Goal: Task Accomplishment & Management: Complete application form

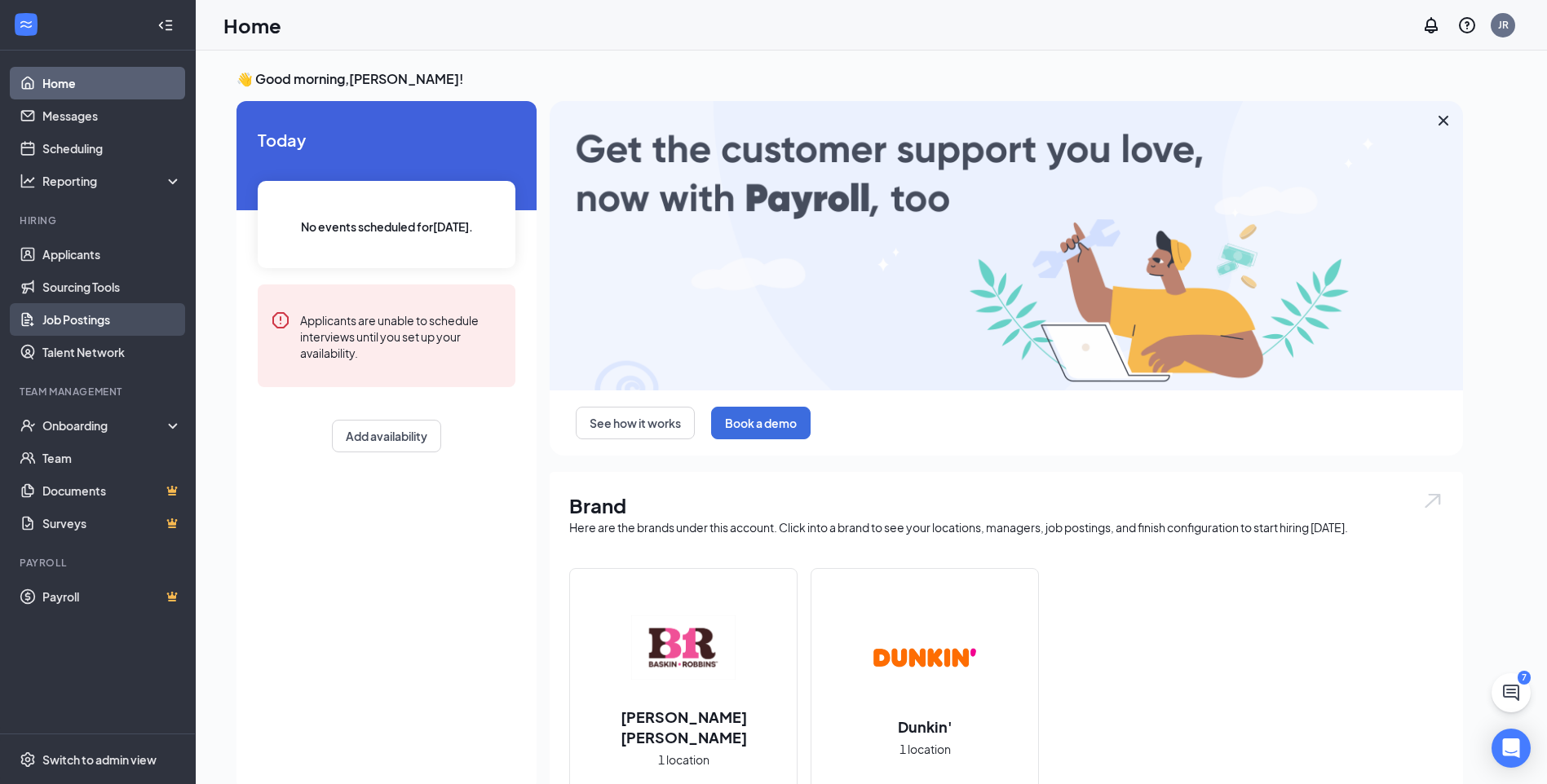
click at [77, 314] on link "Job Postings" at bounding box center [111, 319] width 139 height 33
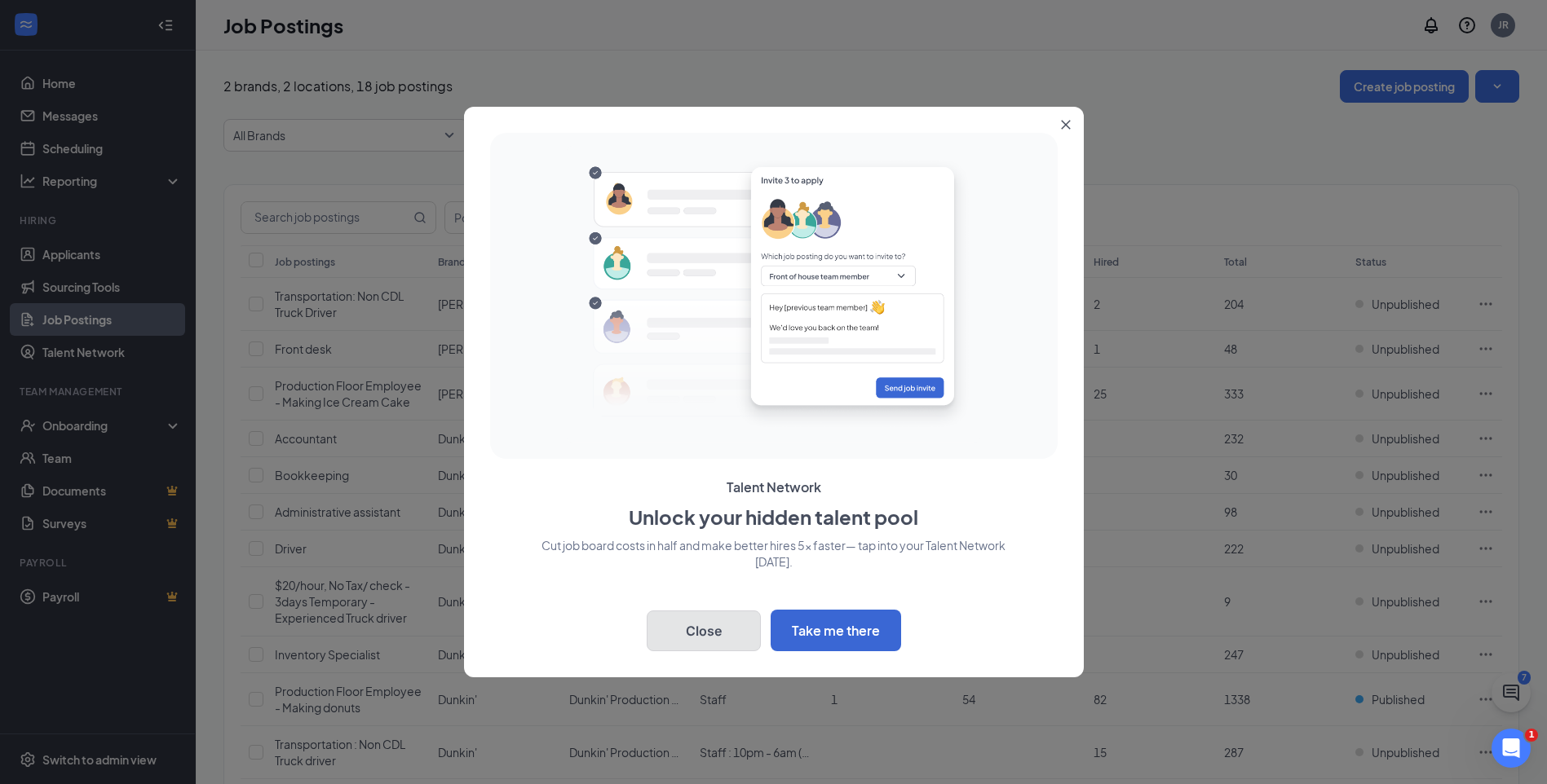
click at [704, 629] on button "Close" at bounding box center [703, 631] width 114 height 41
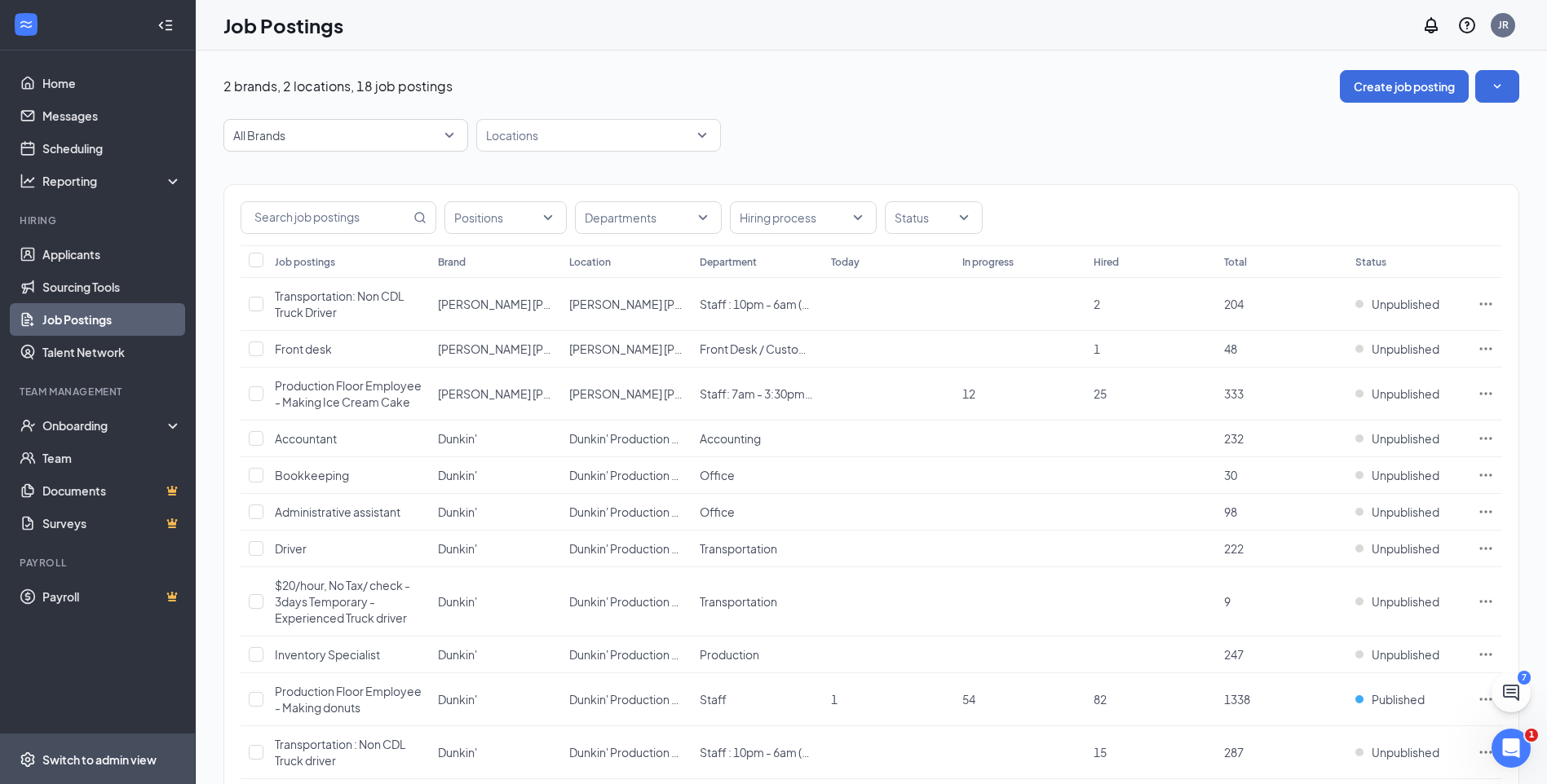
click at [74, 764] on div "Switch to admin view" at bounding box center [99, 760] width 114 height 16
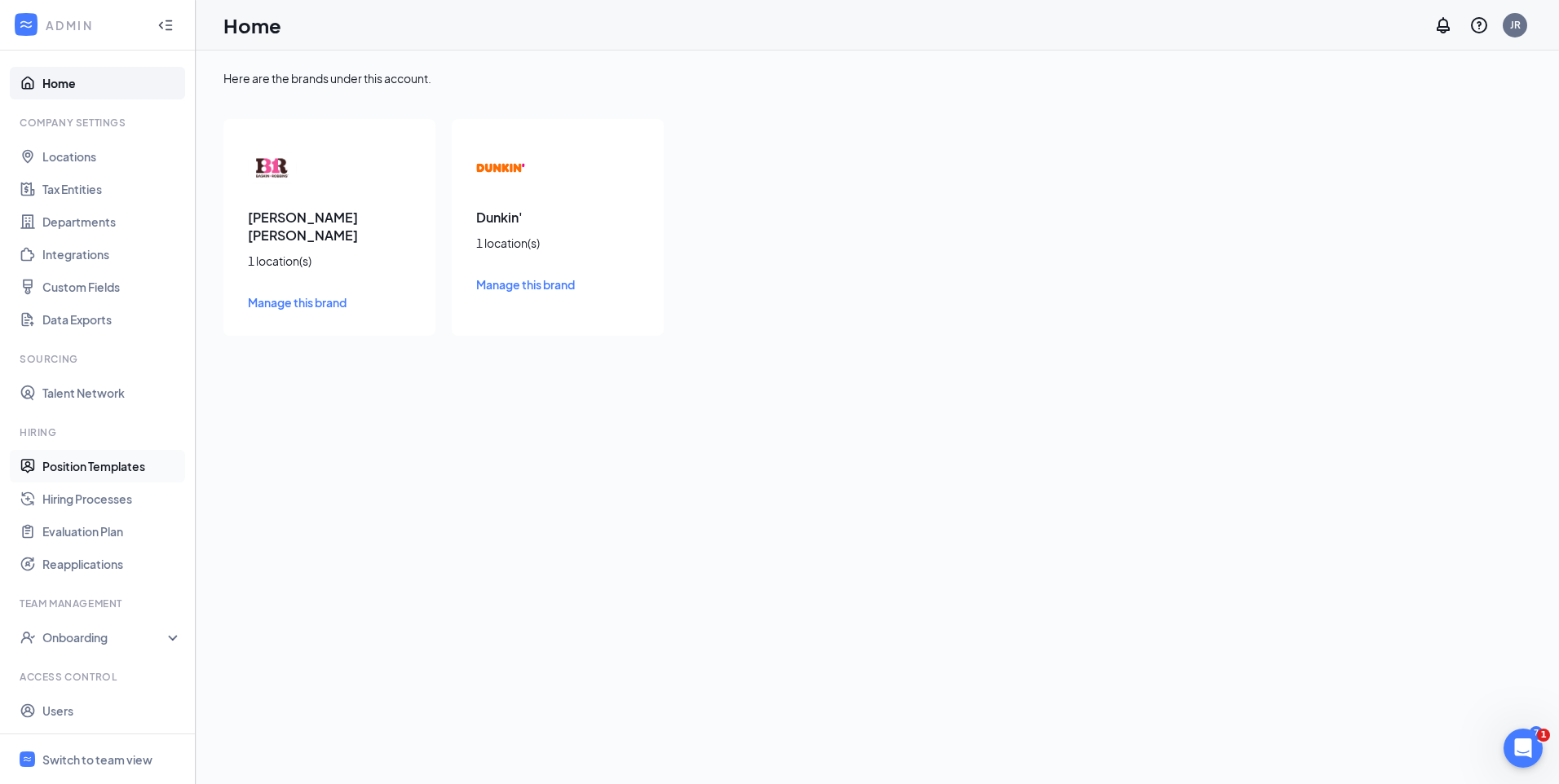
click at [84, 469] on link "Position Templates" at bounding box center [111, 466] width 139 height 33
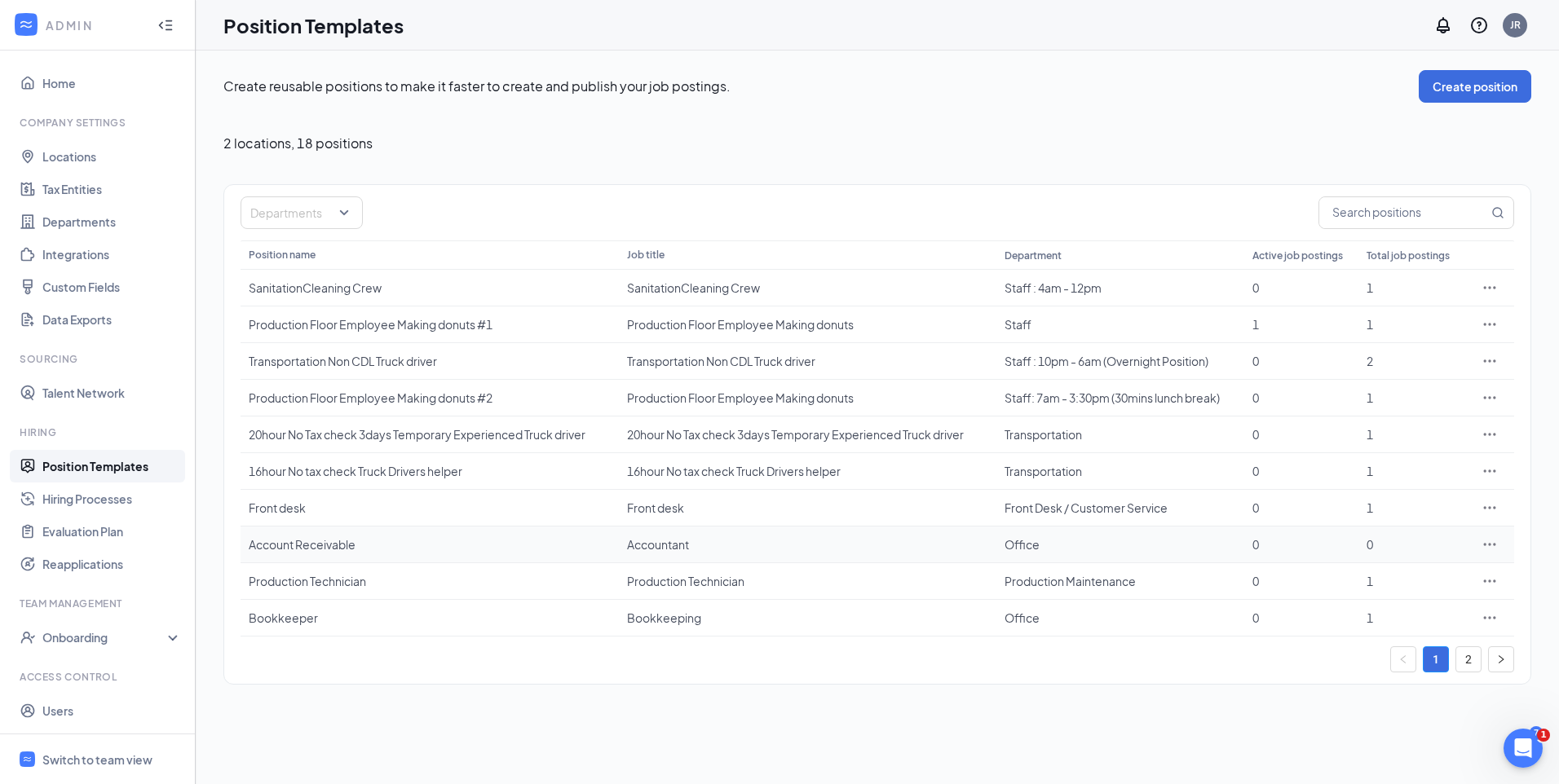
click at [1488, 543] on icon "Ellipses" at bounding box center [1489, 544] width 16 height 16
click at [1360, 576] on span "Edit" at bounding box center [1355, 577] width 21 height 14
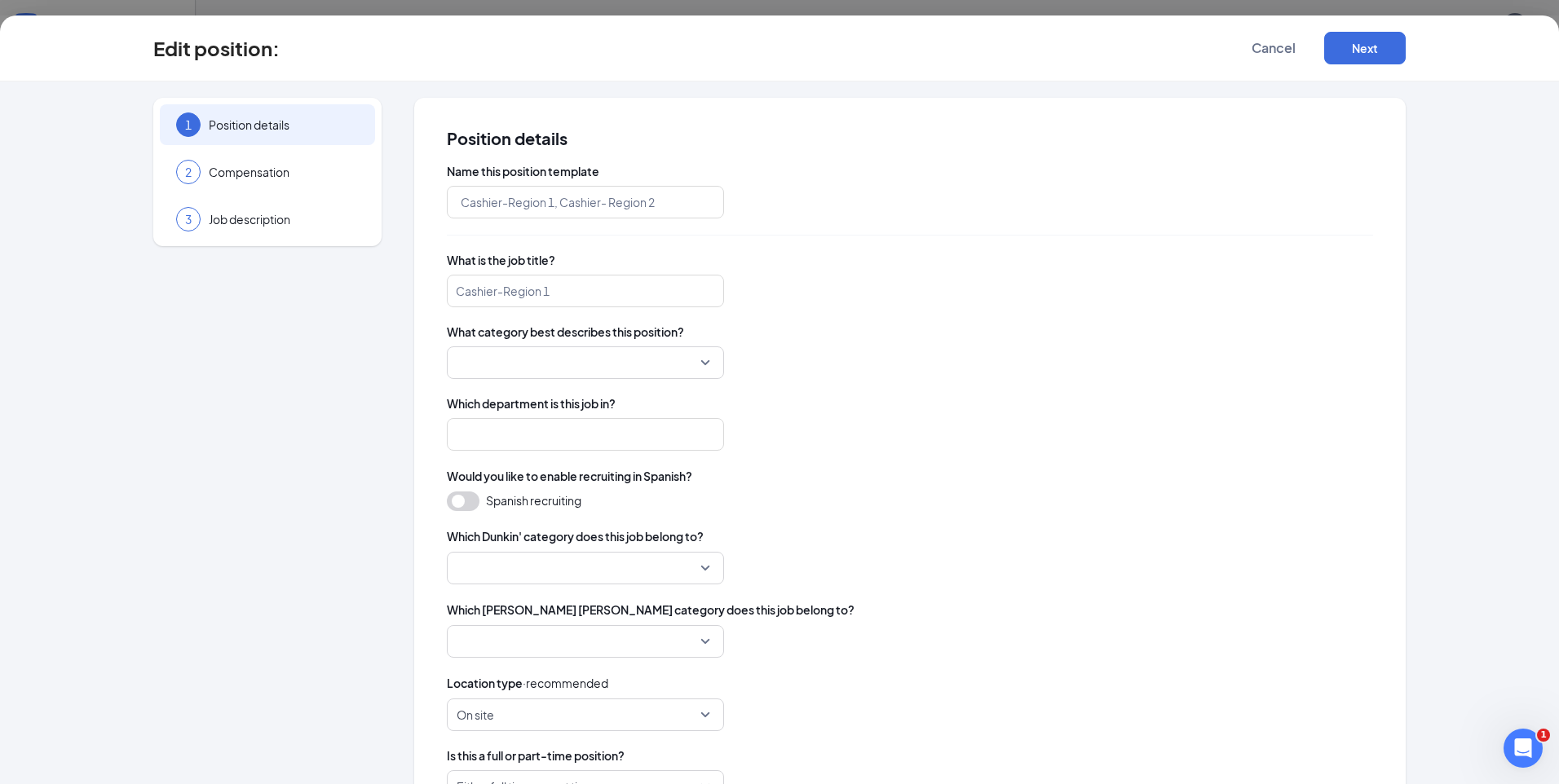
type input "Account Receivable"
type input "Accountant"
type input "Office"
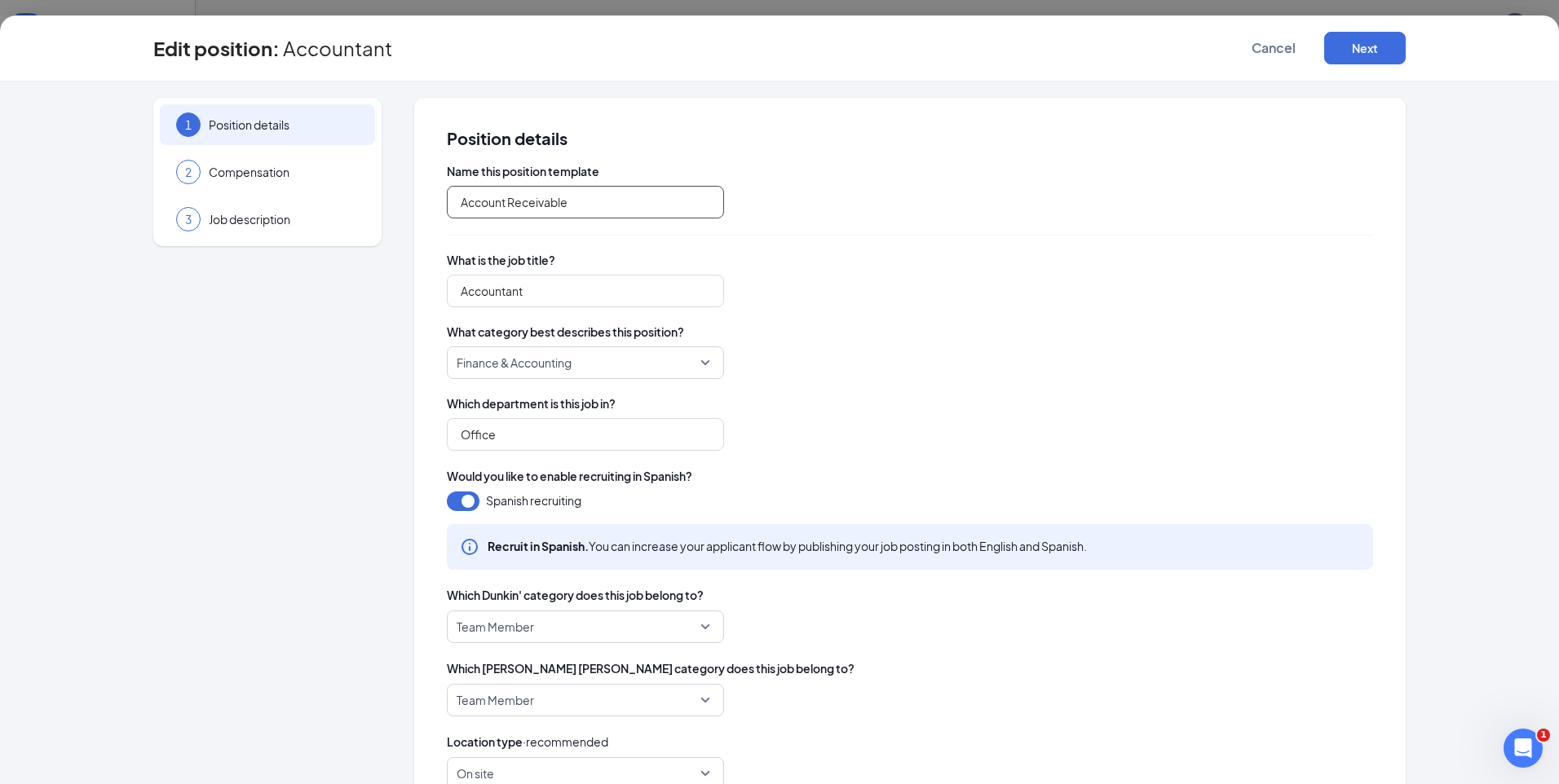
drag, startPoint x: 571, startPoint y: 203, endPoint x: 444, endPoint y: 204, distance: 127.0
click at [447, 204] on input "Account Receivable" at bounding box center [585, 202] width 277 height 33
type input "A"
type input "E"
type input "Admin/Accounting"
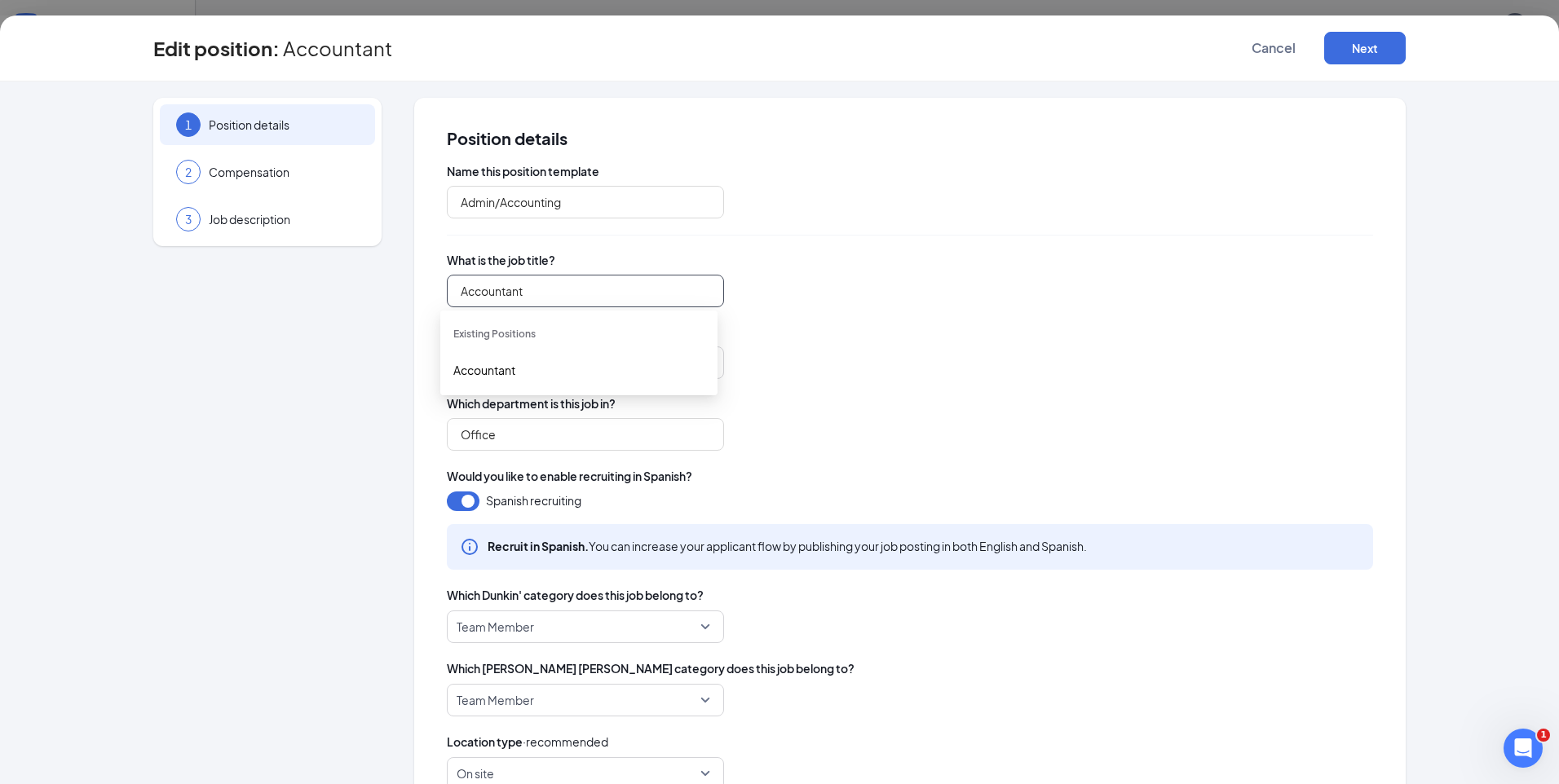
drag, startPoint x: 534, startPoint y: 294, endPoint x: 500, endPoint y: 300, distance: 34.5
click at [528, 298] on input "Accountant" at bounding box center [585, 291] width 277 height 33
click at [457, 294] on input "Accountant" at bounding box center [585, 291] width 277 height 33
click at [569, 296] on input "Admin/Accountant" at bounding box center [585, 291] width 277 height 33
type input "Admin/Accountant"
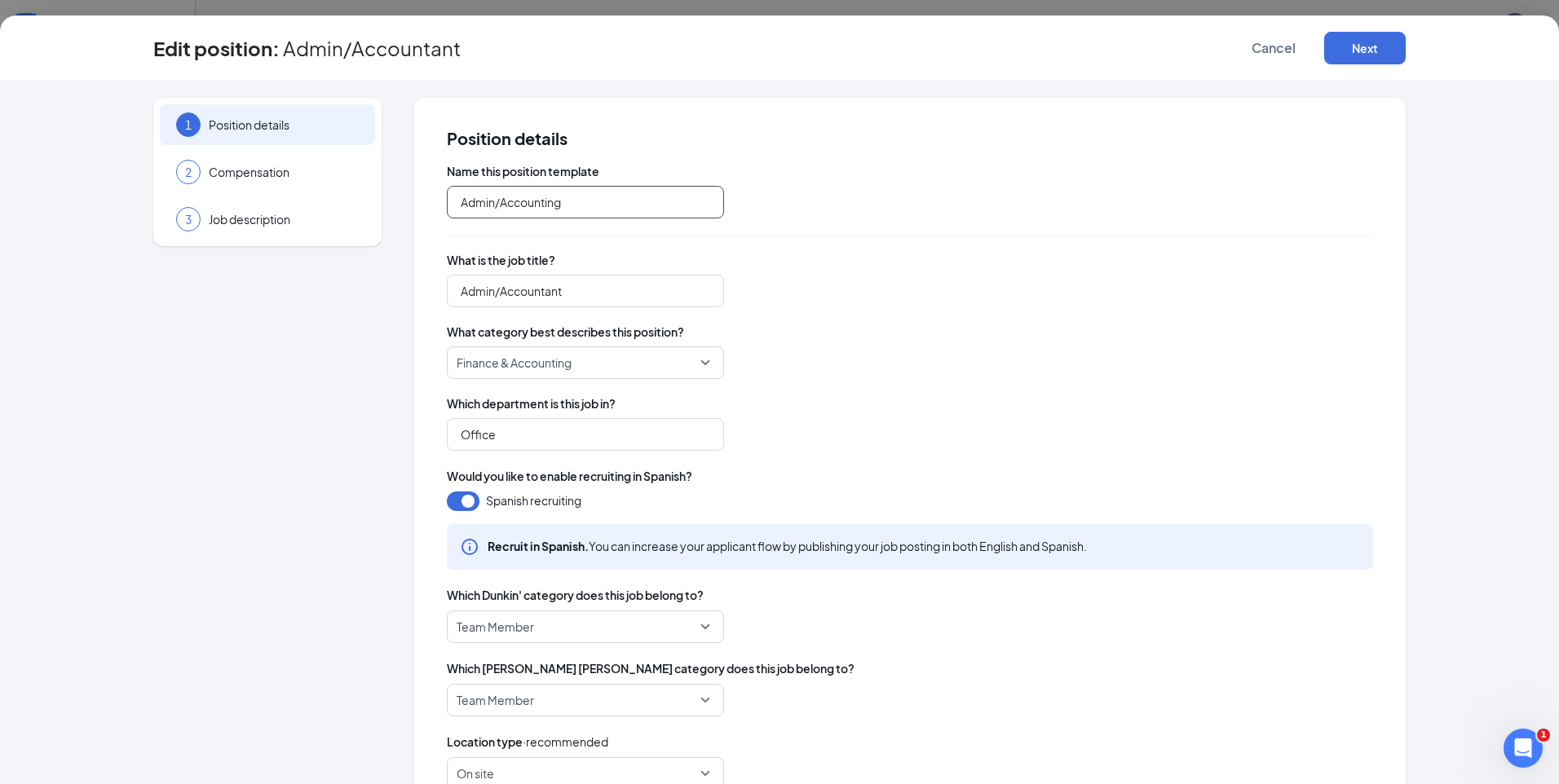
click at [562, 204] on input "Admin/Accounting" at bounding box center [585, 202] width 277 height 33
type input "Admin/Accountant"
click at [569, 294] on input "Admin/Accountant" at bounding box center [585, 291] width 277 height 33
type input "Admin/Accounting"
click at [696, 360] on span "Finance & Accounting" at bounding box center [585, 363] width 257 height 31
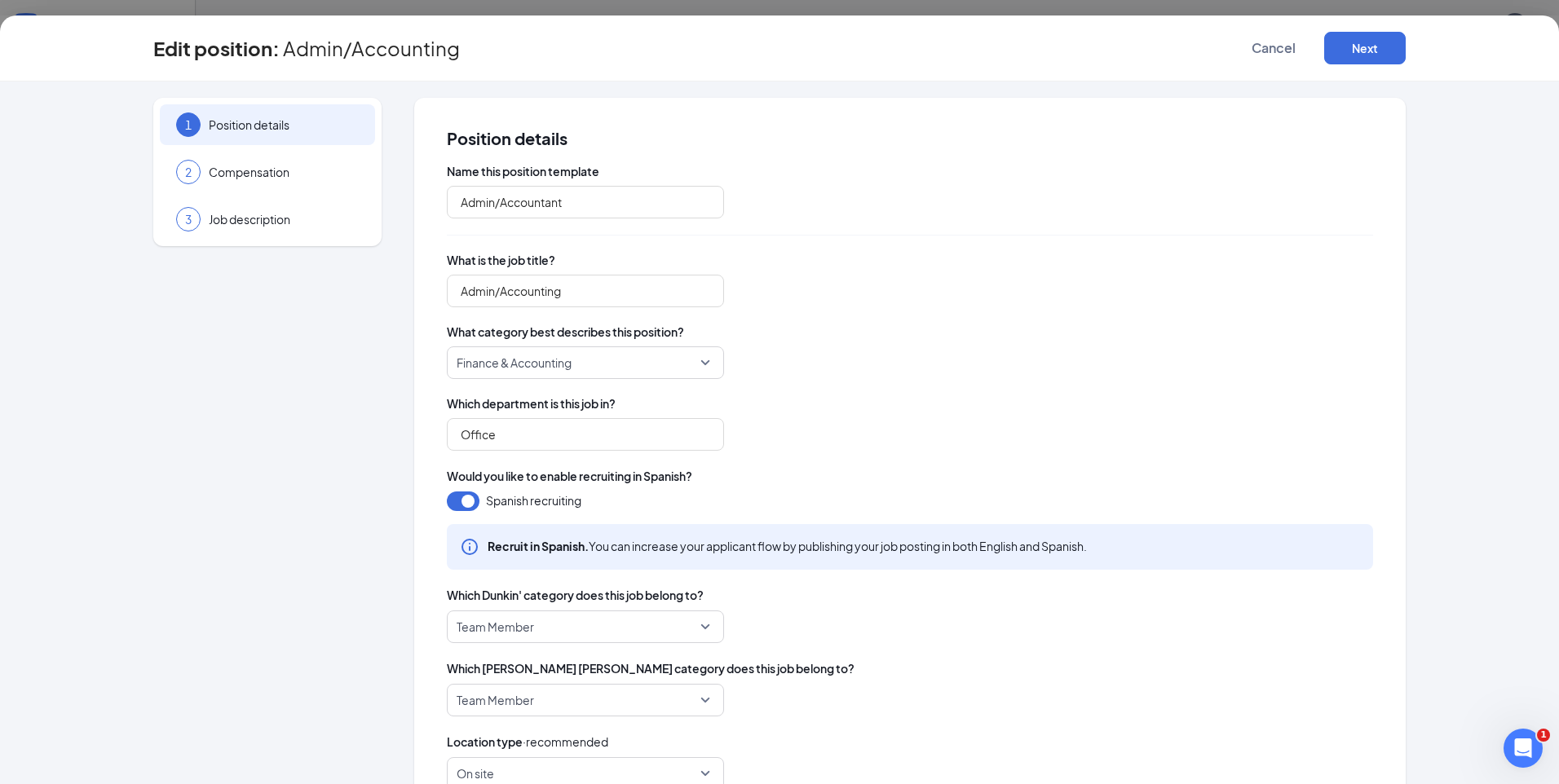
click at [795, 411] on span "Which department is this job in?" at bounding box center [909, 403] width 926 height 16
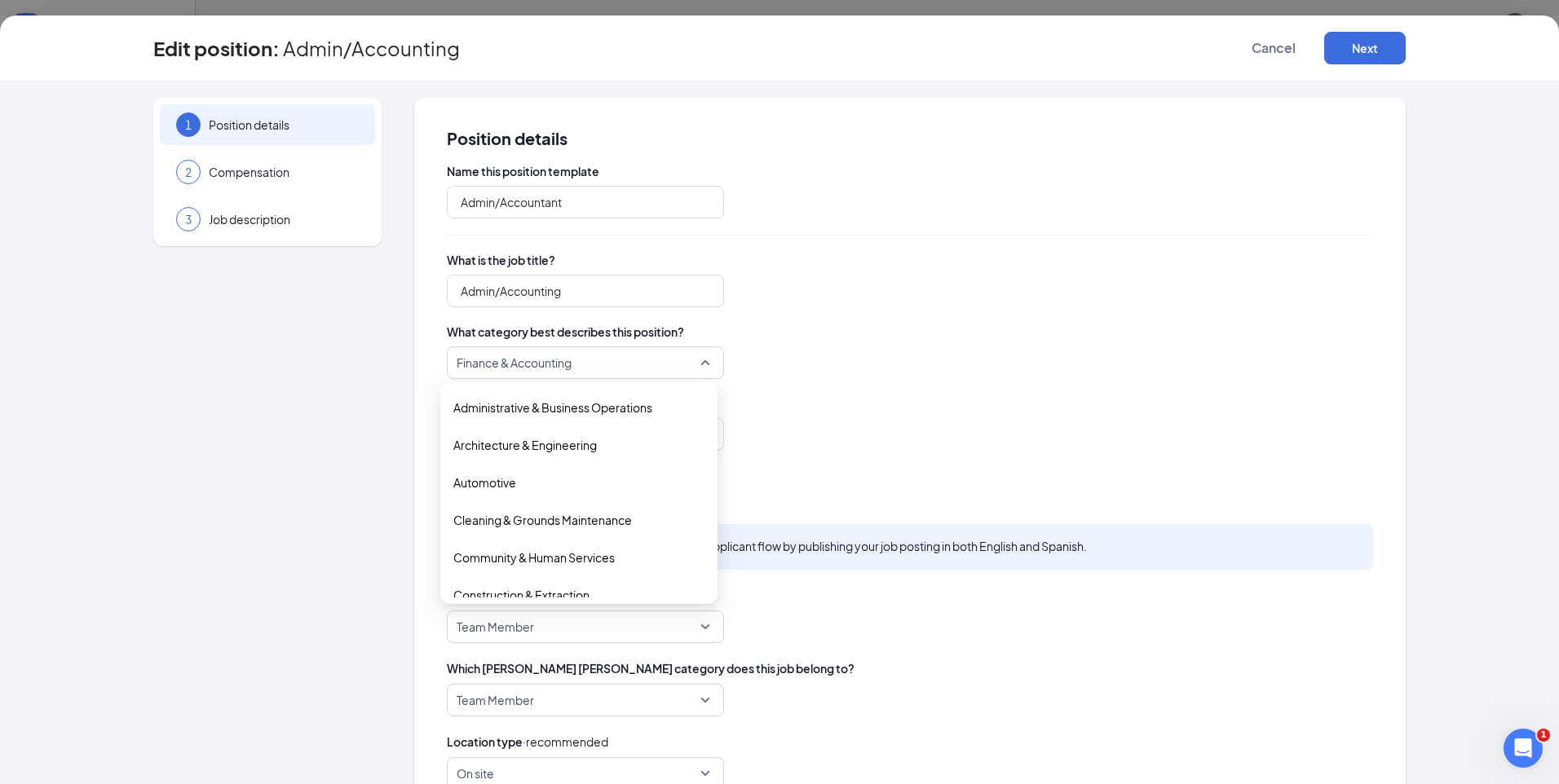
scroll to position [131, 0]
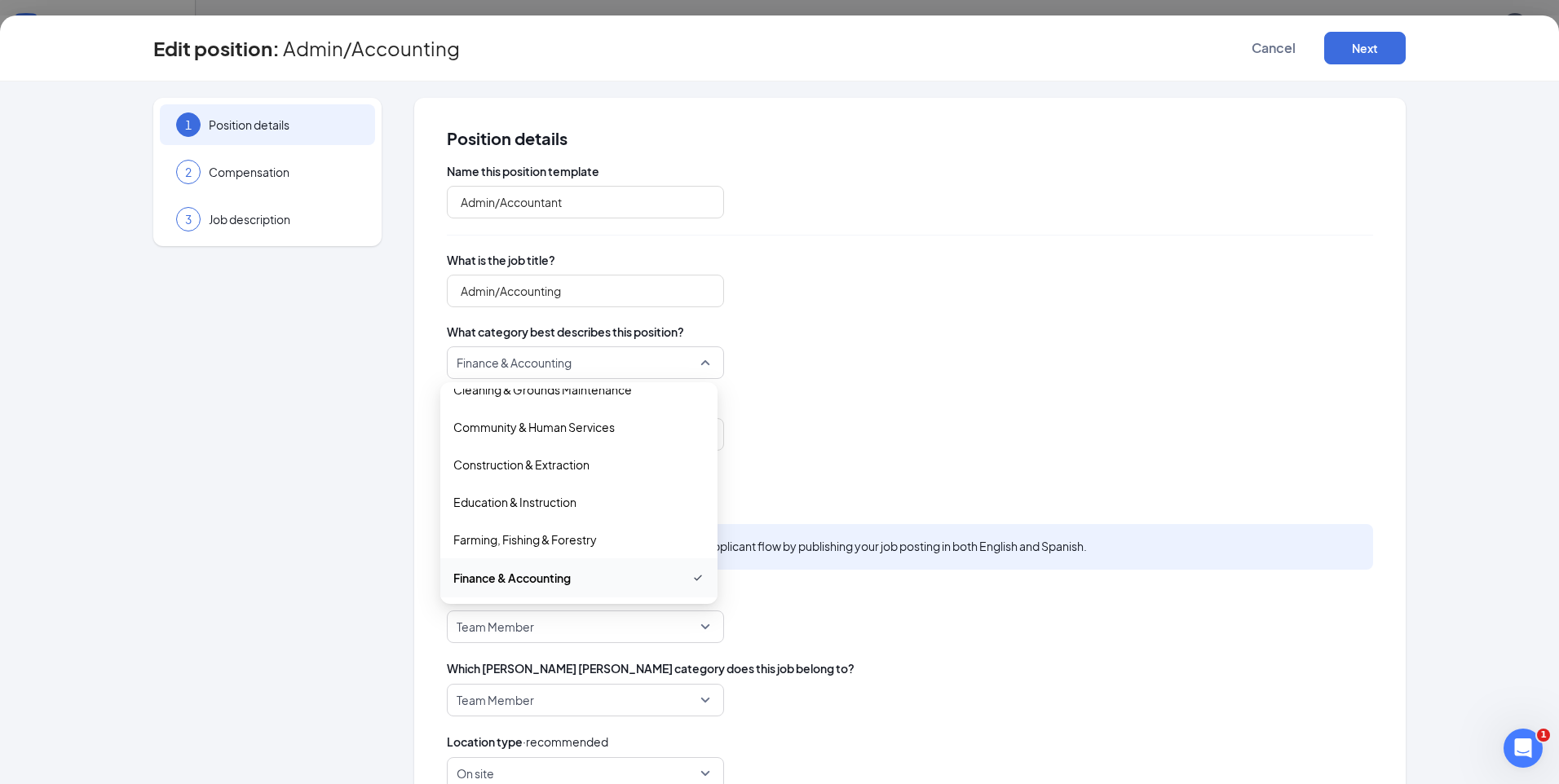
click at [579, 368] on span "Finance & Accounting" at bounding box center [578, 363] width 243 height 31
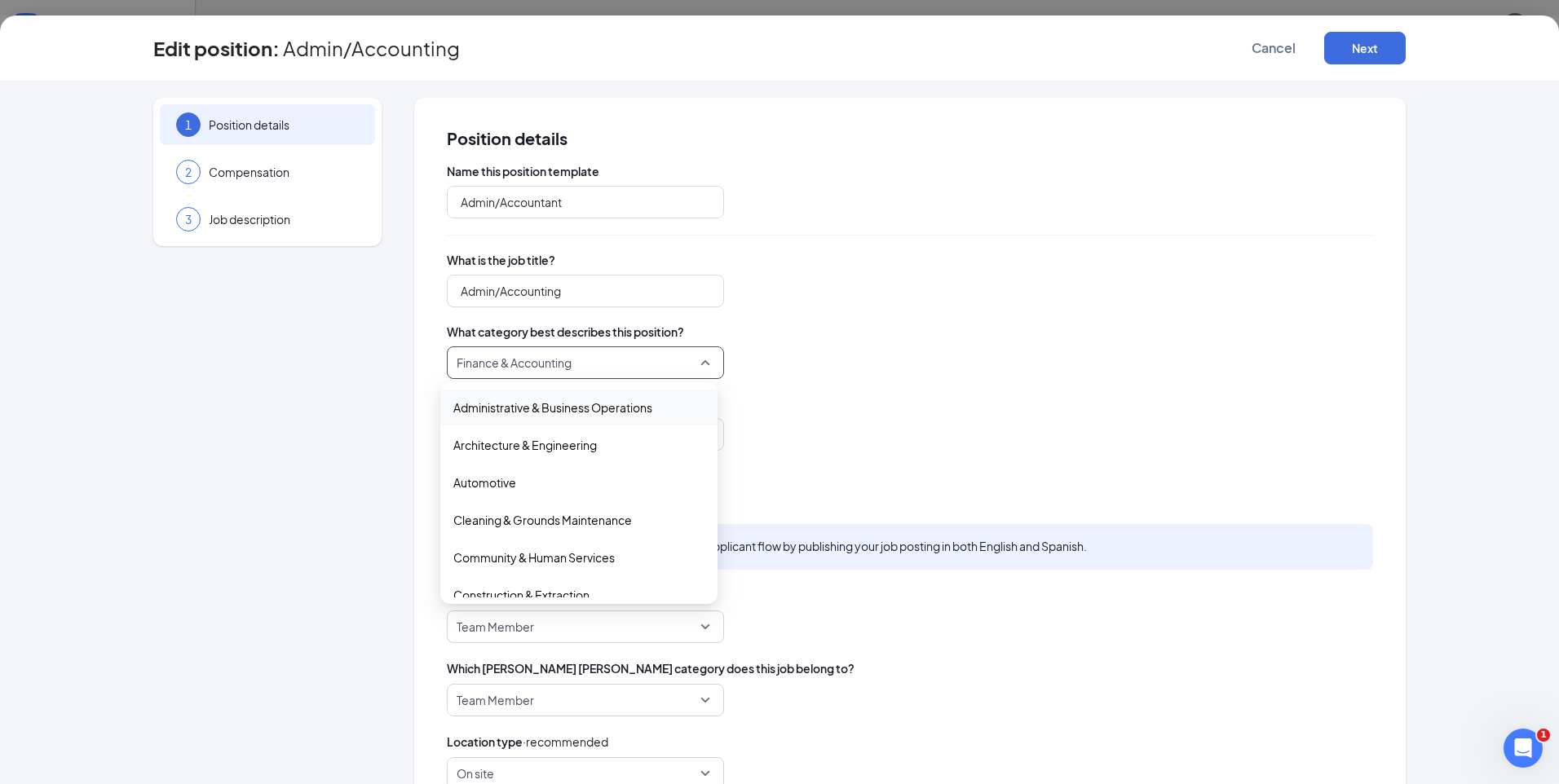
click at [566, 404] on span "Administrative & Business Operations" at bounding box center [553, 407] width 199 height 18
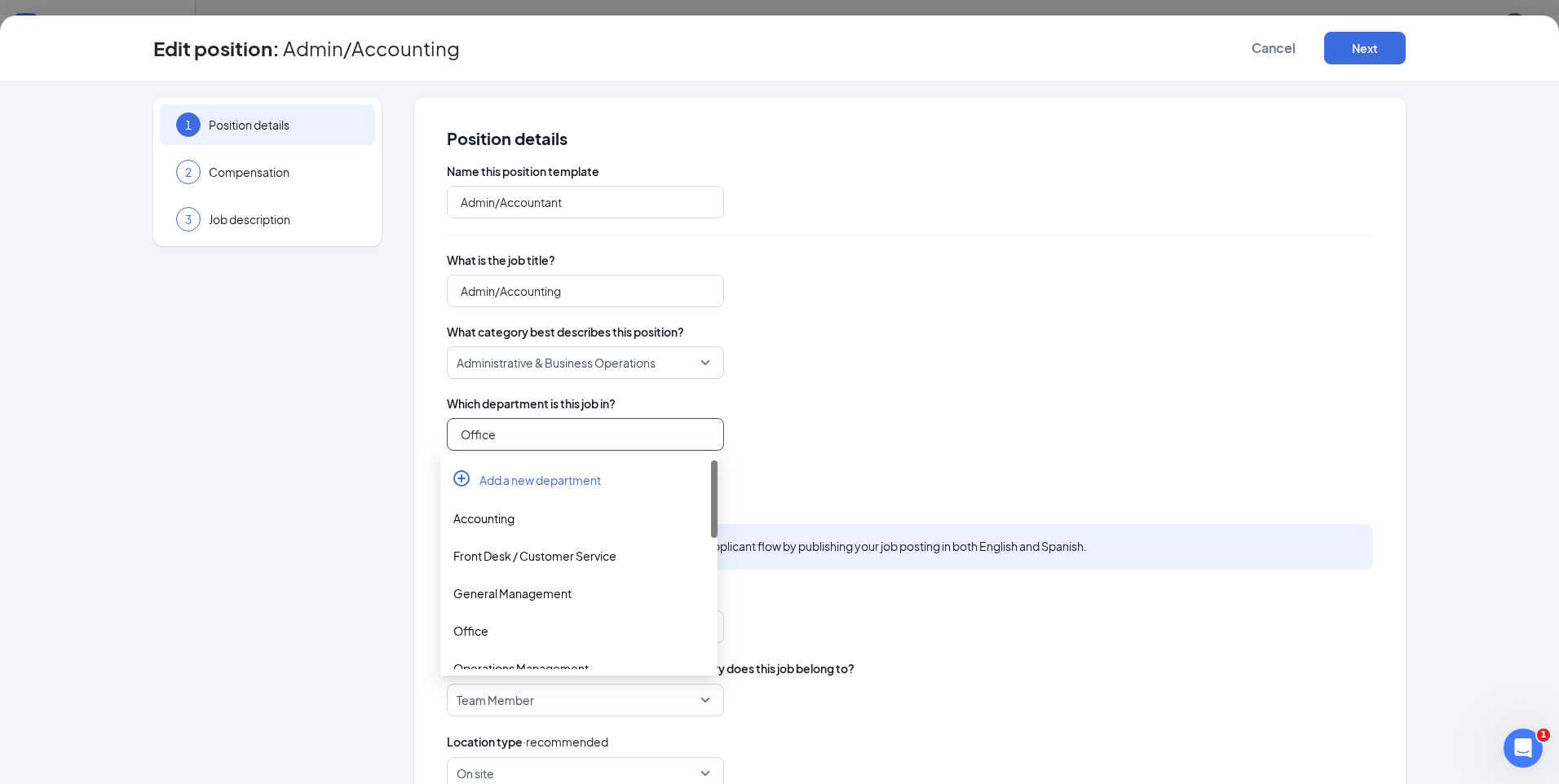
click at [545, 434] on input "Office" at bounding box center [585, 435] width 277 height 33
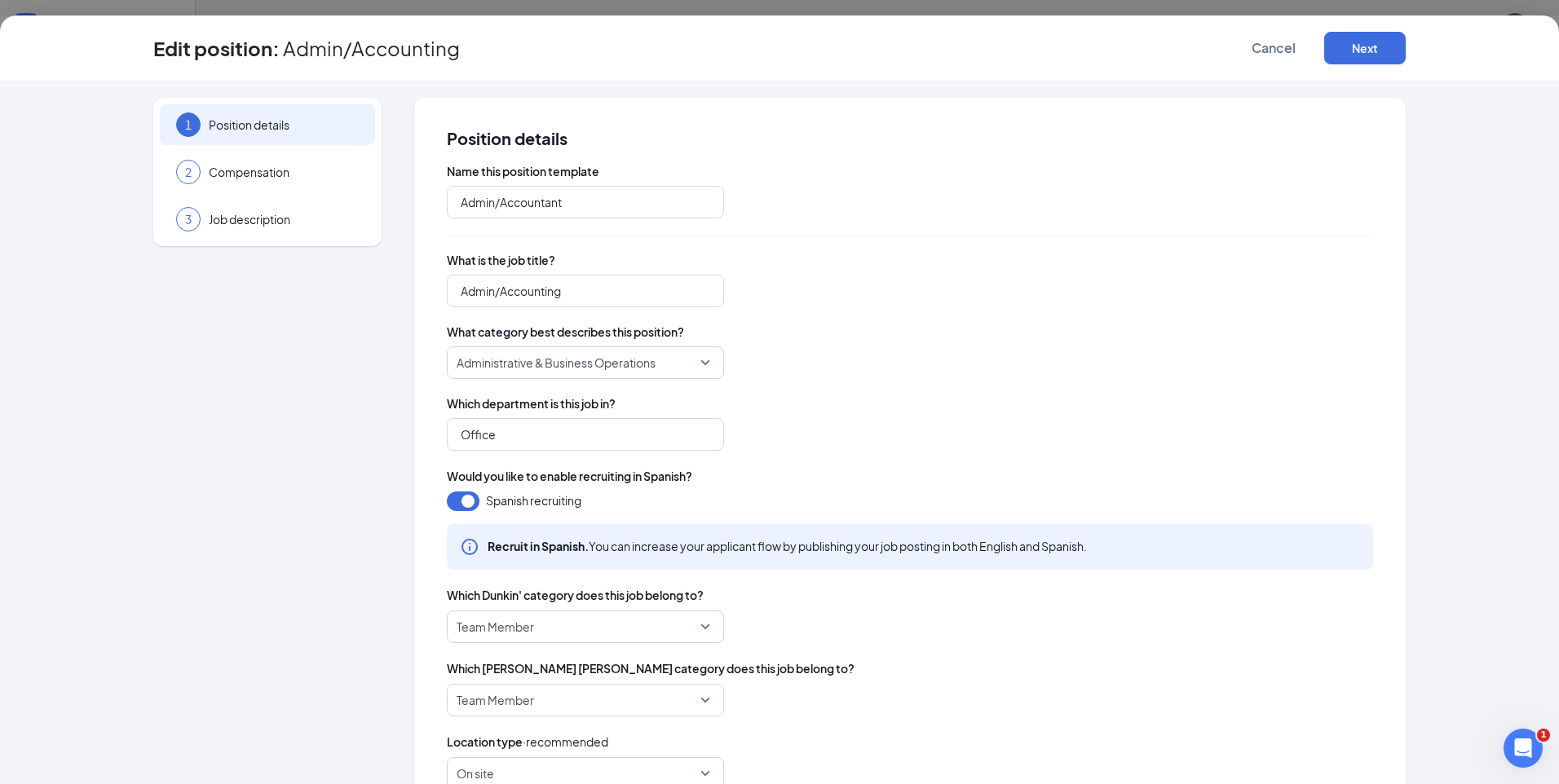
click at [908, 442] on div "Office" at bounding box center [909, 435] width 926 height 33
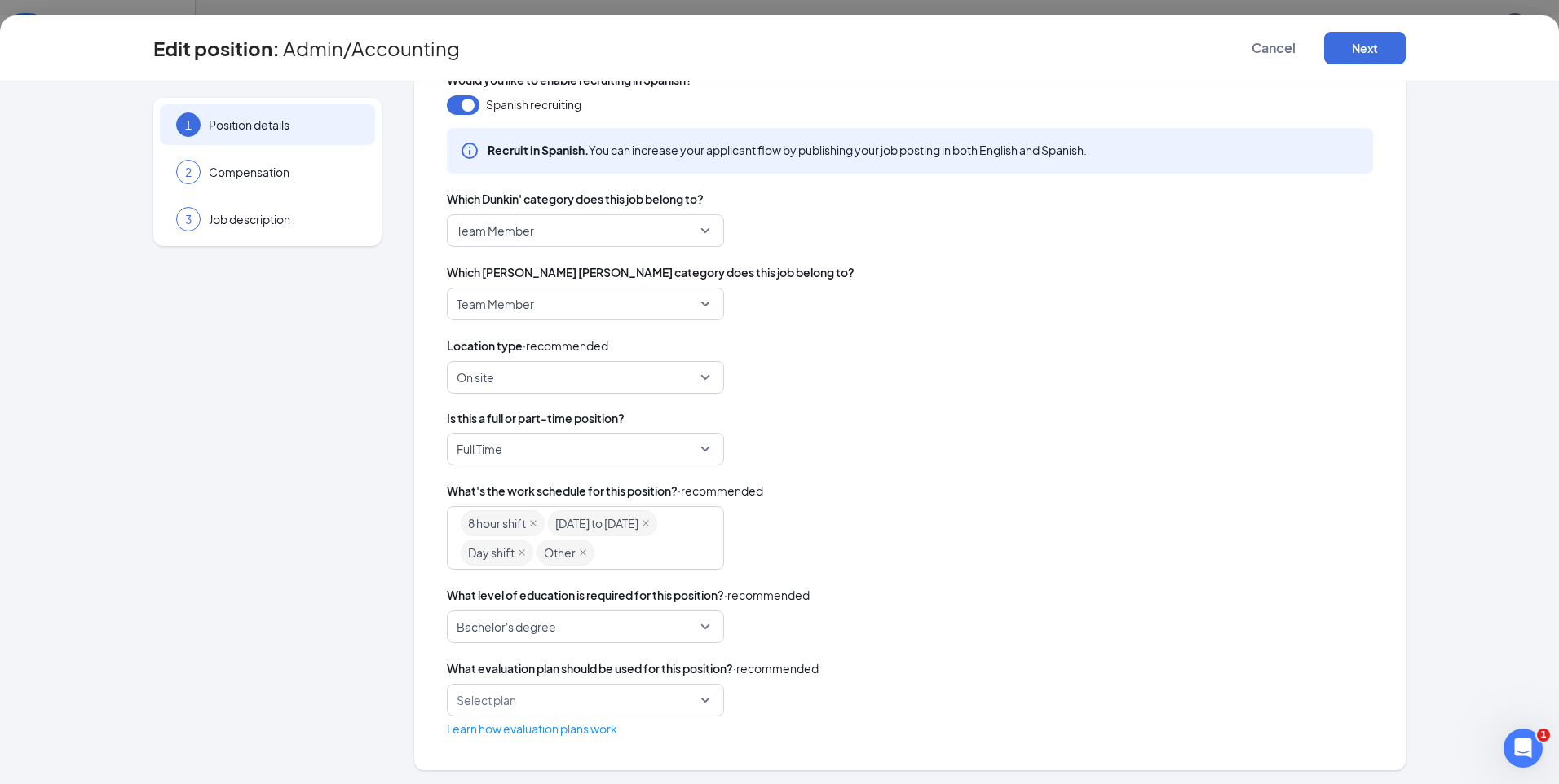
scroll to position [398, 0]
click at [654, 551] on div "8 hour shift [DATE] to [DATE] Day shift Other" at bounding box center [577, 536] width 234 height 59
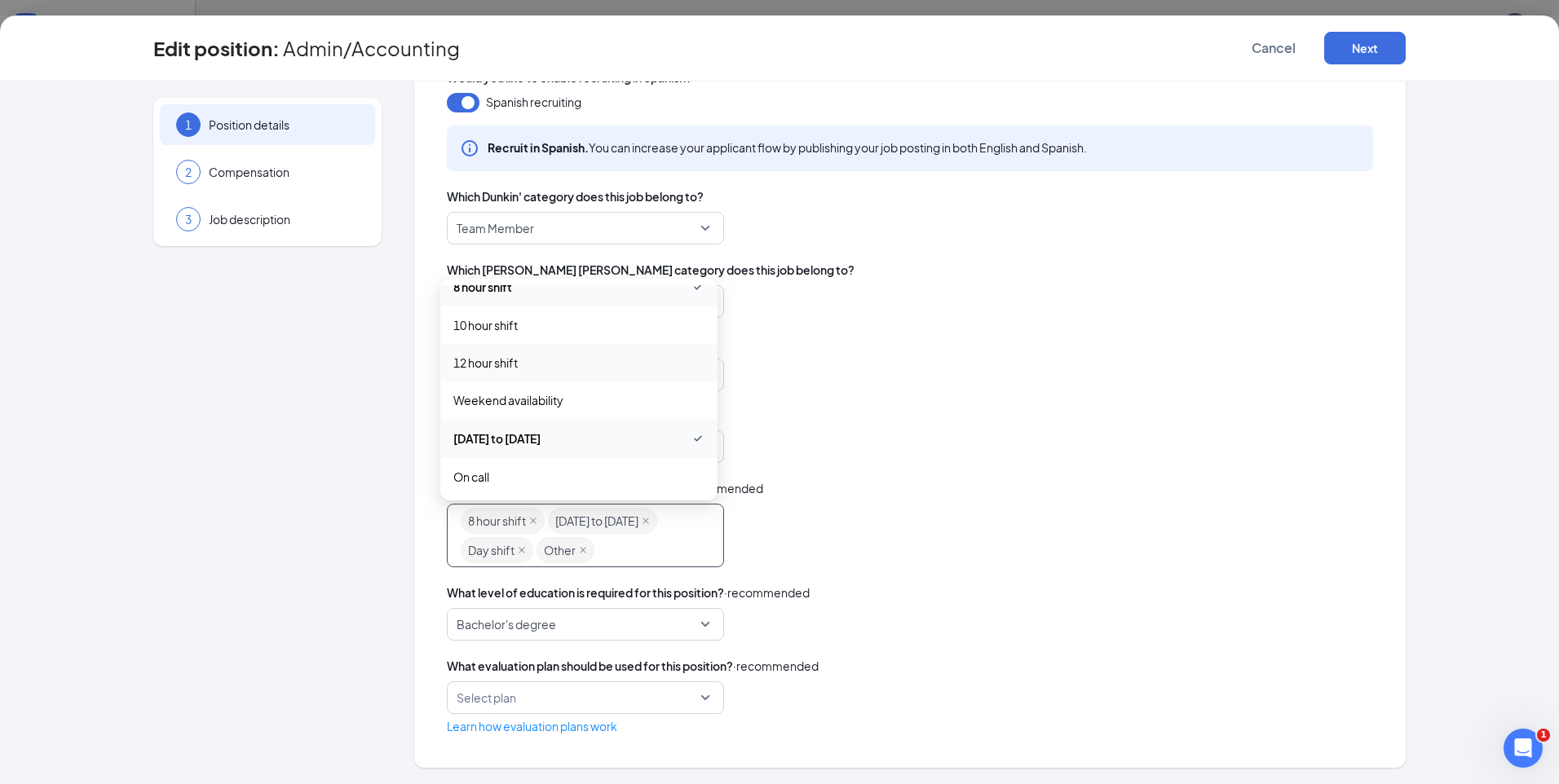
scroll to position [0, 0]
click at [836, 342] on div "Location type · recommended" at bounding box center [909, 343] width 926 height 18
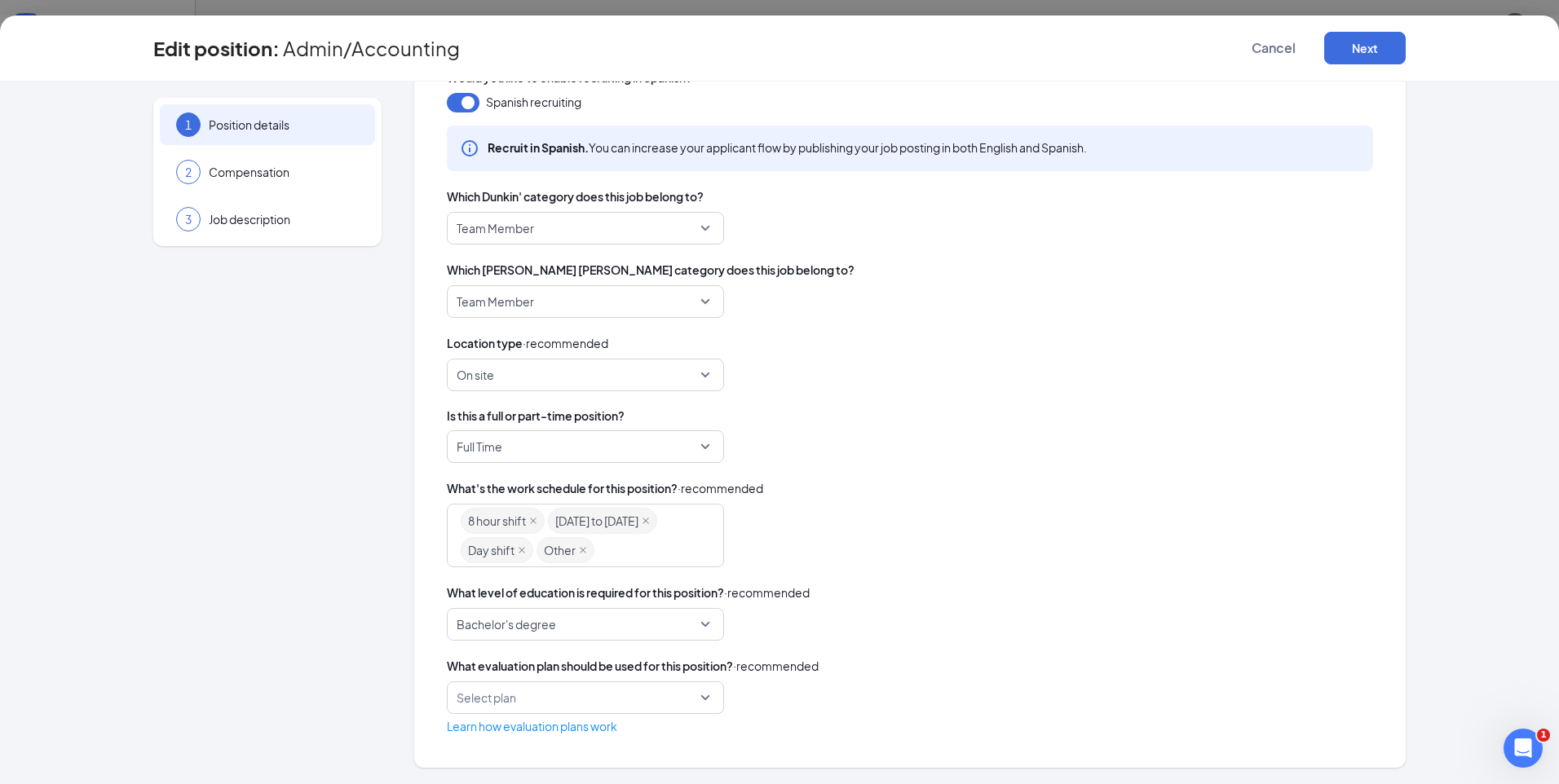
click at [696, 701] on input "search" at bounding box center [580, 698] width 246 height 31
drag, startPoint x: 1022, startPoint y: 637, endPoint x: 1015, endPoint y: 632, distance: 8.6
click at [1022, 637] on div "Bachelor's degree" at bounding box center [909, 624] width 926 height 33
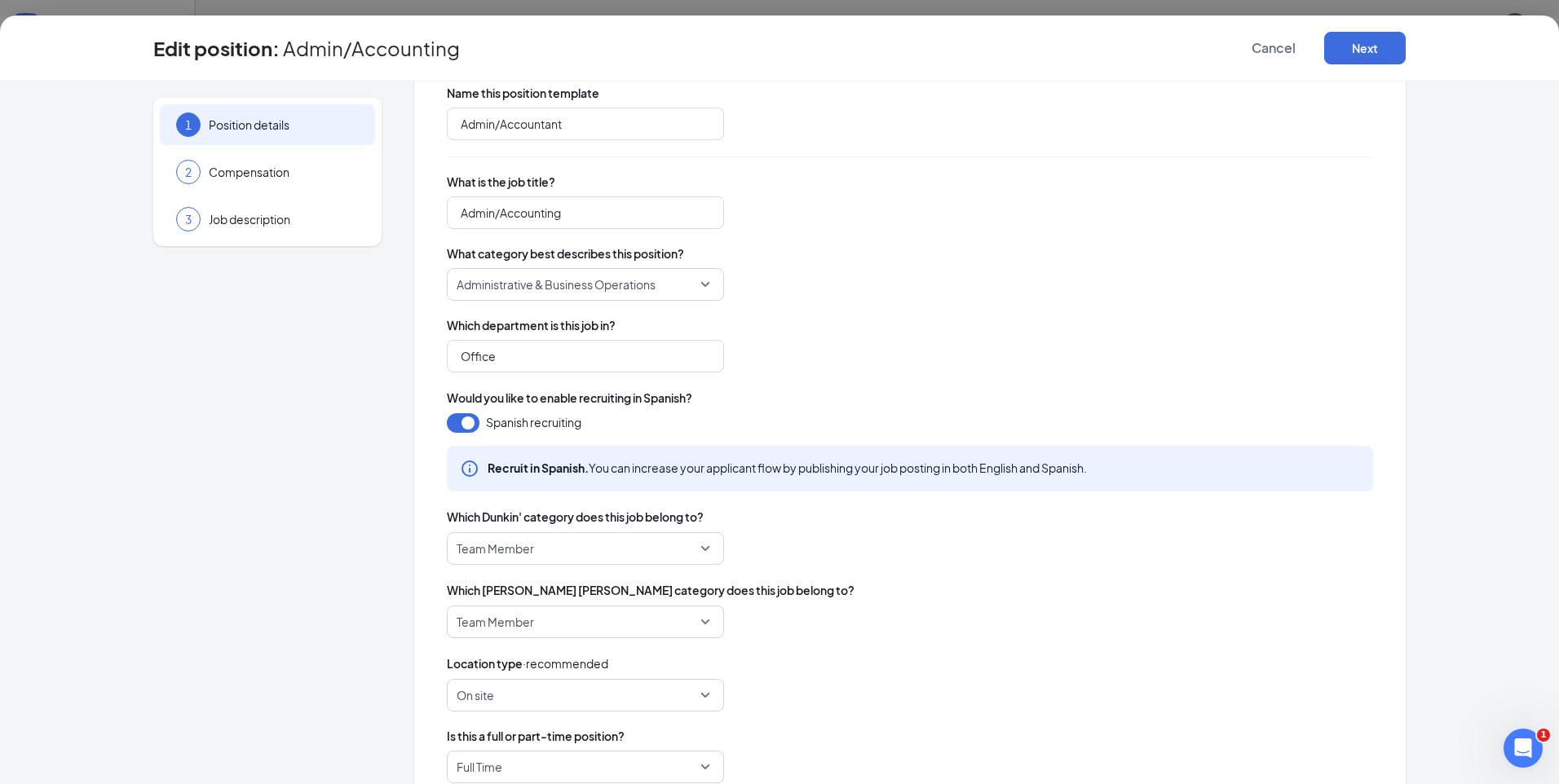
scroll to position [73, 0]
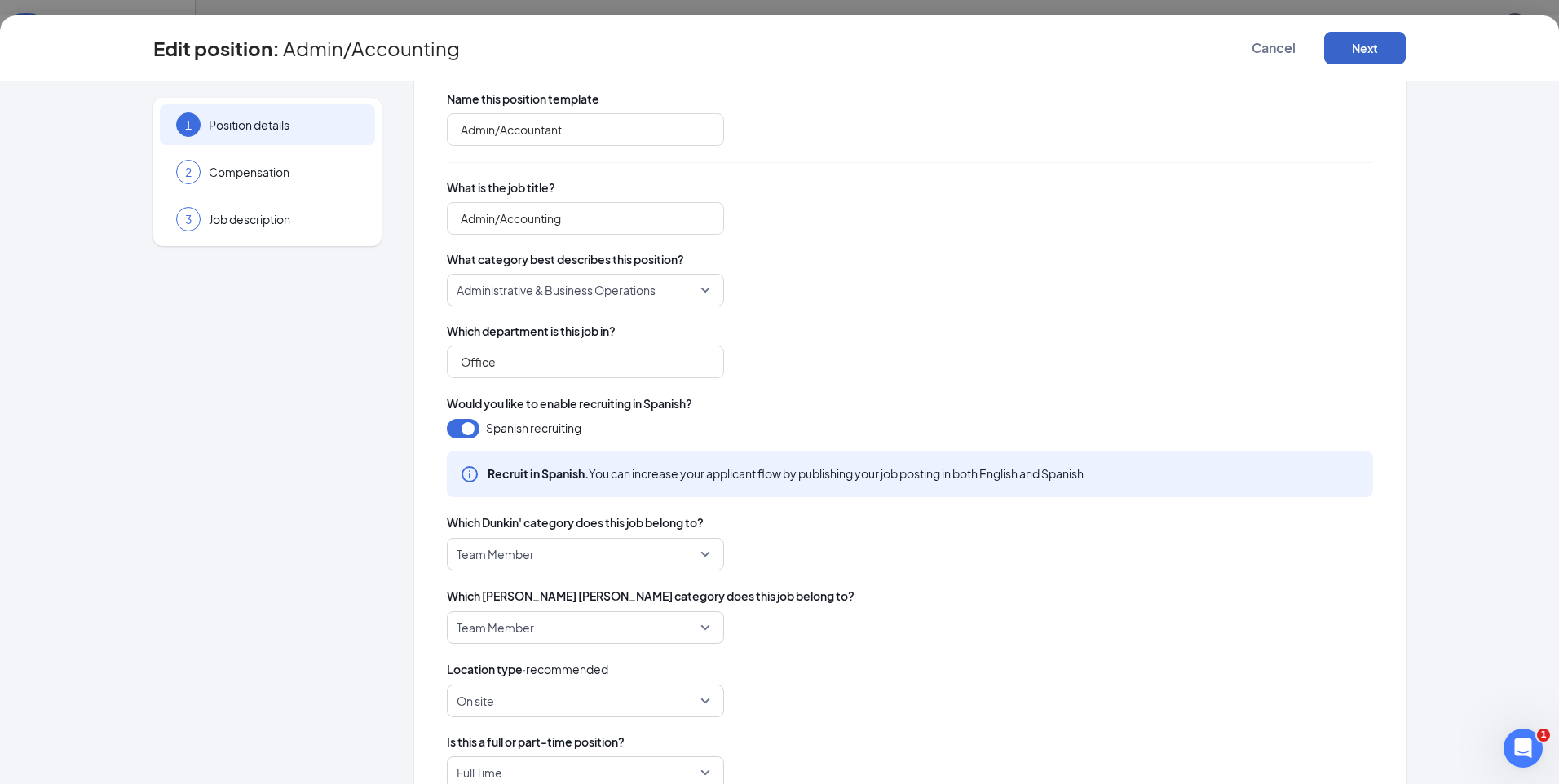
click at [1354, 60] on button "Next" at bounding box center [1365, 48] width 82 height 33
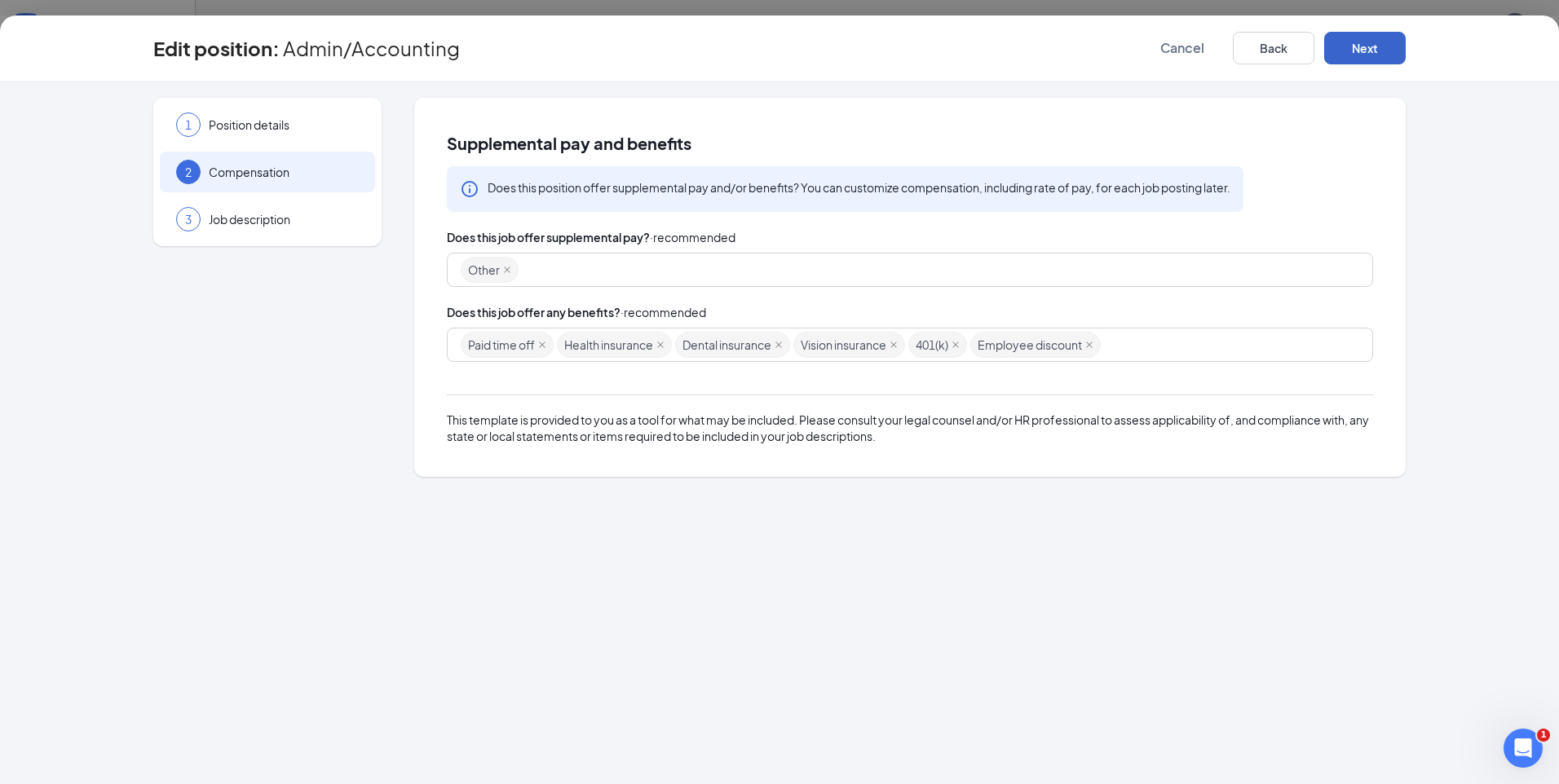
click at [541, 272] on div "Other" at bounding box center [902, 269] width 883 height 30
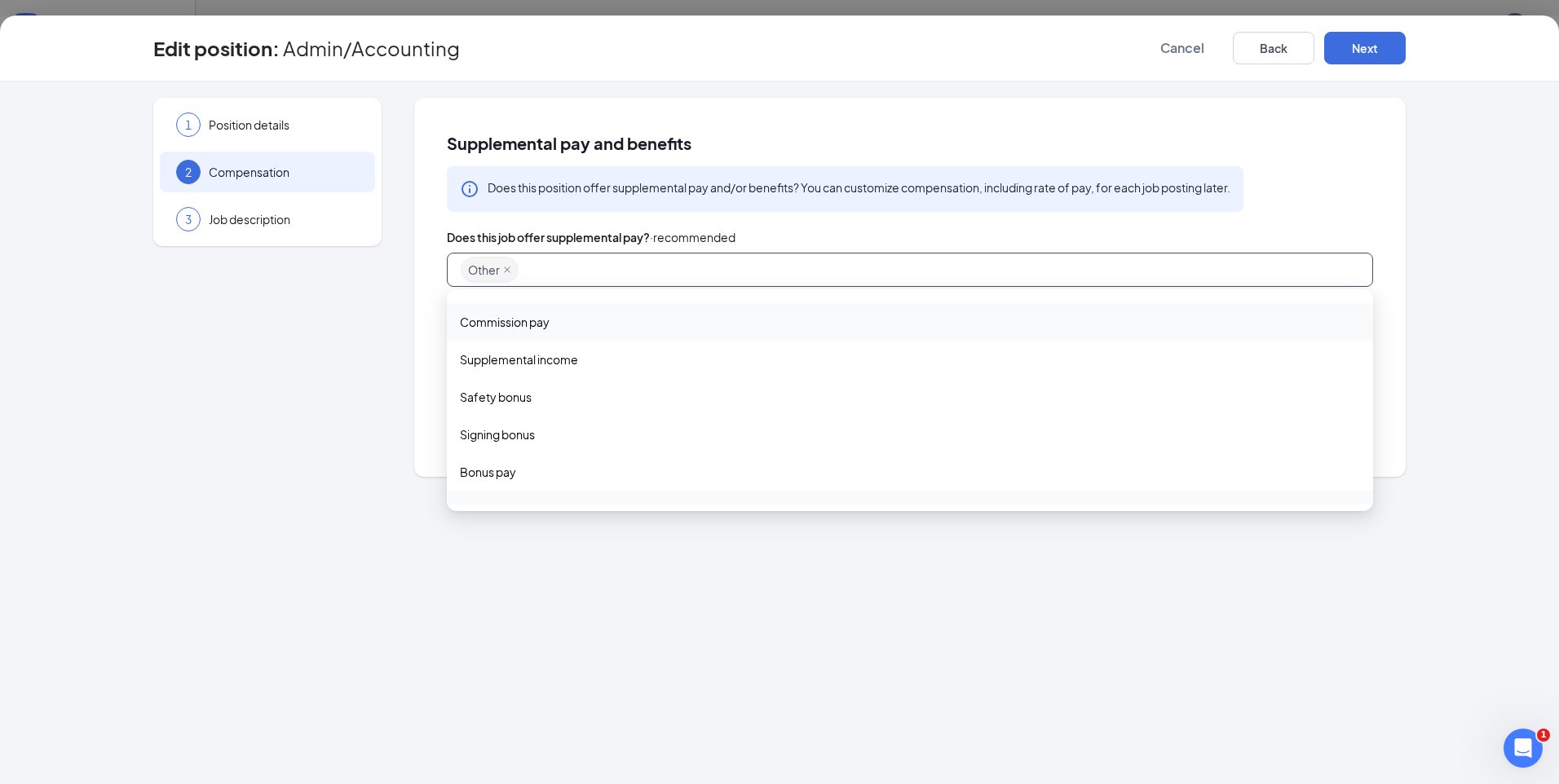
scroll to position [56, 0]
click at [479, 490] on span "Other" at bounding box center [476, 484] width 33 height 18
click at [478, 483] on span "Other" at bounding box center [476, 485] width 32 height 18
click at [387, 376] on div "1 Position details 2 Compensation 3 Job description Supplemental pay and benefi…" at bounding box center [780, 287] width 1253 height 378
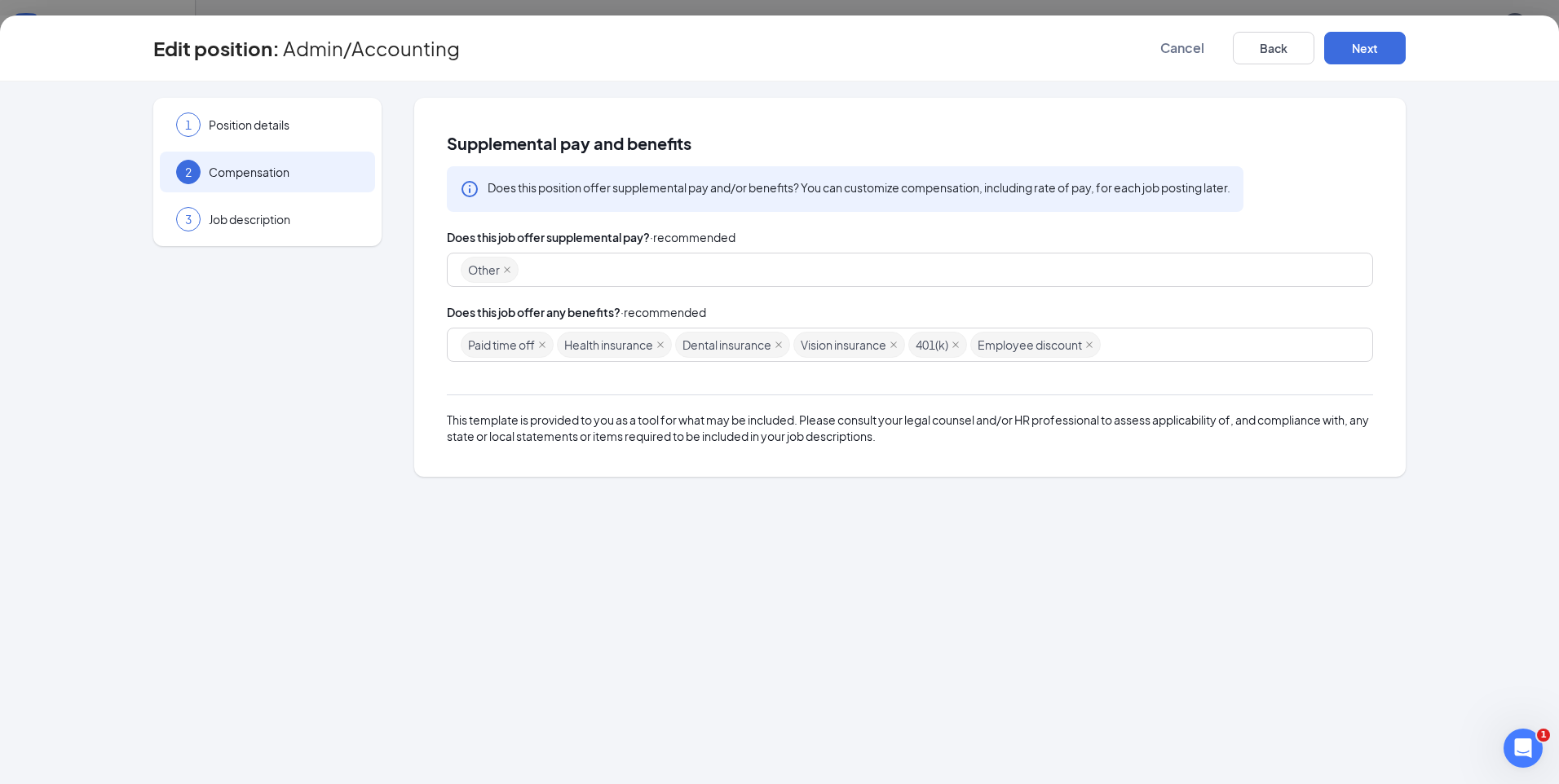
click at [1151, 331] on div "Paid time off Health insurance Dental insurance Vision insurance 401(k) Employe…" at bounding box center [902, 344] width 883 height 30
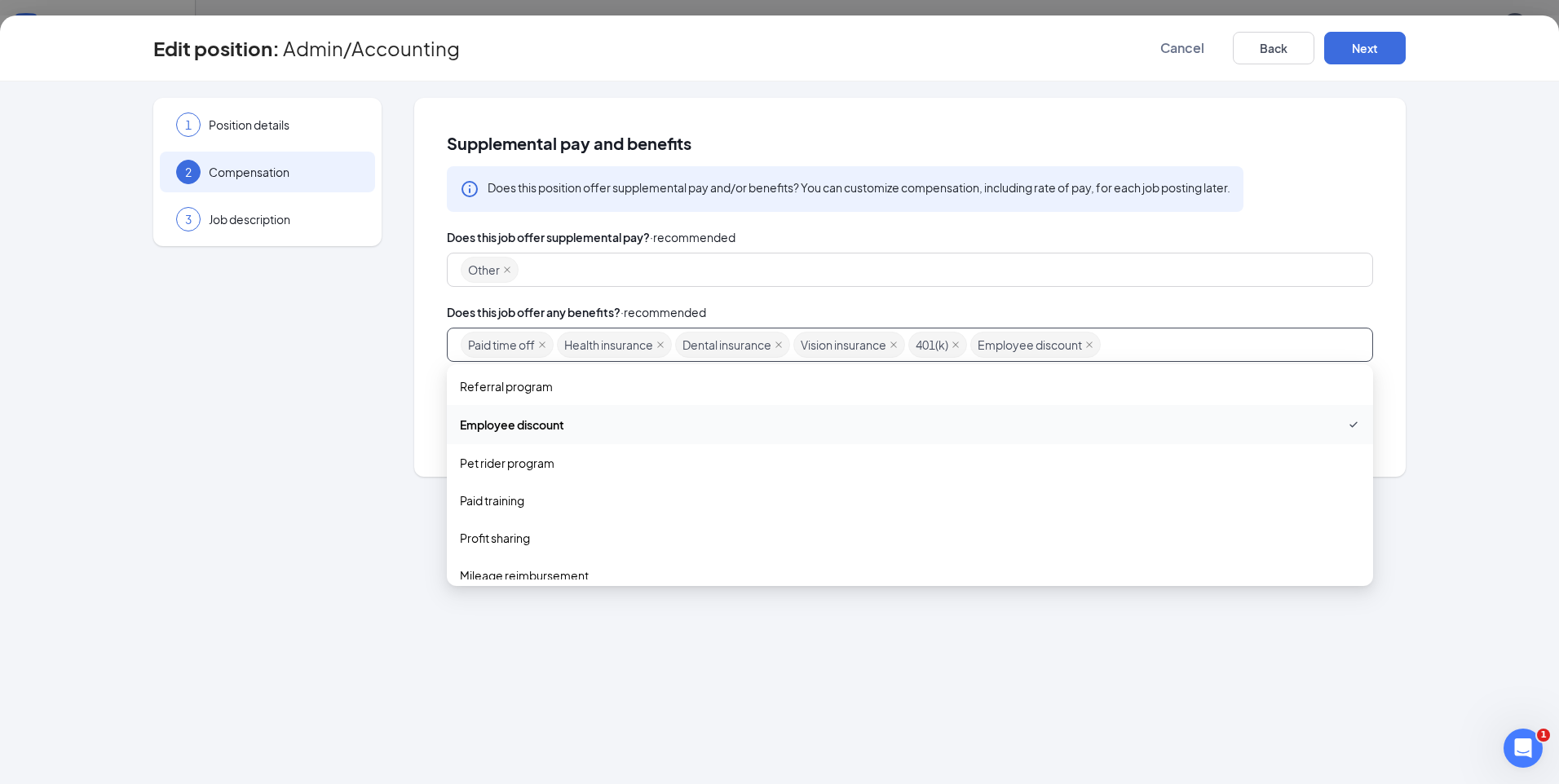
scroll to position [354, 0]
click at [498, 495] on span "Paid training" at bounding box center [492, 495] width 64 height 18
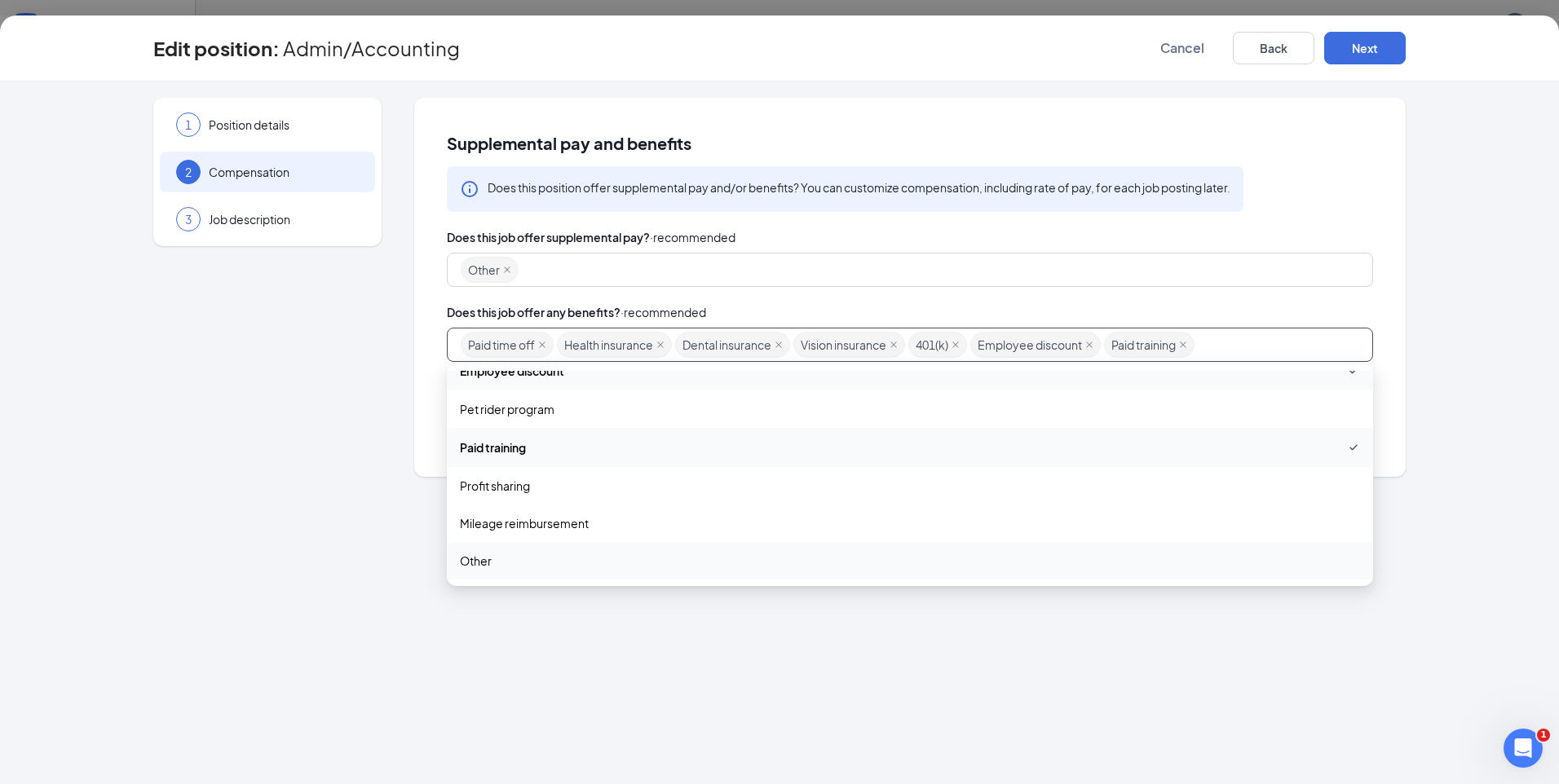
click at [482, 560] on span "Other" at bounding box center [476, 560] width 32 height 18
click at [1454, 546] on div "1 Position details 2 Compensation 3 Job description Supplemental pay and benefi…" at bounding box center [779, 433] width 1559 height 703
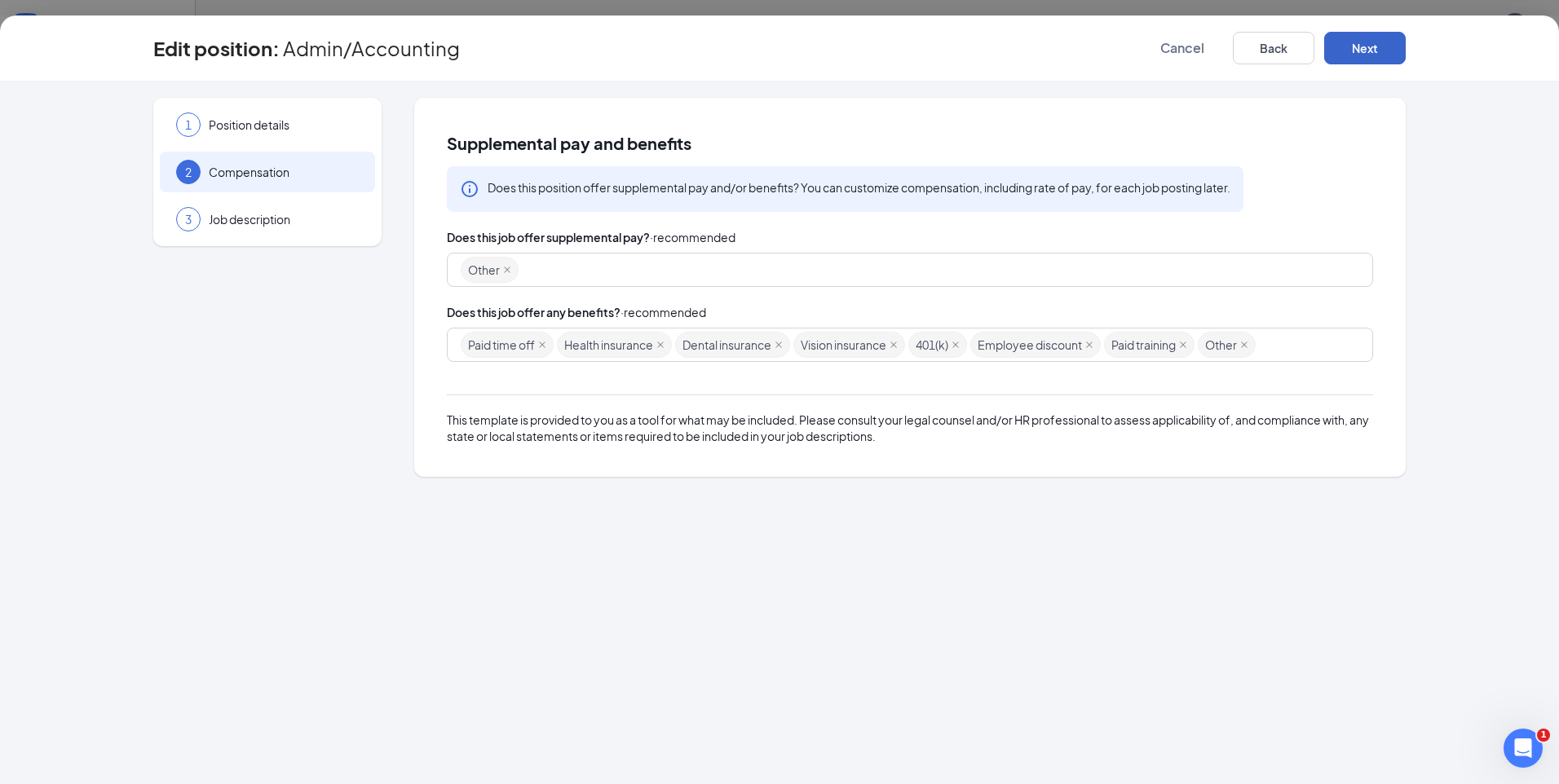
click at [1369, 51] on button "Next" at bounding box center [1365, 48] width 82 height 33
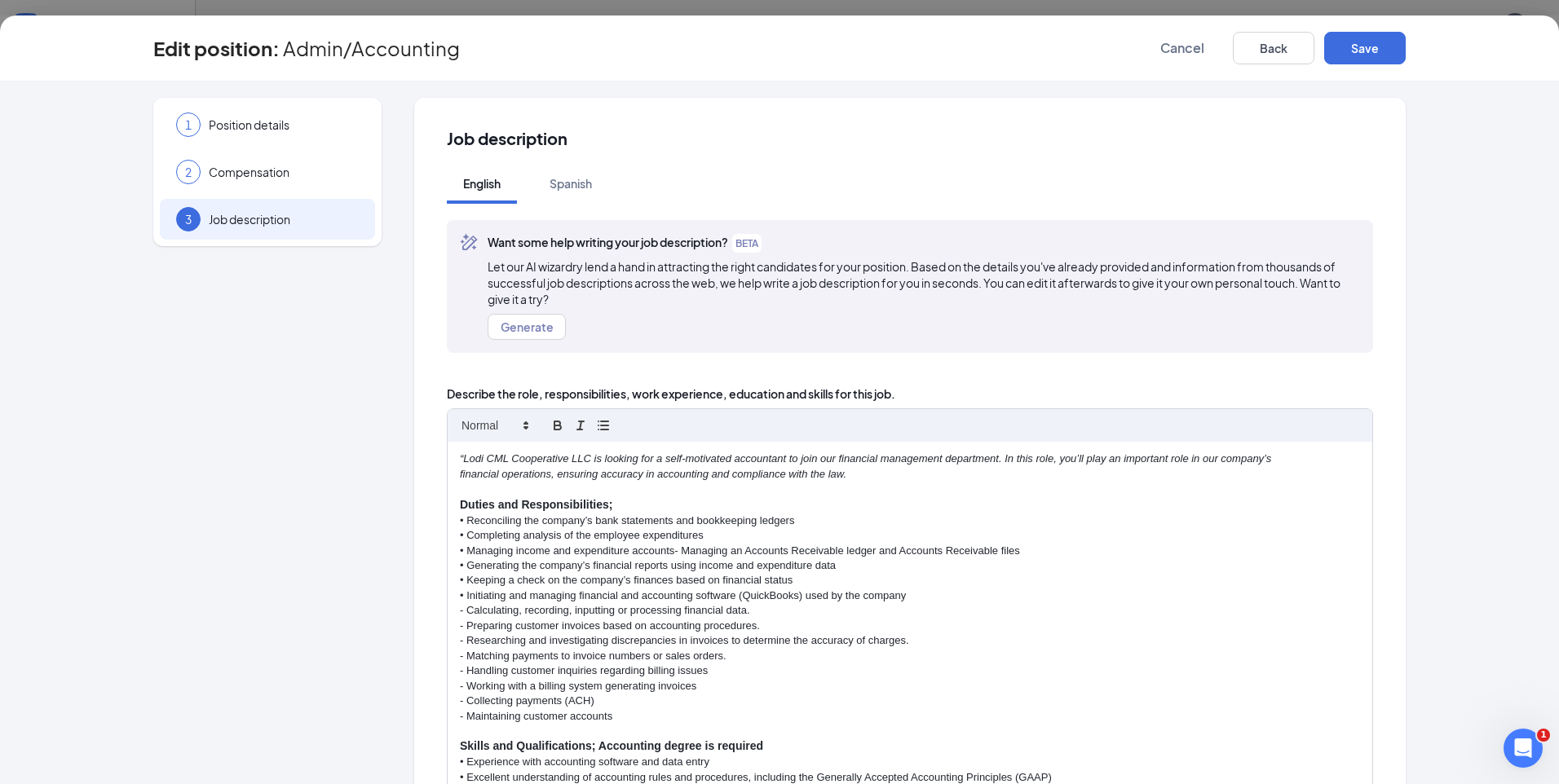
scroll to position [82, 0]
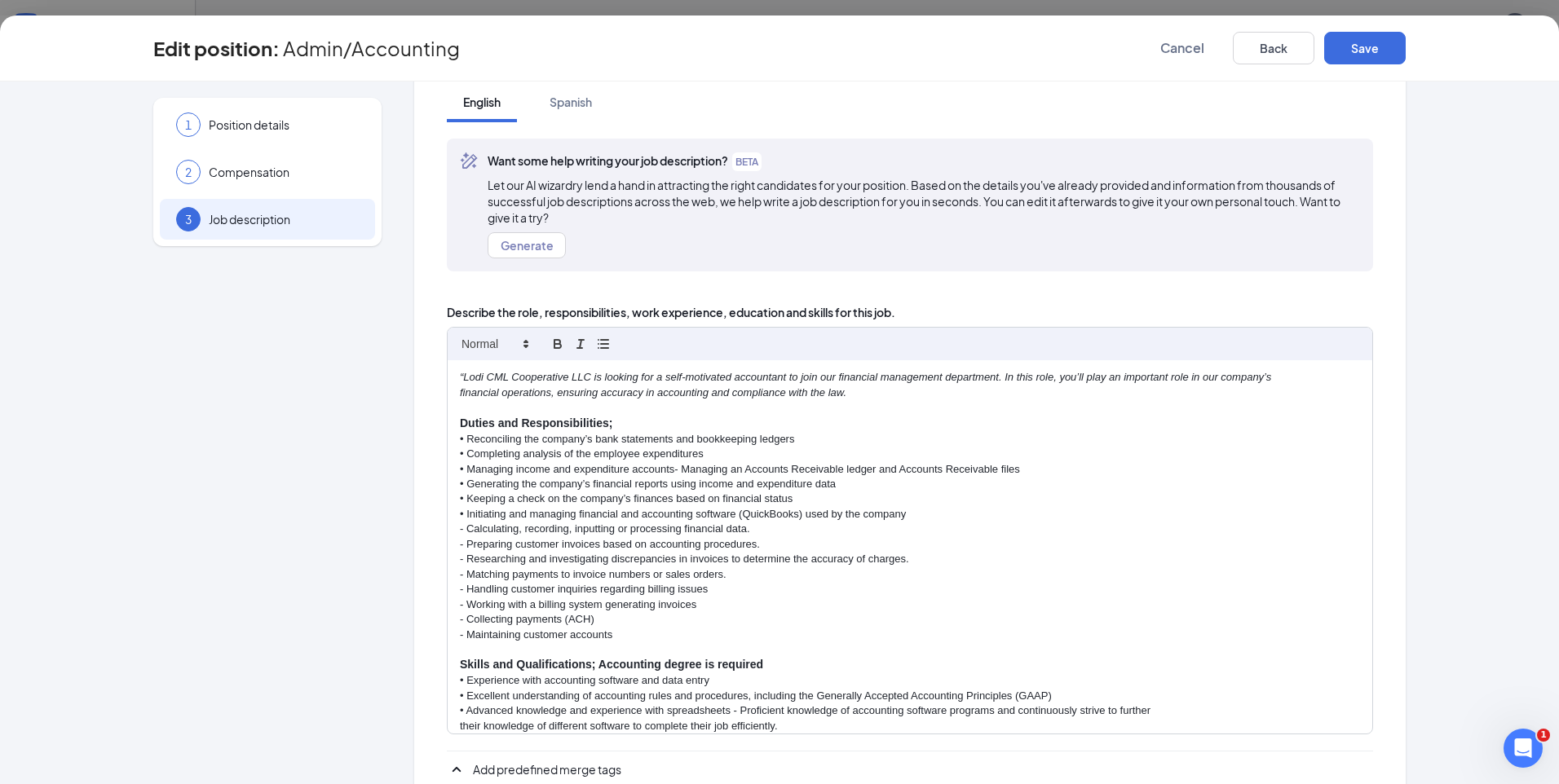
click at [730, 380] on em "“Lodi CML Cooperative LLC is looking for a self-motivated accountant to join ou…" at bounding box center [865, 377] width 811 height 12
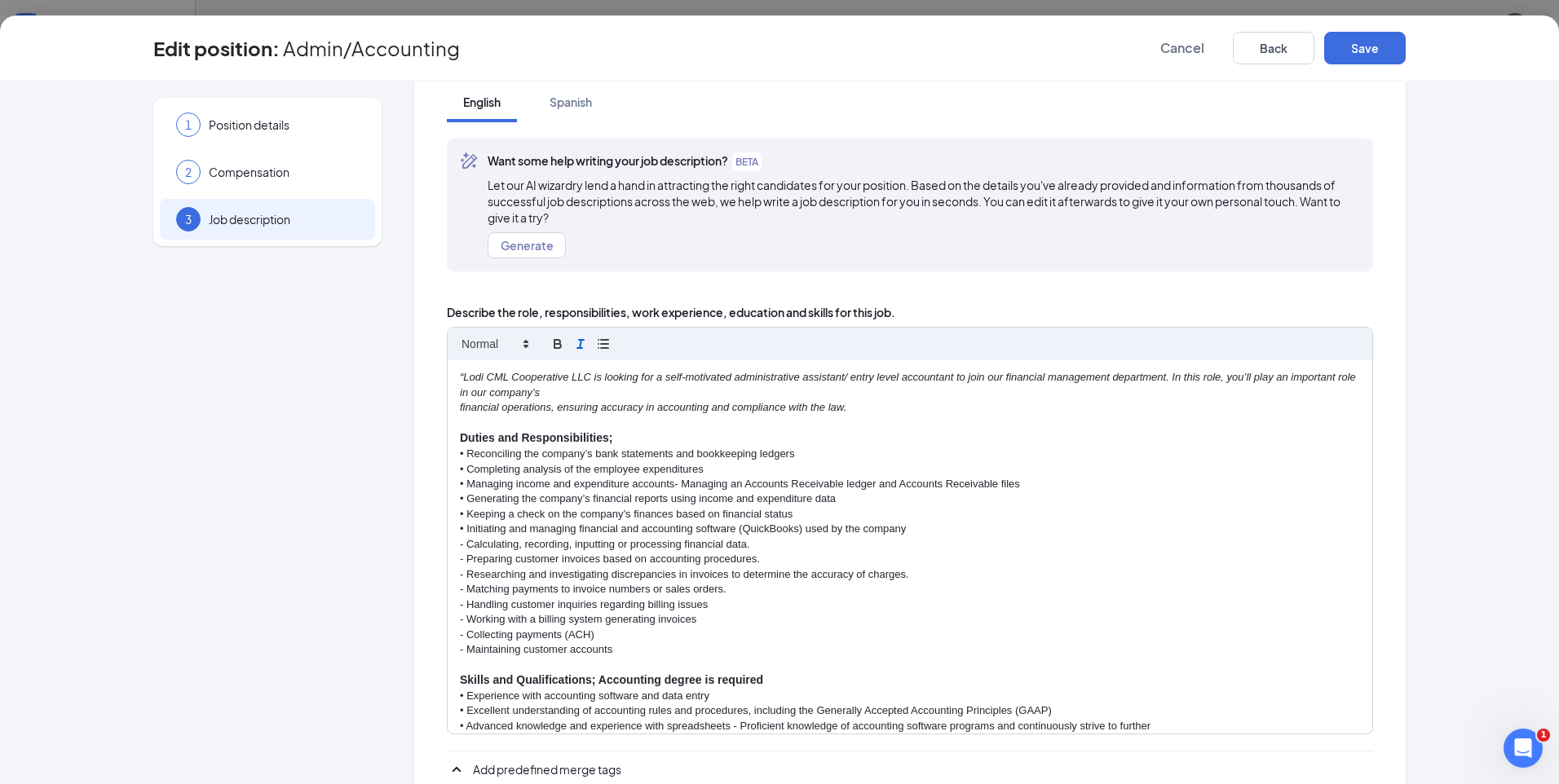
click at [1043, 376] on em "“Lodi CML Cooperative LLC is looking for a self-motivated administrative assist…" at bounding box center [909, 385] width 899 height 27
drag, startPoint x: 858, startPoint y: 408, endPoint x: 1167, endPoint y: 379, distance: 310.4
click at [1166, 379] on div "“Lodi CML Cooperative LLC is looking for a self-motivated administrative assist…" at bounding box center [910, 547] width 925 height 373
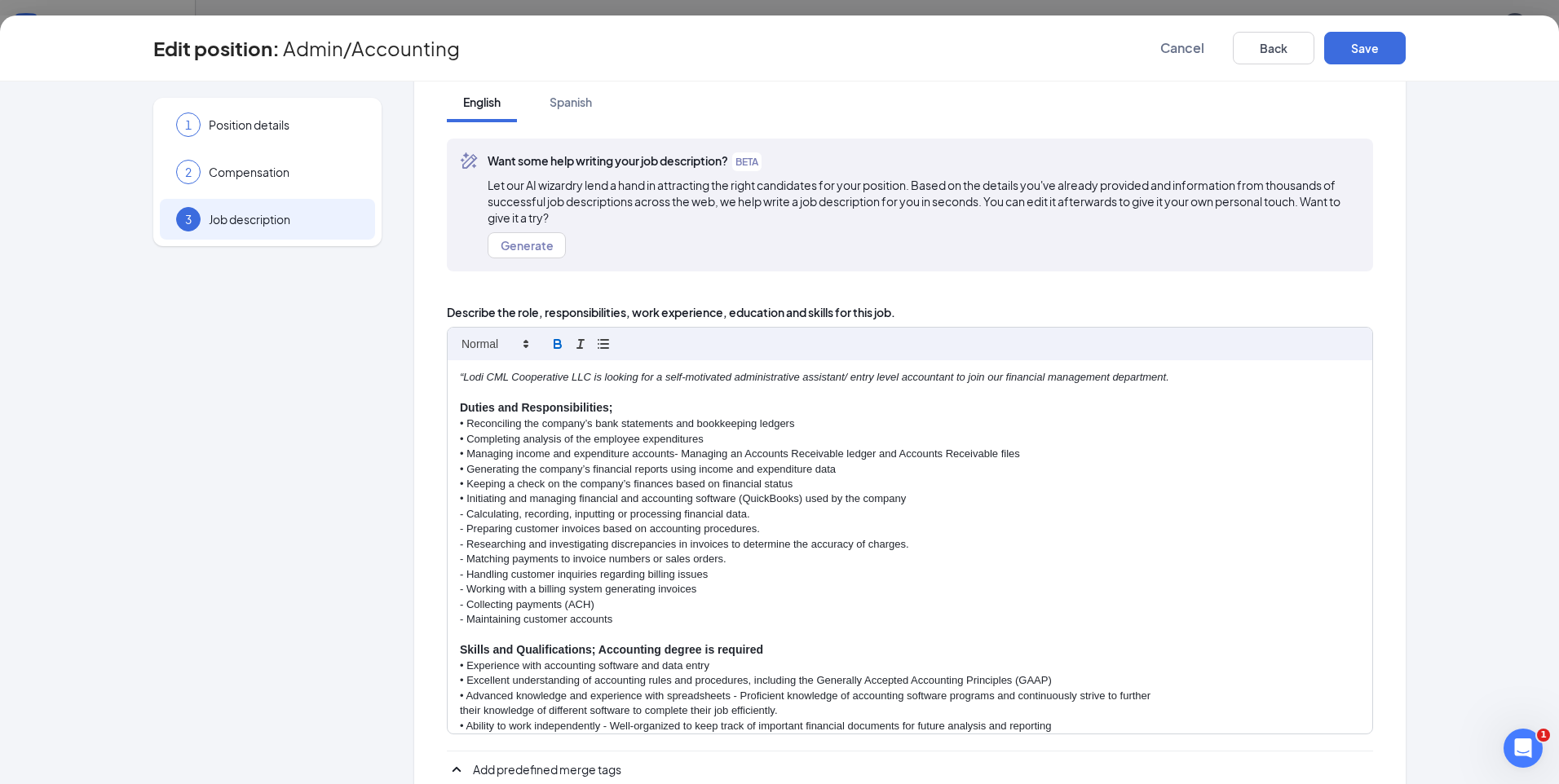
click at [955, 528] on p "- Preparing customer invoices based on accounting procedures." at bounding box center [910, 528] width 901 height 14
drag, startPoint x: 836, startPoint y: 467, endPoint x: 452, endPoint y: 467, distance: 384.0
click at [460, 467] on p "• Generating the company’s financial reports using income and expenditure data" at bounding box center [910, 469] width 901 height 14
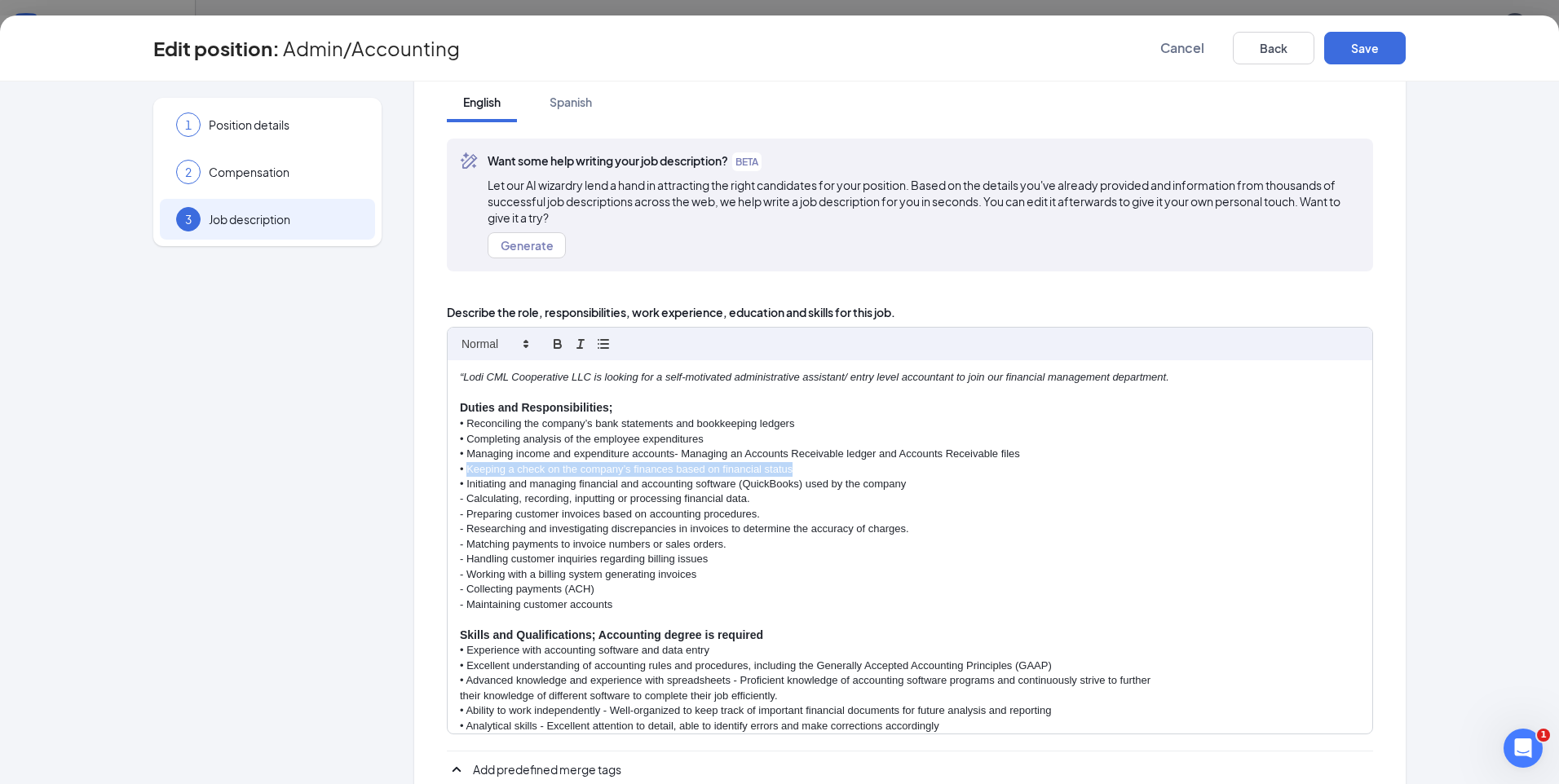
drag, startPoint x: 804, startPoint y: 468, endPoint x: 462, endPoint y: 473, distance: 342.0
click at [462, 473] on p "• Keeping a check on the company’s finances based on financial status" at bounding box center [910, 469] width 901 height 14
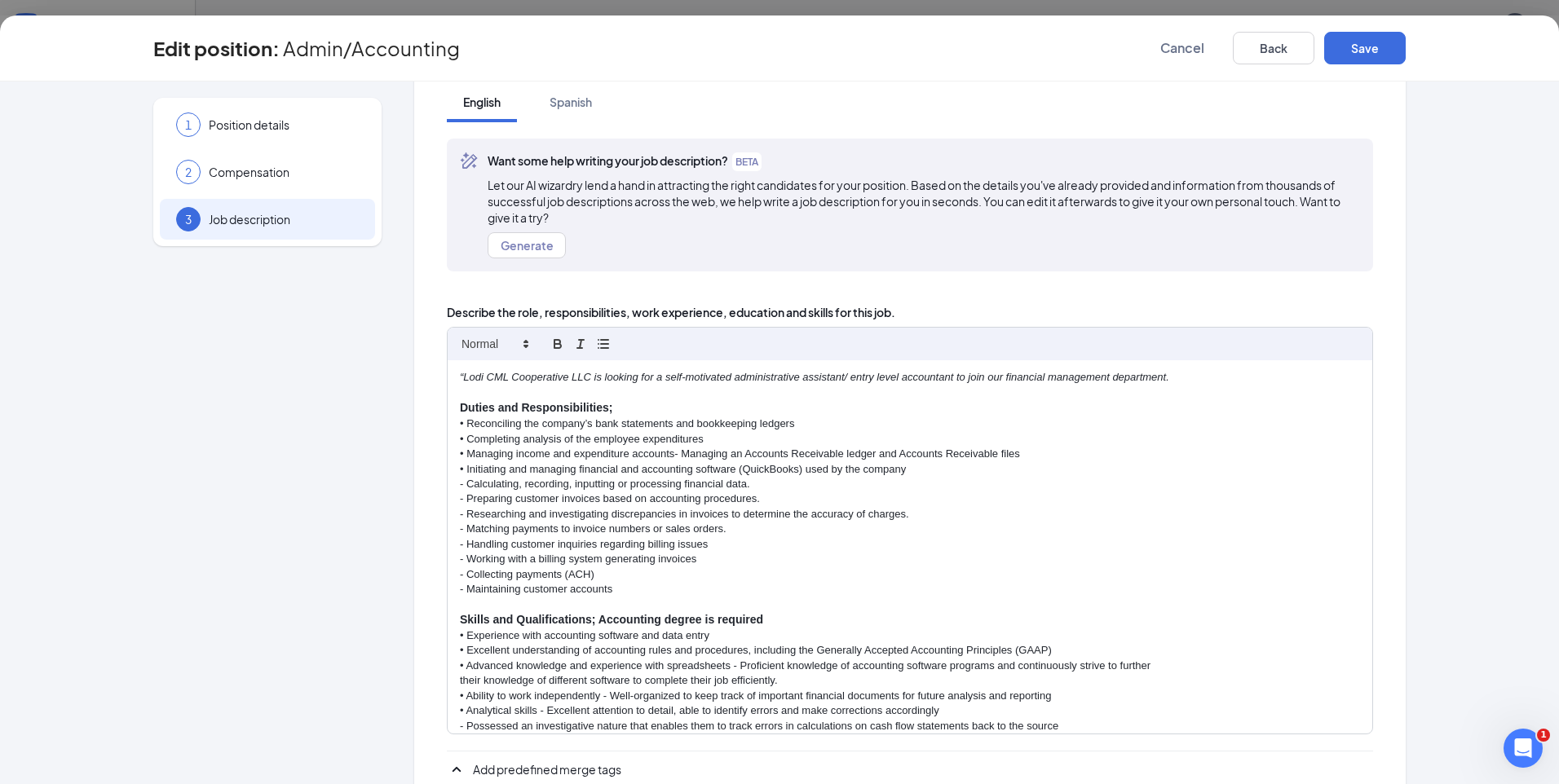
drag, startPoint x: 736, startPoint y: 469, endPoint x: 757, endPoint y: 495, distance: 33.4
click at [736, 470] on p "• Initiating and managing financial and accounting software (QuickBooks) used b…" at bounding box center [910, 469] width 901 height 14
drag, startPoint x: 720, startPoint y: 562, endPoint x: 461, endPoint y: 564, distance: 259.0
click at [469, 562] on p "- Working with a billing system generating invoices" at bounding box center [910, 559] width 901 height 14
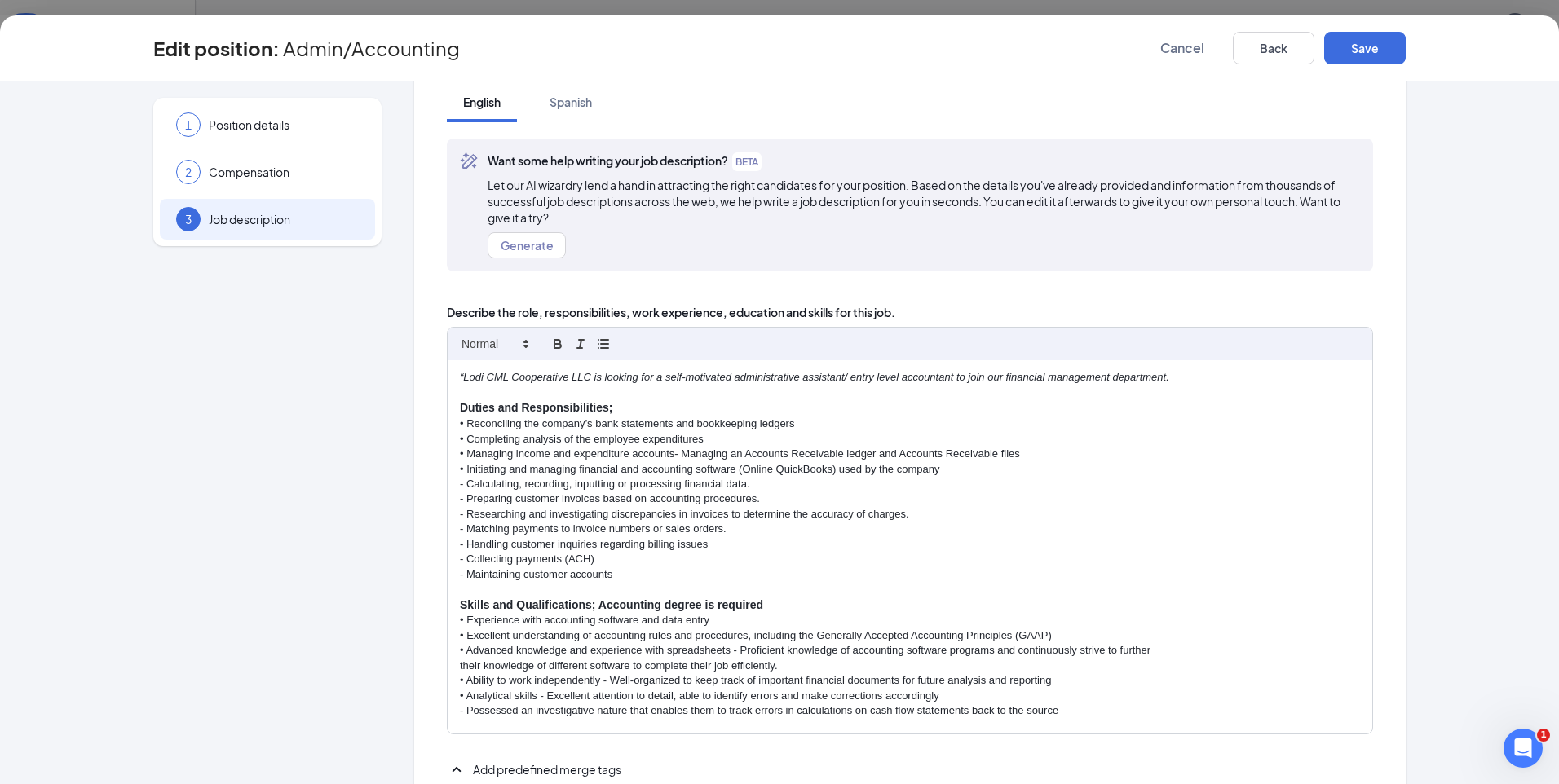
click at [644, 575] on p "- Maintaining customer accounts" at bounding box center [910, 574] width 901 height 14
click at [572, 562] on p "- Collecting payments (ACH)" at bounding box center [910, 559] width 901 height 14
click at [608, 560] on p "- Collecting payments (ACH)" at bounding box center [910, 559] width 901 height 14
click at [625, 577] on p "- Maintaining customer accounts" at bounding box center [910, 574] width 901 height 14
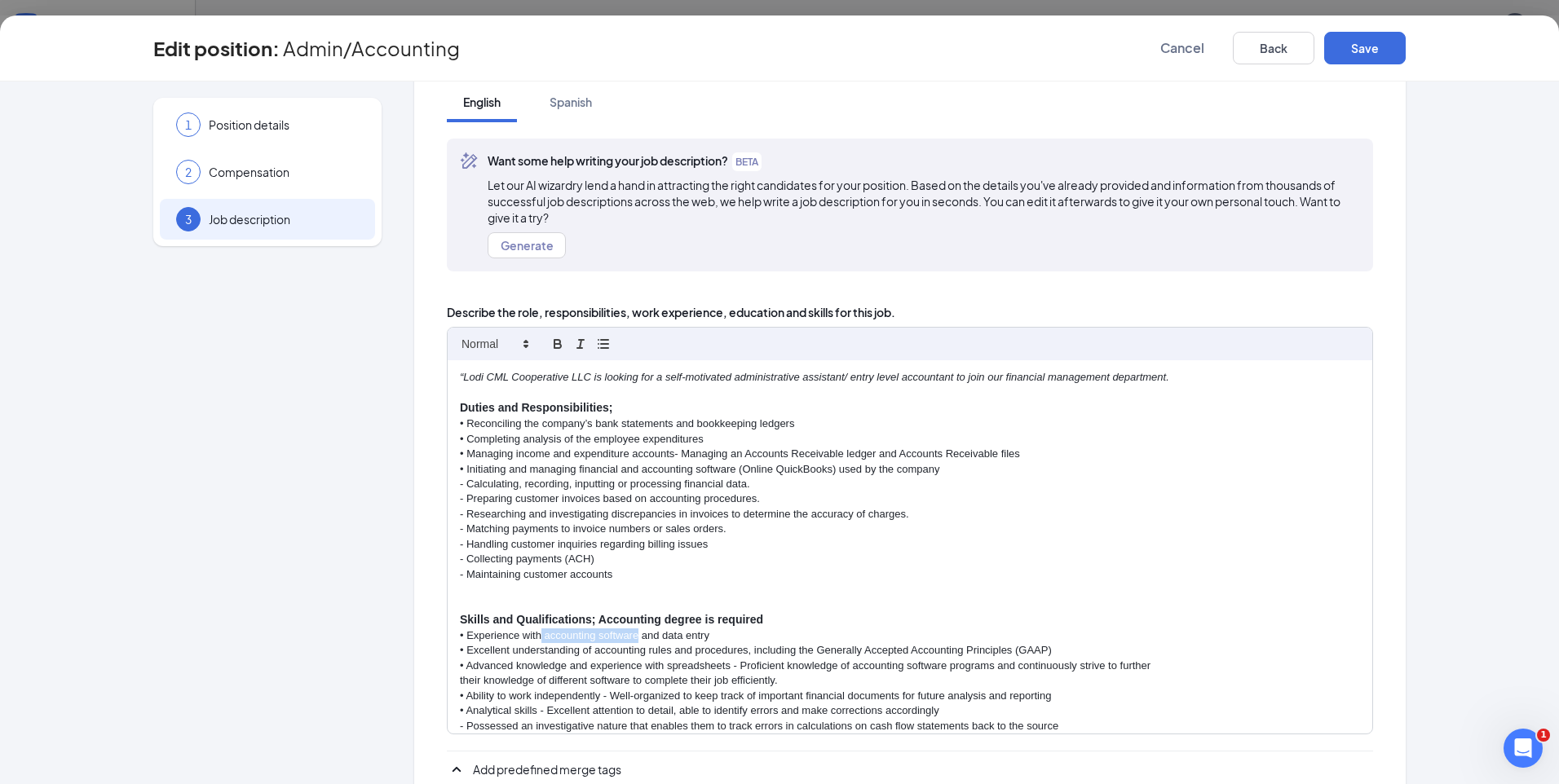
drag, startPoint x: 632, startPoint y: 637, endPoint x: 533, endPoint y: 642, distance: 99.1
click at [533, 642] on p "• Experience with accounting software and data entry" at bounding box center [910, 635] width 901 height 14
drag, startPoint x: 777, startPoint y: 655, endPoint x: 766, endPoint y: 658, distance: 11.4
click at [777, 655] on p "• Excellent understanding of accounting rules and procedures, including the Gen…" at bounding box center [910, 650] width 901 height 14
click at [463, 638] on p "• Experience with Online Quick books and data entry" at bounding box center [910, 635] width 901 height 14
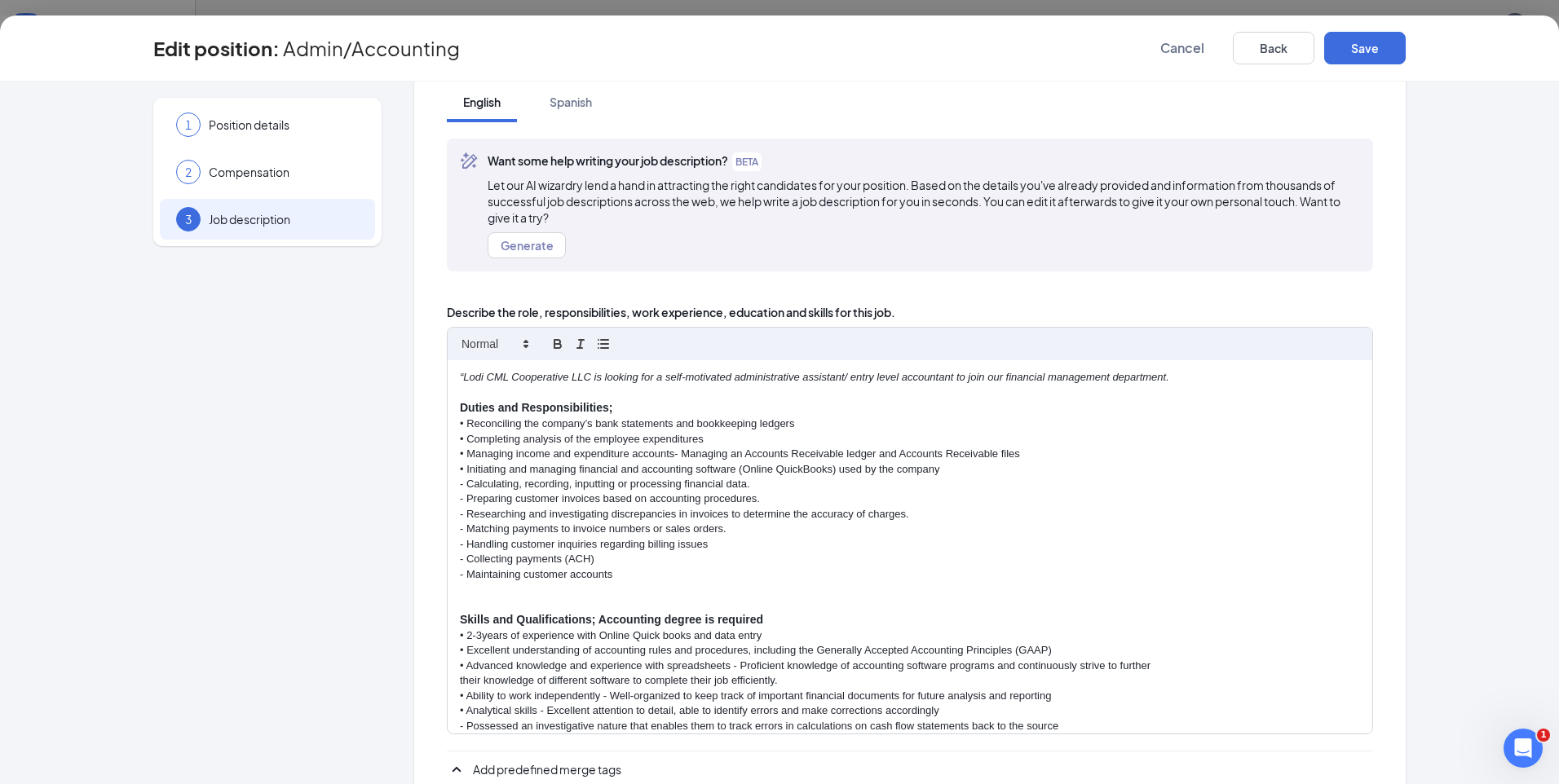
click at [593, 656] on p "• Excellent understanding of accounting rules and procedures, including the Gen…" at bounding box center [910, 650] width 901 height 14
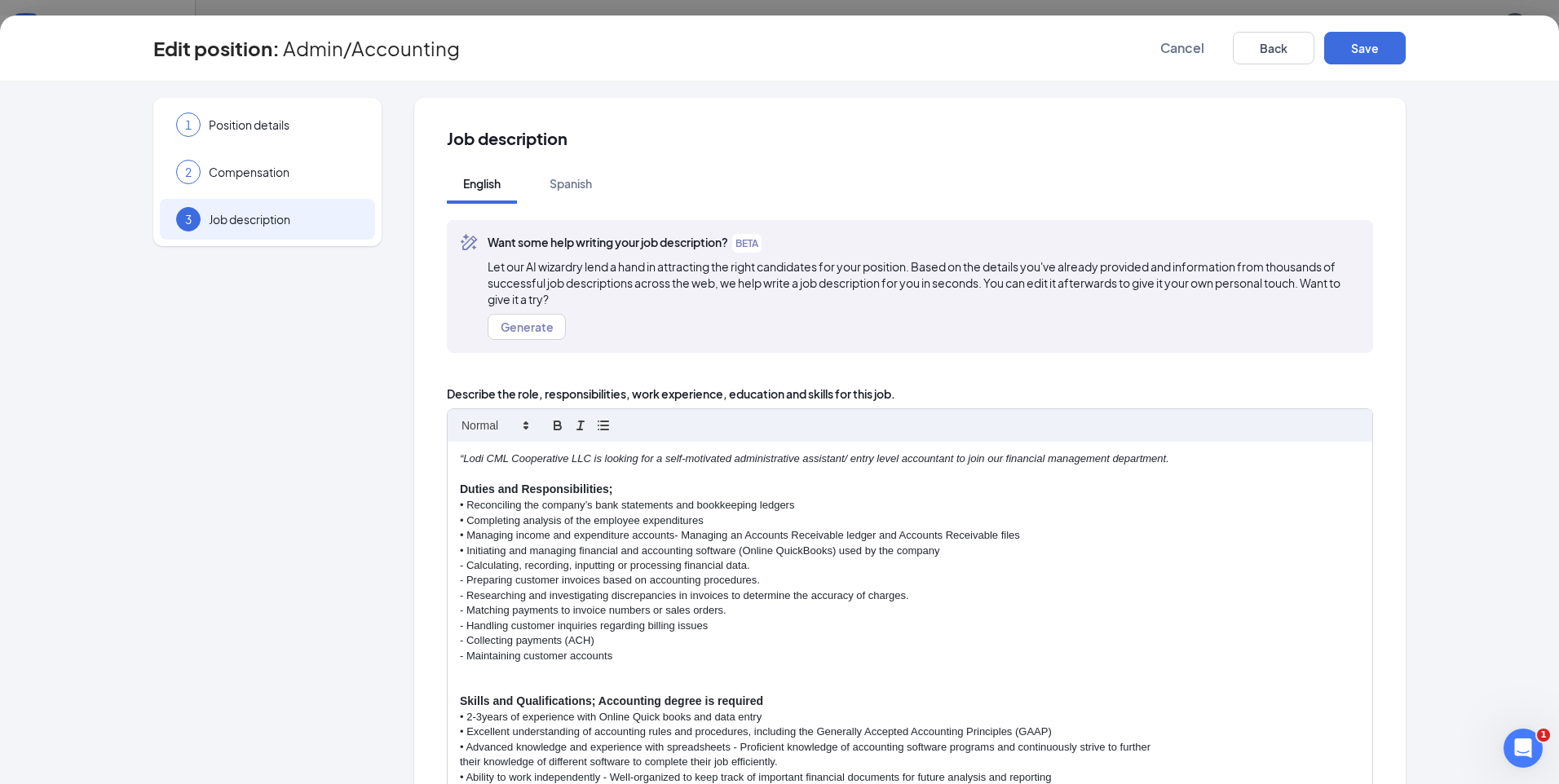
scroll to position [130, 0]
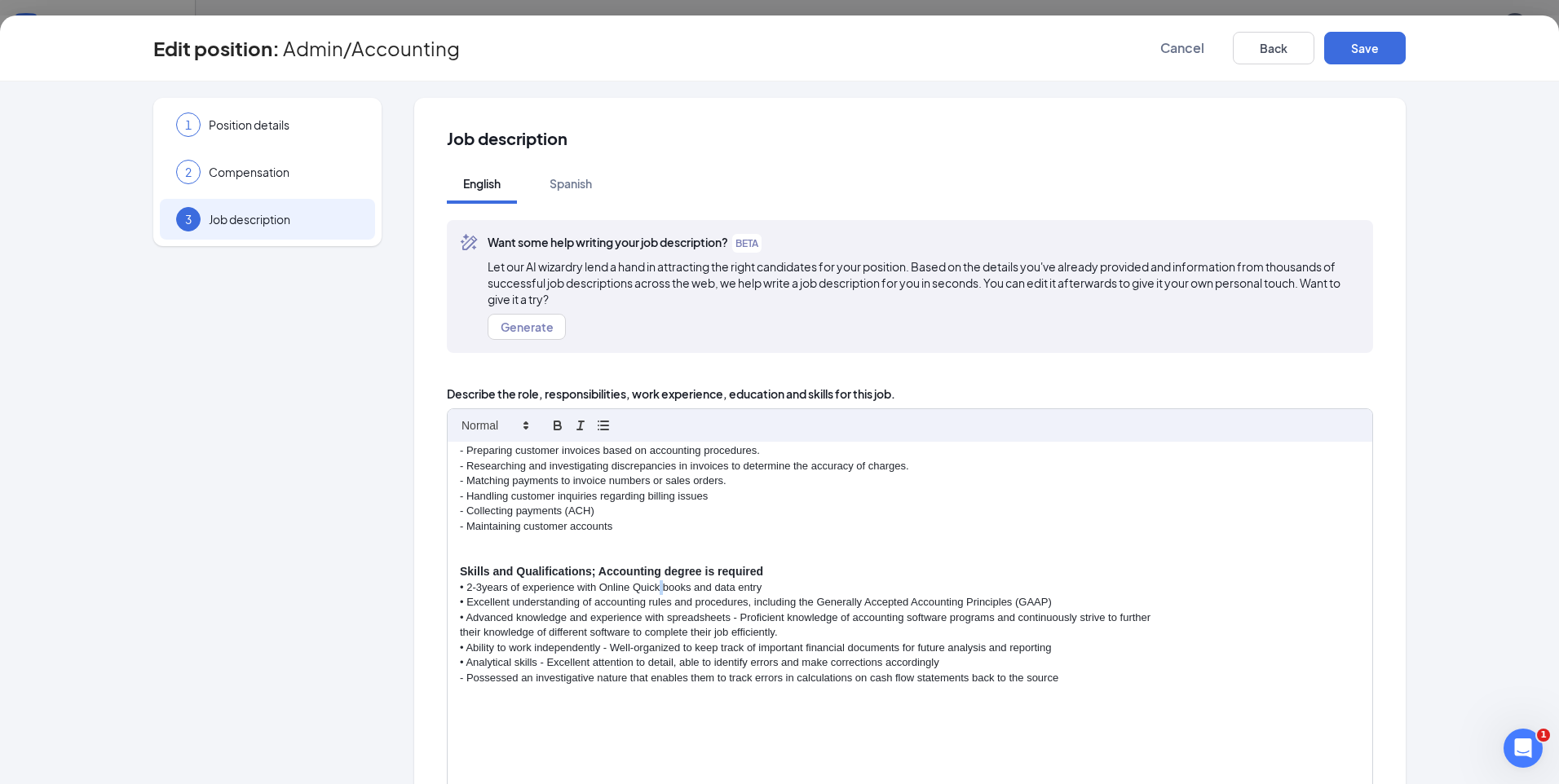
click at [657, 590] on p "• 2-3years of experience with Online Quick books and data entry" at bounding box center [910, 587] width 901 height 14
click at [687, 624] on p "• Advanced knowledge and experience with spreadsheets - Proficient knowledge of…" at bounding box center [910, 618] width 901 height 14
click at [759, 618] on p "• Advanced knowledge and experience with spreadsheets - Proficient knowledge of…" at bounding box center [910, 618] width 901 height 14
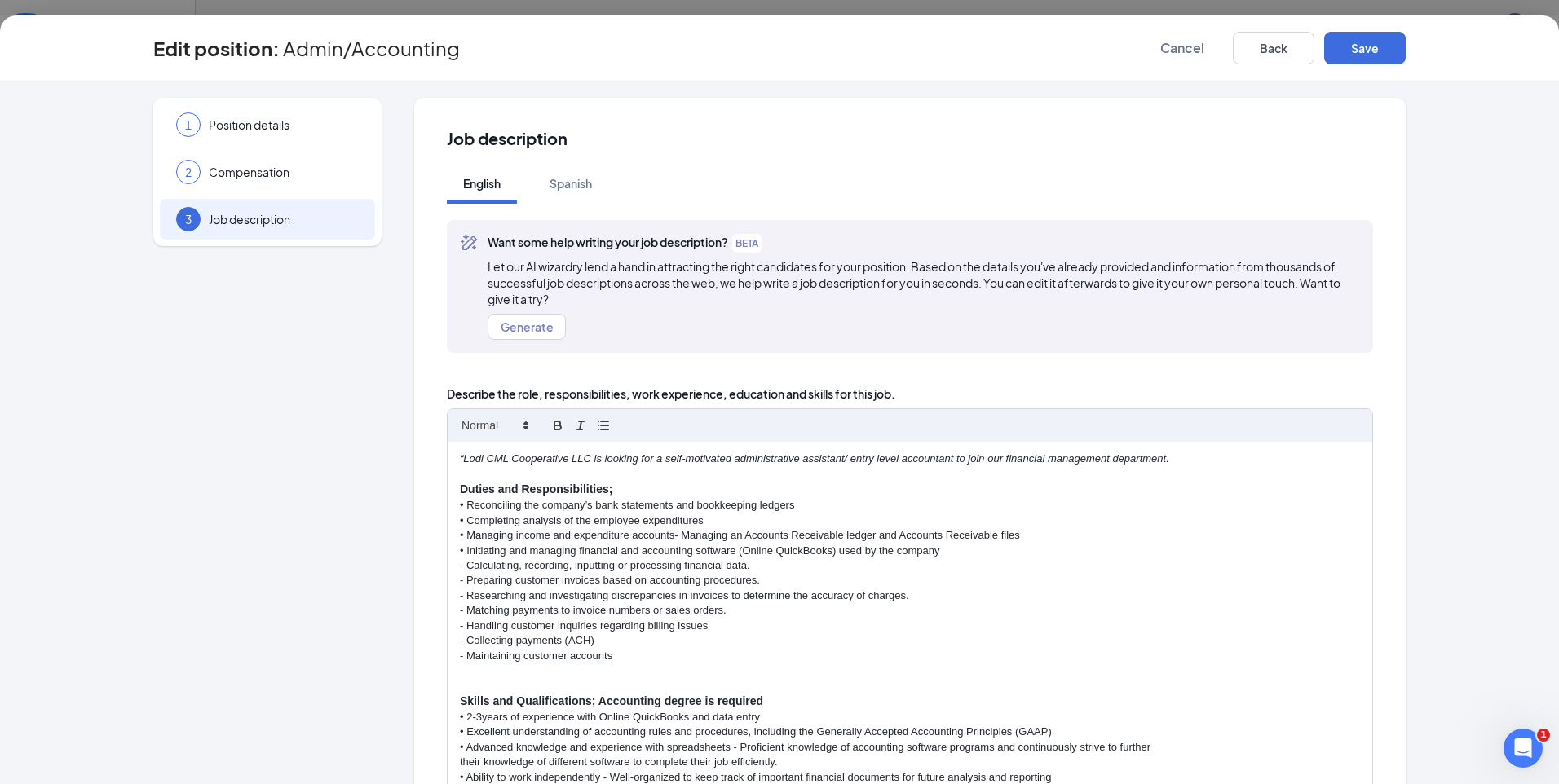
click at [466, 678] on p at bounding box center [910, 670] width 901 height 14
click at [460, 548] on p "• Initiating and managing financial and accounting software (Online QuickBooks)…" at bounding box center [910, 550] width 901 height 14
copy p "•"
click at [460, 668] on p at bounding box center [910, 670] width 901 height 14
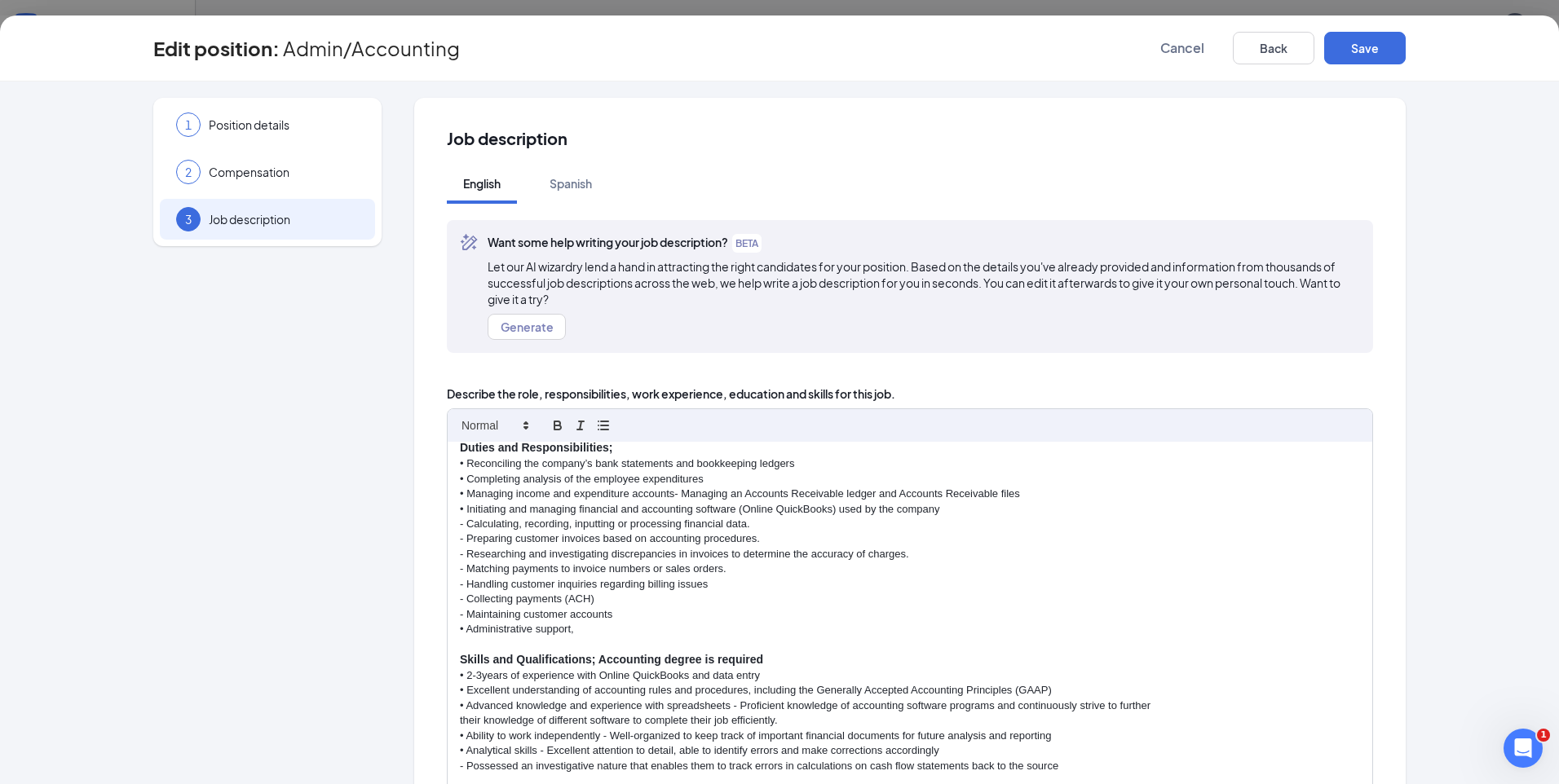
scroll to position [82, 0]
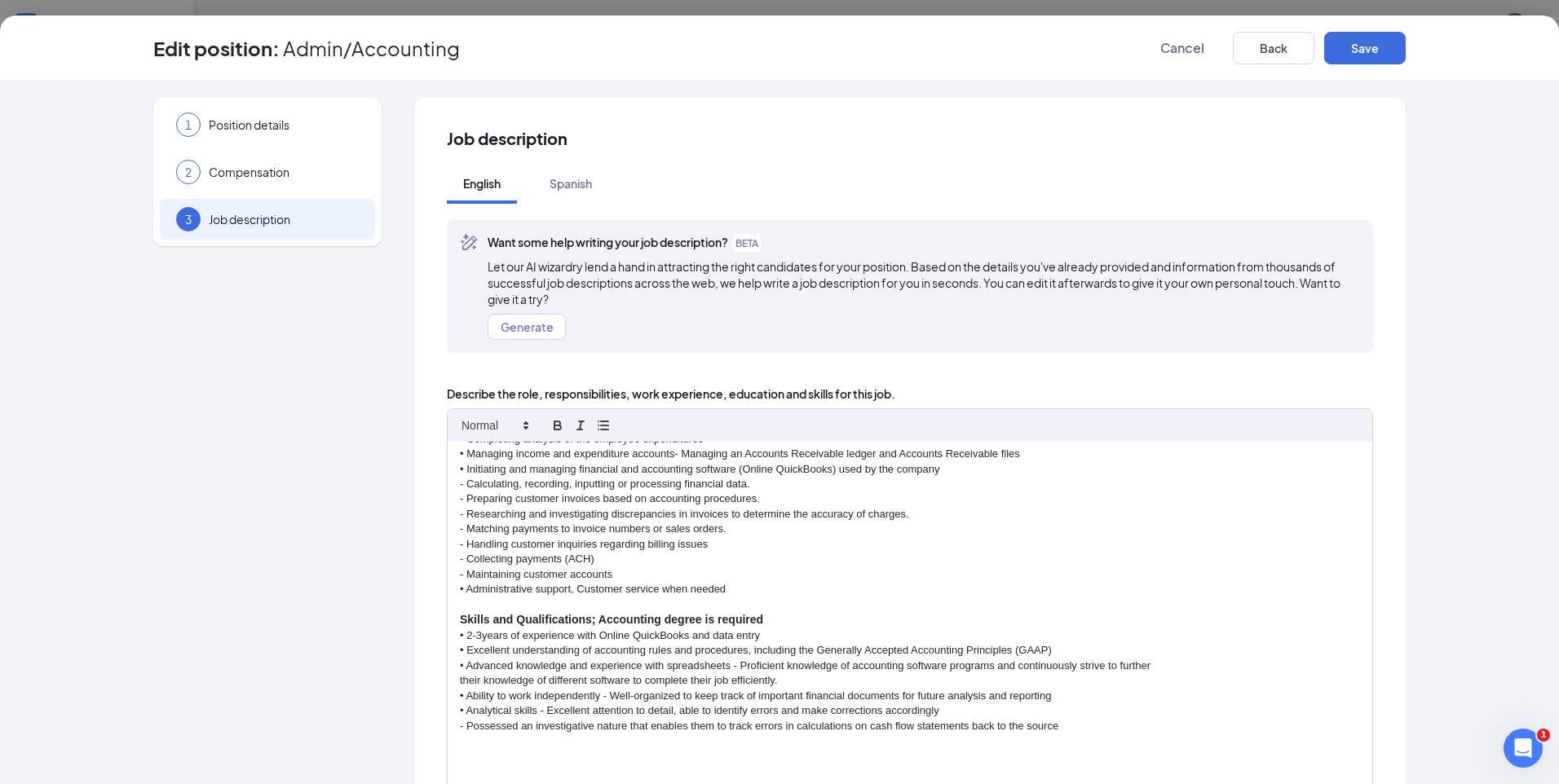
click at [619, 716] on p "• Analytical skills - Excellent attention to detail, able to identify errors an…" at bounding box center [910, 711] width 901 height 14
drag, startPoint x: 505, startPoint y: 652, endPoint x: 458, endPoint y: 657, distance: 47.3
click at [460, 656] on p "• Excellent understanding of accounting rules and procedures, including the Gen…" at bounding box center [910, 650] width 901 height 14
click at [593, 667] on p "• Advanced knowledge and experience with spreadsheets - Proficient knowledge of…" at bounding box center [910, 666] width 901 height 14
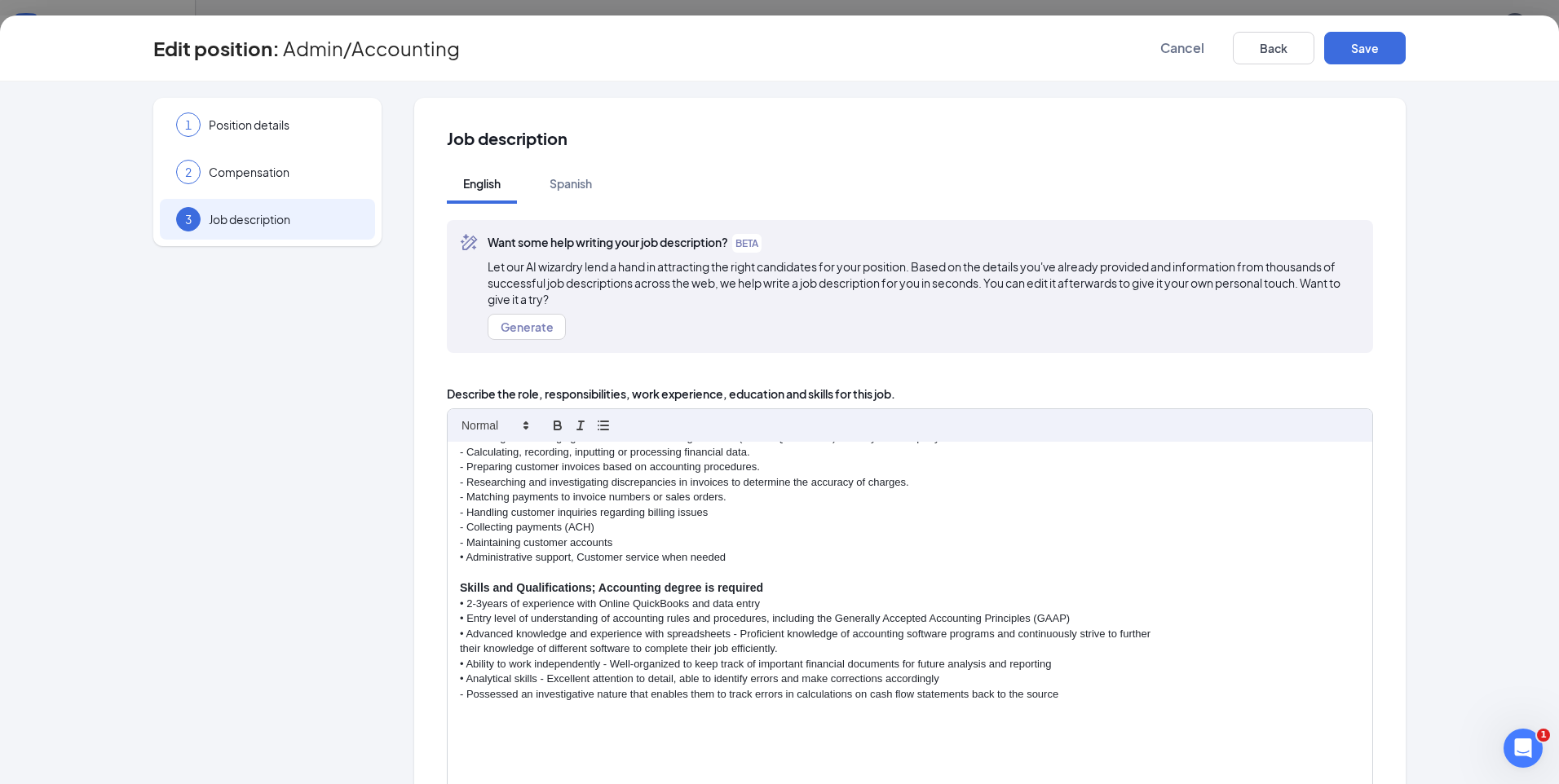
scroll to position [130, 0]
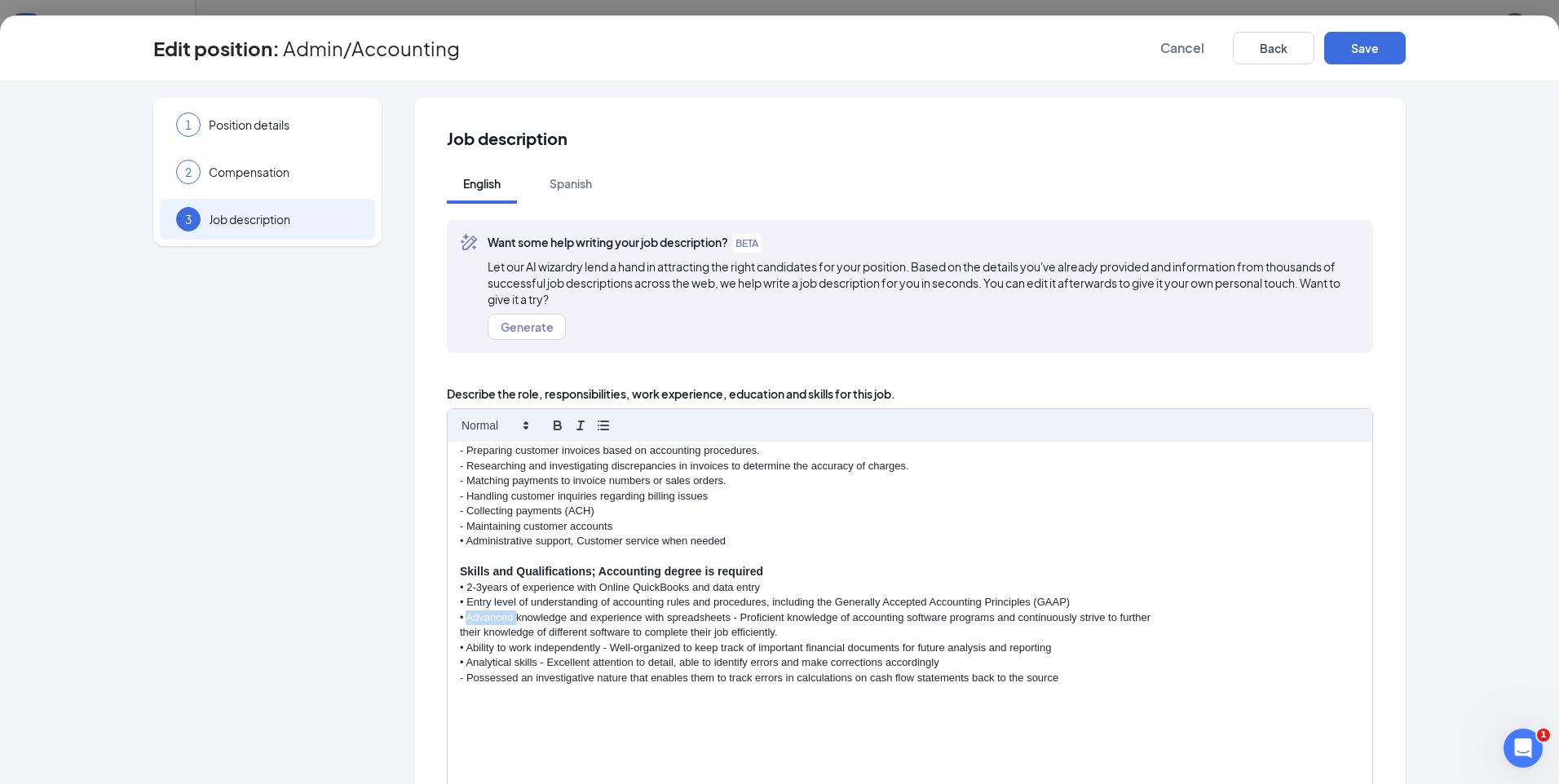
drag, startPoint x: 509, startPoint y: 618, endPoint x: 461, endPoint y: 624, distance: 48.4
click at [461, 624] on p "• Advanced knowledge and experience with spreadsheets - Proficient knowledge of…" at bounding box center [910, 618] width 901 height 14
drag, startPoint x: 828, startPoint y: 619, endPoint x: 784, endPoint y: 618, distance: 44.0
click at [784, 618] on p "• Intermediate level of knowledge and experience with spreadsheets - Proficient…" at bounding box center [910, 618] width 901 height 14
drag, startPoint x: 994, startPoint y: 621, endPoint x: 904, endPoint y: 624, distance: 90.0
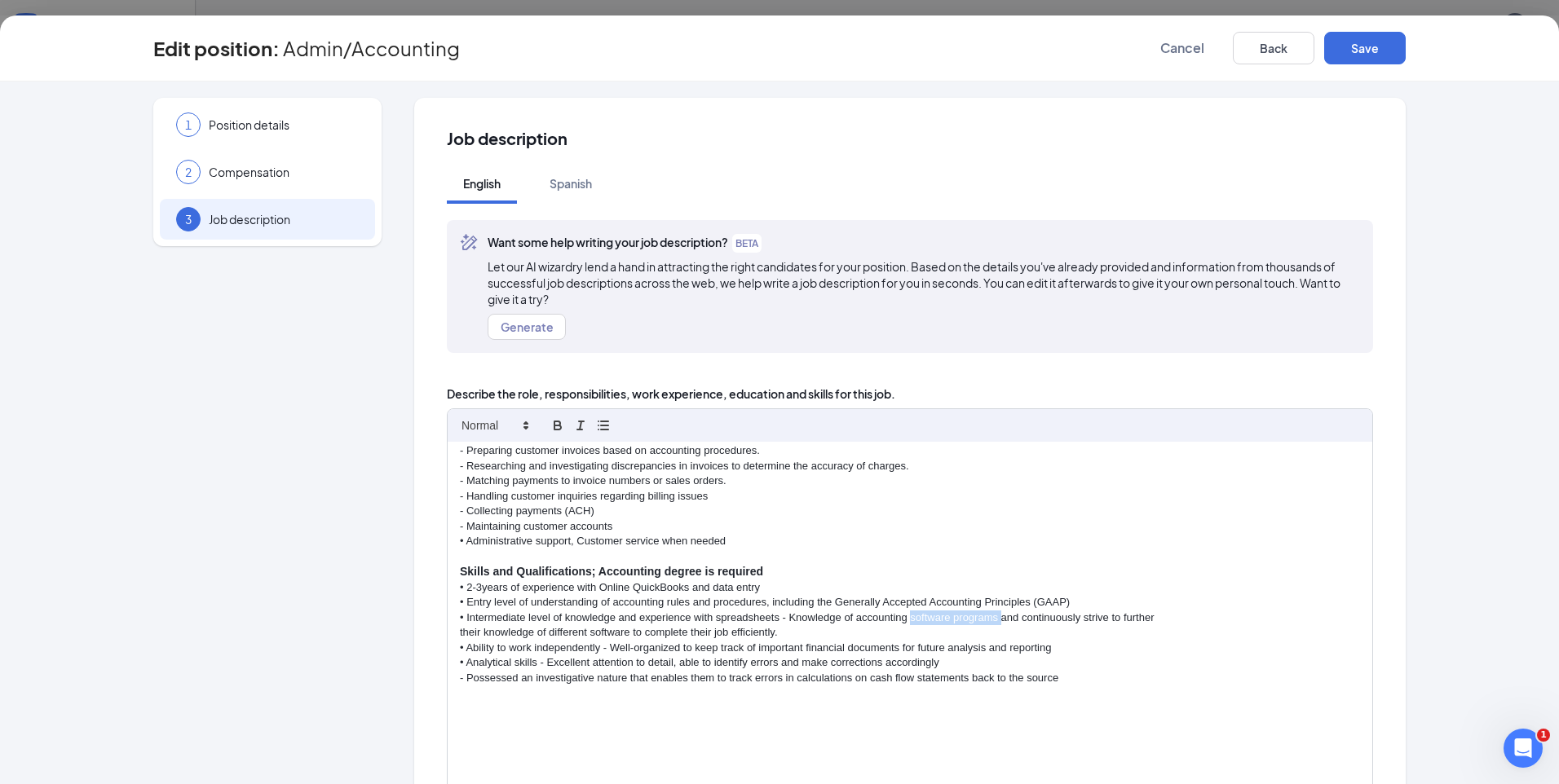
click at [904, 624] on p "• Intermediate level of knowledge and experience with spreadsheets - Knowledge …" at bounding box center [910, 618] width 901 height 14
click at [1156, 676] on p "- Possessed an investigative nature that enables them to track errors in calcul…" at bounding box center [910, 678] width 901 height 14
click at [460, 662] on p "• Analytical skills - Excellent attention to detail, able to identify errors an…" at bounding box center [910, 662] width 901 height 14
copy p "•"
drag, startPoint x: 758, startPoint y: 570, endPoint x: 593, endPoint y: 572, distance: 165.0
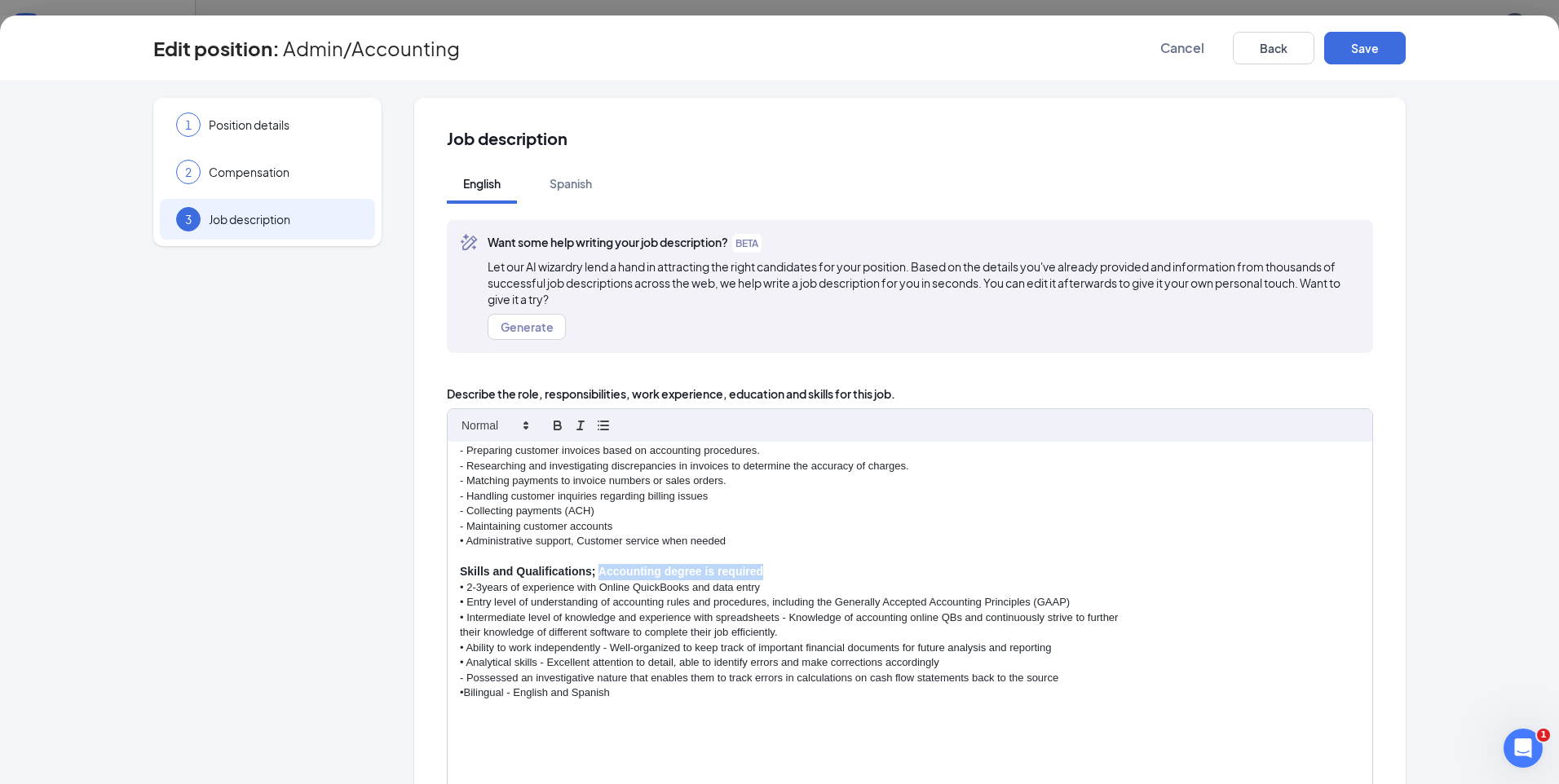
click at [593, 572] on p "Skills and Qualifications; Accounting degree is required" at bounding box center [910, 572] width 901 height 16
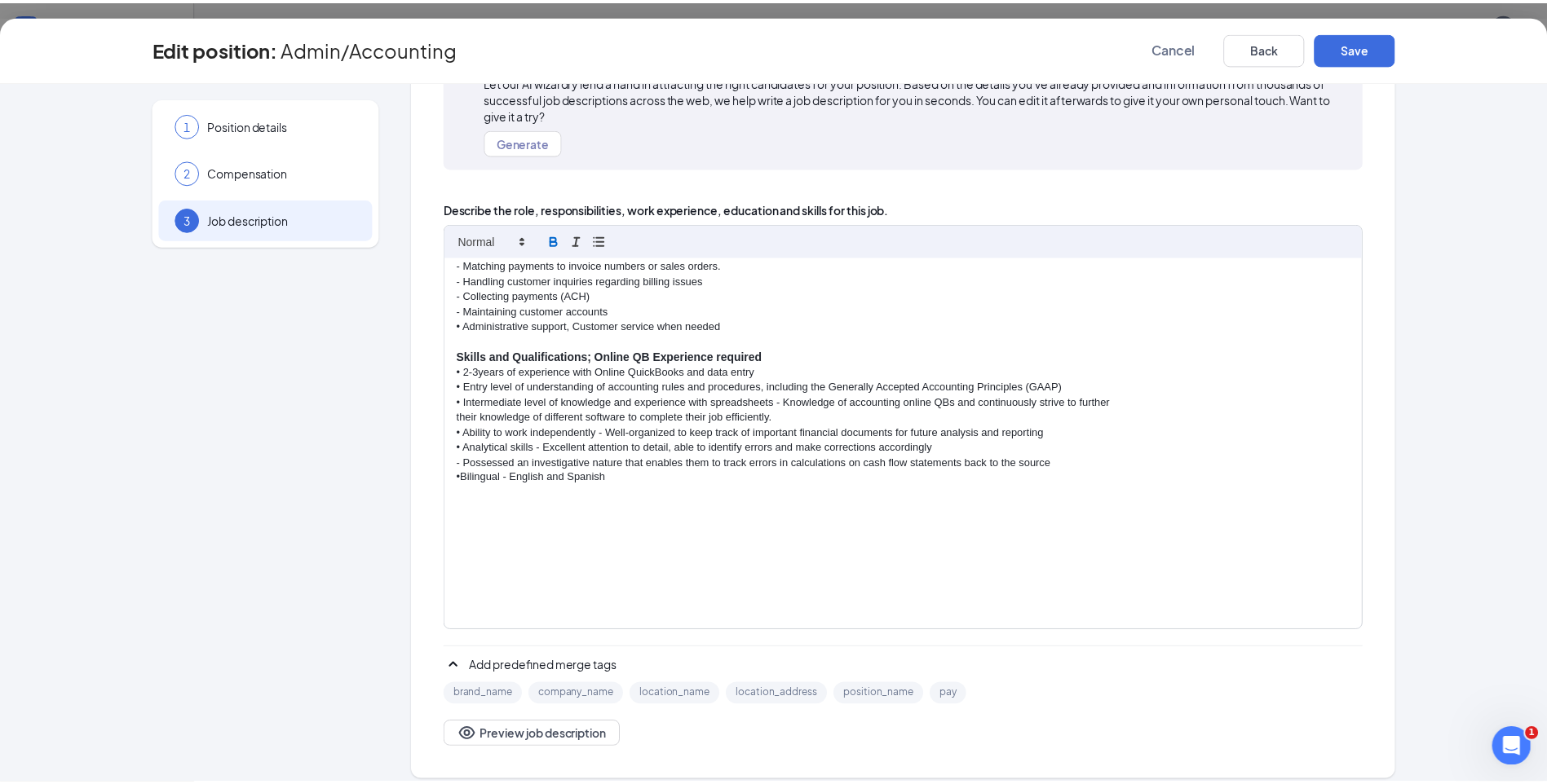
scroll to position [198, 0]
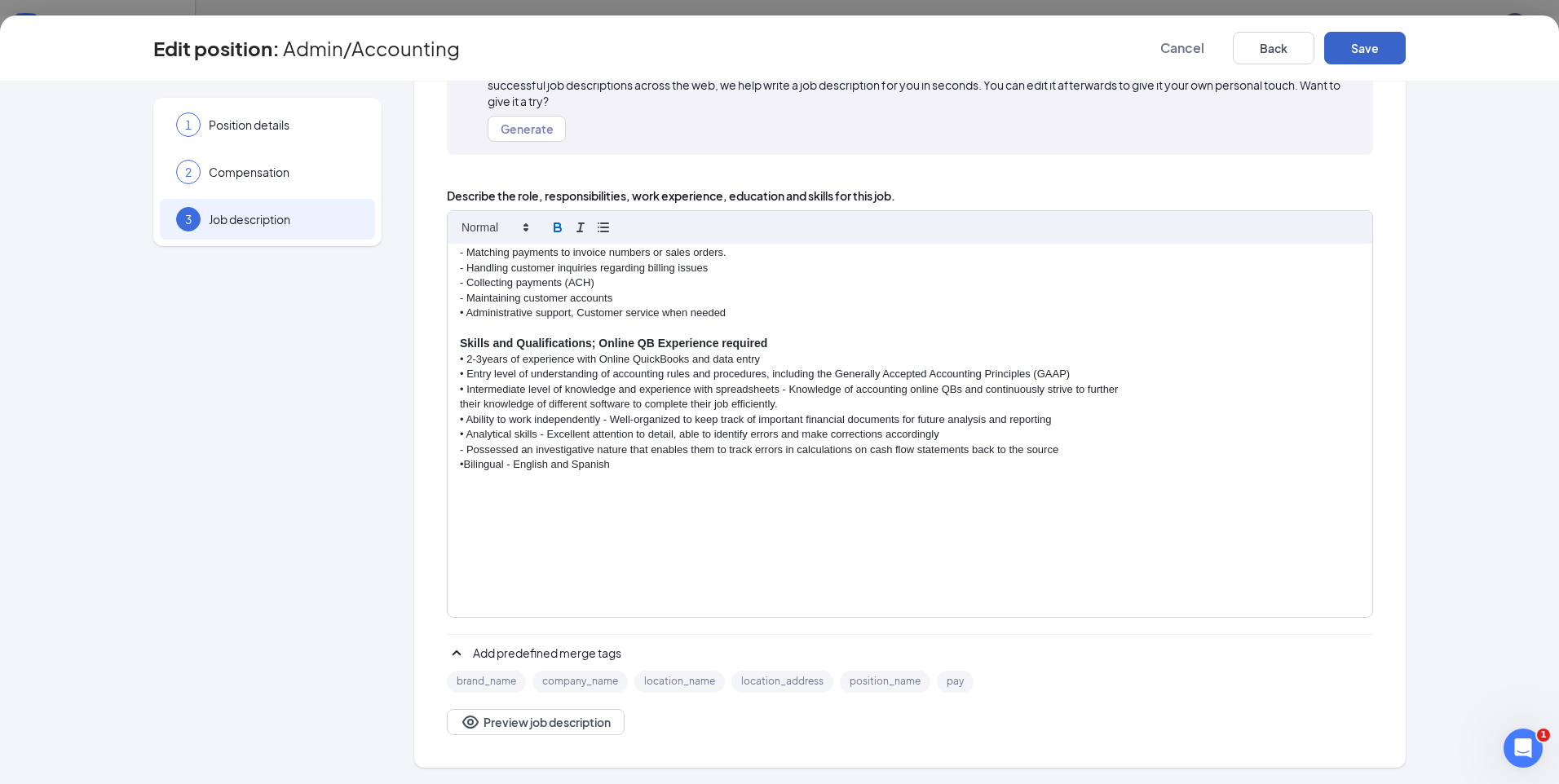
click at [1357, 52] on button "Save" at bounding box center [1365, 48] width 82 height 33
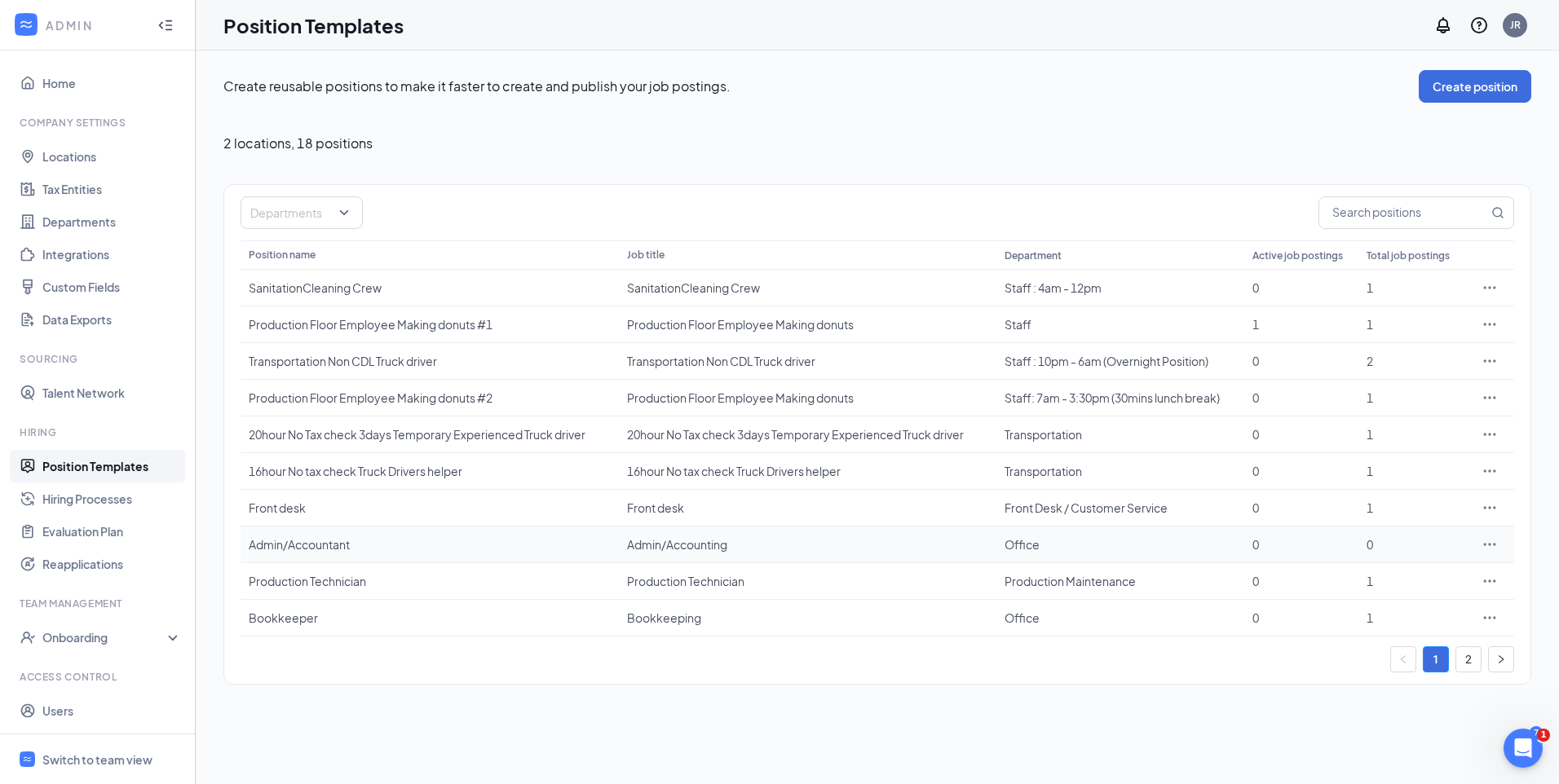
click at [1490, 544] on icon "Ellipses" at bounding box center [1490, 543] width 12 height 3
click at [1405, 657] on span "View job postings" at bounding box center [1391, 652] width 93 height 14
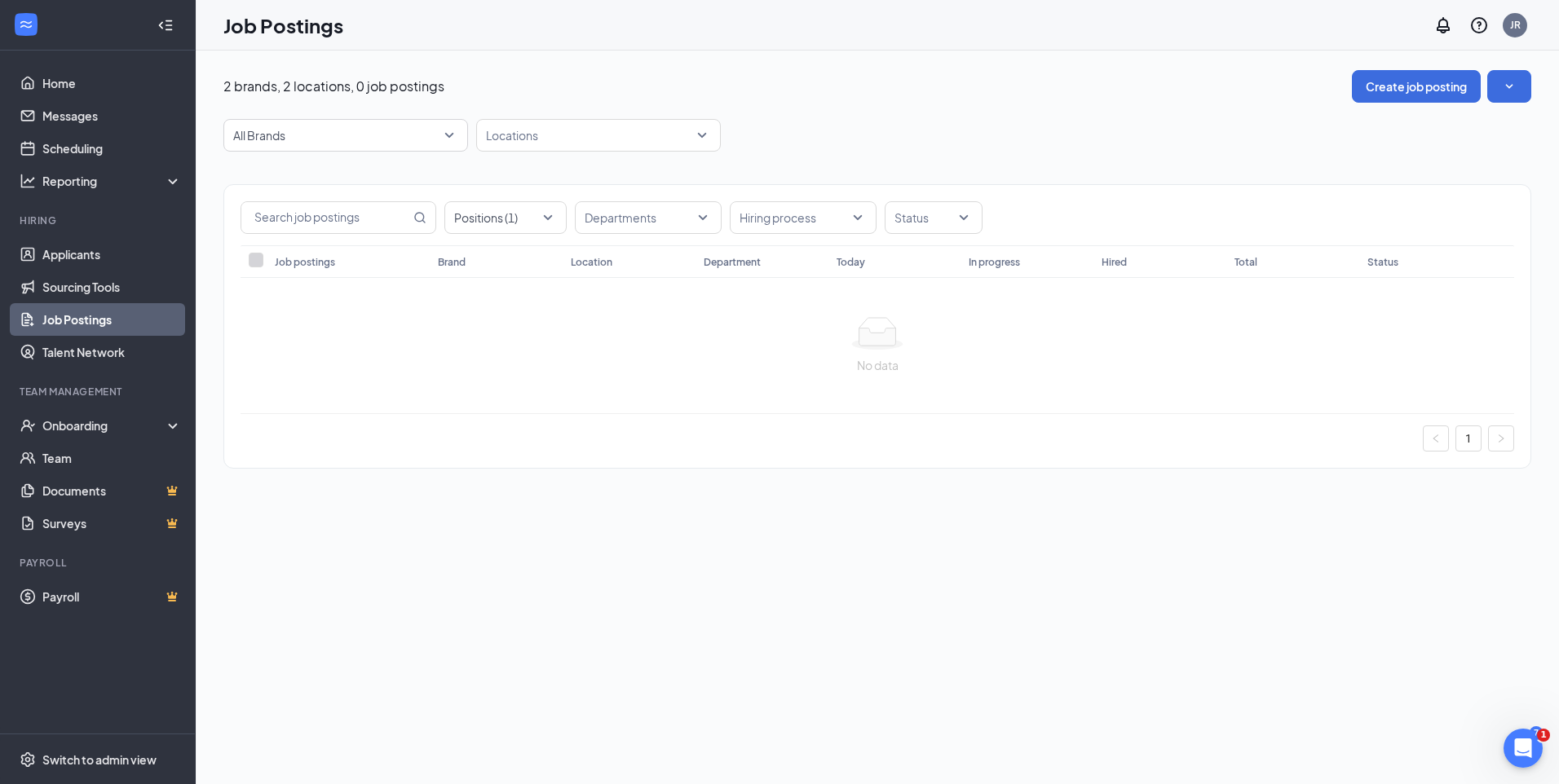
click at [51, 323] on link "Job Postings" at bounding box center [111, 319] width 139 height 33
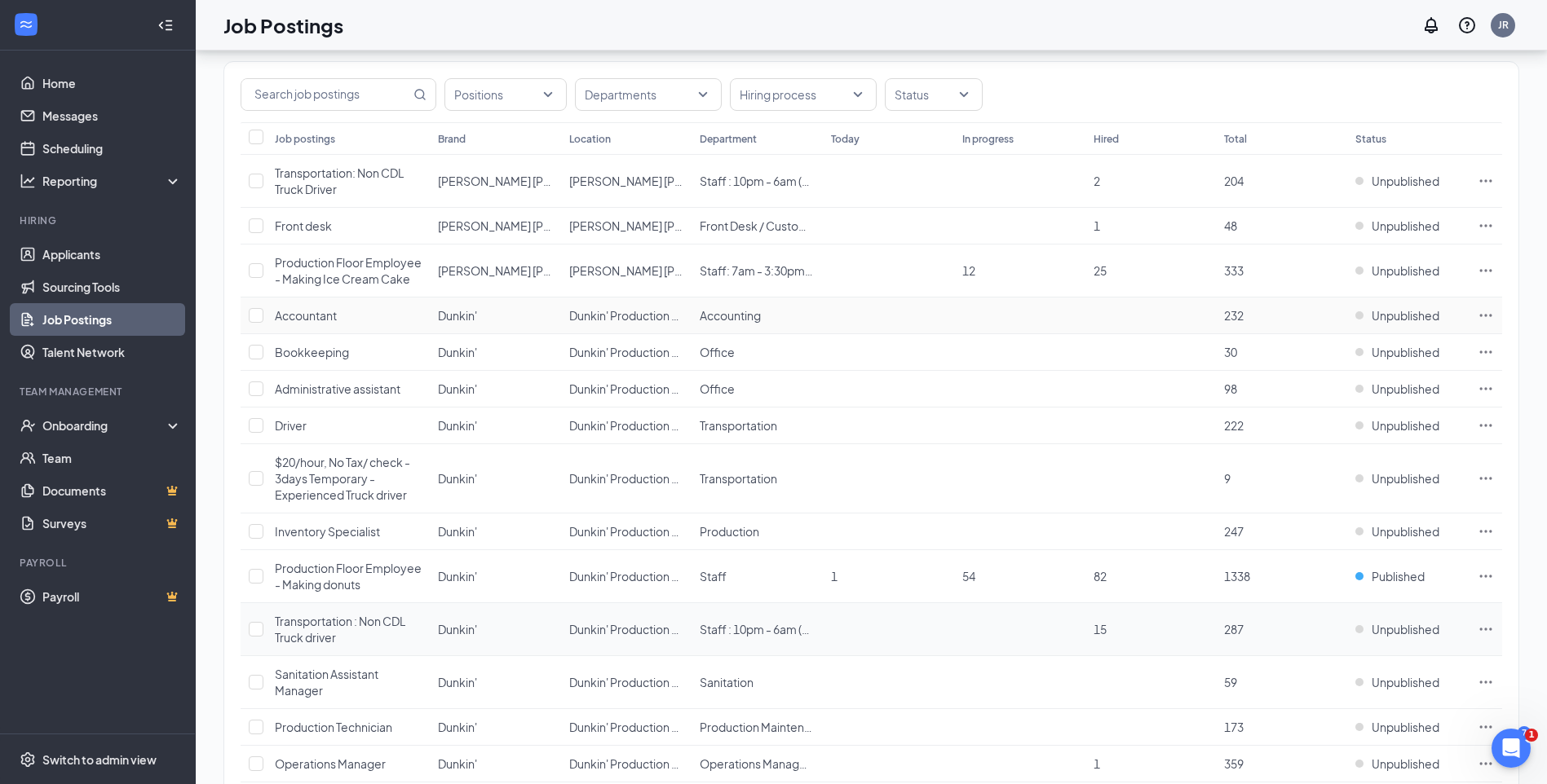
scroll to position [163, 0]
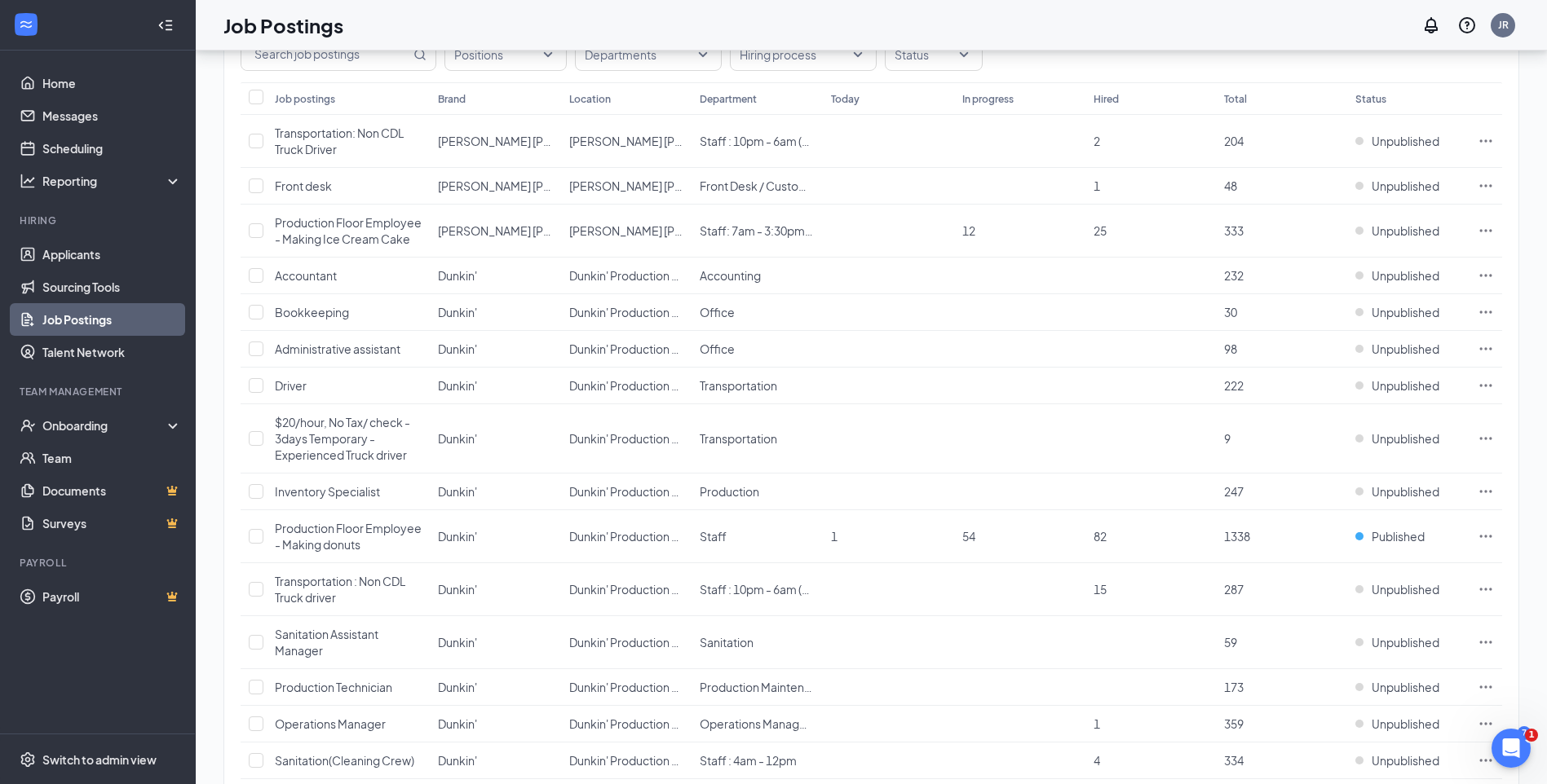
click at [75, 318] on link "Job Postings" at bounding box center [111, 319] width 139 height 33
click at [99, 755] on div "Switch to admin view" at bounding box center [99, 760] width 114 height 16
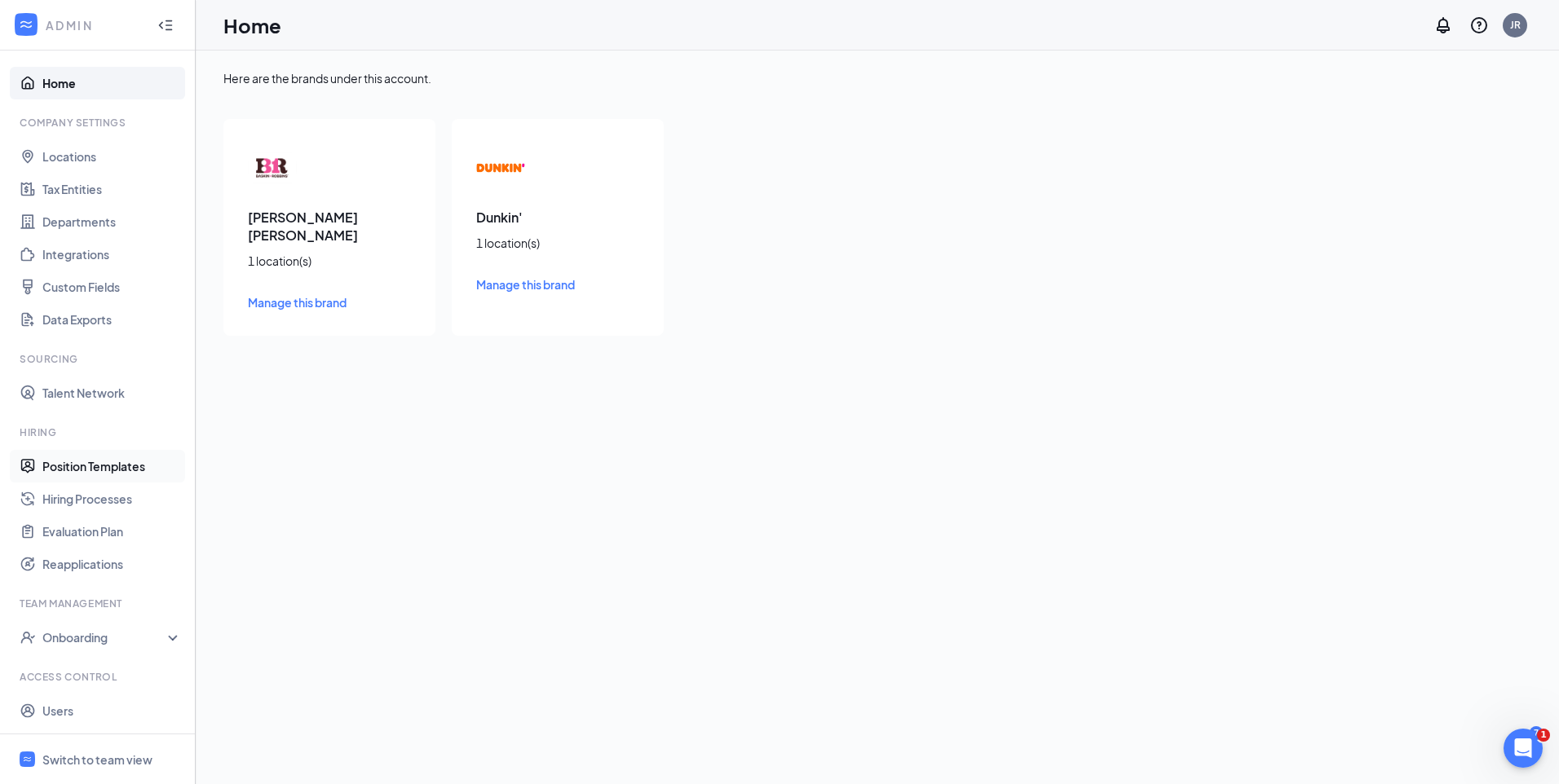
click at [85, 464] on link "Position Templates" at bounding box center [111, 466] width 139 height 33
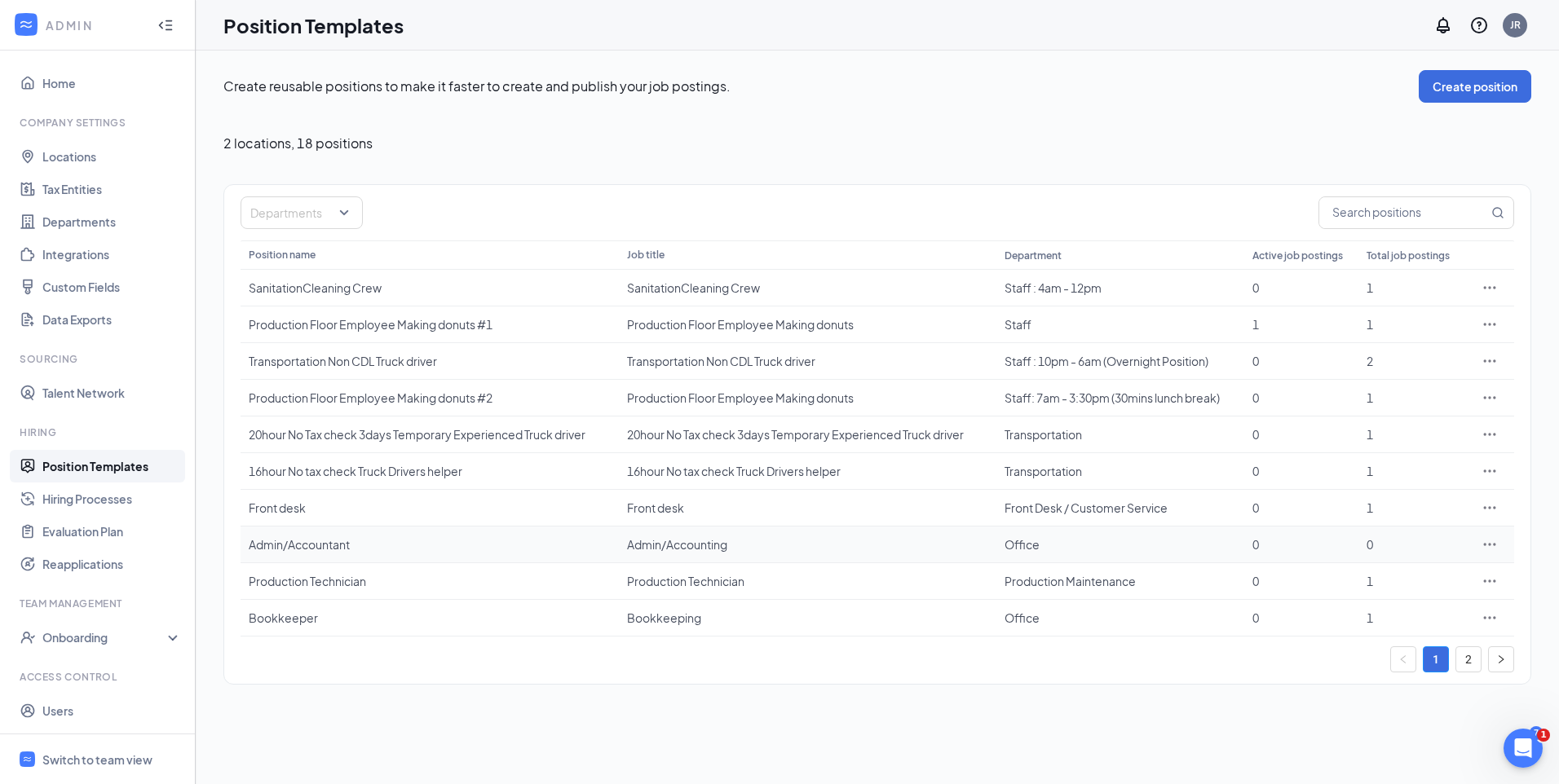
click at [322, 547] on div "Admin/Accountant" at bounding box center [430, 544] width 362 height 16
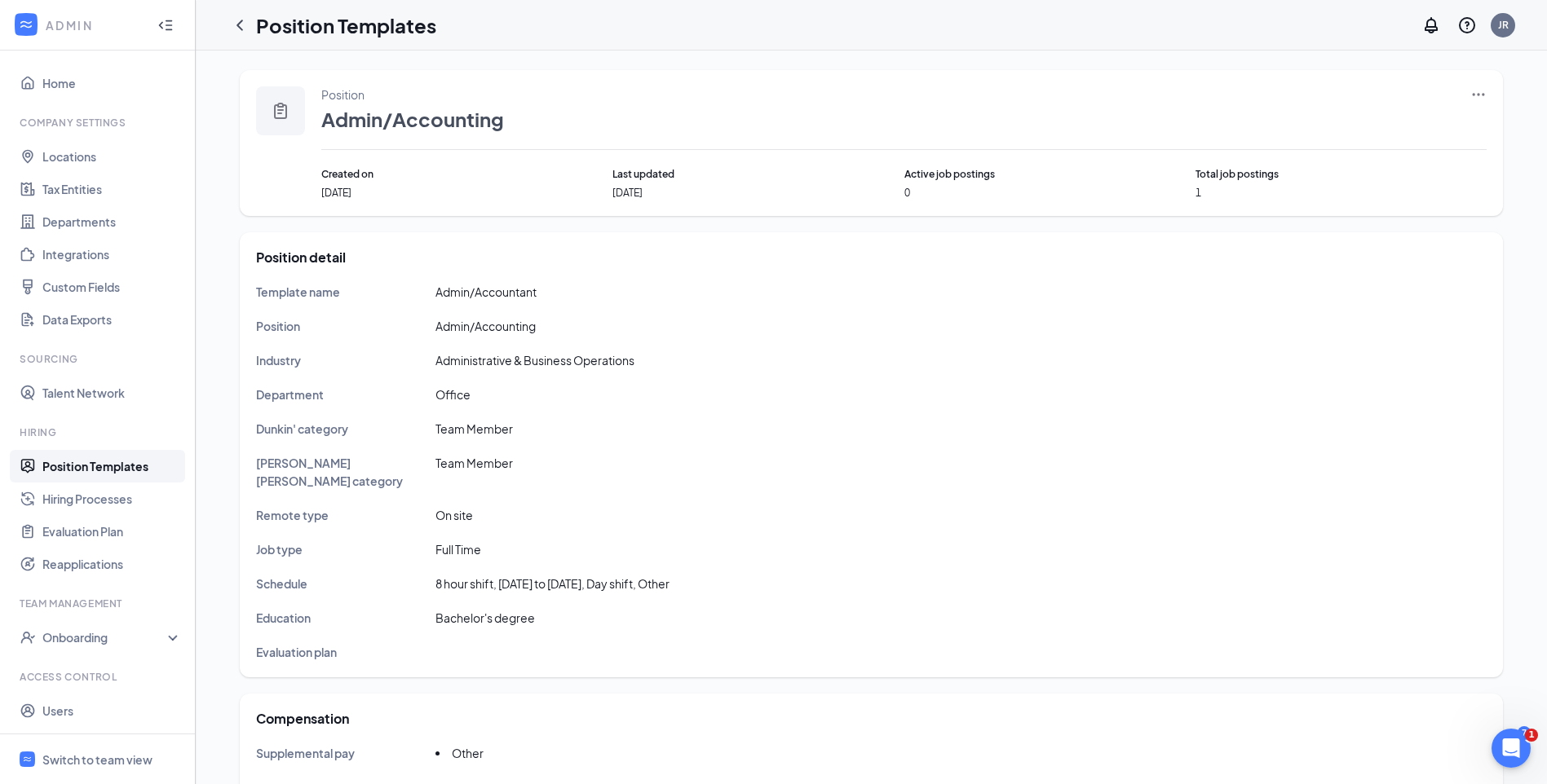
click at [1478, 88] on icon "Ellipses" at bounding box center [1478, 94] width 16 height 16
click at [1355, 129] on span "Edit" at bounding box center [1404, 127] width 140 height 18
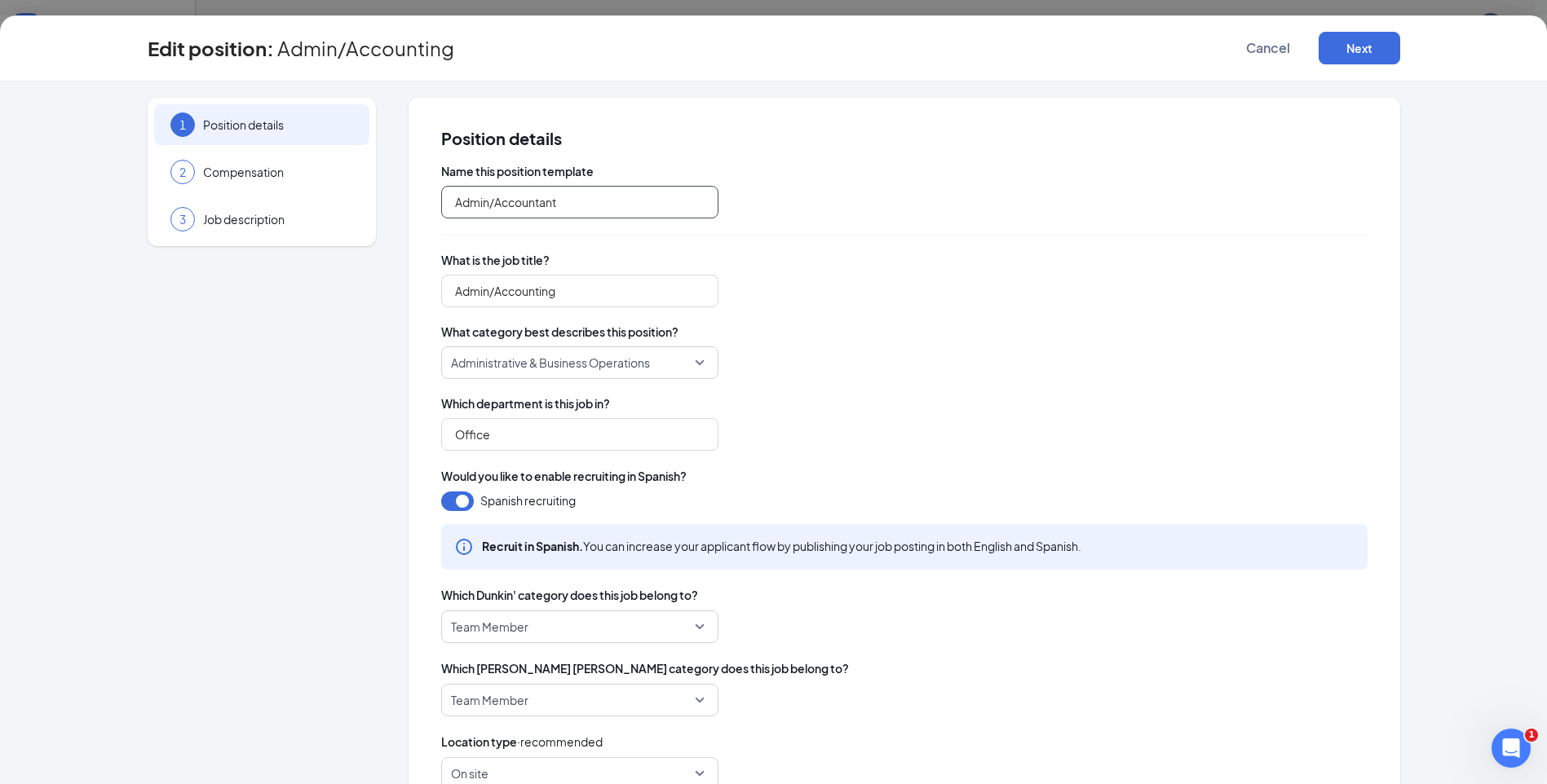
drag, startPoint x: 487, startPoint y: 203, endPoint x: 429, endPoint y: 204, distance: 58.0
click at [430, 204] on div "Position details Name this position template Admin/Accountant What is the job t…" at bounding box center [904, 632] width 992 height 1069
click at [517, 203] on input "Accountant" at bounding box center [580, 202] width 277 height 33
type input "Accountant/Admin"
drag, startPoint x: 562, startPoint y: 289, endPoint x: 337, endPoint y: 288, distance: 225.0
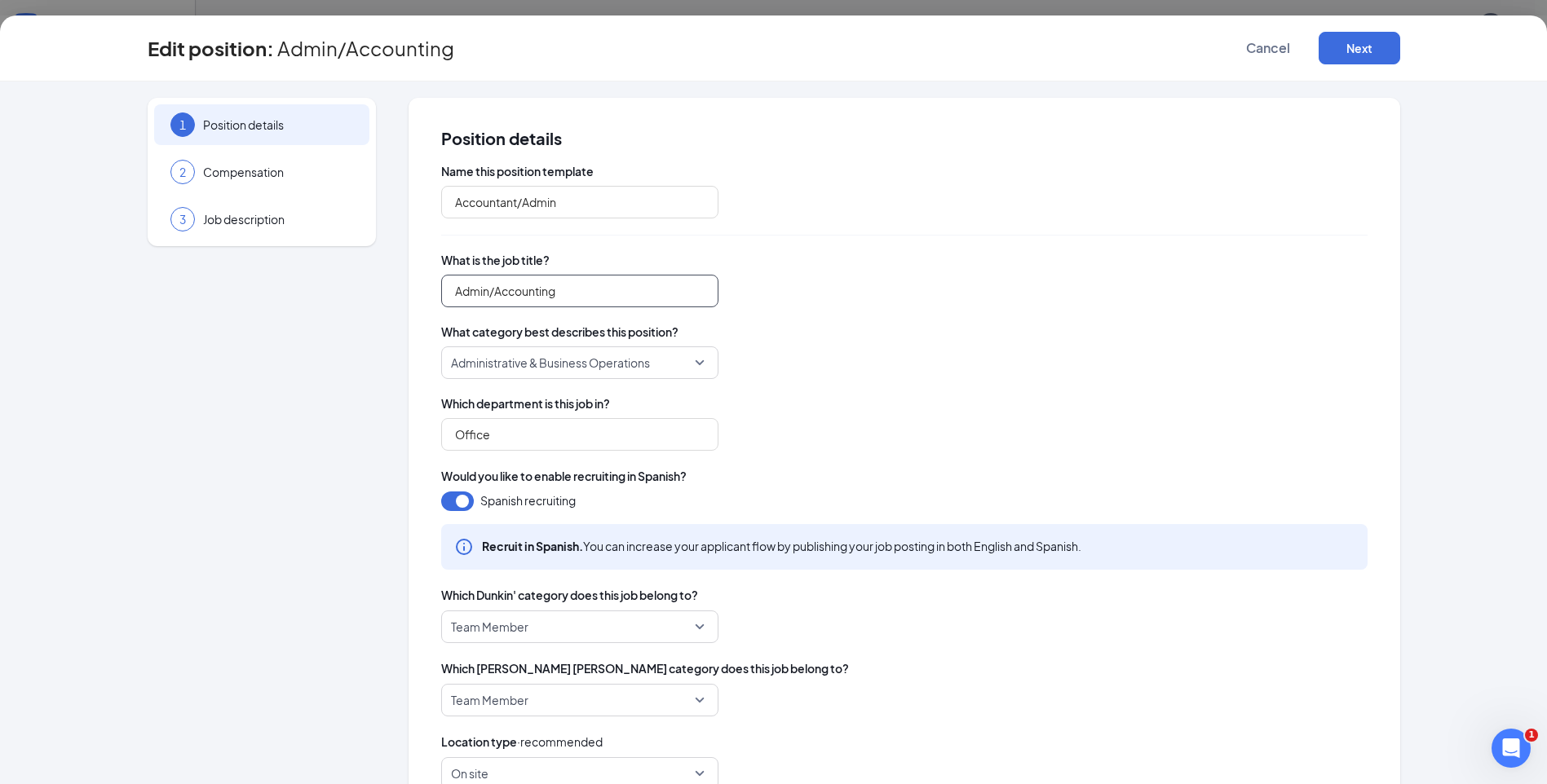
click at [338, 289] on div "1 Position details 2 Compensation 3 Job description Position details Name this …" at bounding box center [774, 632] width 1252 height 1069
type input "Accounting/ Administrative Support"
click at [819, 338] on span "What category best describes this position?" at bounding box center [904, 332] width 926 height 16
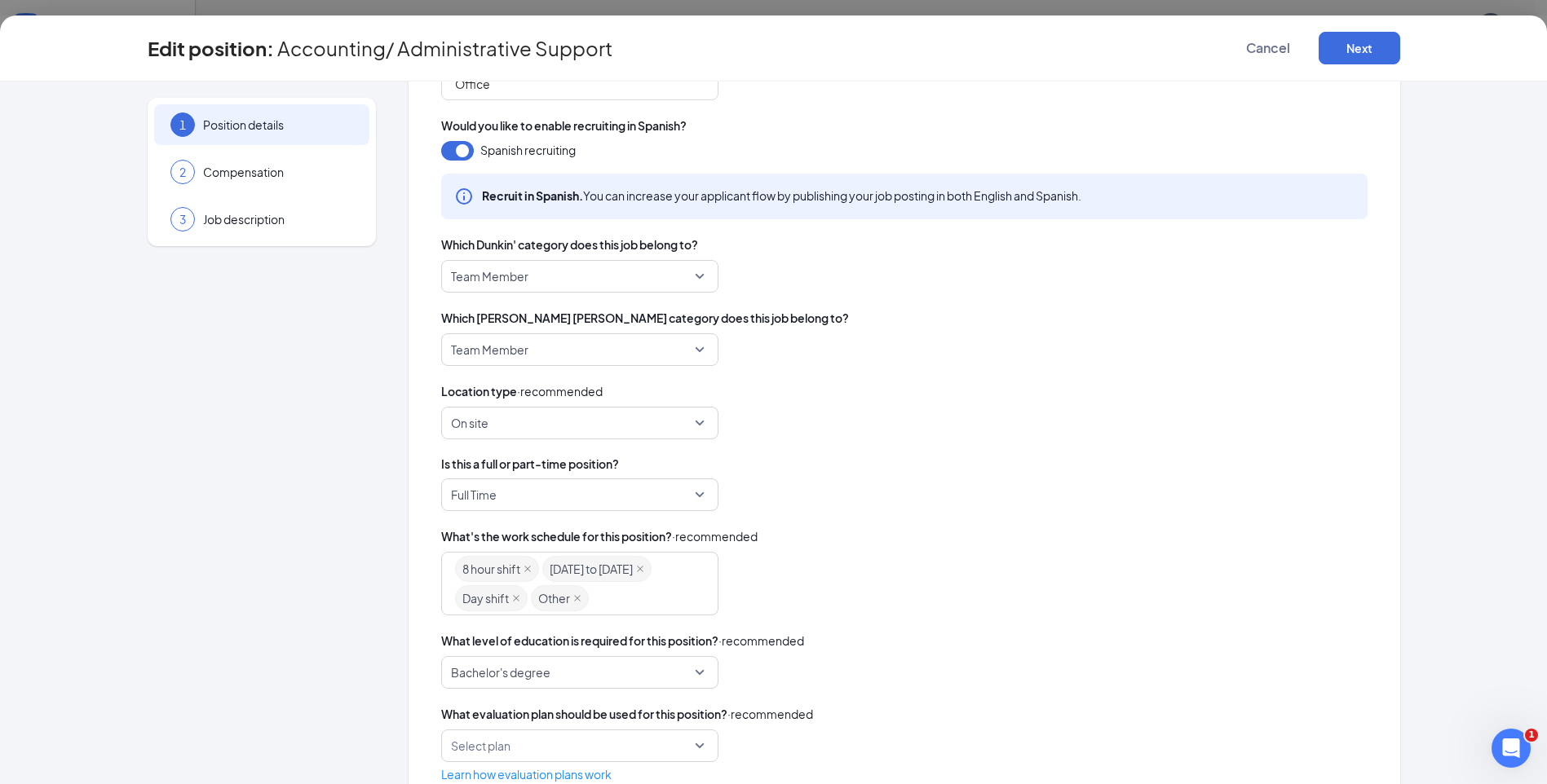
scroll to position [398, 0]
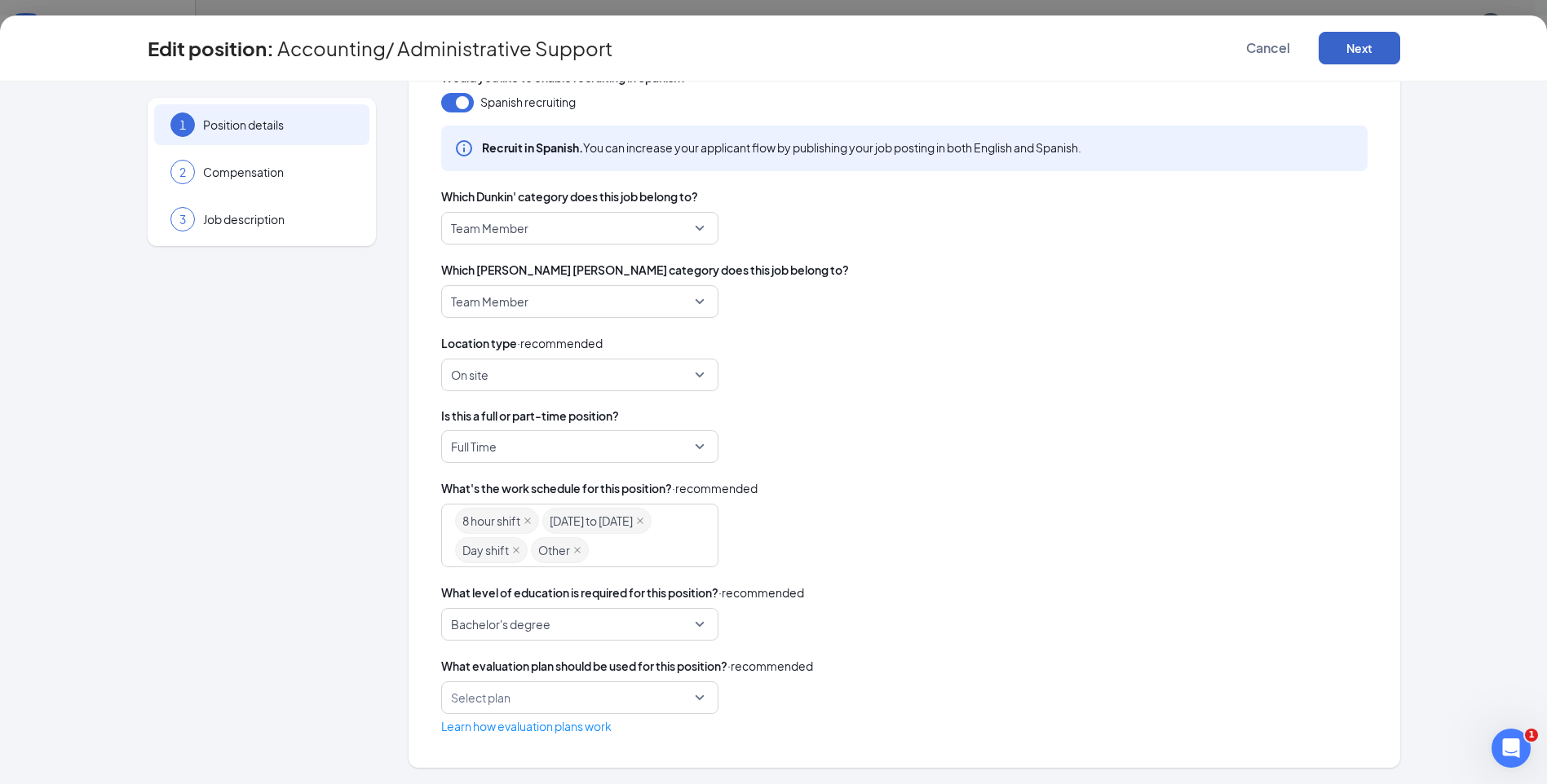
click at [1353, 44] on button "Next" at bounding box center [1359, 48] width 82 height 33
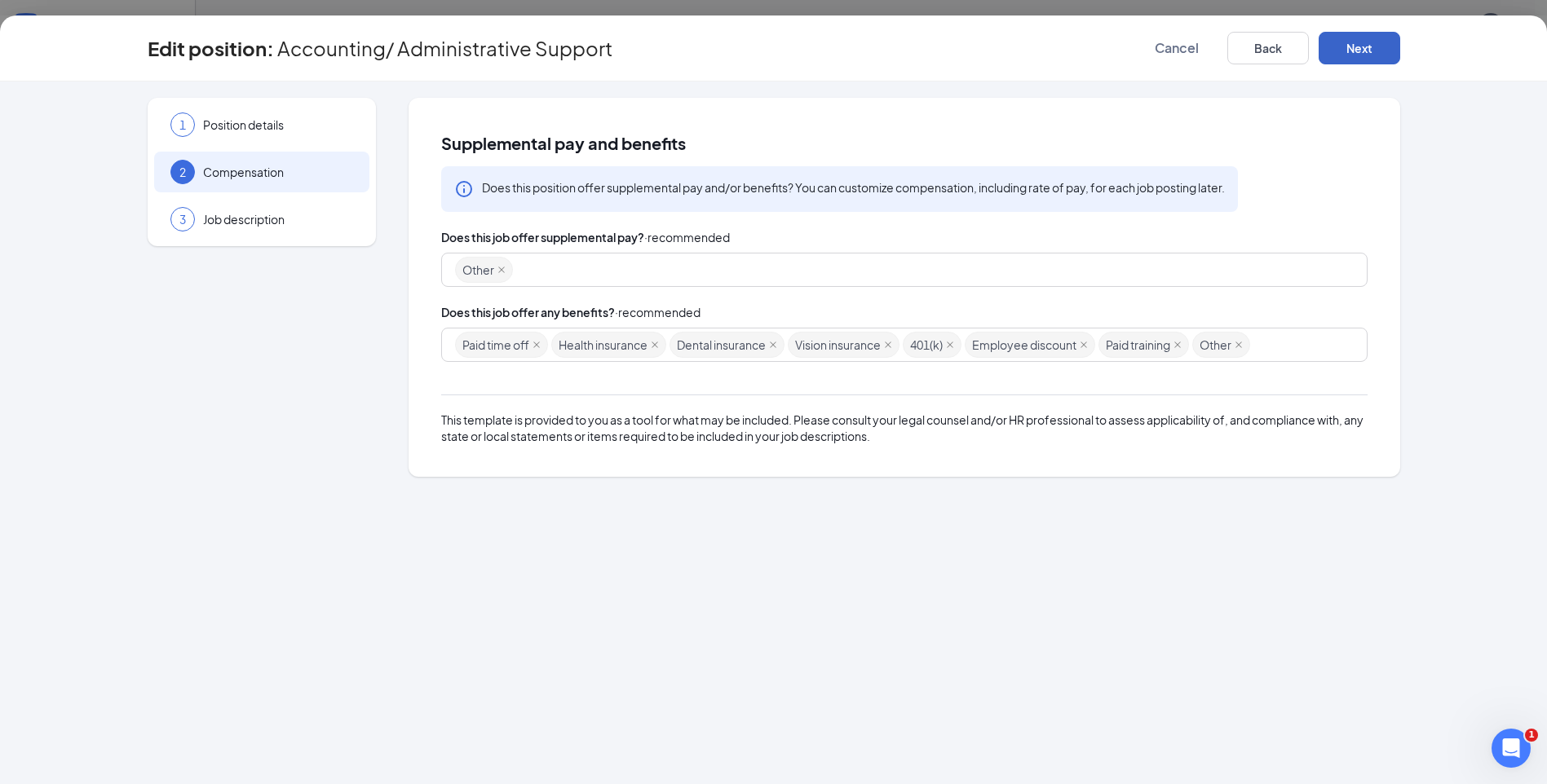
click at [1351, 46] on button "Next" at bounding box center [1359, 48] width 82 height 33
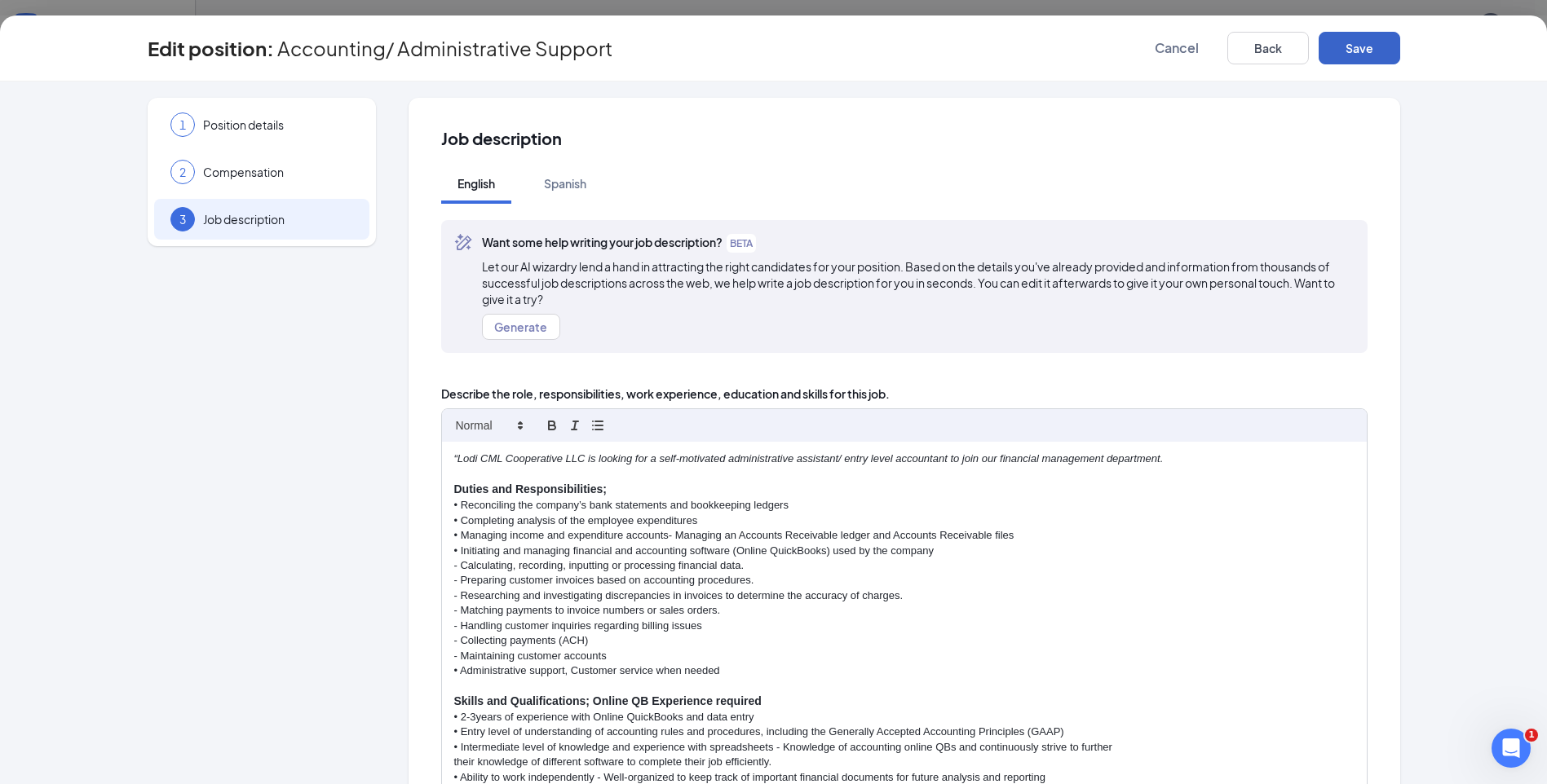
click at [1361, 46] on button "Save" at bounding box center [1359, 48] width 82 height 33
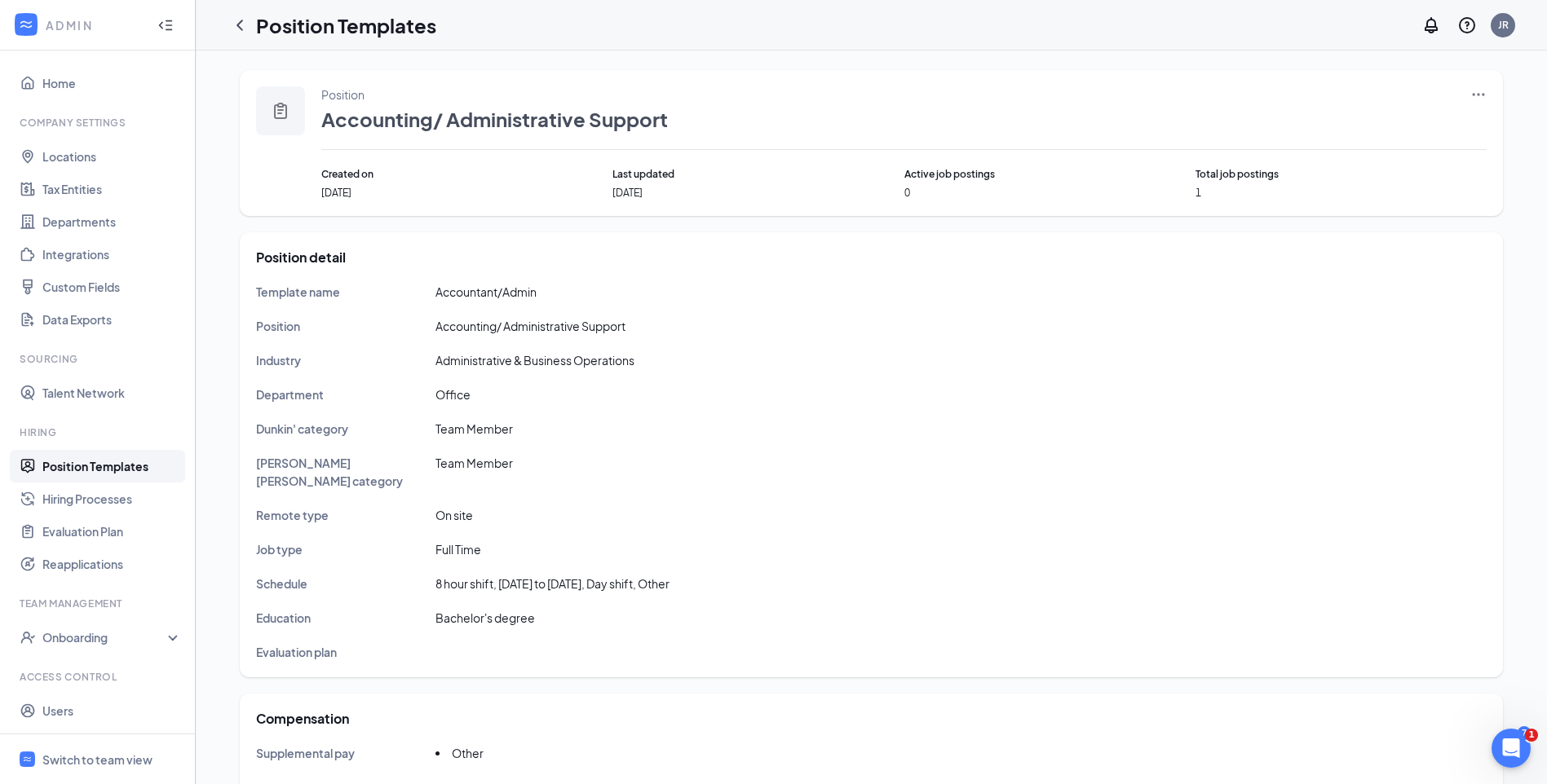
click at [1482, 90] on icon "Ellipses" at bounding box center [1478, 94] width 16 height 16
click at [1359, 131] on span "Edit" at bounding box center [1404, 127] width 140 height 18
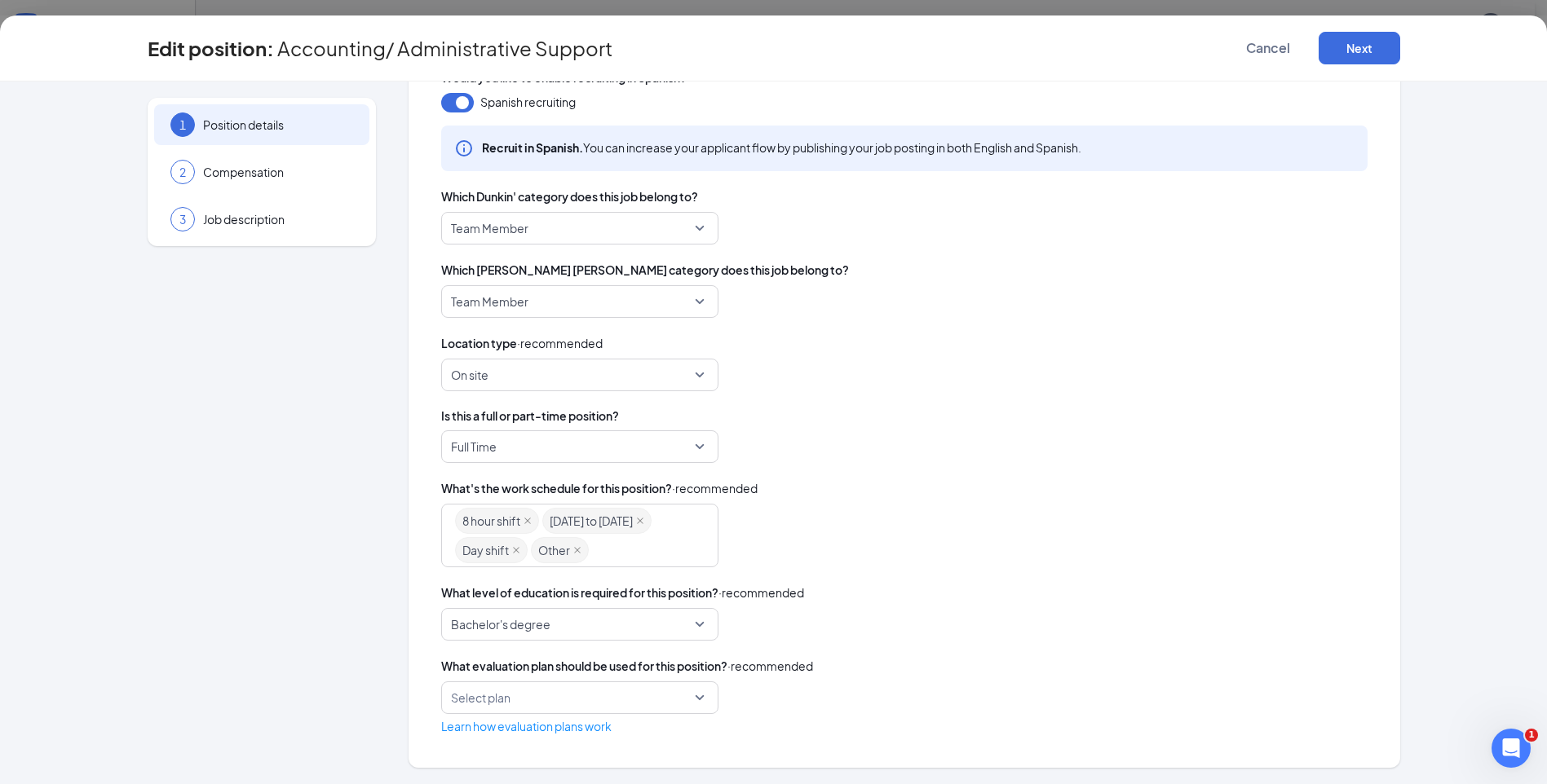
scroll to position [245, 0]
click at [692, 623] on span "Bachelor's degree" at bounding box center [579, 624] width 257 height 31
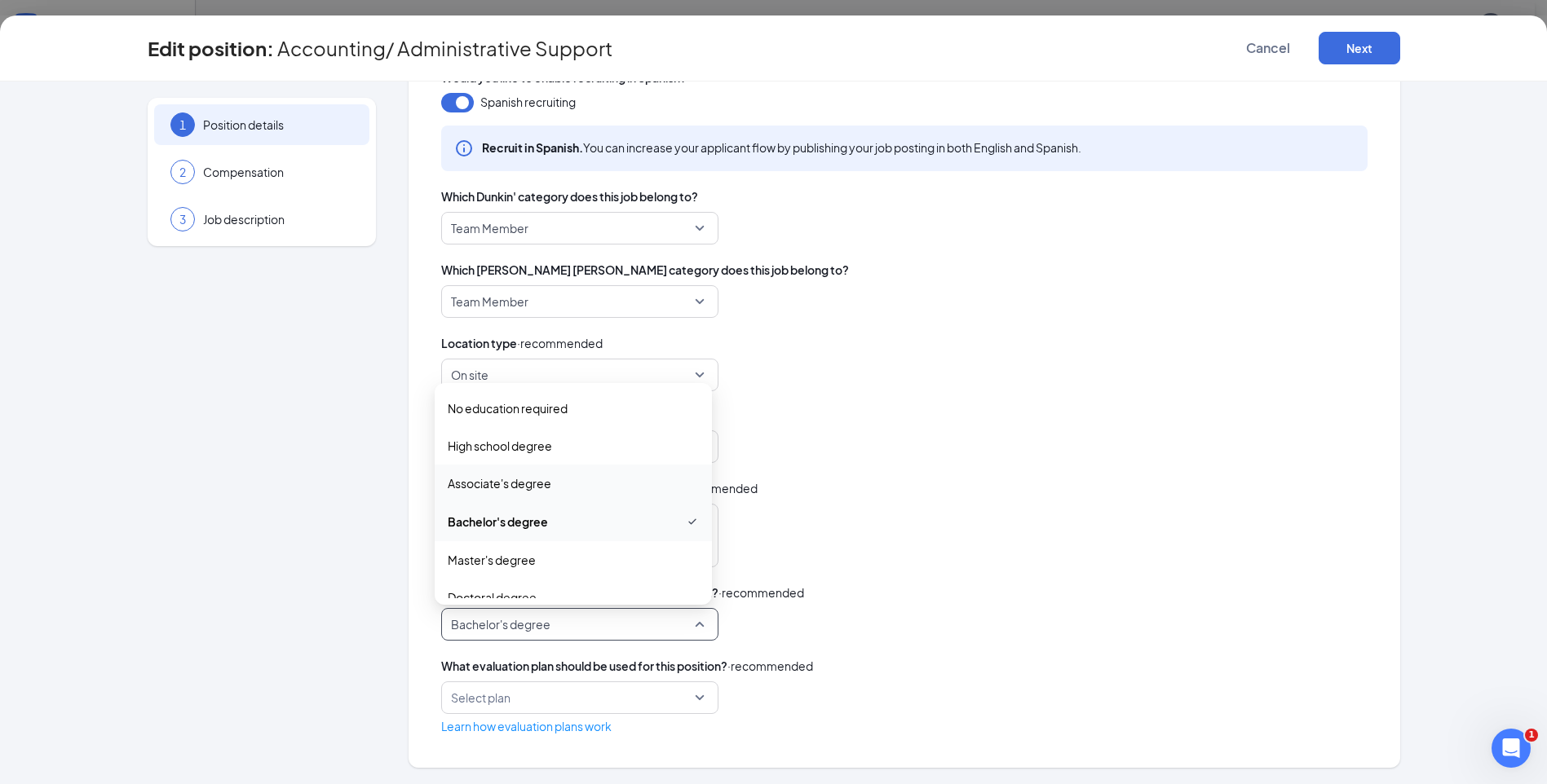
click at [554, 482] on span "Associate's degree" at bounding box center [573, 483] width 252 height 18
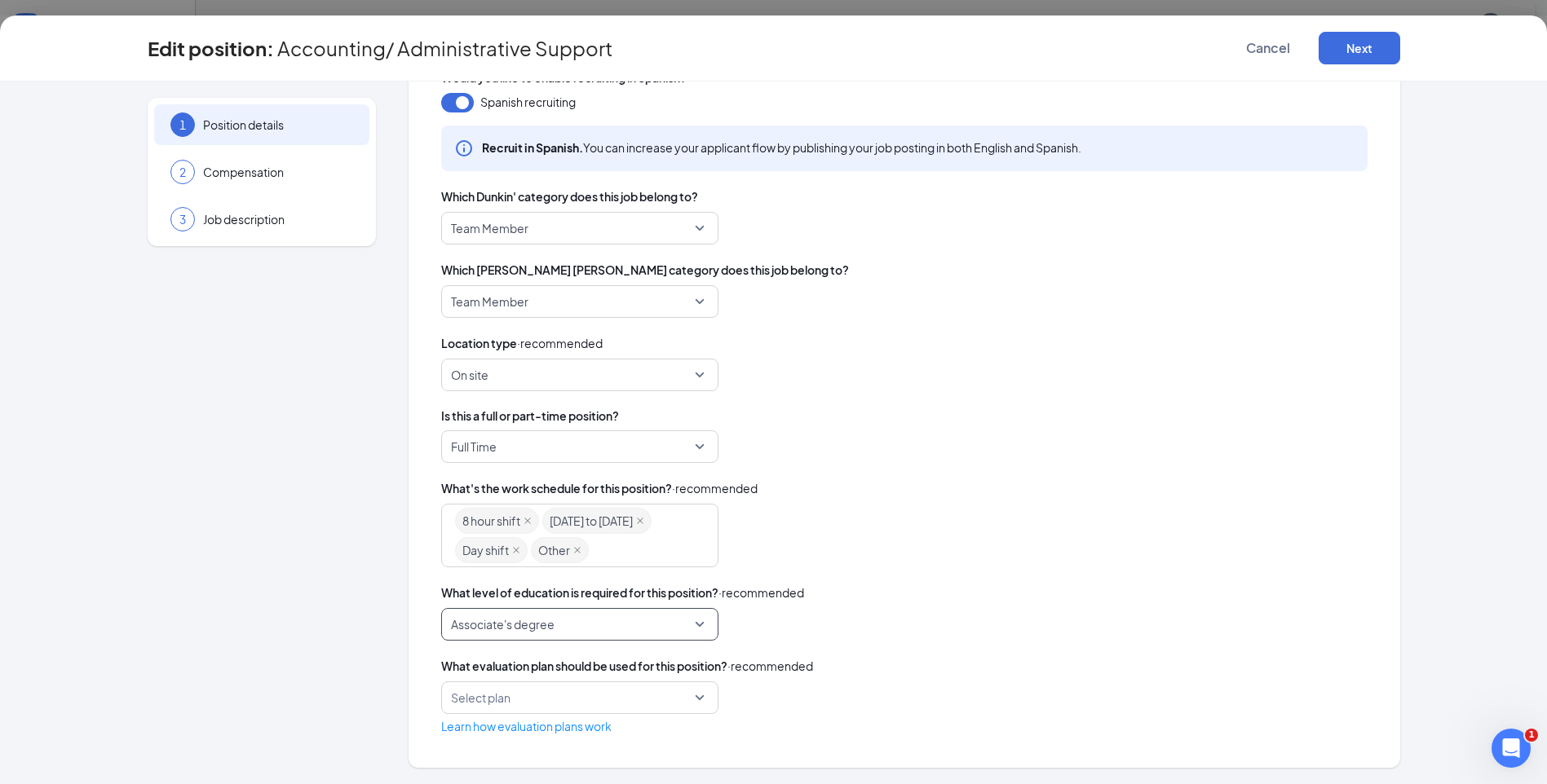
scroll to position [570, 0]
click at [1362, 40] on button "Next" at bounding box center [1359, 48] width 82 height 33
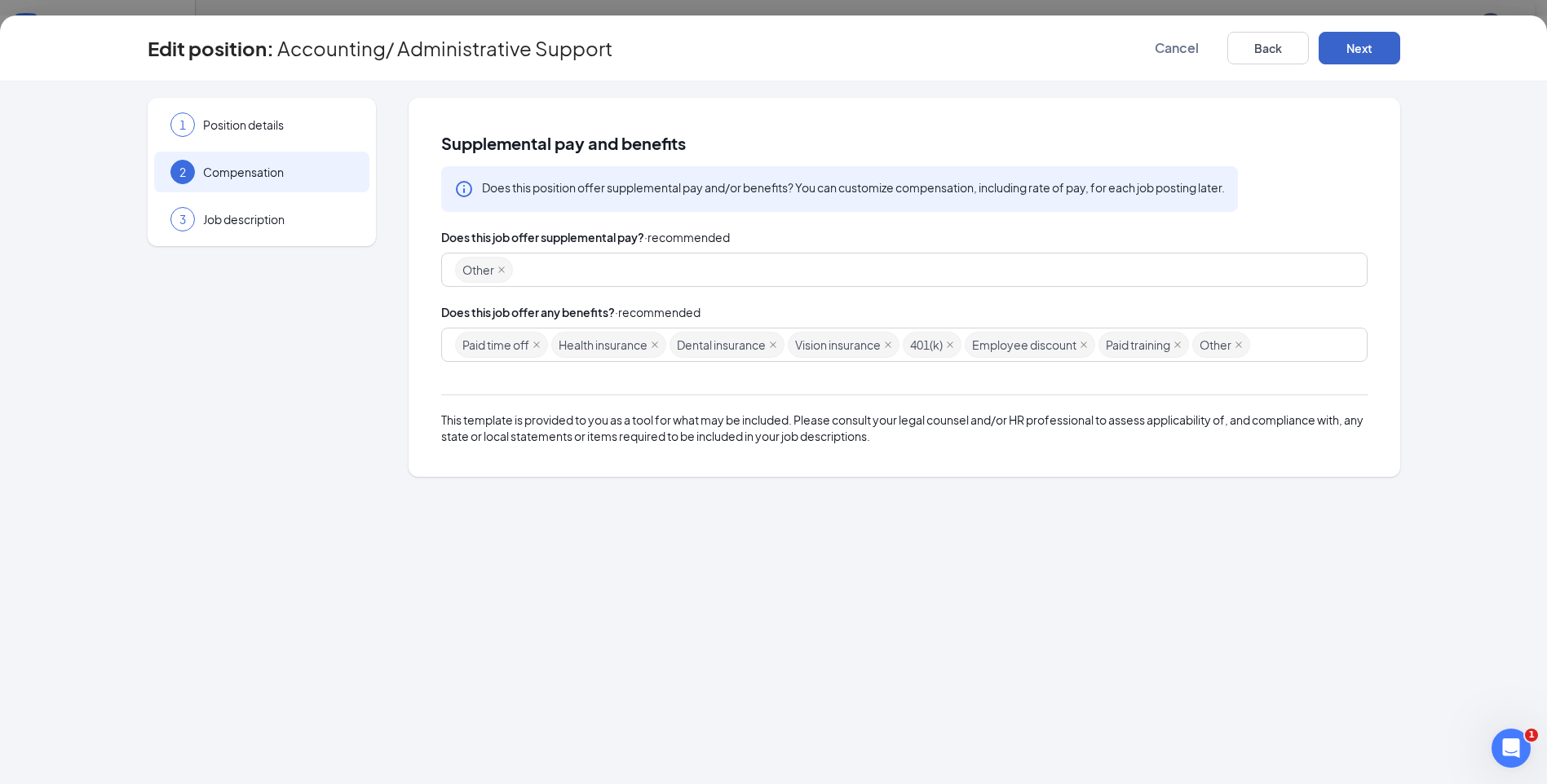
click at [1368, 43] on button "Next" at bounding box center [1359, 48] width 82 height 33
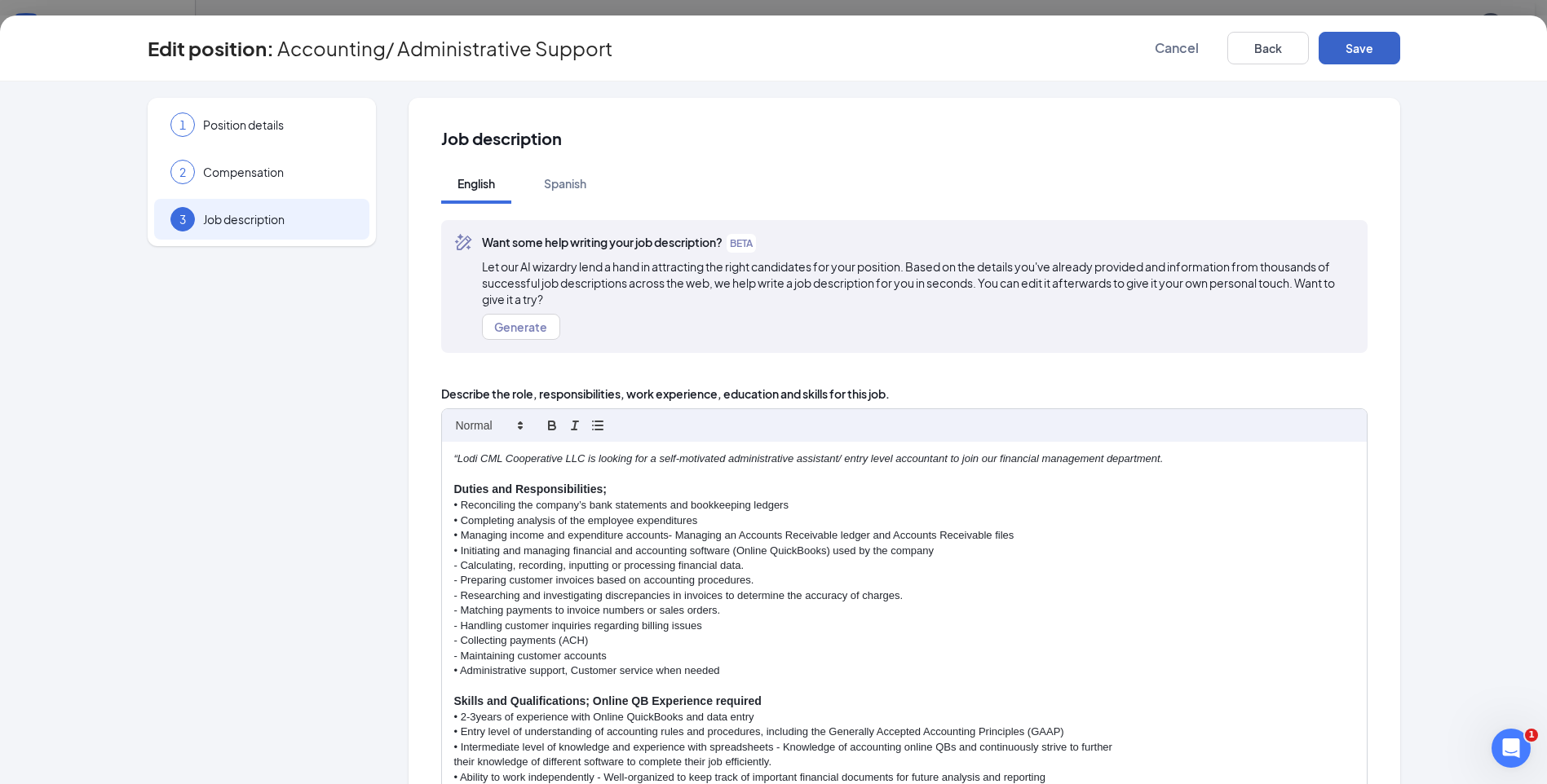
click at [1366, 41] on button "Save" at bounding box center [1359, 48] width 82 height 33
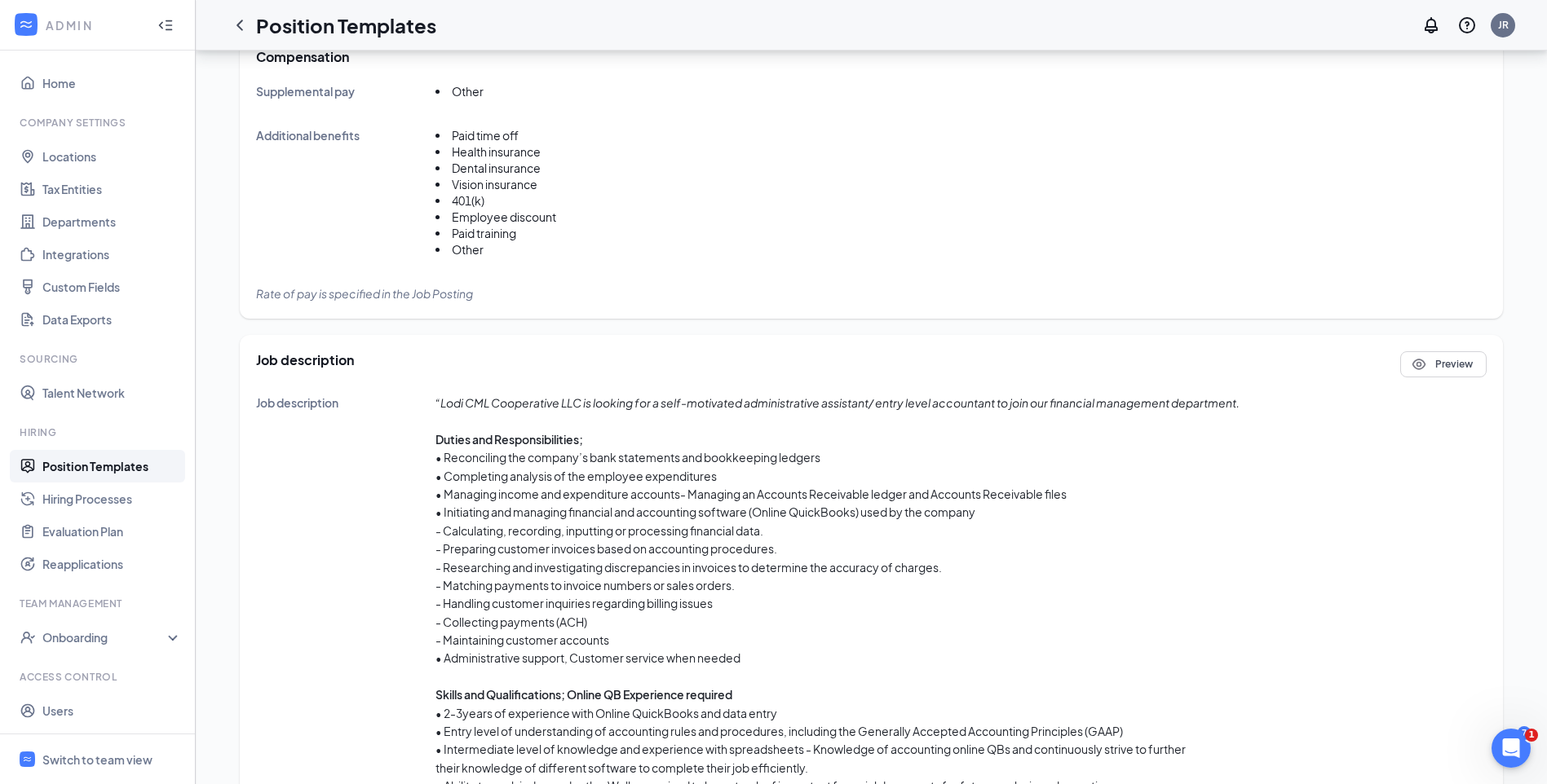
scroll to position [464, 0]
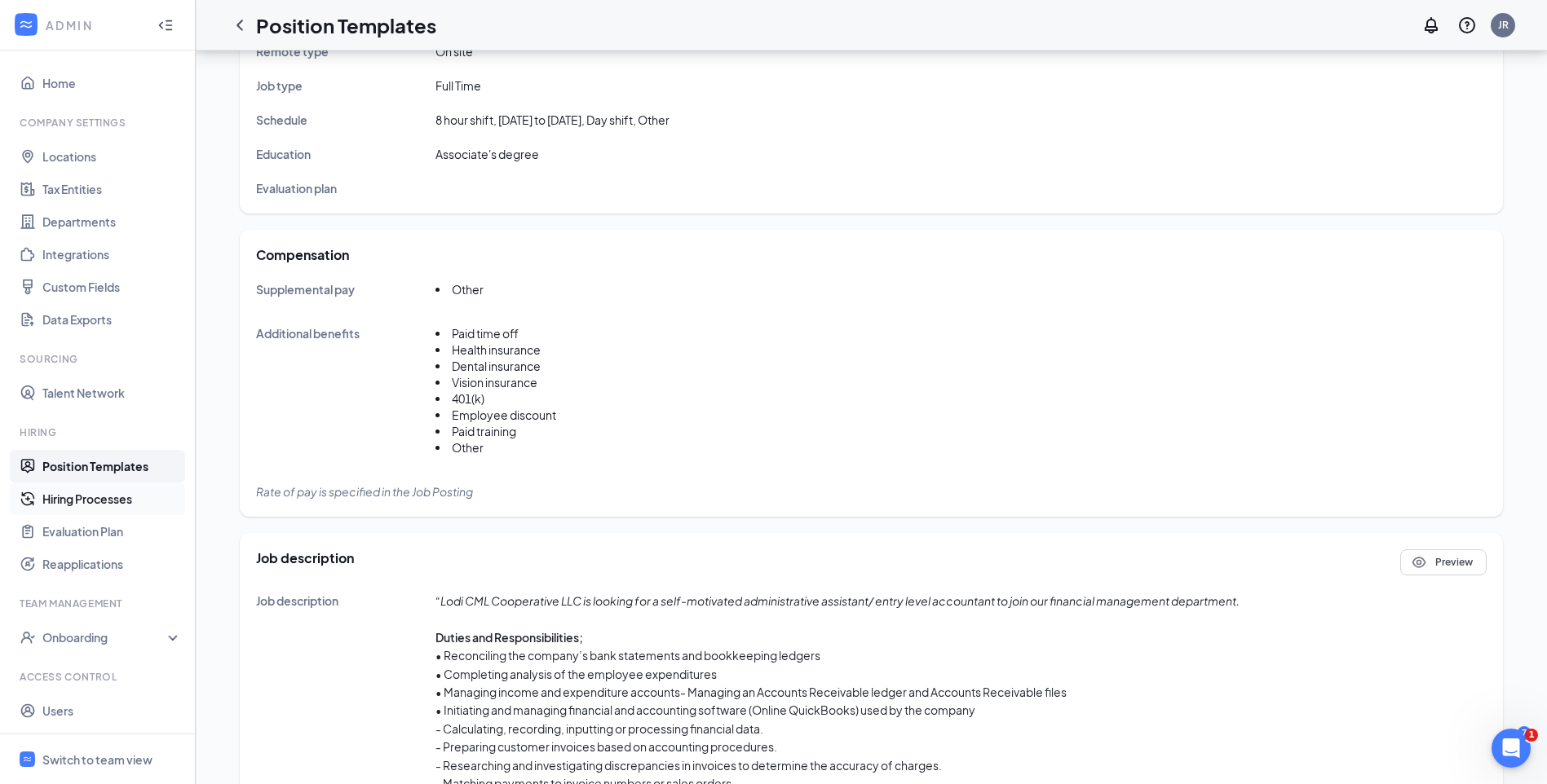
click at [89, 492] on link "Hiring Processes" at bounding box center [111, 499] width 139 height 33
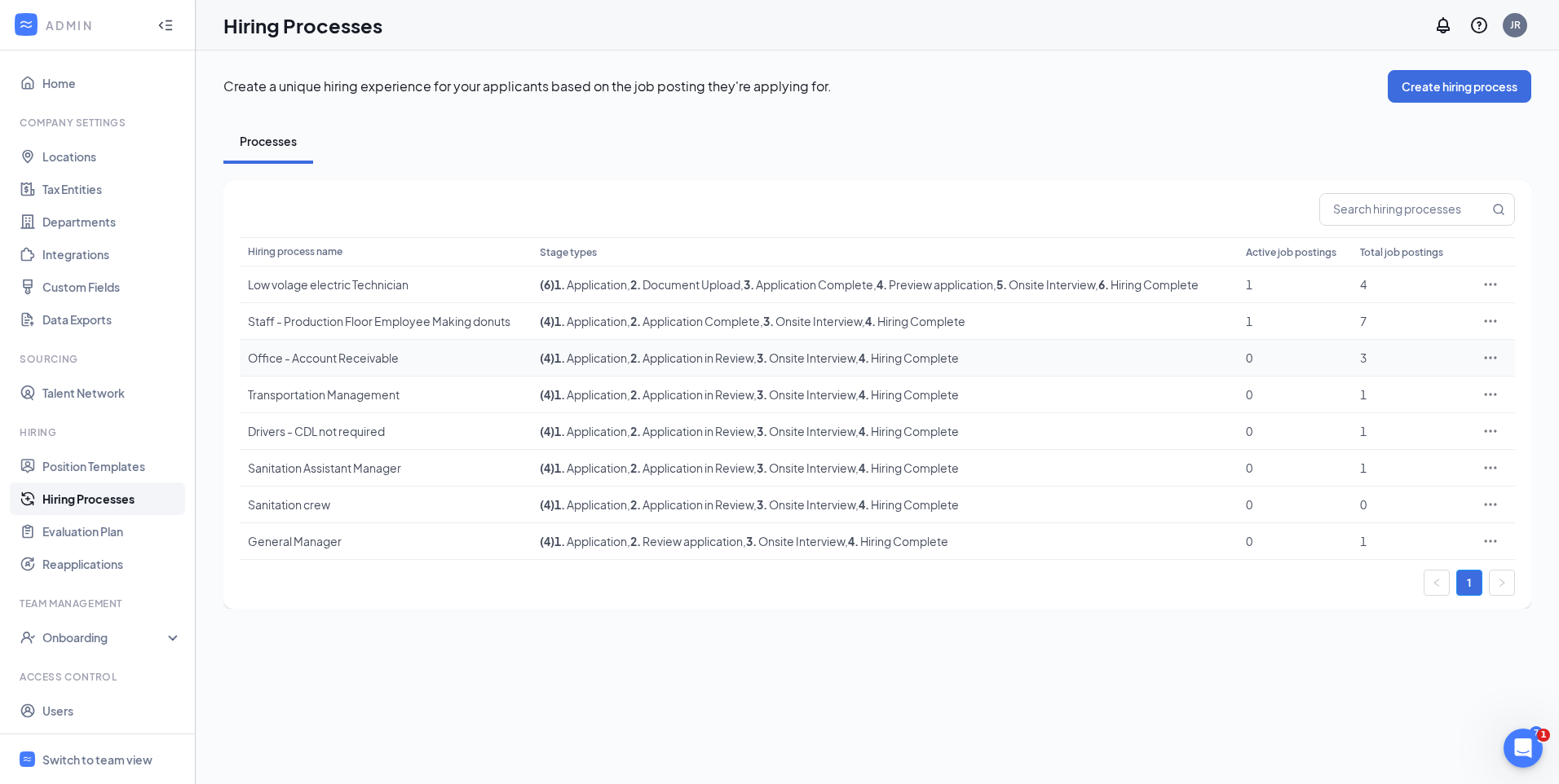
click at [280, 358] on div "Office - Account Receivable" at bounding box center [386, 357] width 276 height 16
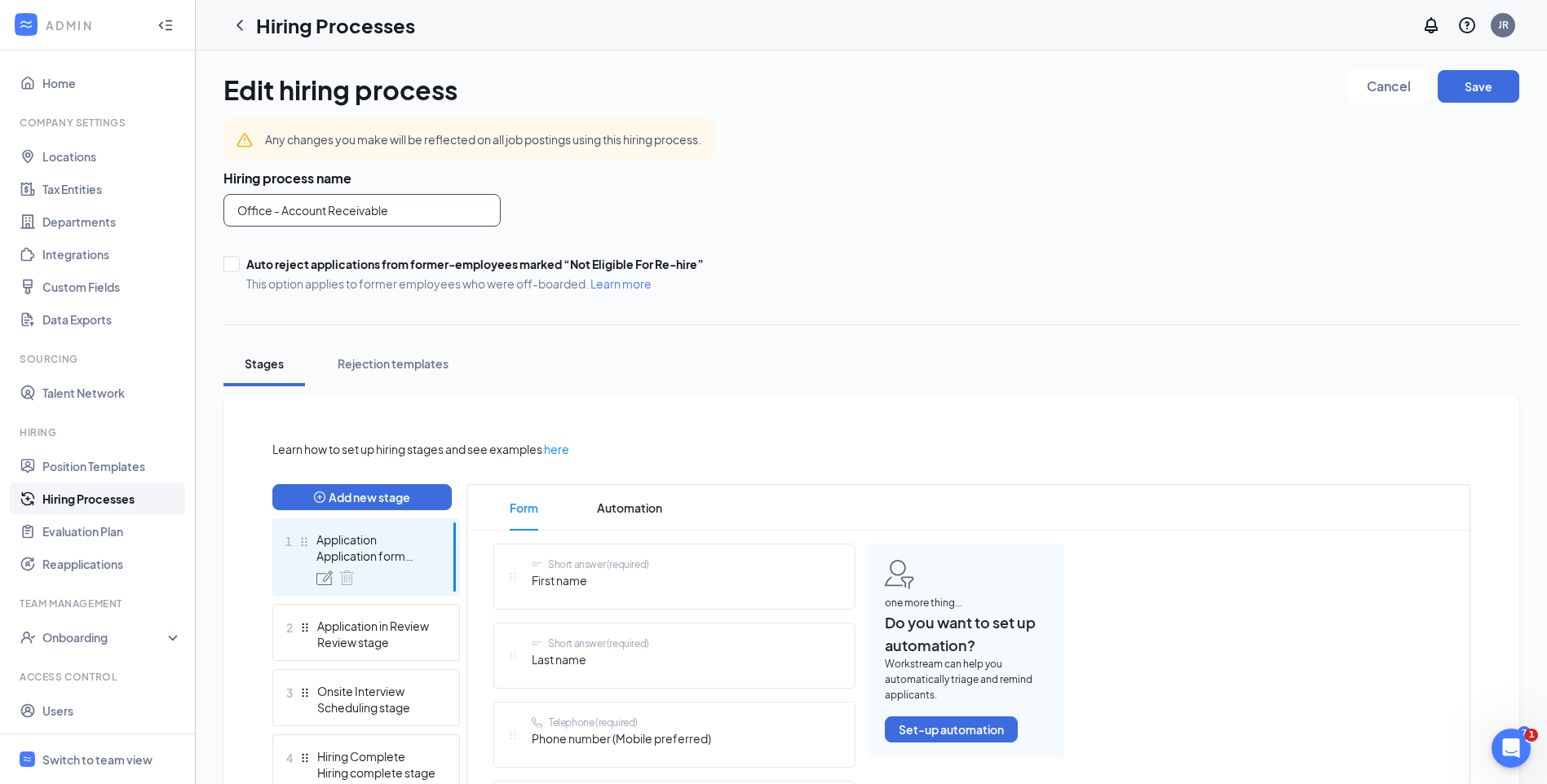
click at [408, 211] on input "Office - Account Receivable" at bounding box center [362, 210] width 277 height 33
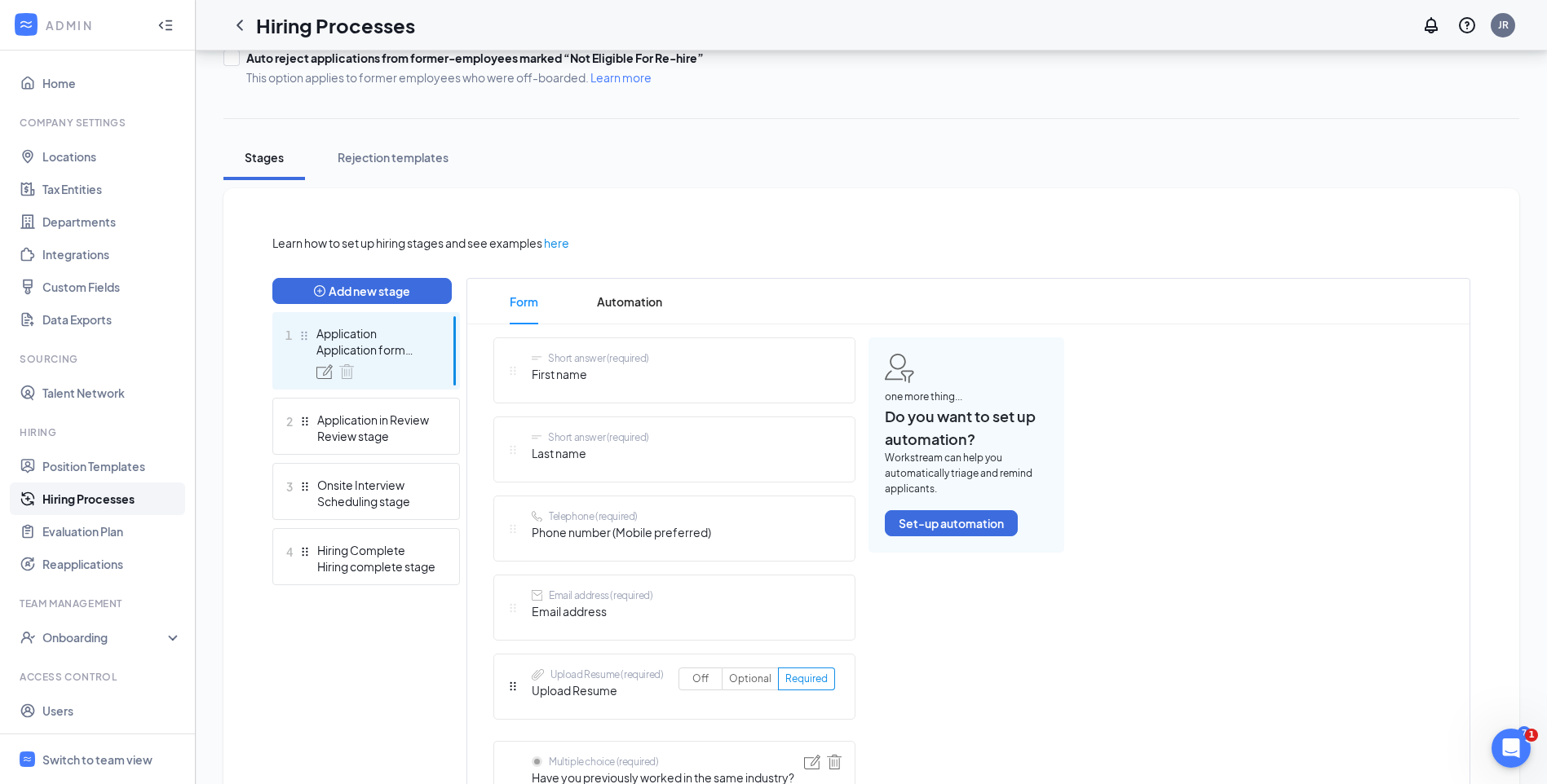
scroll to position [181, 0]
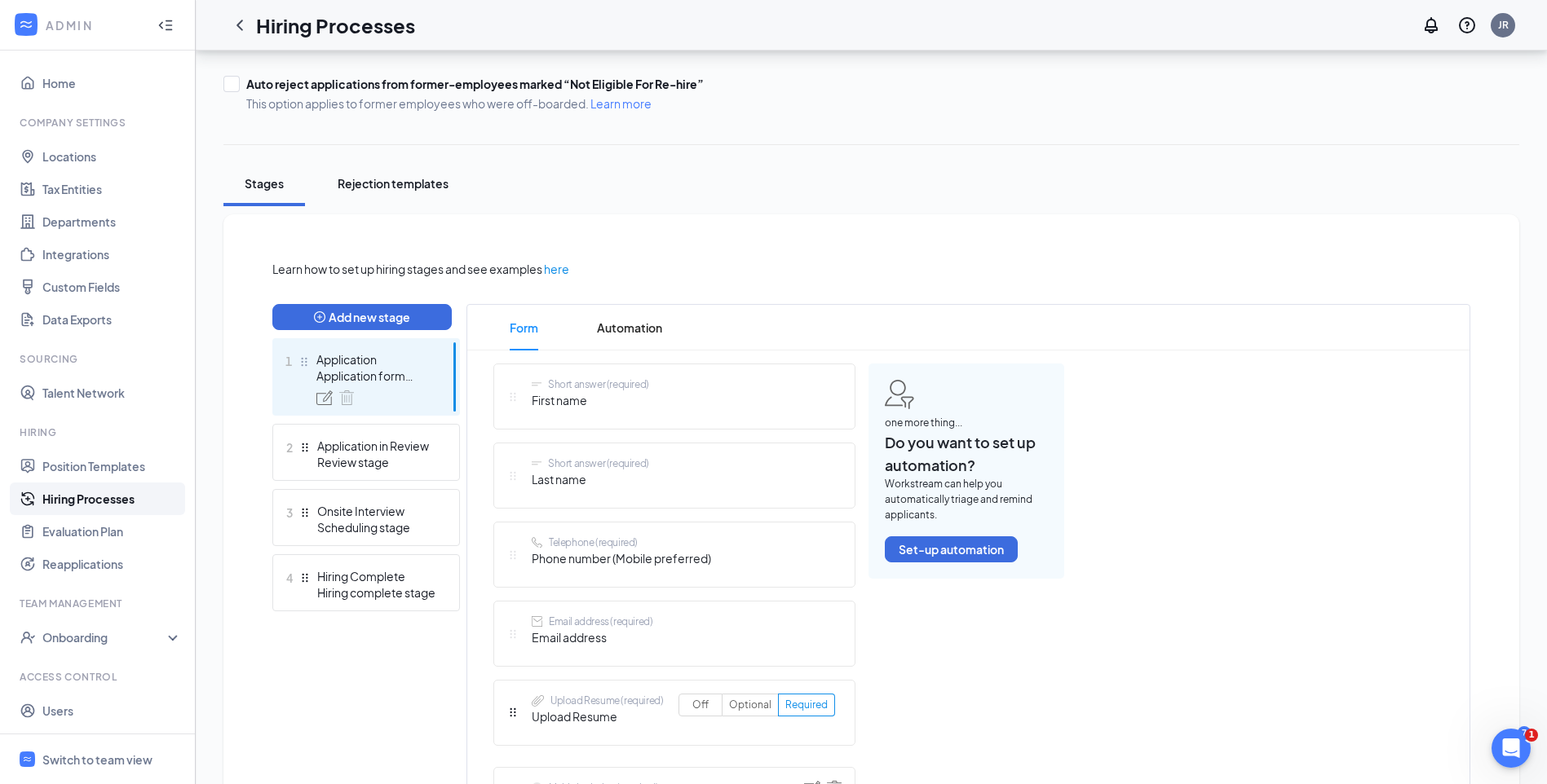
click at [421, 188] on div "Rejection templates" at bounding box center [392, 183] width 111 height 16
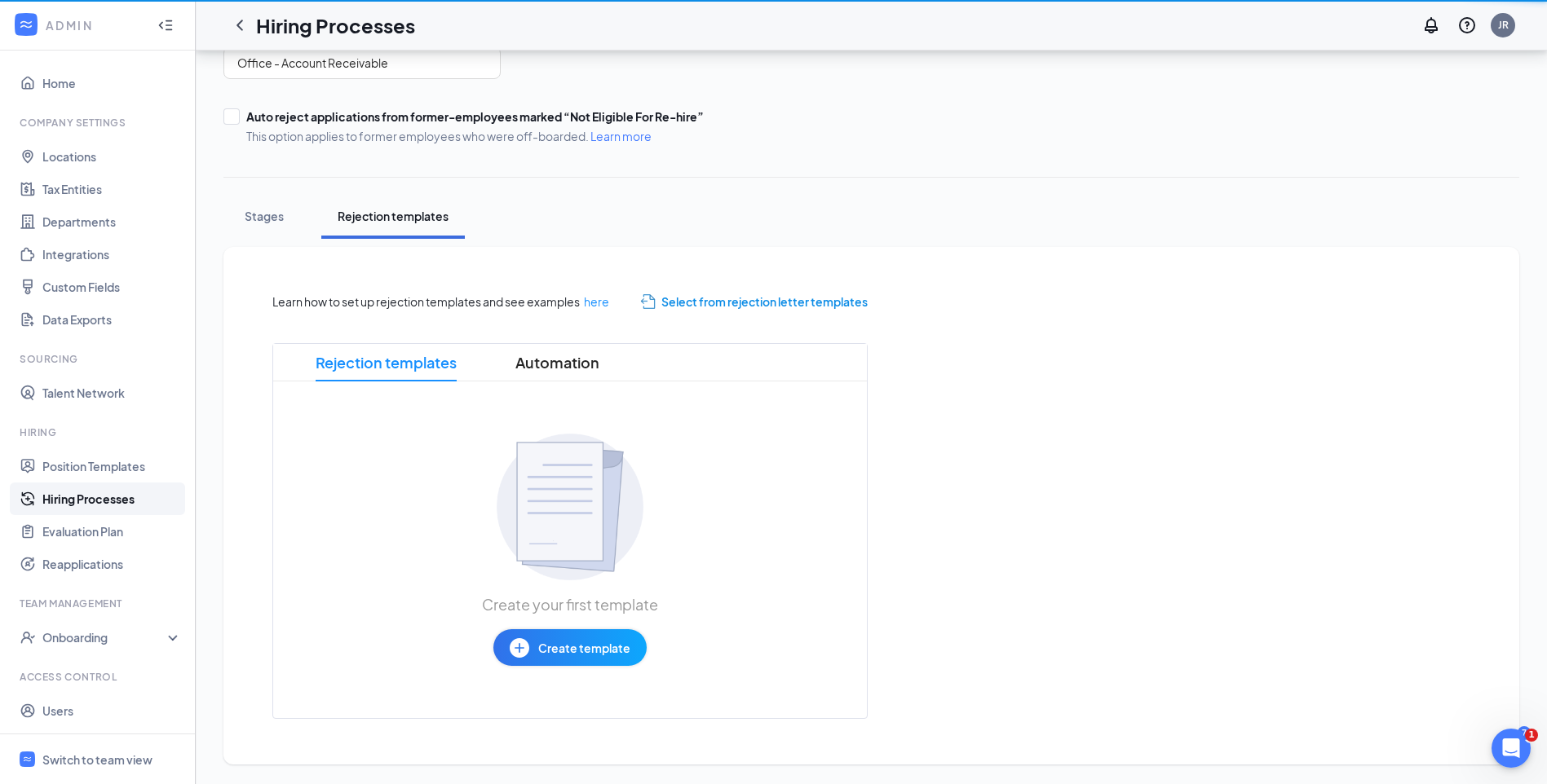
scroll to position [148, 0]
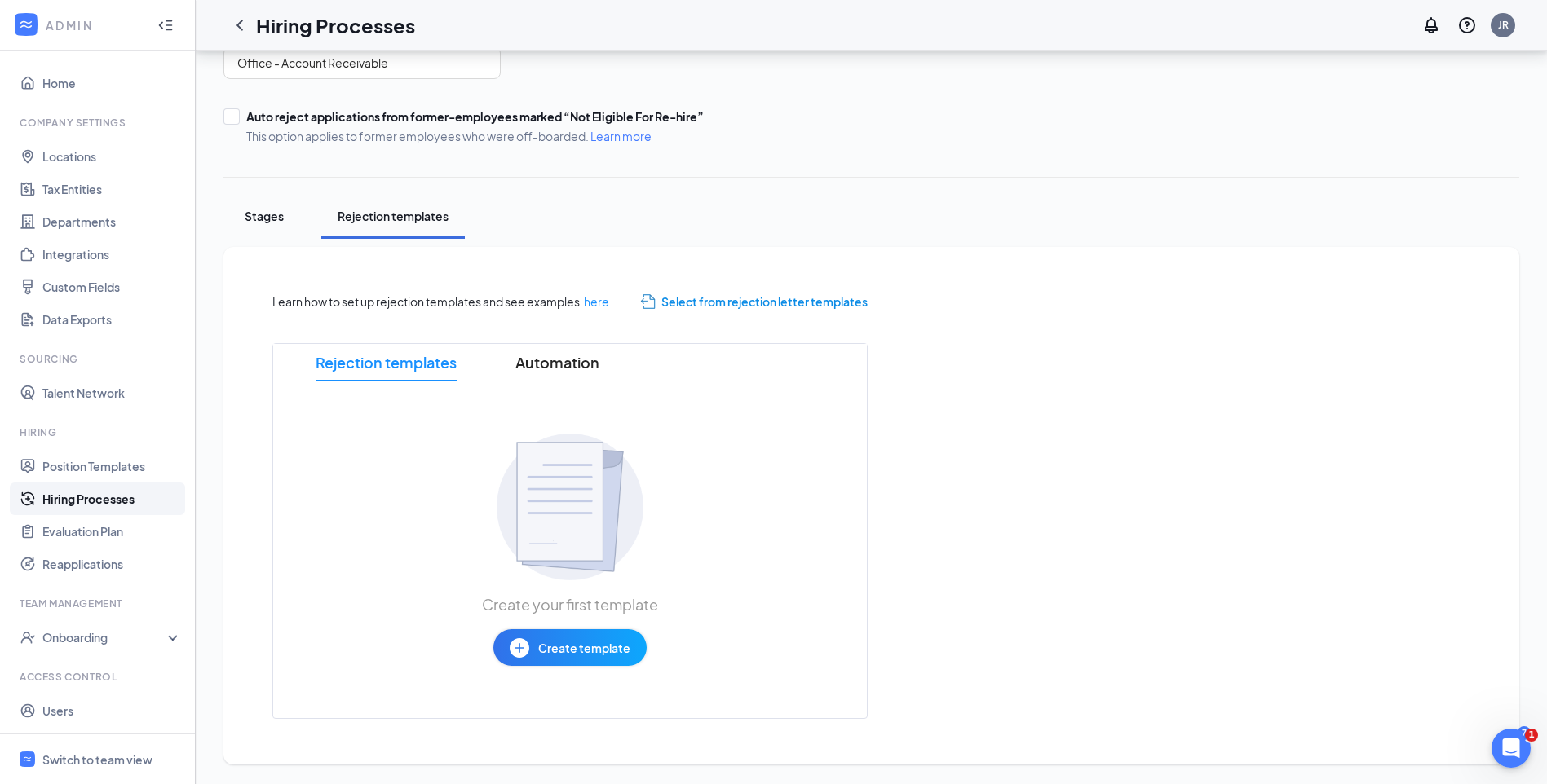
click at [249, 214] on div "Stages" at bounding box center [264, 215] width 49 height 16
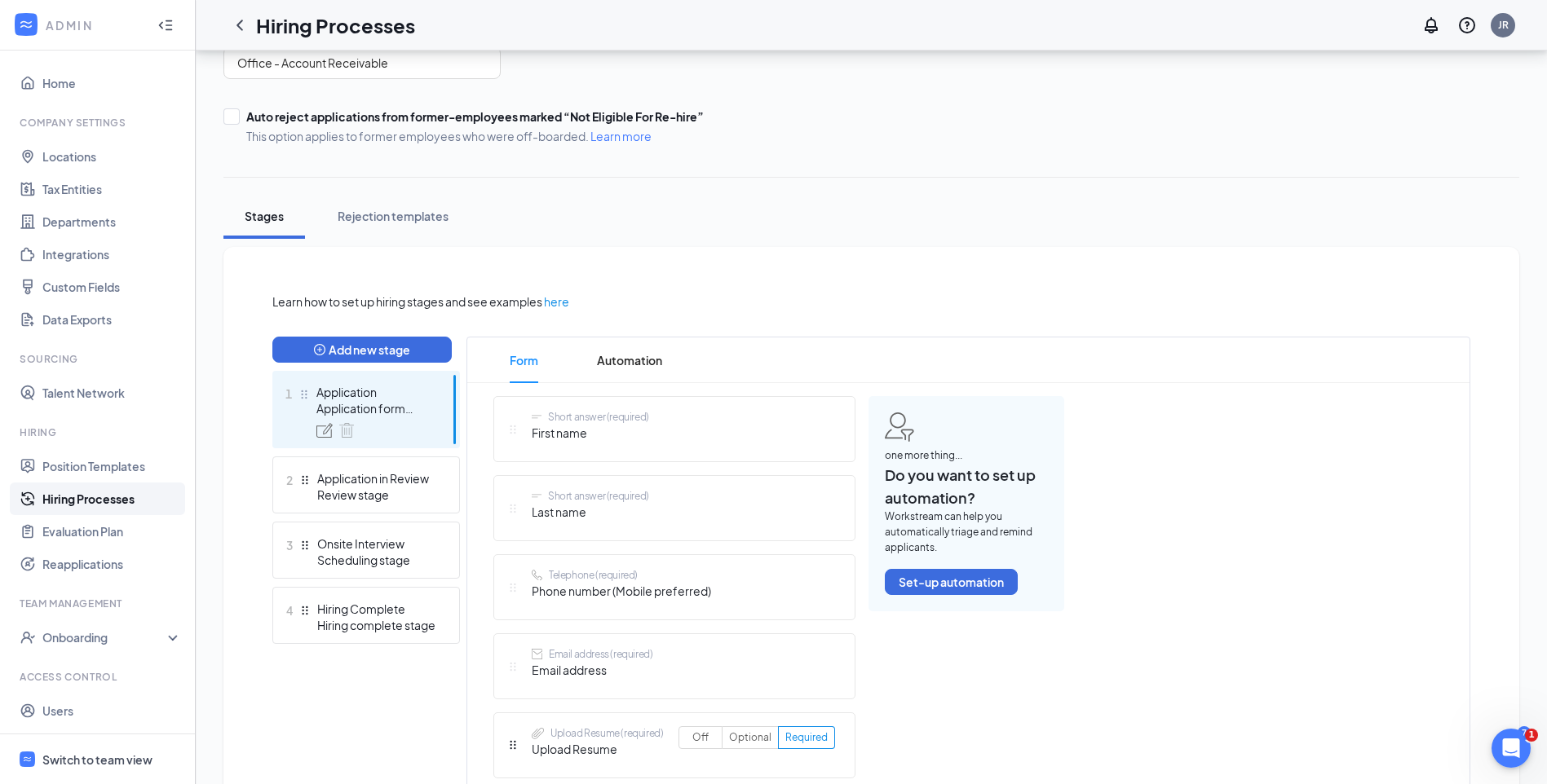
drag, startPoint x: 92, startPoint y: 755, endPoint x: 165, endPoint y: 713, distance: 84.2
click at [92, 755] on div "Switch to team view" at bounding box center [97, 760] width 110 height 16
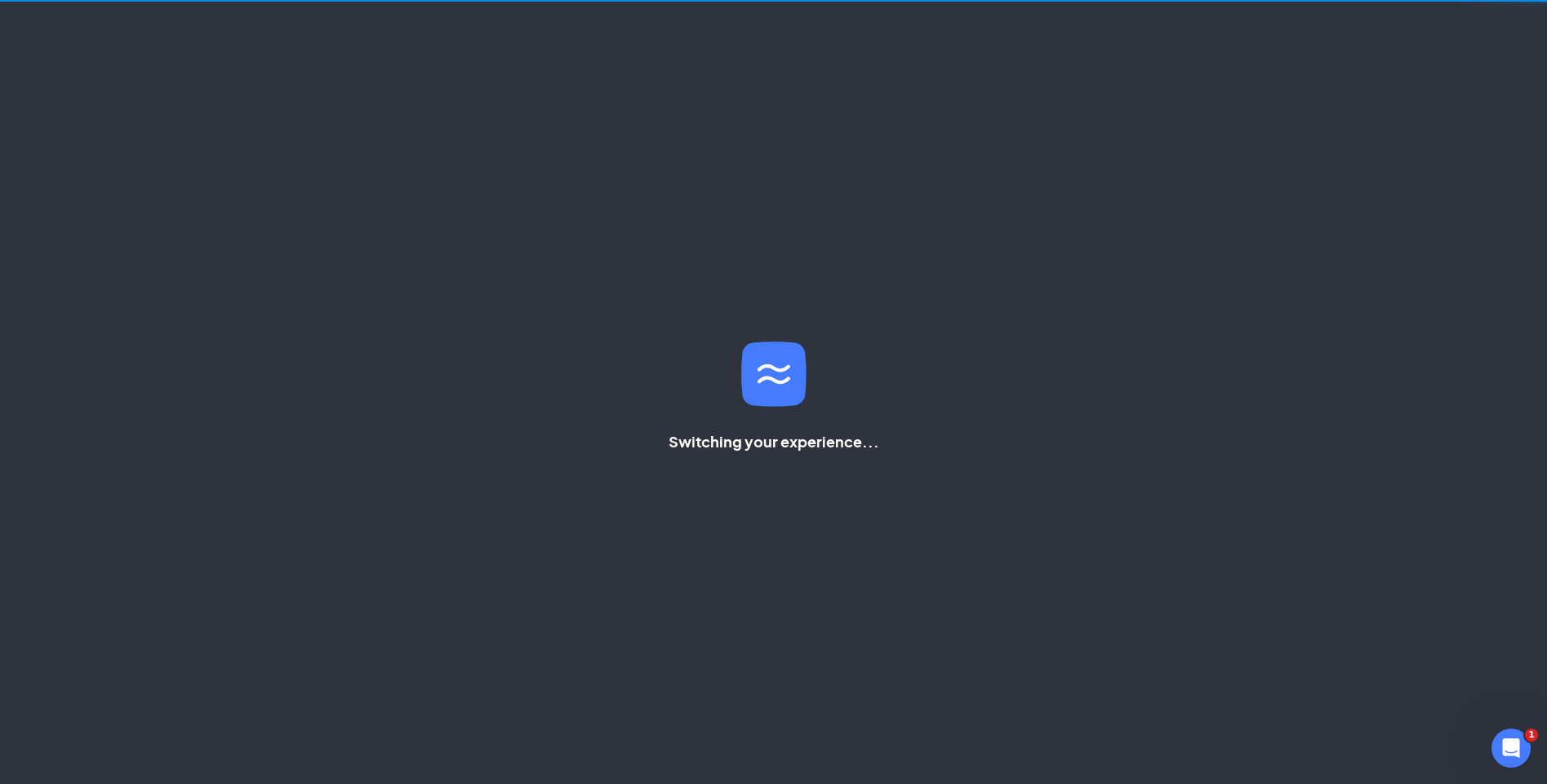
scroll to position [148, 0]
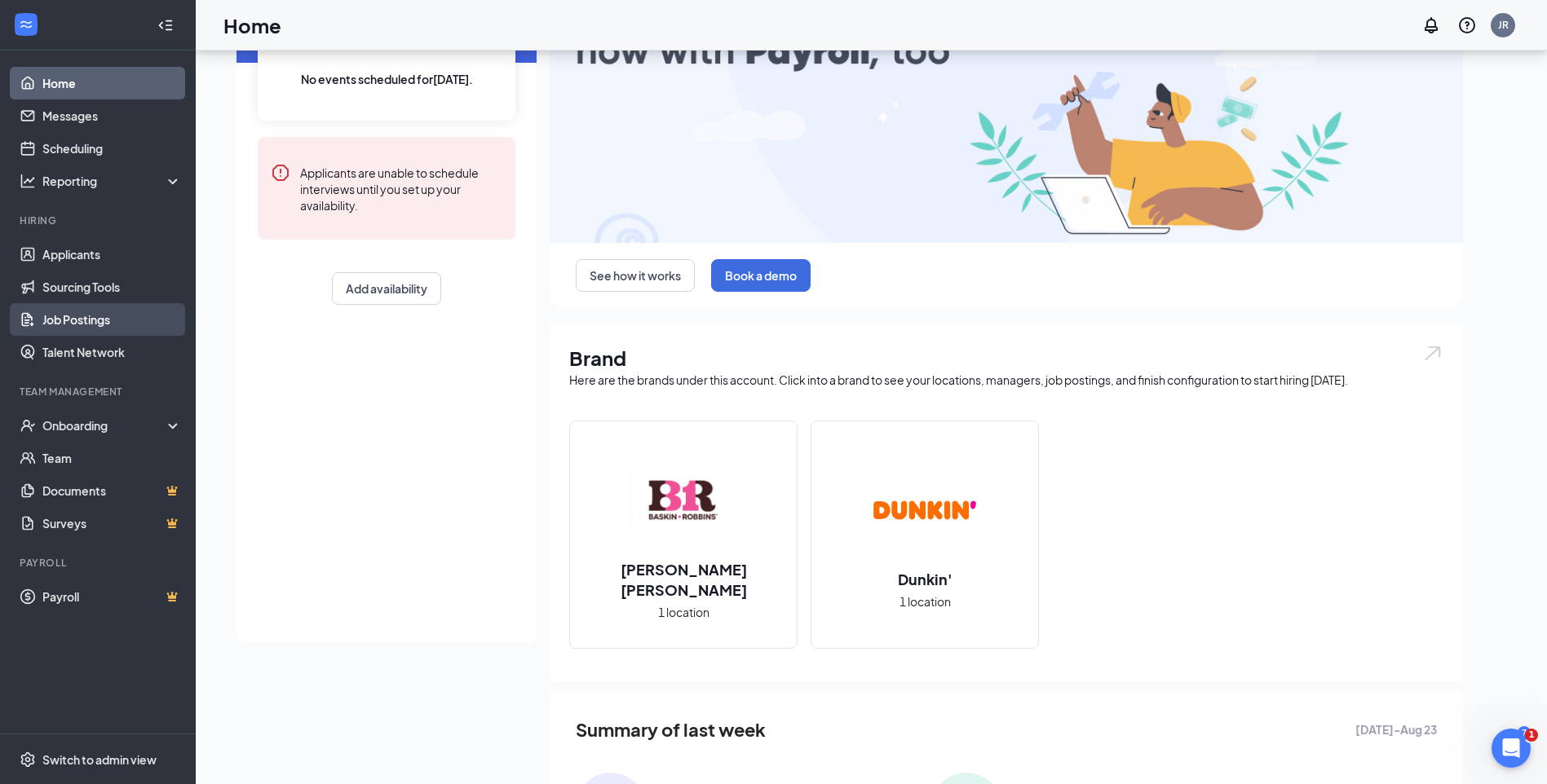
click at [79, 318] on link "Job Postings" at bounding box center [111, 319] width 139 height 33
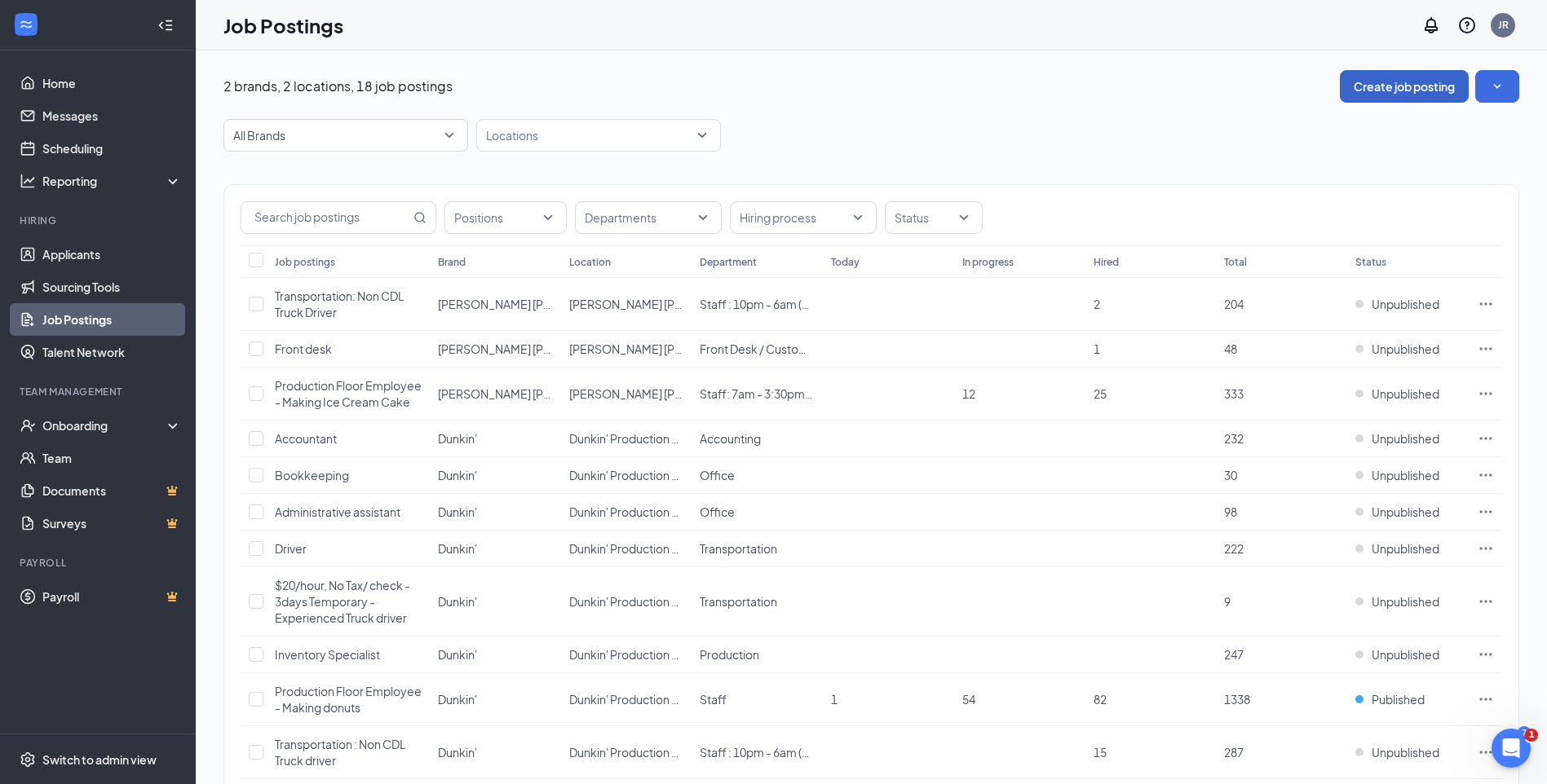
click at [1377, 84] on button "Create job posting" at bounding box center [1404, 86] width 129 height 33
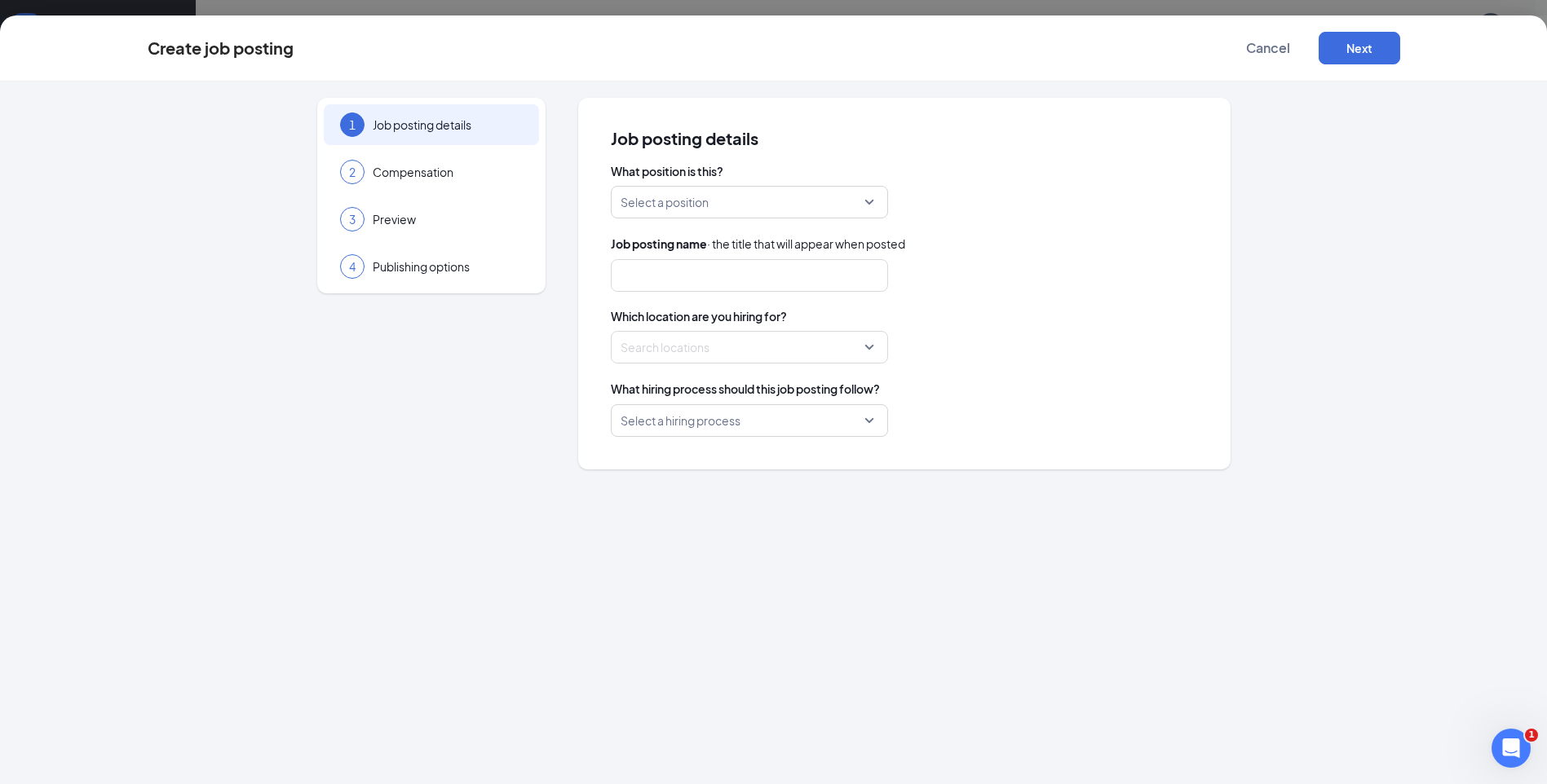
click at [657, 199] on input "search" at bounding box center [744, 202] width 246 height 31
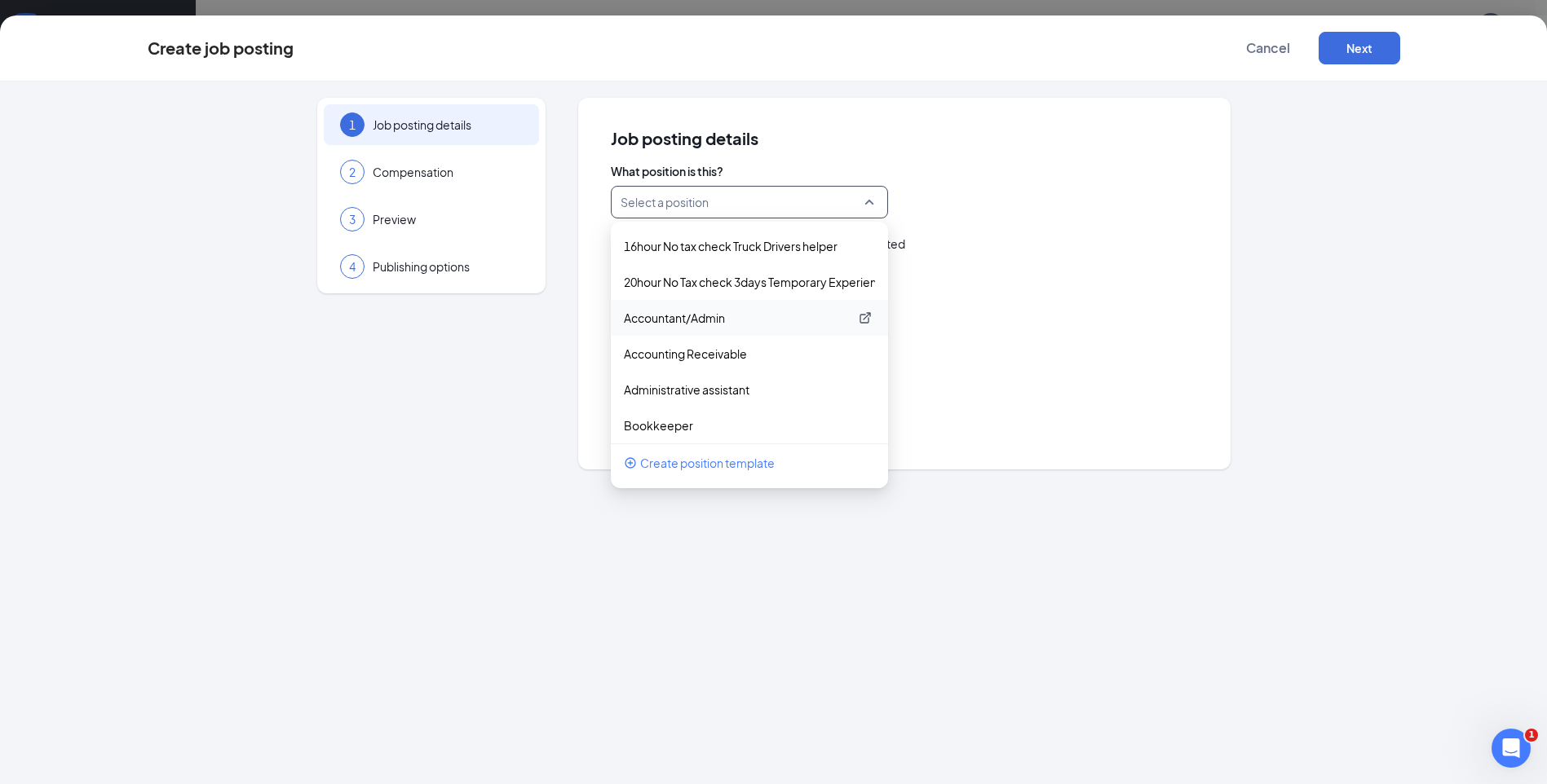
click at [709, 317] on p "Accountant/Admin" at bounding box center [736, 317] width 225 height 16
type input "Accounting/ Administrative Support"
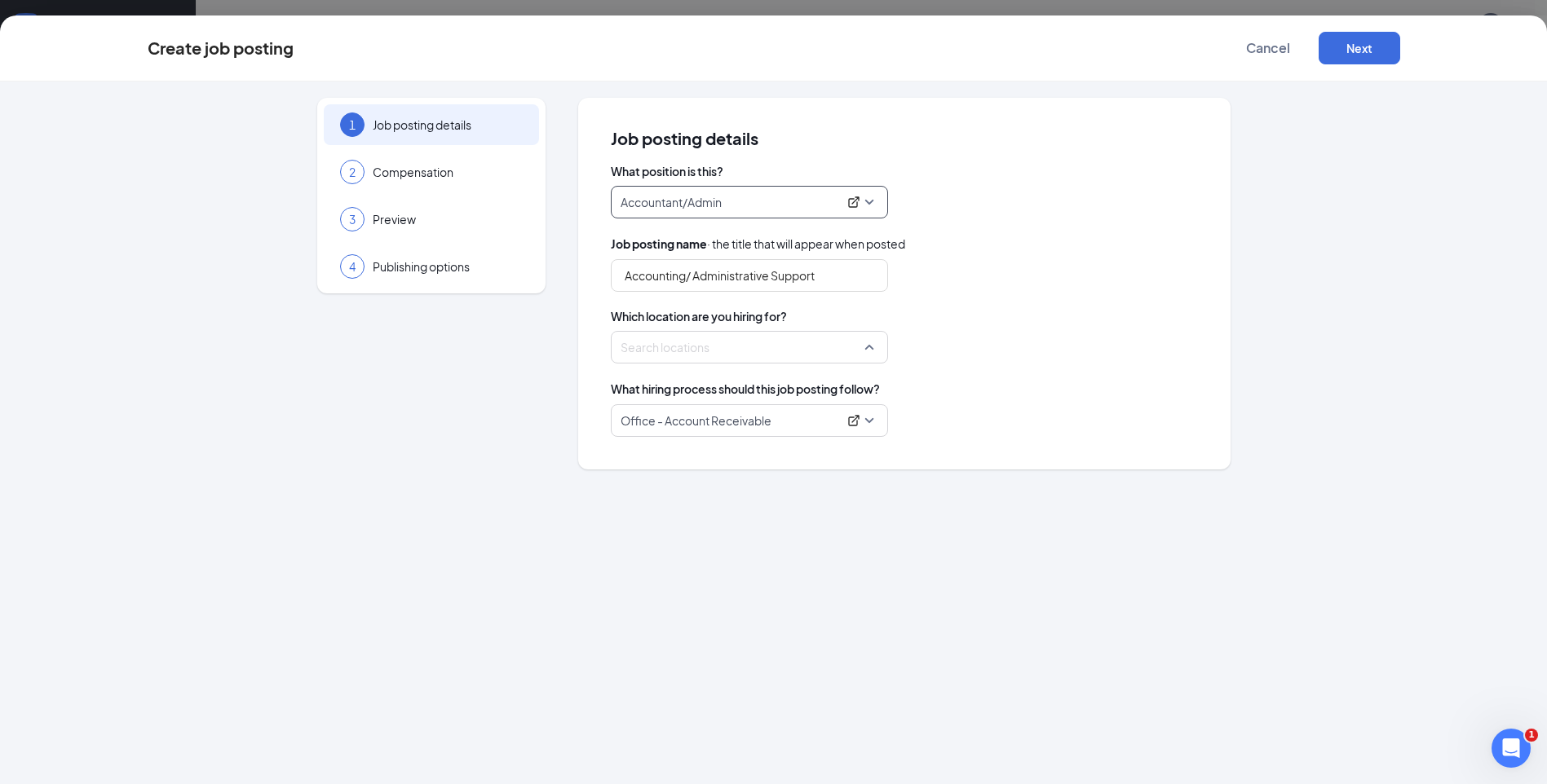
click at [868, 348] on div "Search locations" at bounding box center [749, 347] width 277 height 33
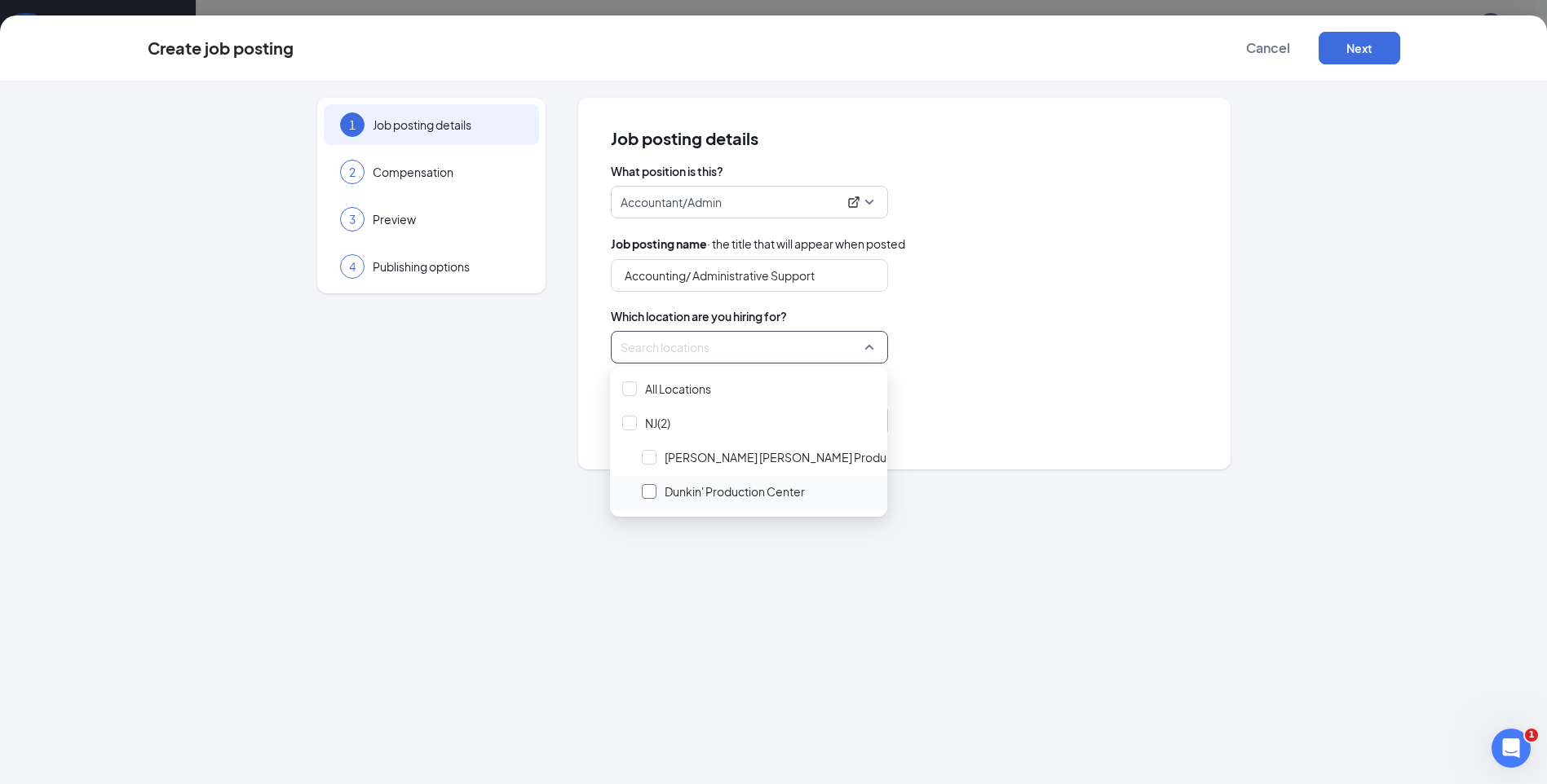
click at [653, 490] on div at bounding box center [648, 491] width 14 height 14
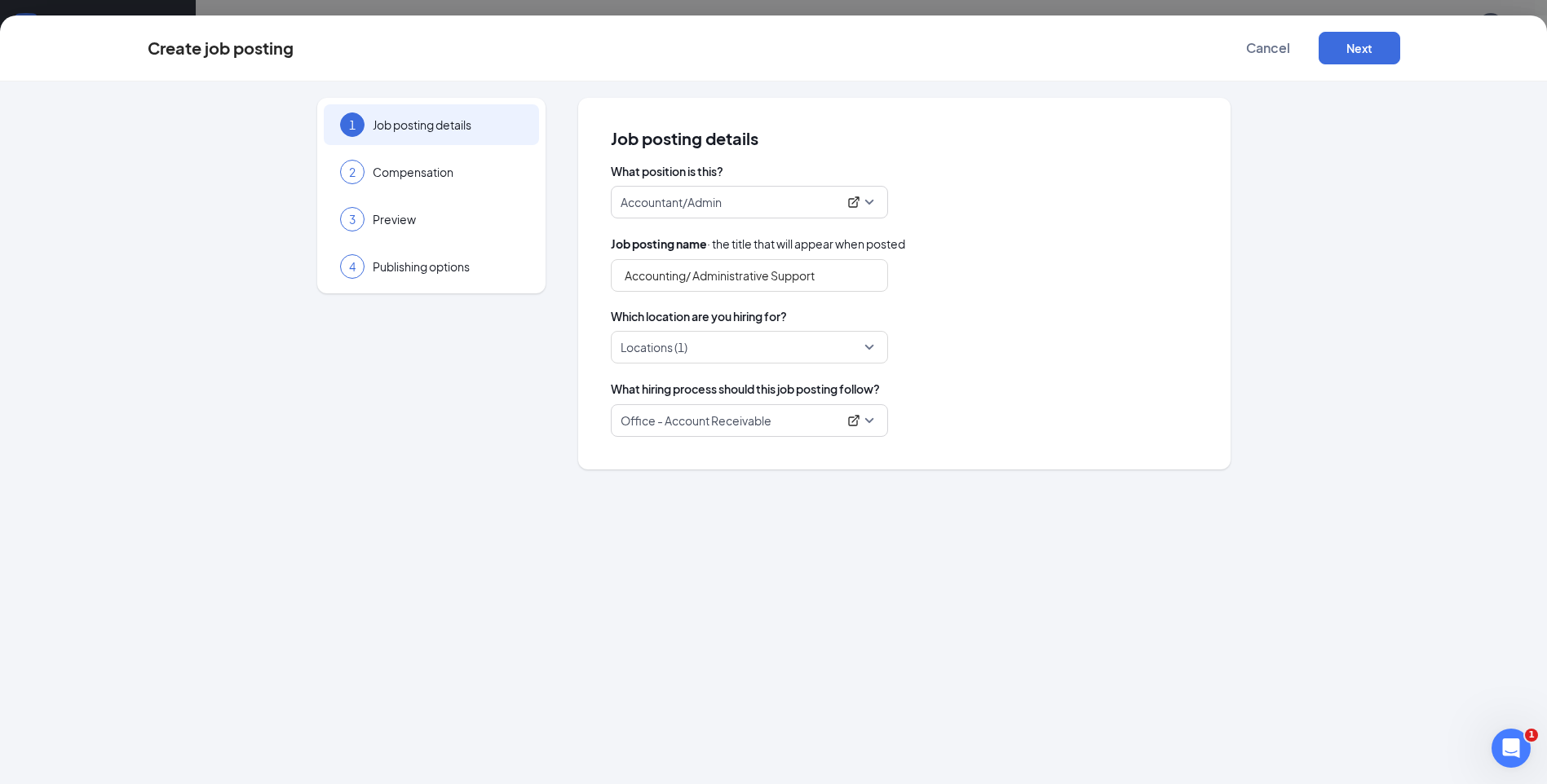
click at [953, 393] on div "What hiring process should this job posting follow?" at bounding box center [905, 388] width 587 height 18
click at [375, 165] on span "Compensation" at bounding box center [448, 171] width 150 height 16
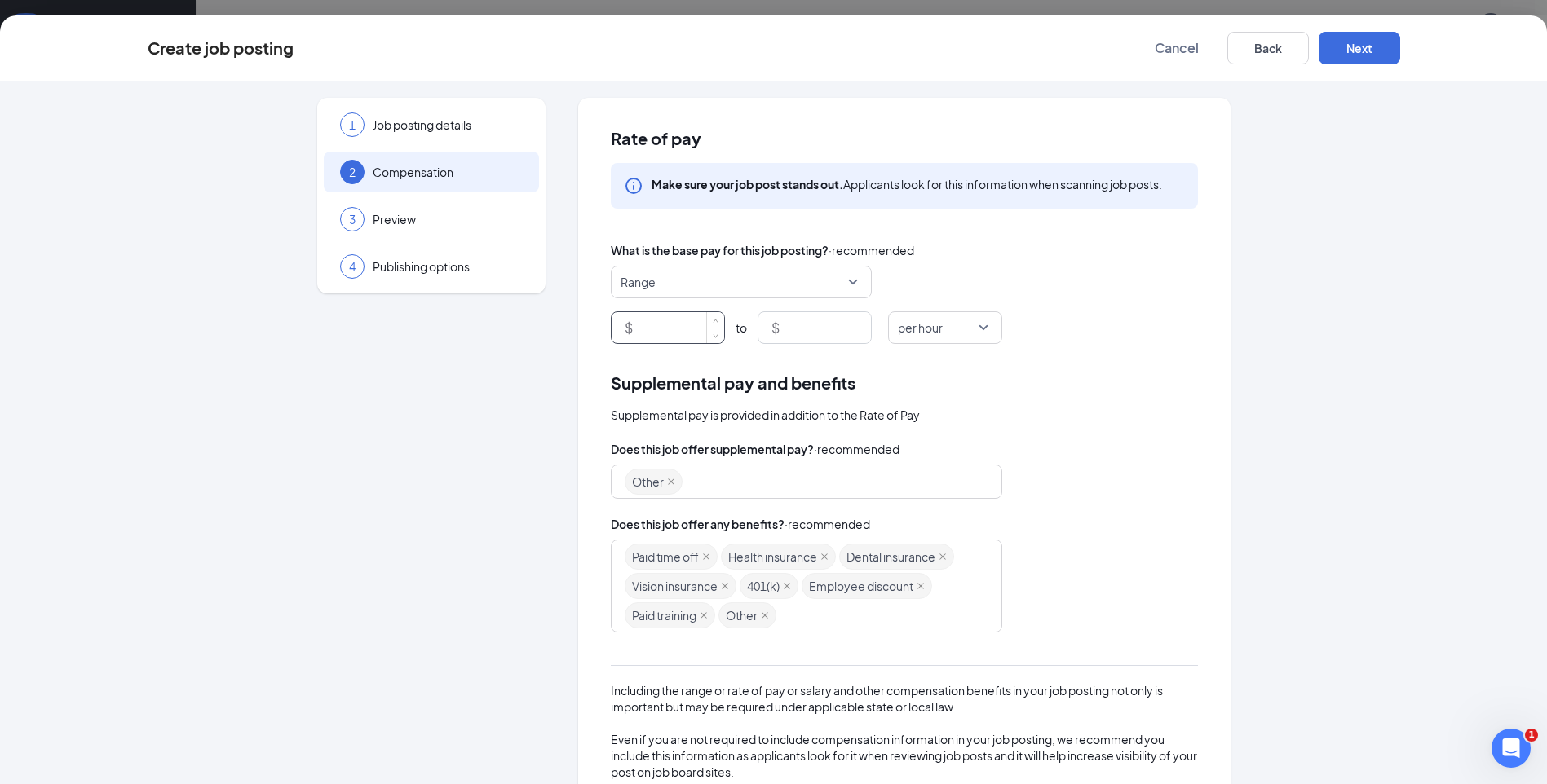
click at [640, 327] on input at bounding box center [680, 327] width 88 height 31
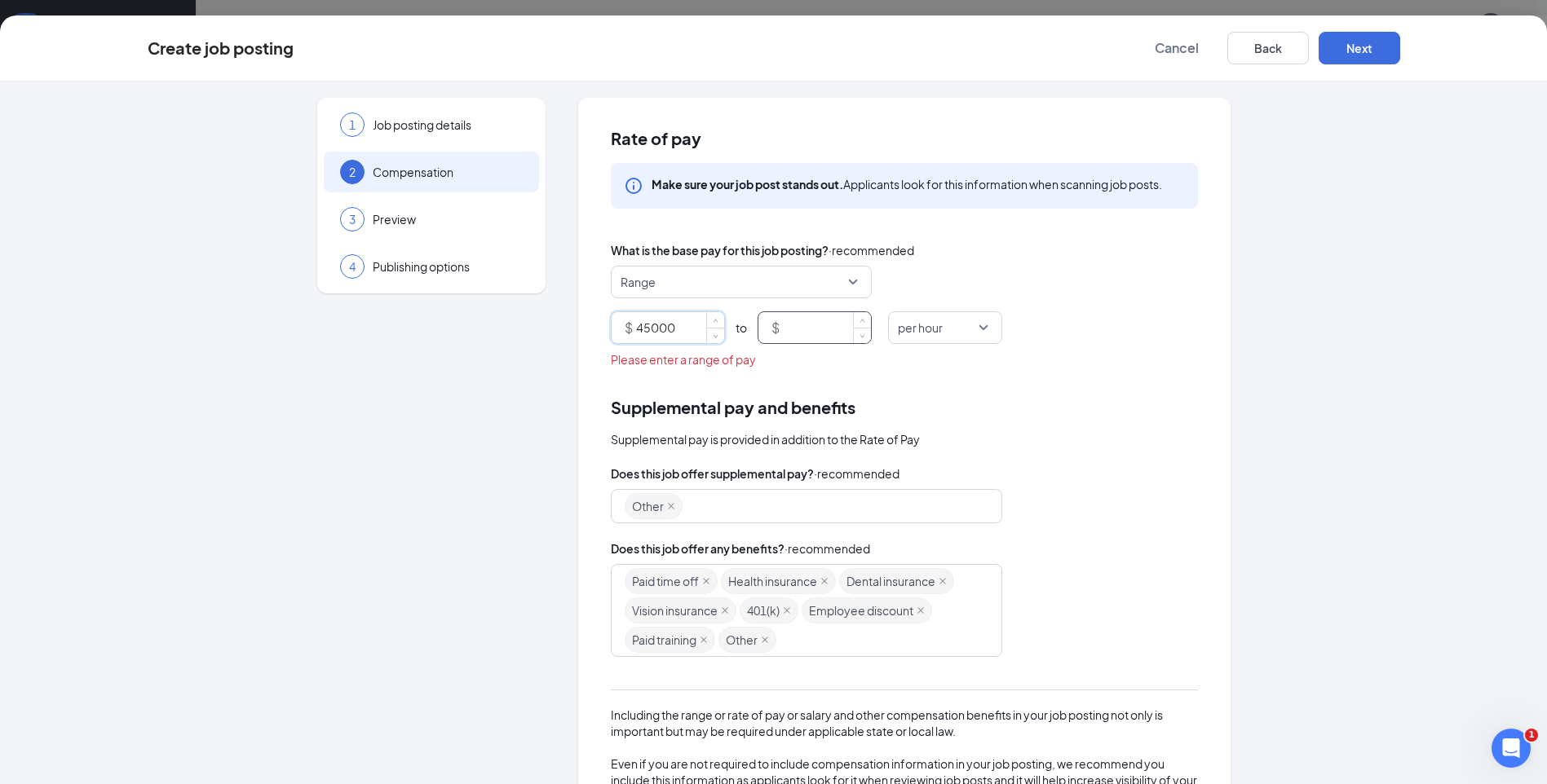
type input "45000"
click at [797, 324] on input at bounding box center [826, 327] width 88 height 31
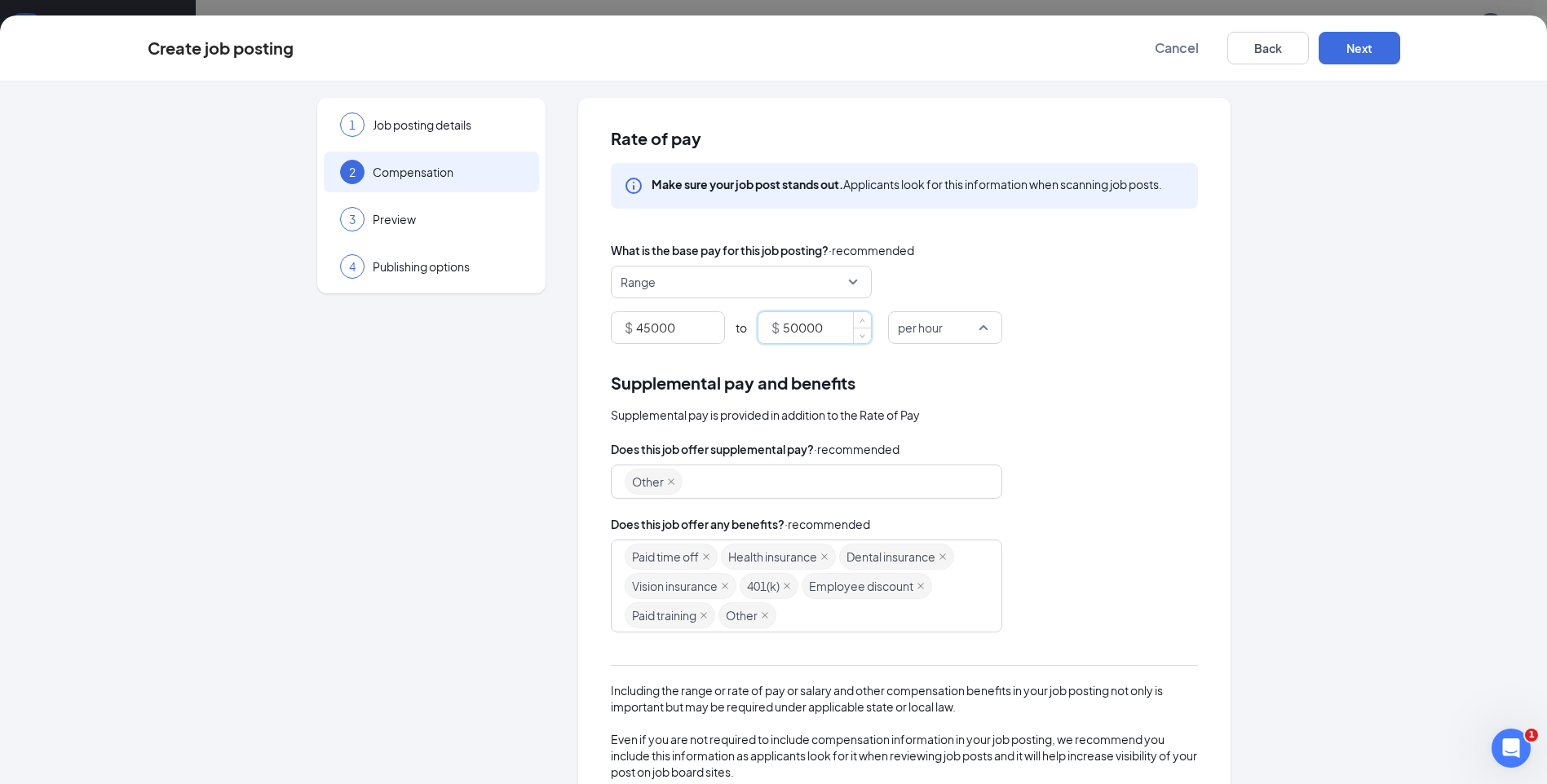
click at [977, 333] on span "per hour" at bounding box center [945, 327] width 95 height 31
type input "50000"
click at [932, 533] on span "per year" at bounding box center [923, 524] width 45 height 18
click at [1359, 51] on button "Next" at bounding box center [1359, 48] width 82 height 33
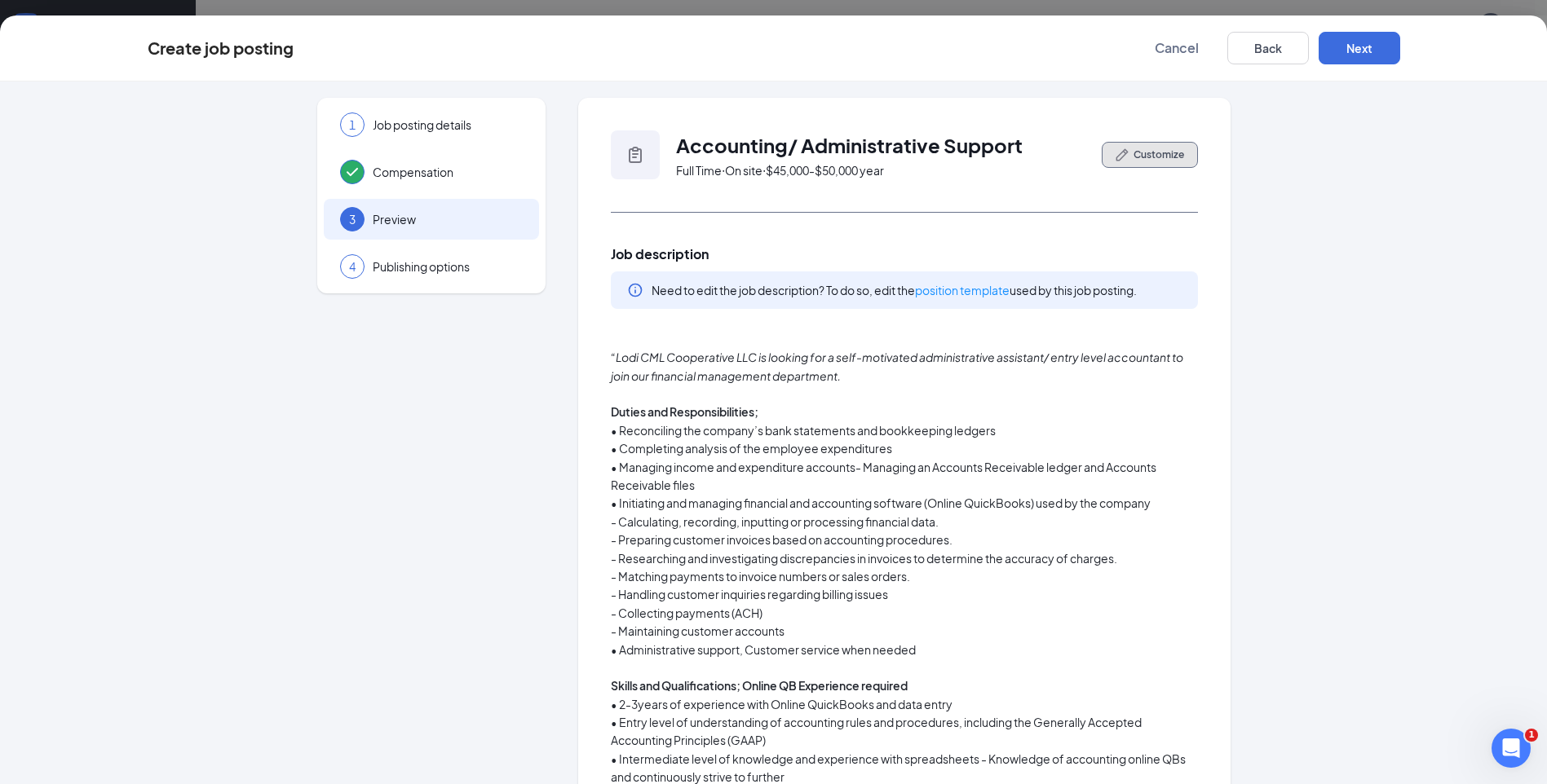
click at [1139, 156] on span "Customize" at bounding box center [1159, 154] width 51 height 14
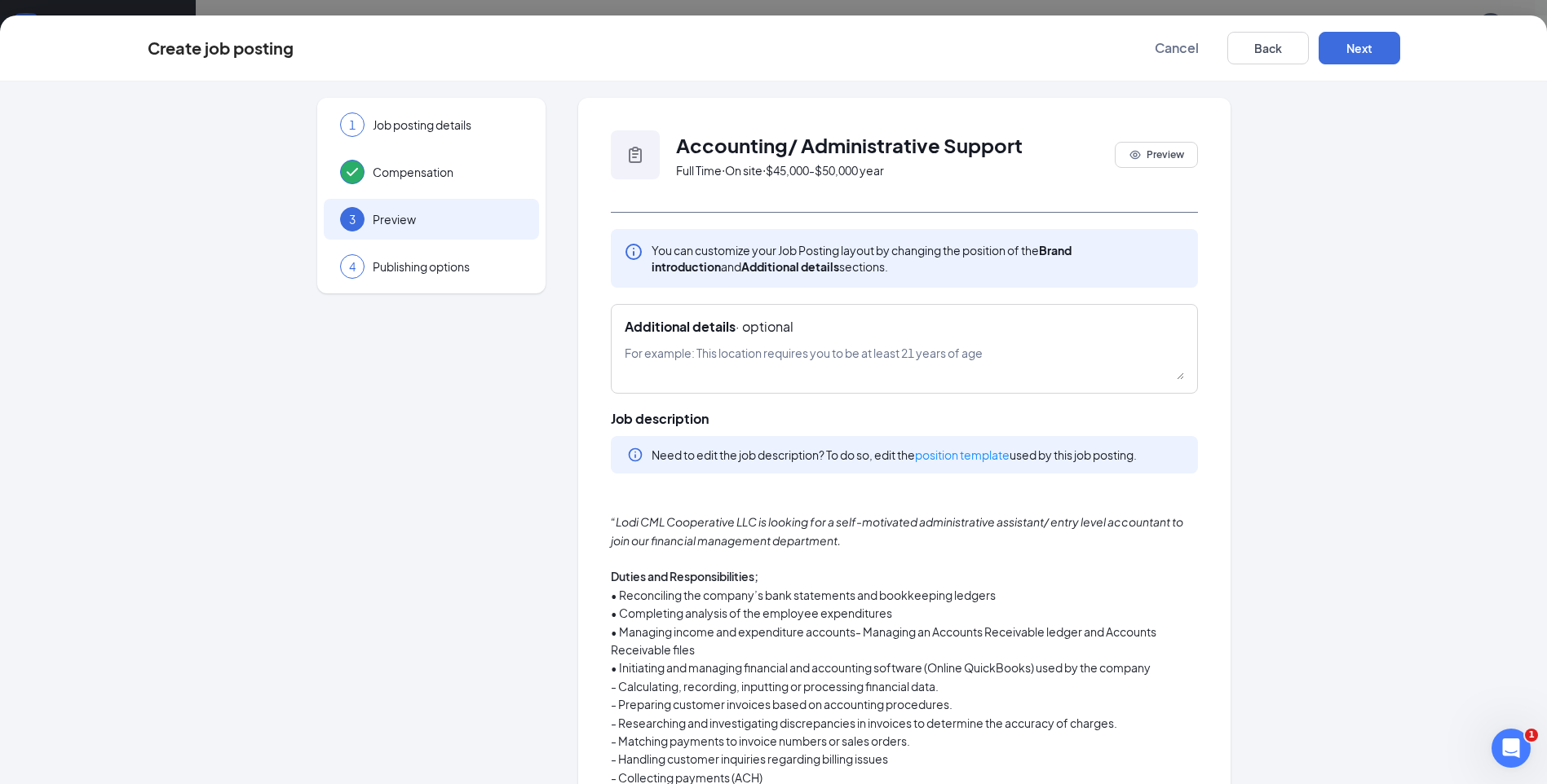
click at [976, 522] on em "“Lodi CML Cooperative LLC is looking for a self-motivated administrative assist…" at bounding box center [897, 531] width 572 height 33
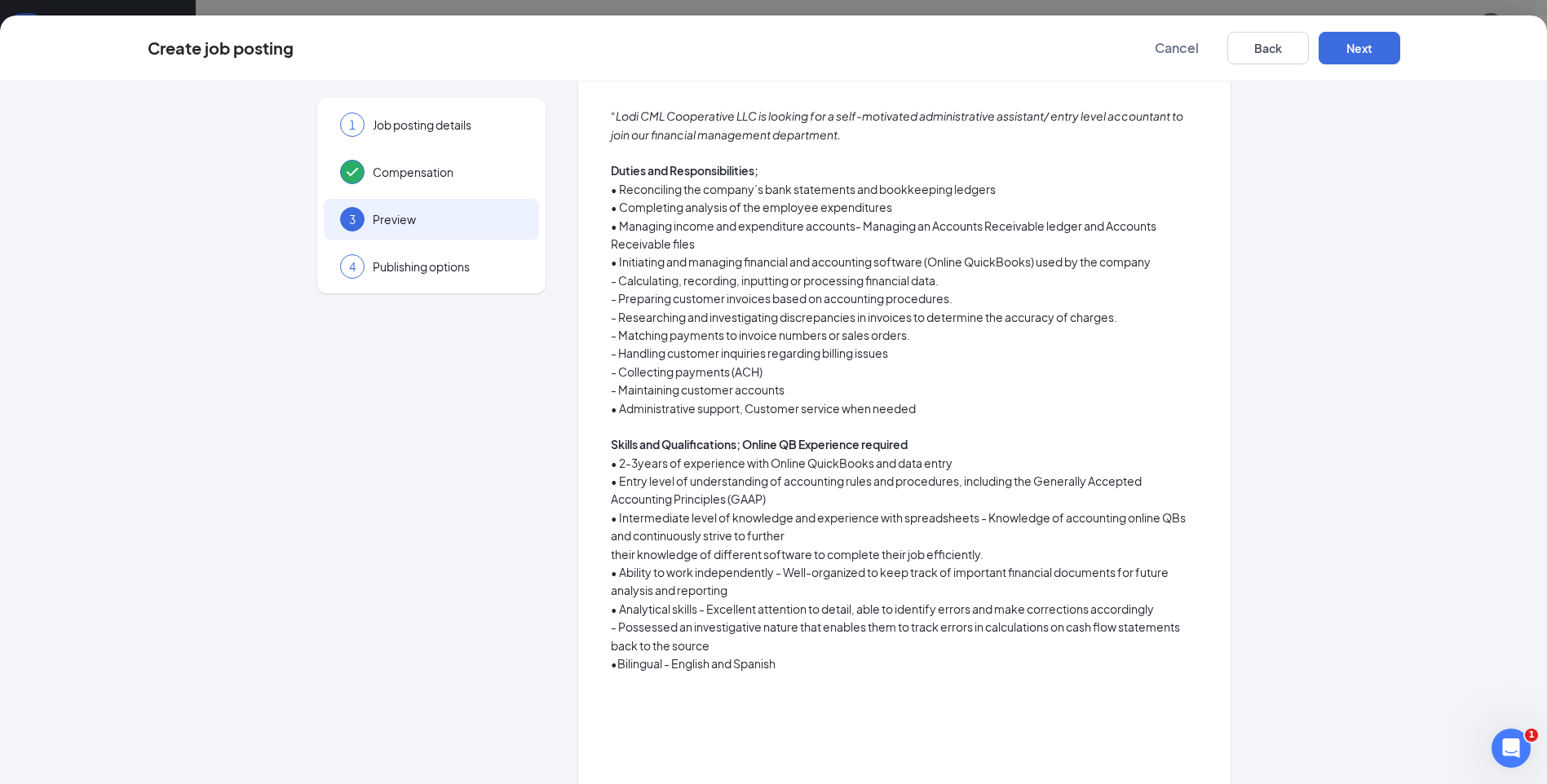
scroll to position [408, 0]
click at [1375, 52] on button "Next" at bounding box center [1359, 48] width 82 height 33
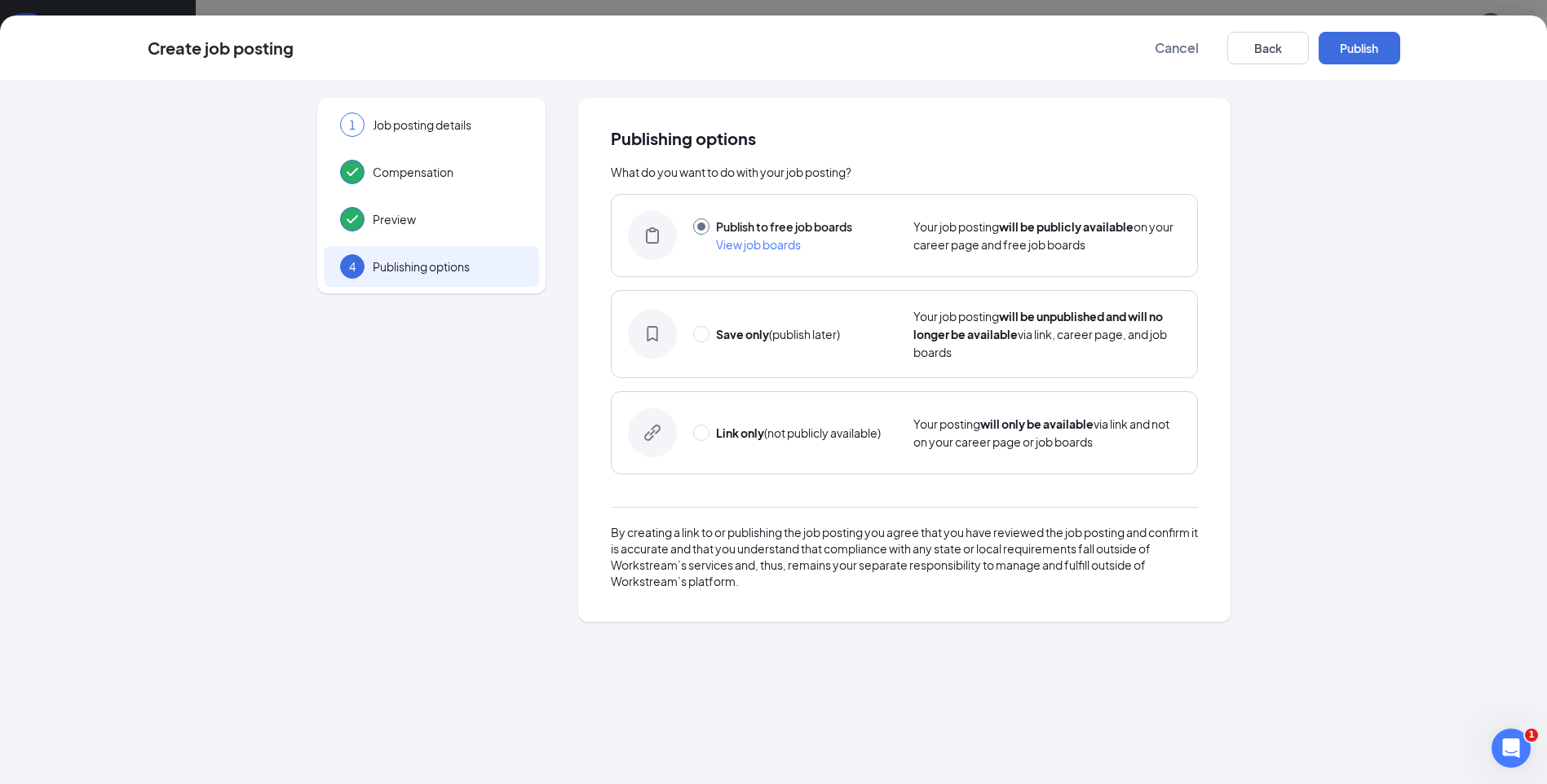
scroll to position [0, 0]
click at [1355, 48] on button "Publish" at bounding box center [1359, 48] width 82 height 33
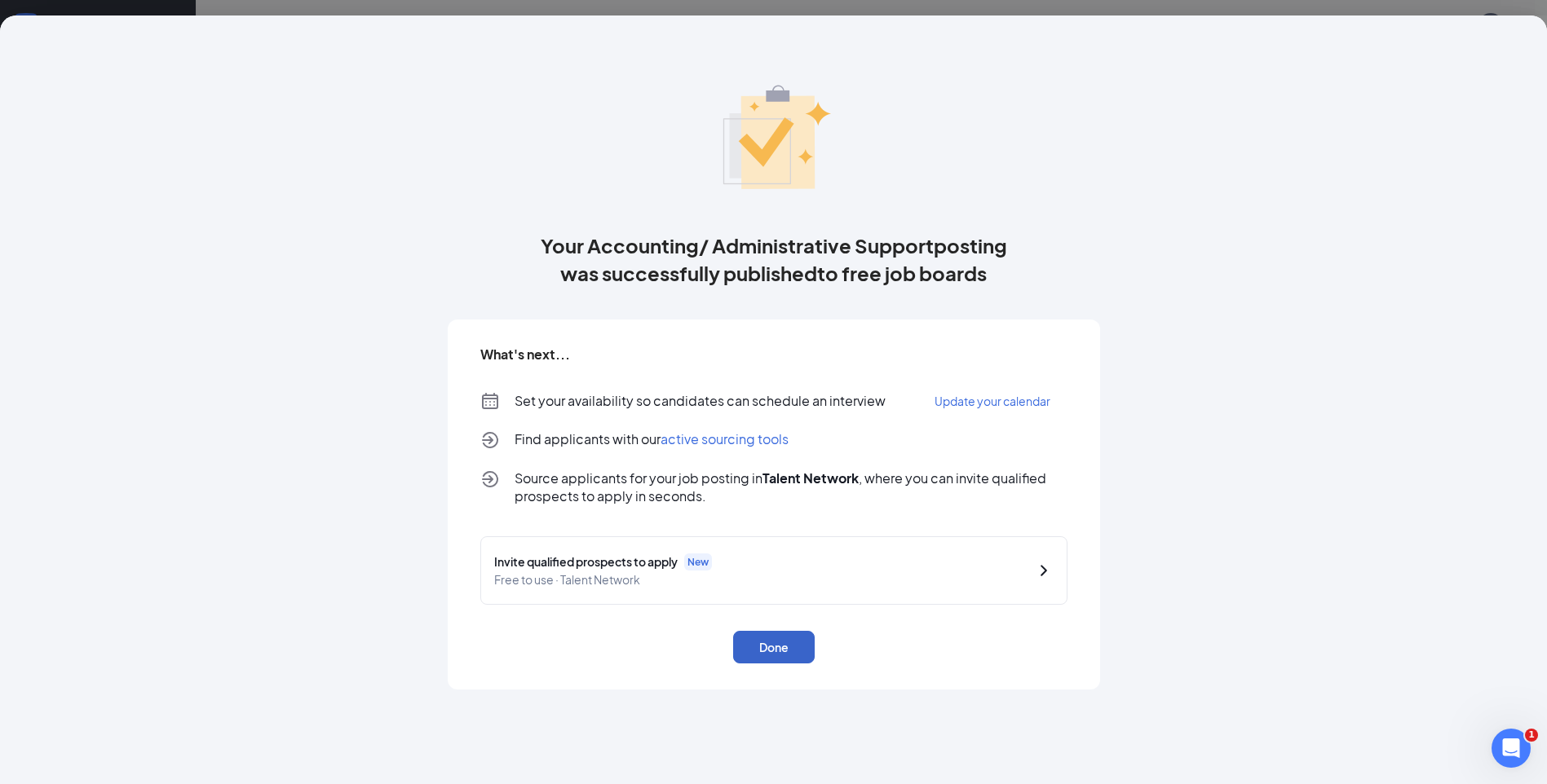
click at [771, 646] on button "Done" at bounding box center [774, 647] width 82 height 33
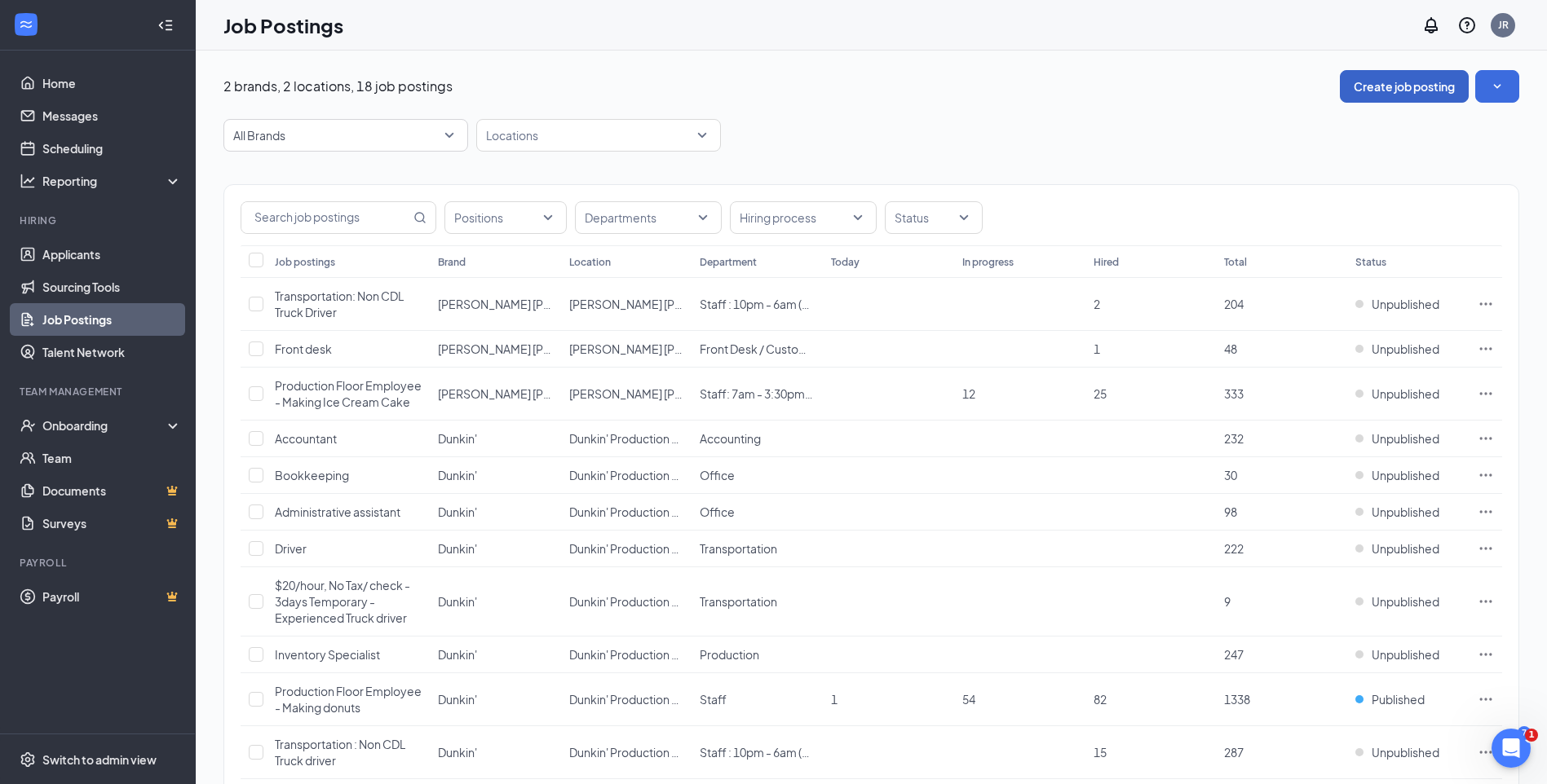
click at [1377, 87] on button "Create job posting" at bounding box center [1404, 86] width 129 height 33
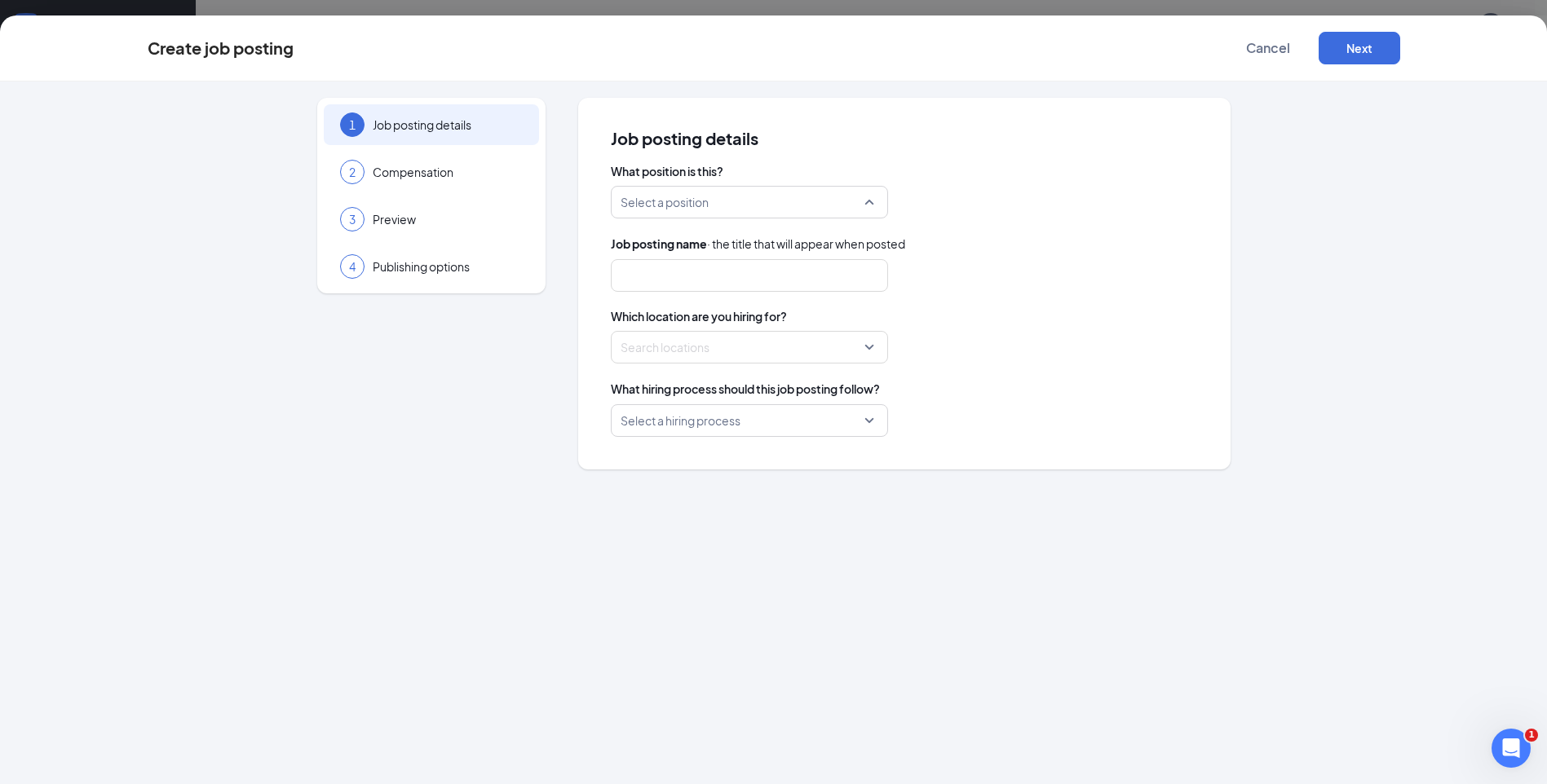
click at [879, 197] on div "Select a position" at bounding box center [749, 202] width 277 height 33
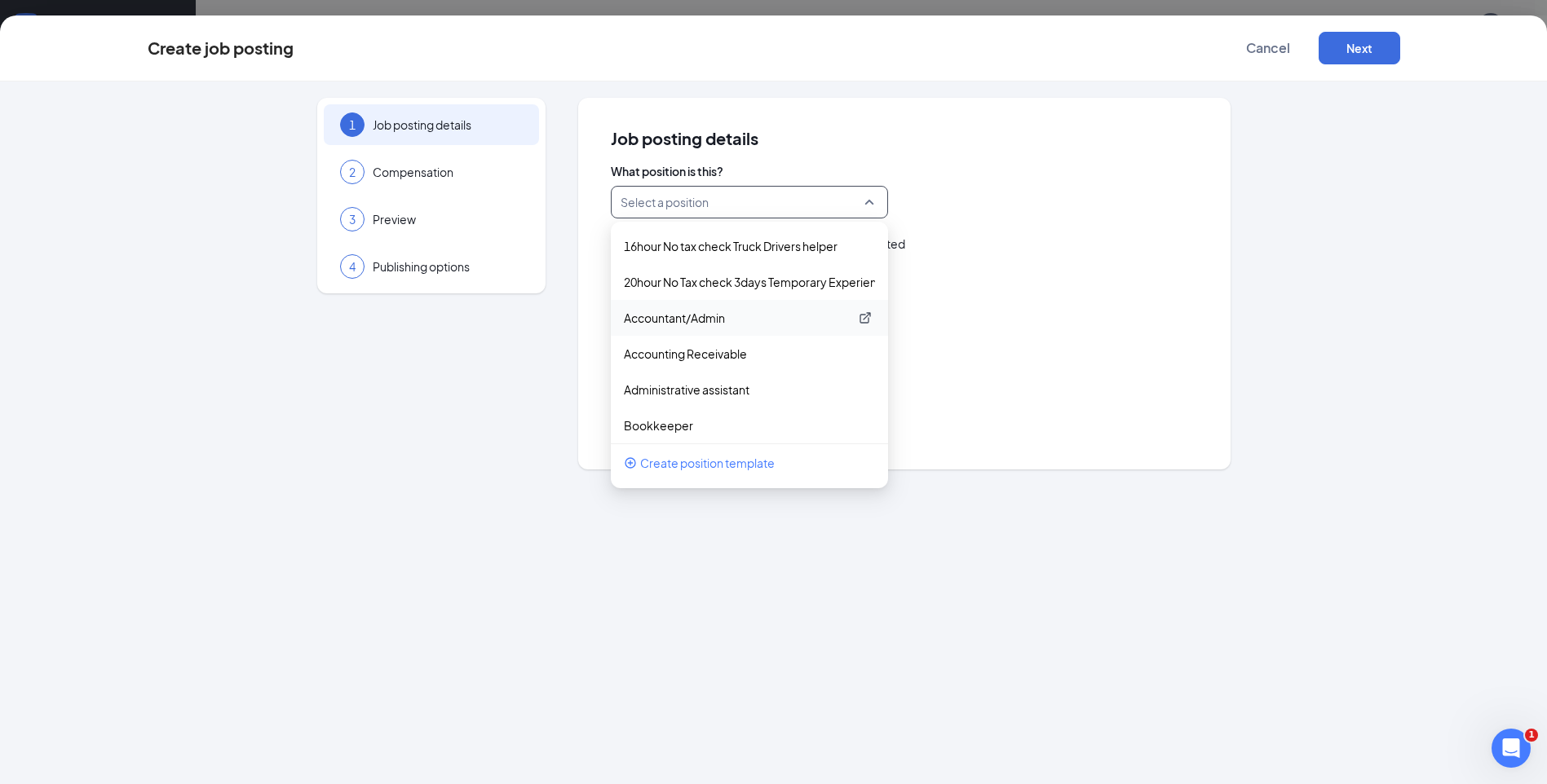
click at [725, 316] on p "Accountant/Admin" at bounding box center [736, 317] width 225 height 16
type input "Accounting/ Administrative Support"
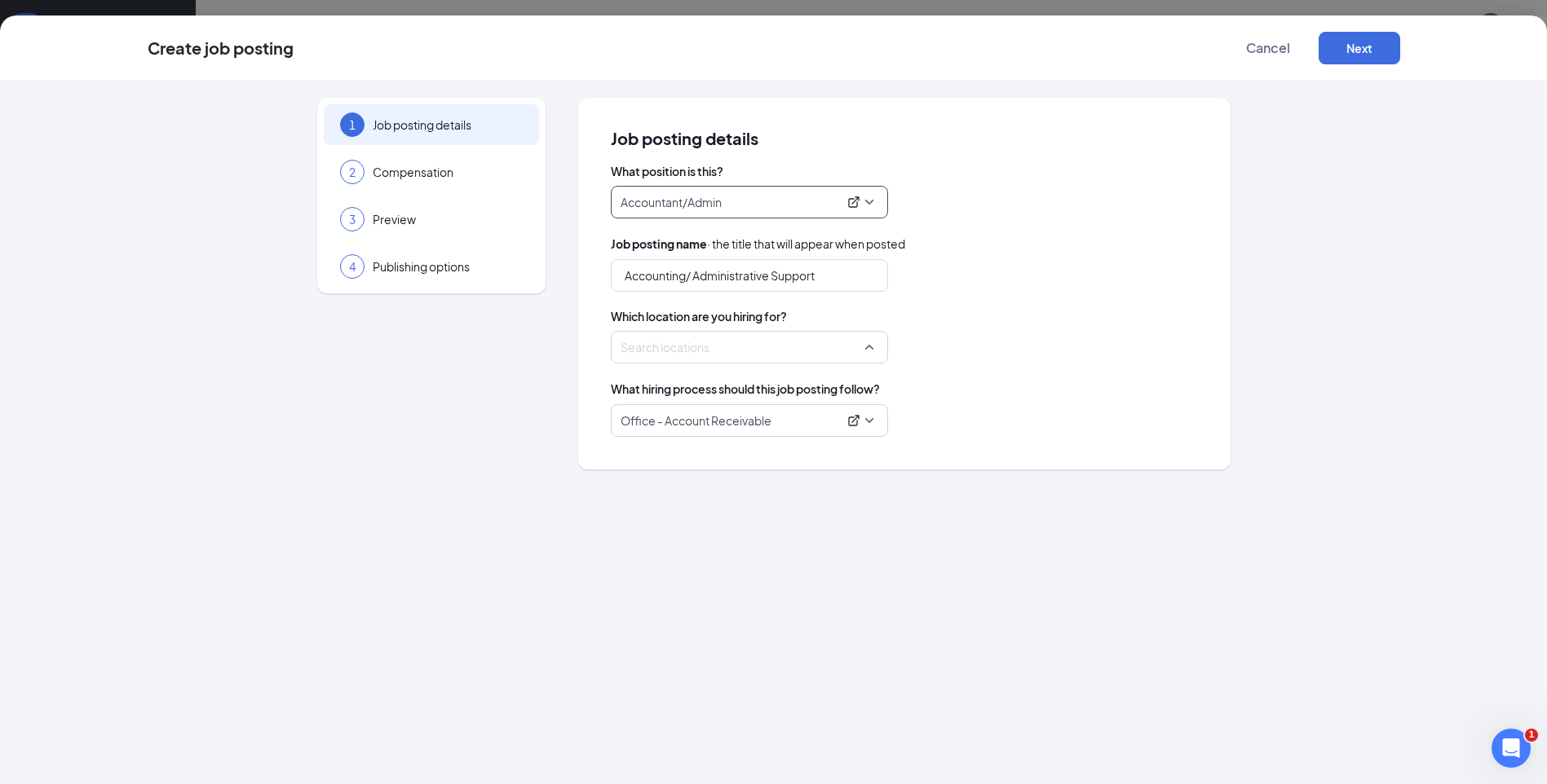
click at [711, 354] on div at bounding box center [744, 347] width 246 height 26
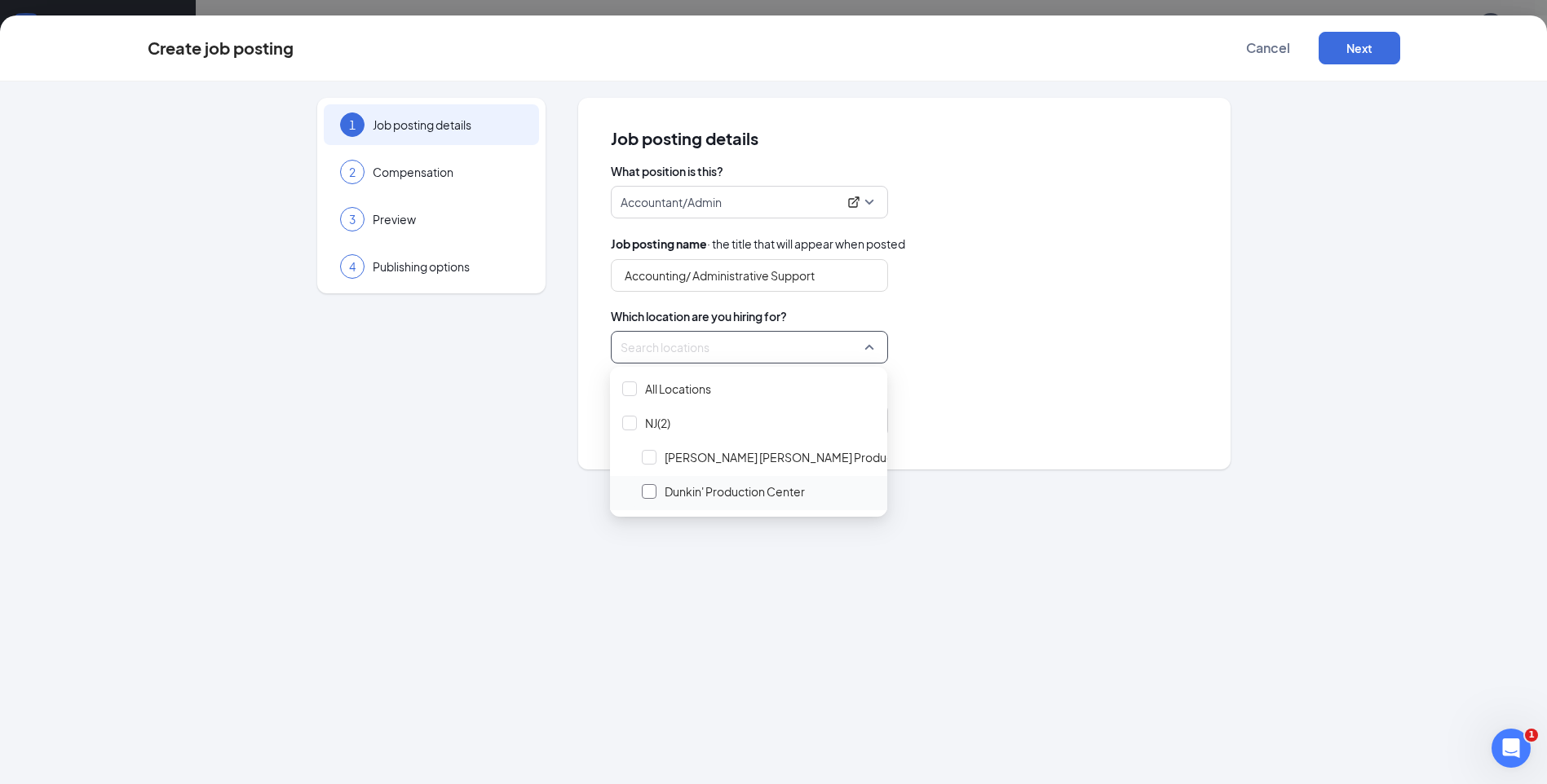
click at [649, 489] on div at bounding box center [648, 491] width 14 height 14
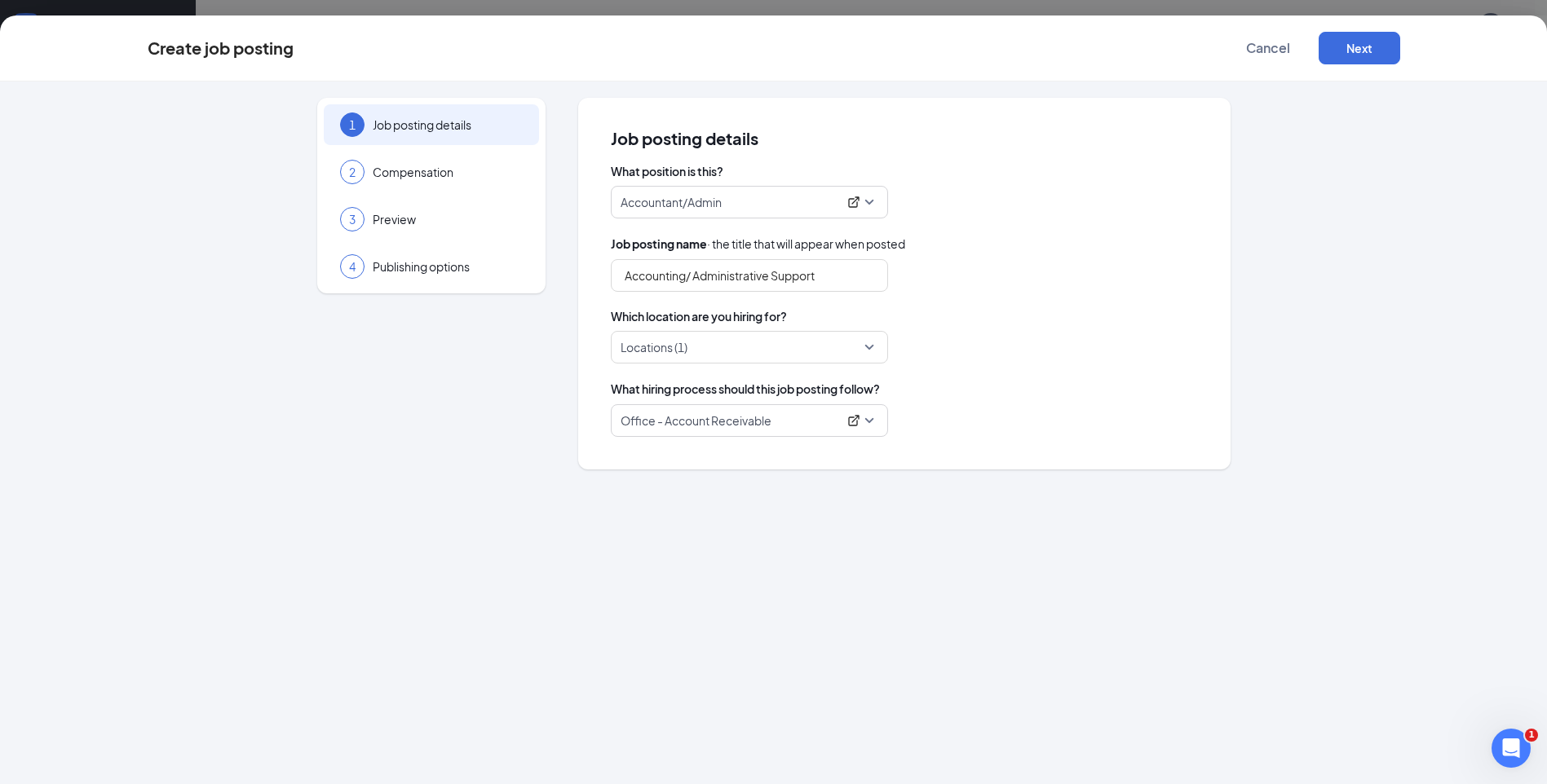
click at [1025, 283] on div "Accounting/ Administrative Support" at bounding box center [905, 275] width 587 height 33
click at [1355, 51] on button "Next" at bounding box center [1359, 48] width 82 height 33
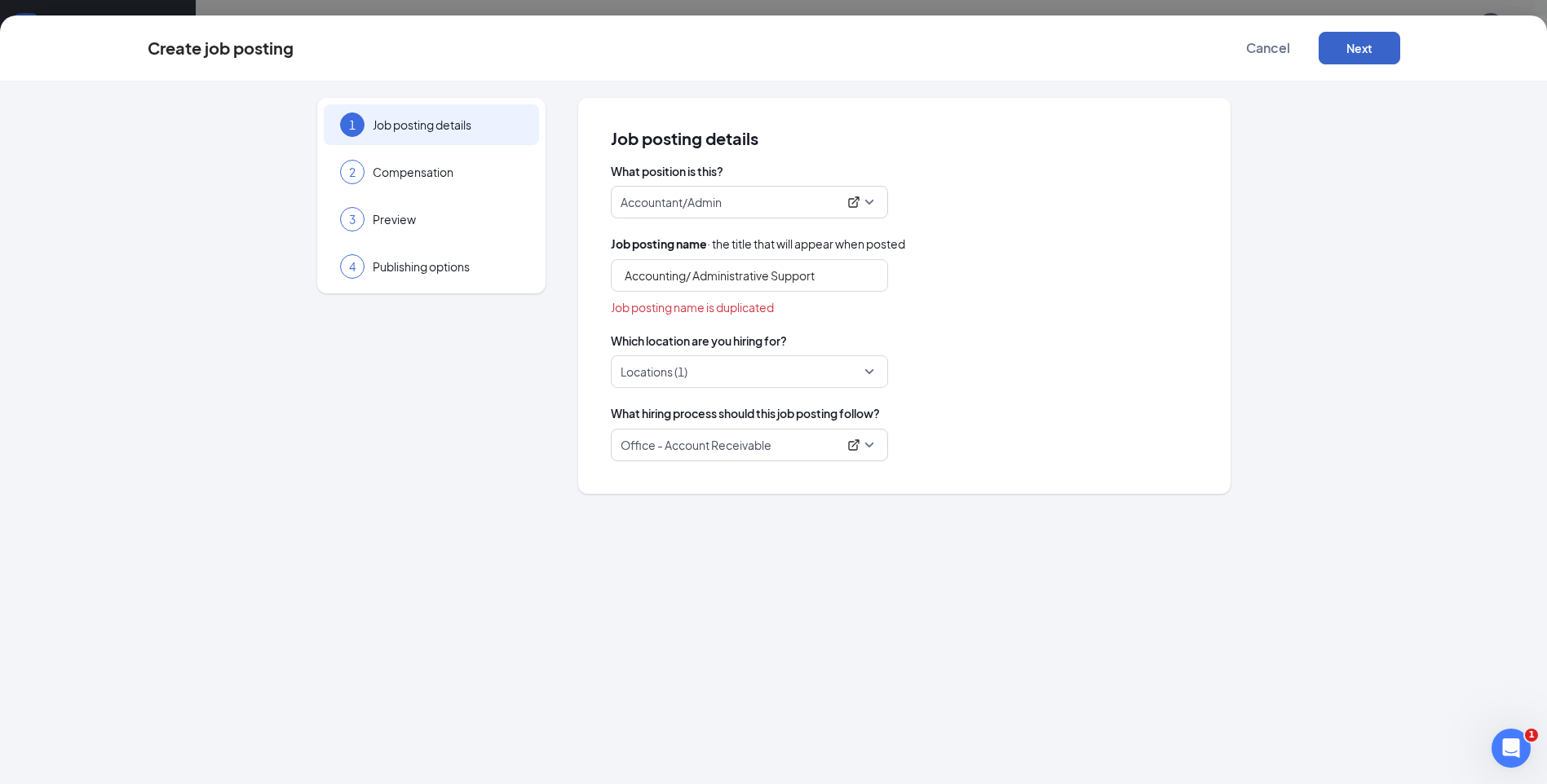
click at [1363, 44] on button "Next" at bounding box center [1359, 48] width 82 height 33
click at [1366, 54] on button "Next" at bounding box center [1359, 48] width 82 height 33
click at [1267, 47] on span "Cancel" at bounding box center [1268, 47] width 44 height 16
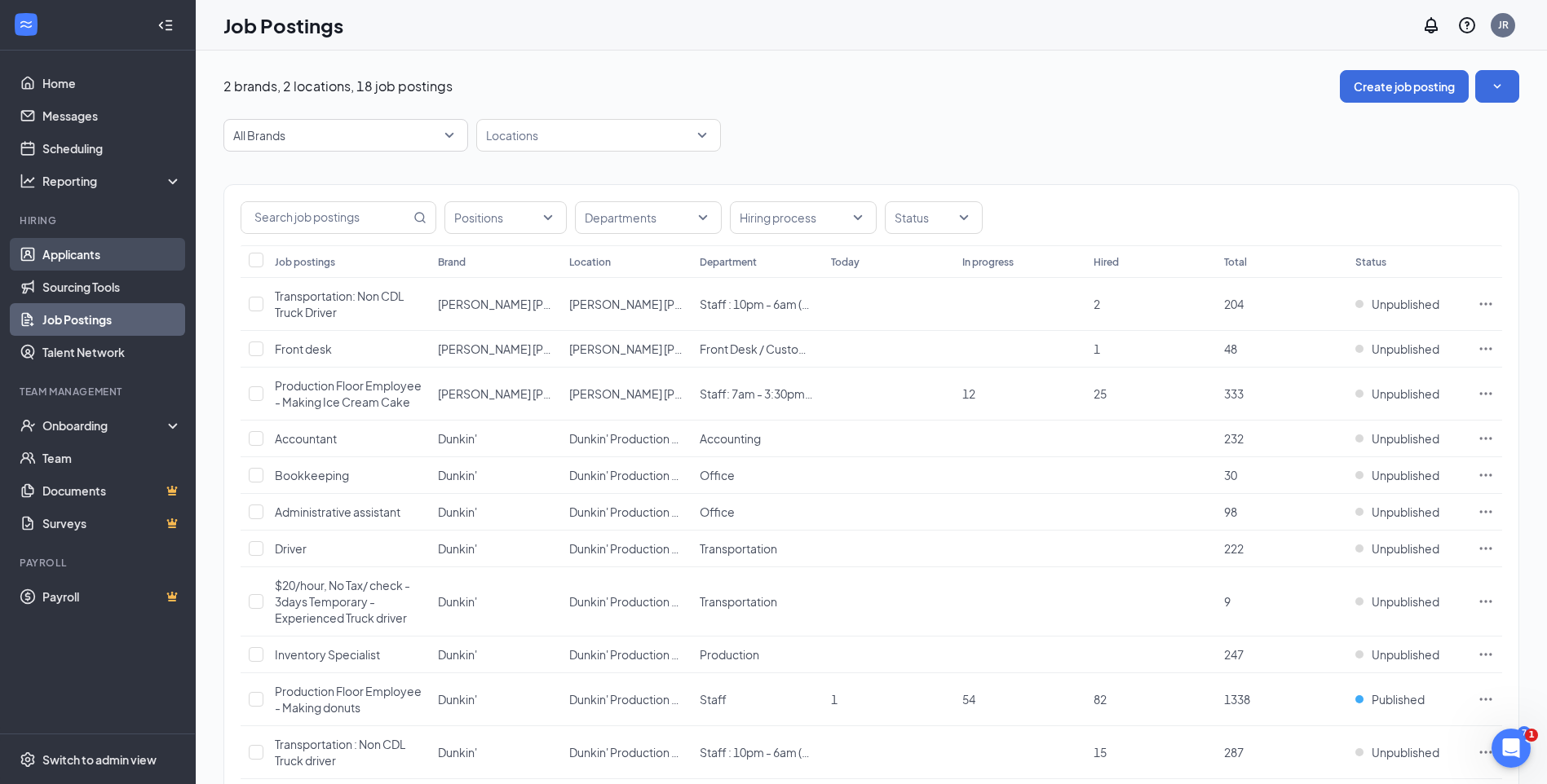
click at [98, 251] on link "Applicants" at bounding box center [111, 254] width 139 height 33
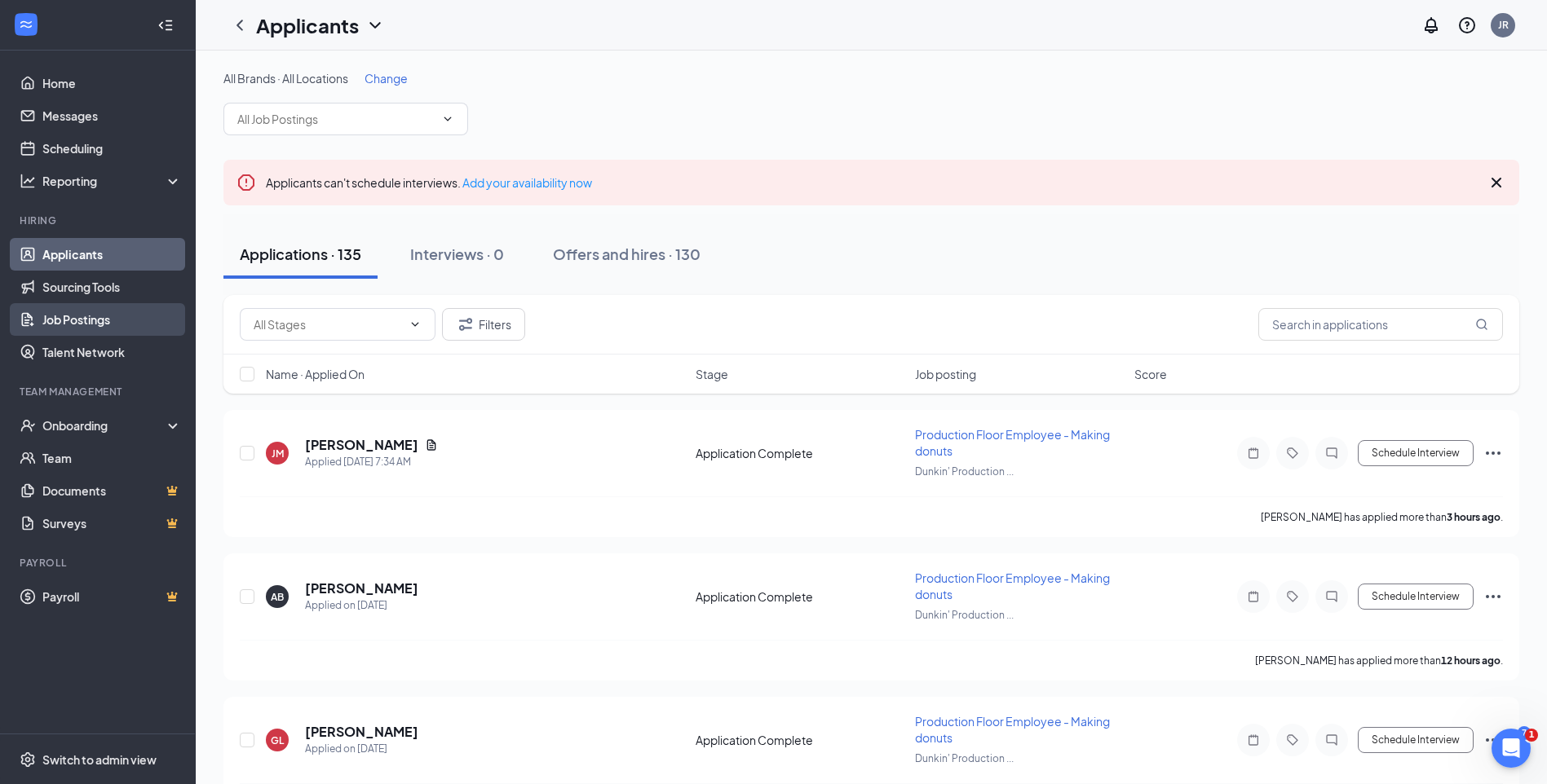
click at [83, 317] on link "Job Postings" at bounding box center [111, 319] width 139 height 33
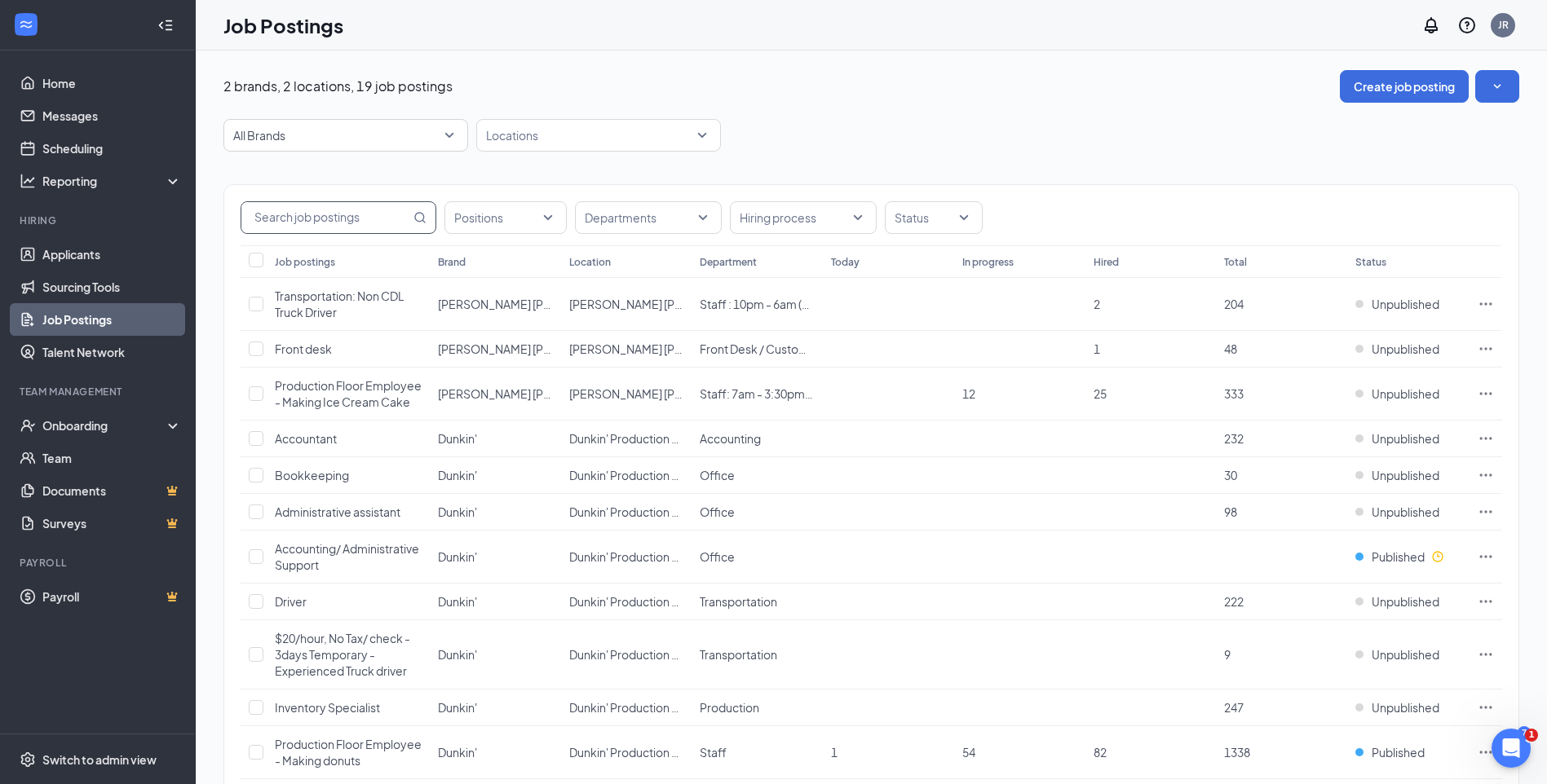
click at [313, 224] on input "text" at bounding box center [326, 218] width 169 height 31
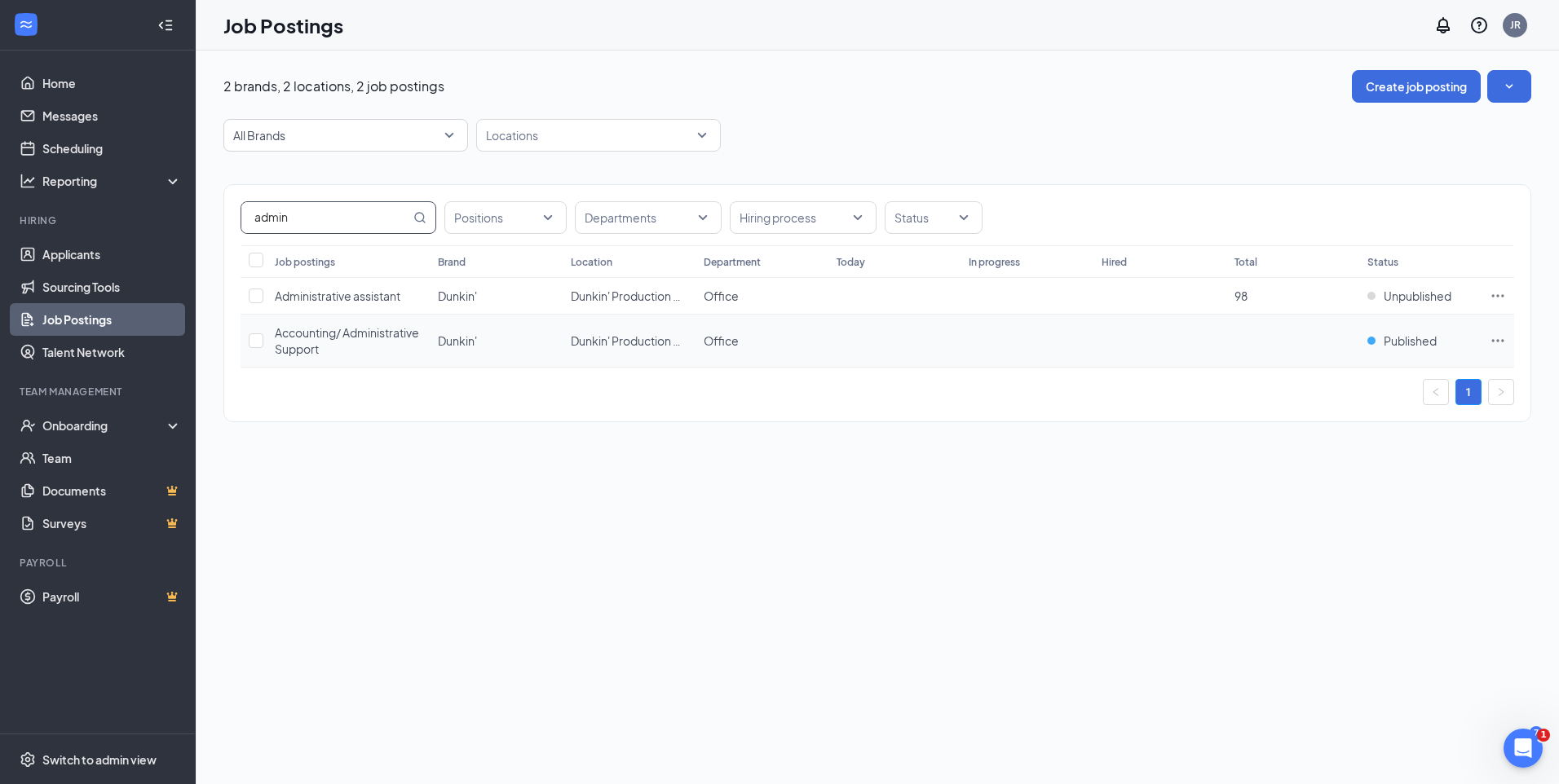
type input "admin"
click at [1497, 339] on icon "Ellipses" at bounding box center [1497, 340] width 16 height 16
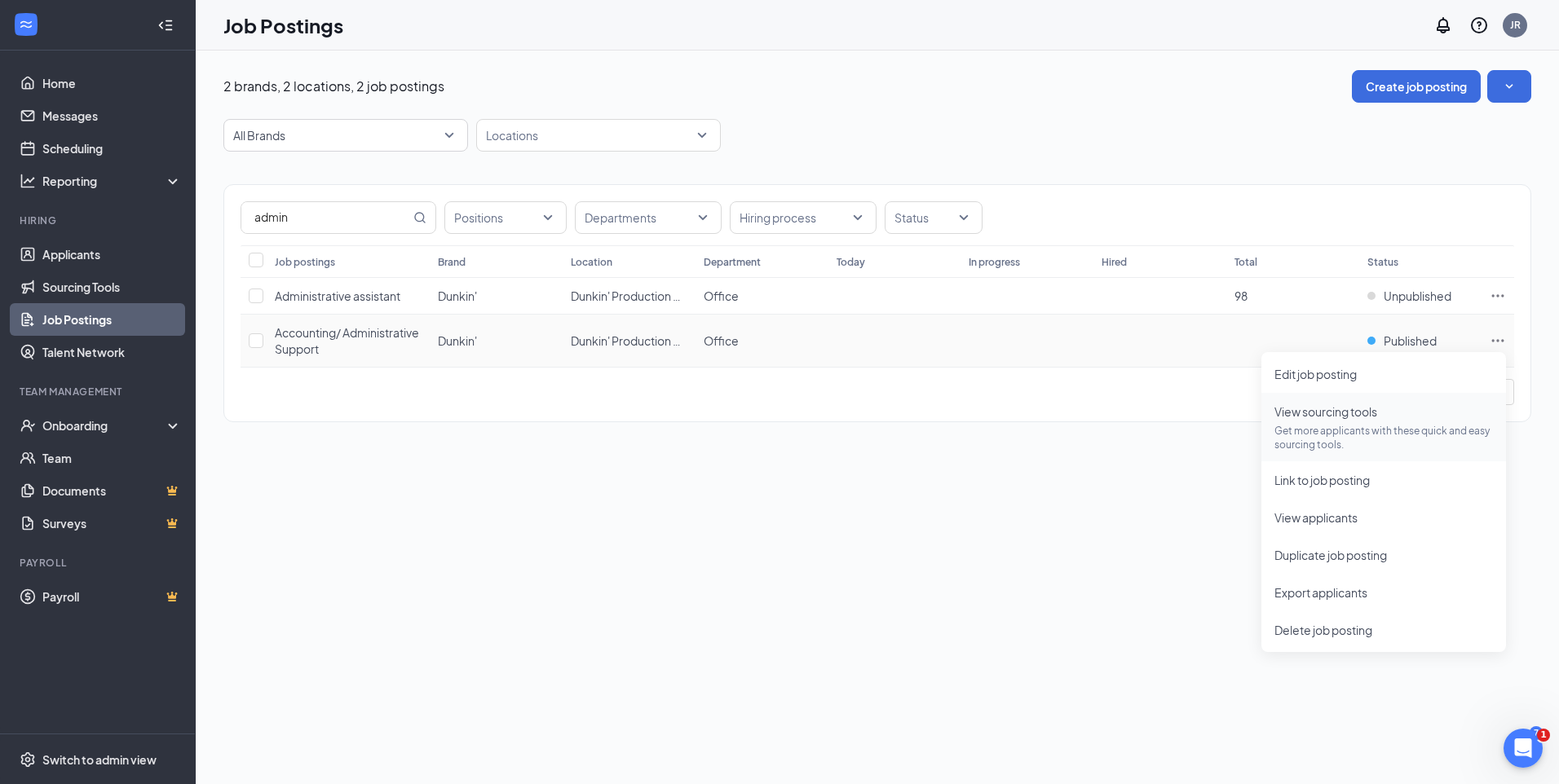
click at [1318, 420] on span "View sourcing tools Get more applicants with these quick and easy sourcing tool…" at bounding box center [1383, 427] width 219 height 49
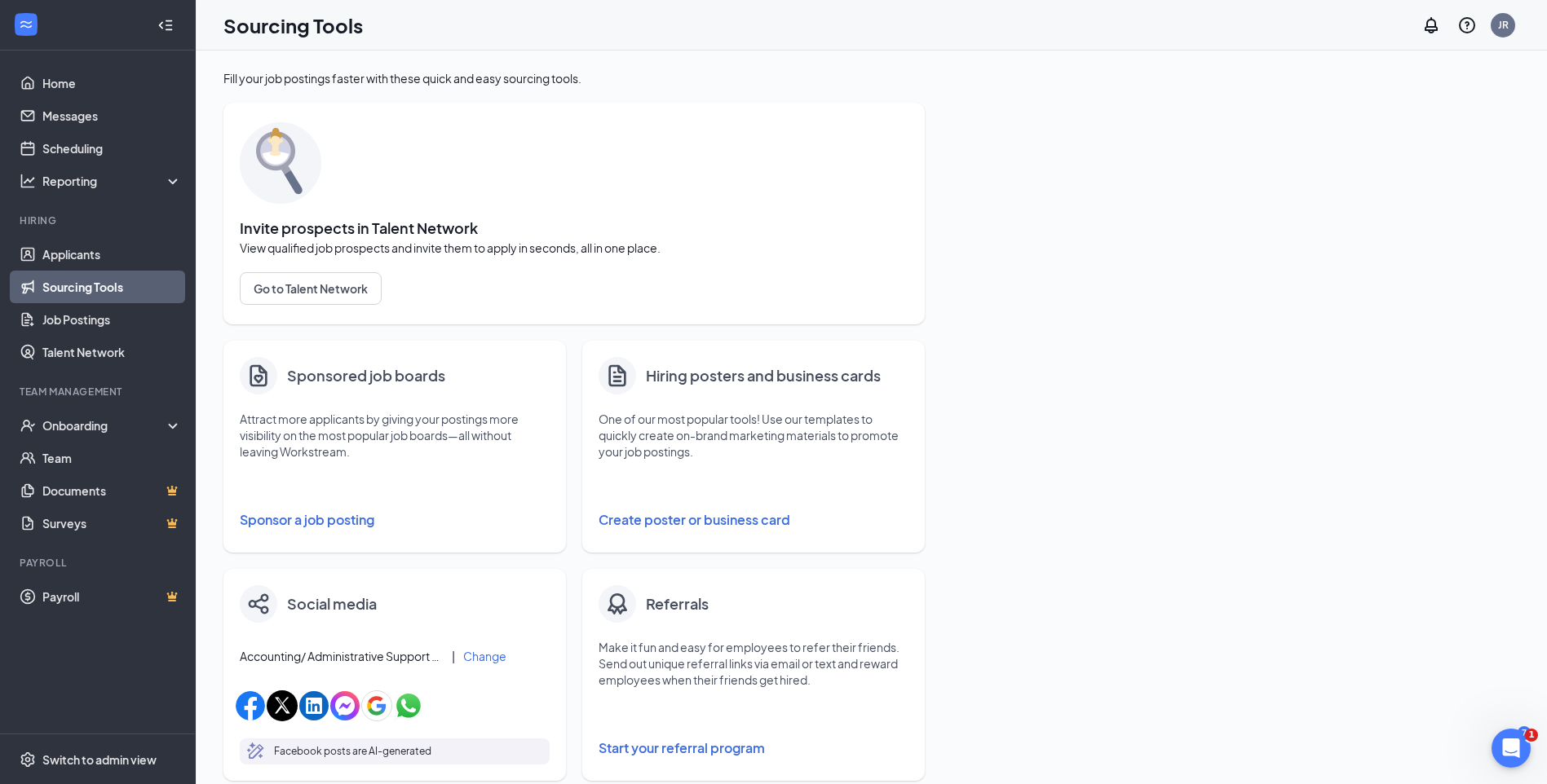
click at [343, 405] on div "Sponsored job boards Attract more applicants by giving your postings more visib…" at bounding box center [395, 446] width 343 height 212
click at [314, 531] on button "Sponsor a job posting" at bounding box center [394, 520] width 310 height 33
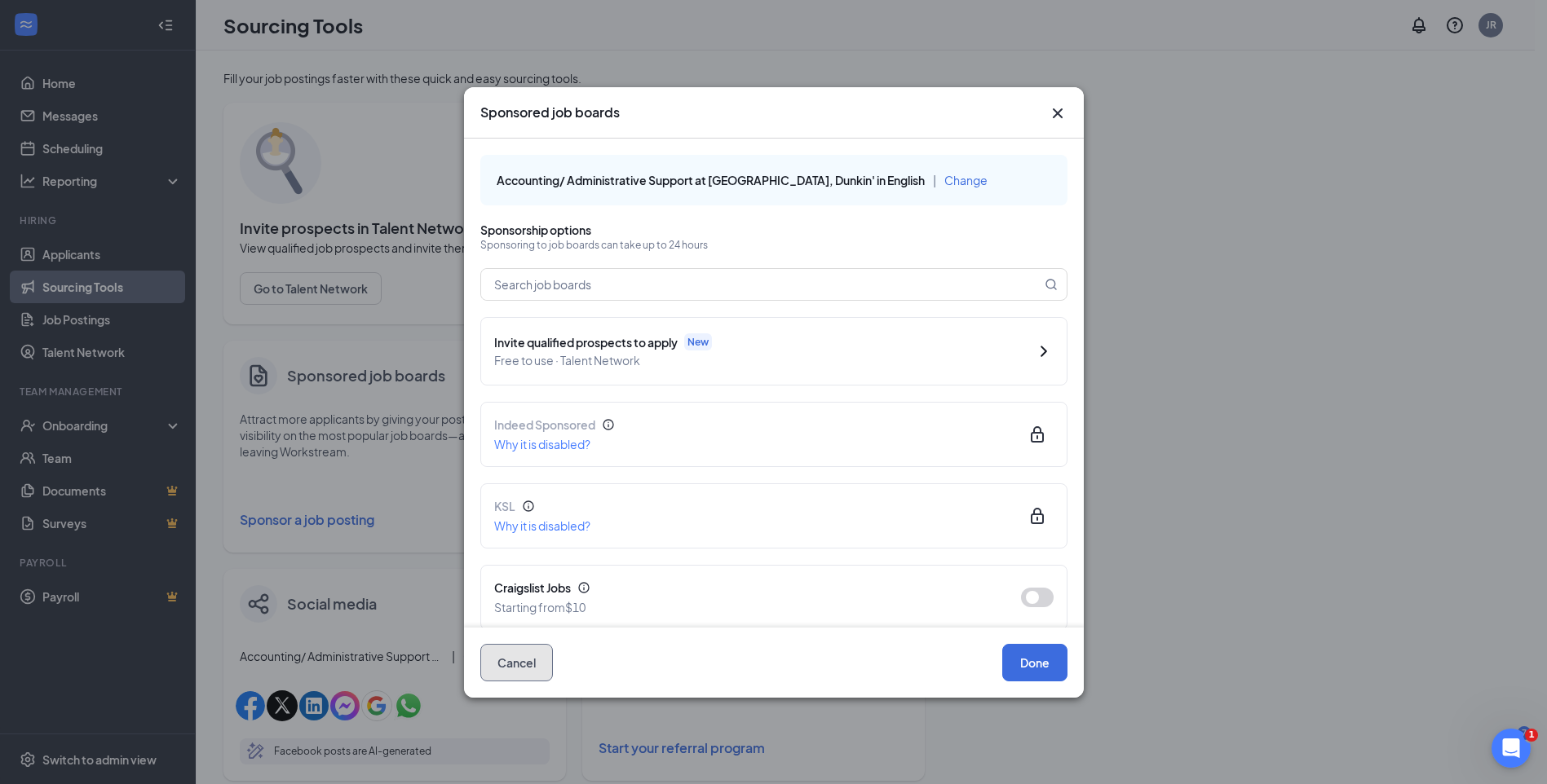
click at [522, 656] on button "Cancel" at bounding box center [517, 662] width 73 height 37
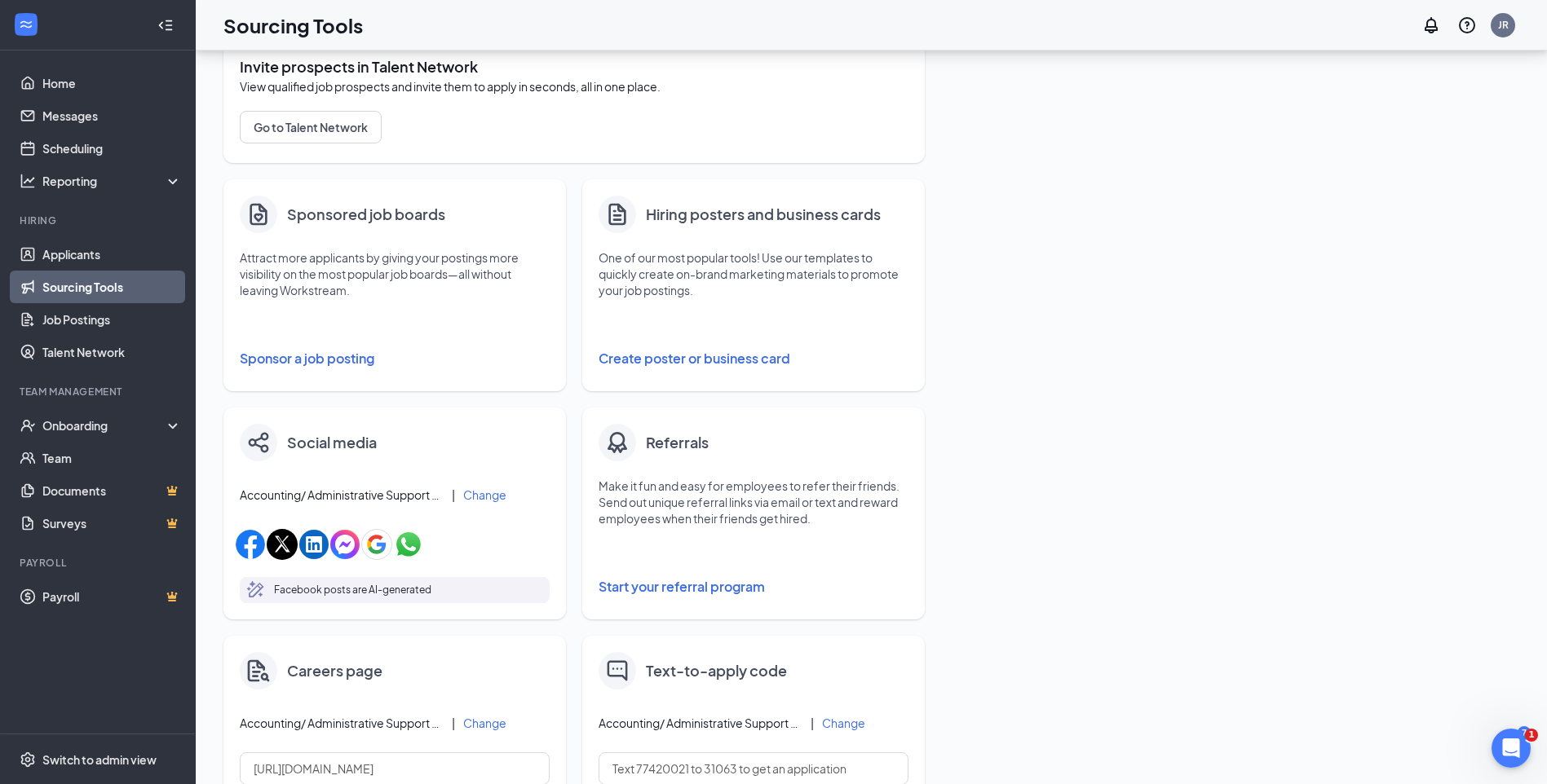
scroll to position [82, 0]
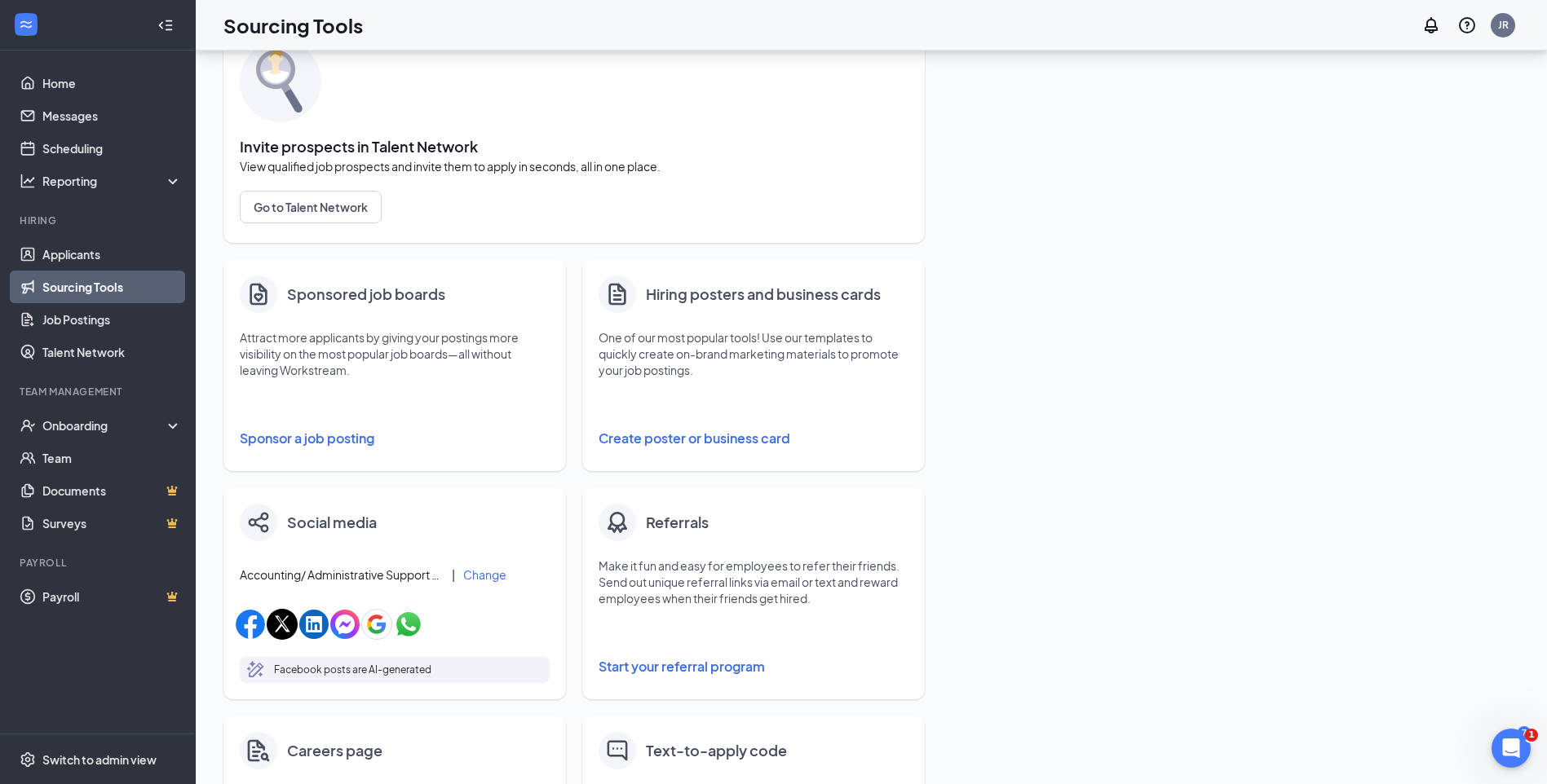
click at [332, 439] on button "Sponsor a job posting" at bounding box center [394, 438] width 310 height 33
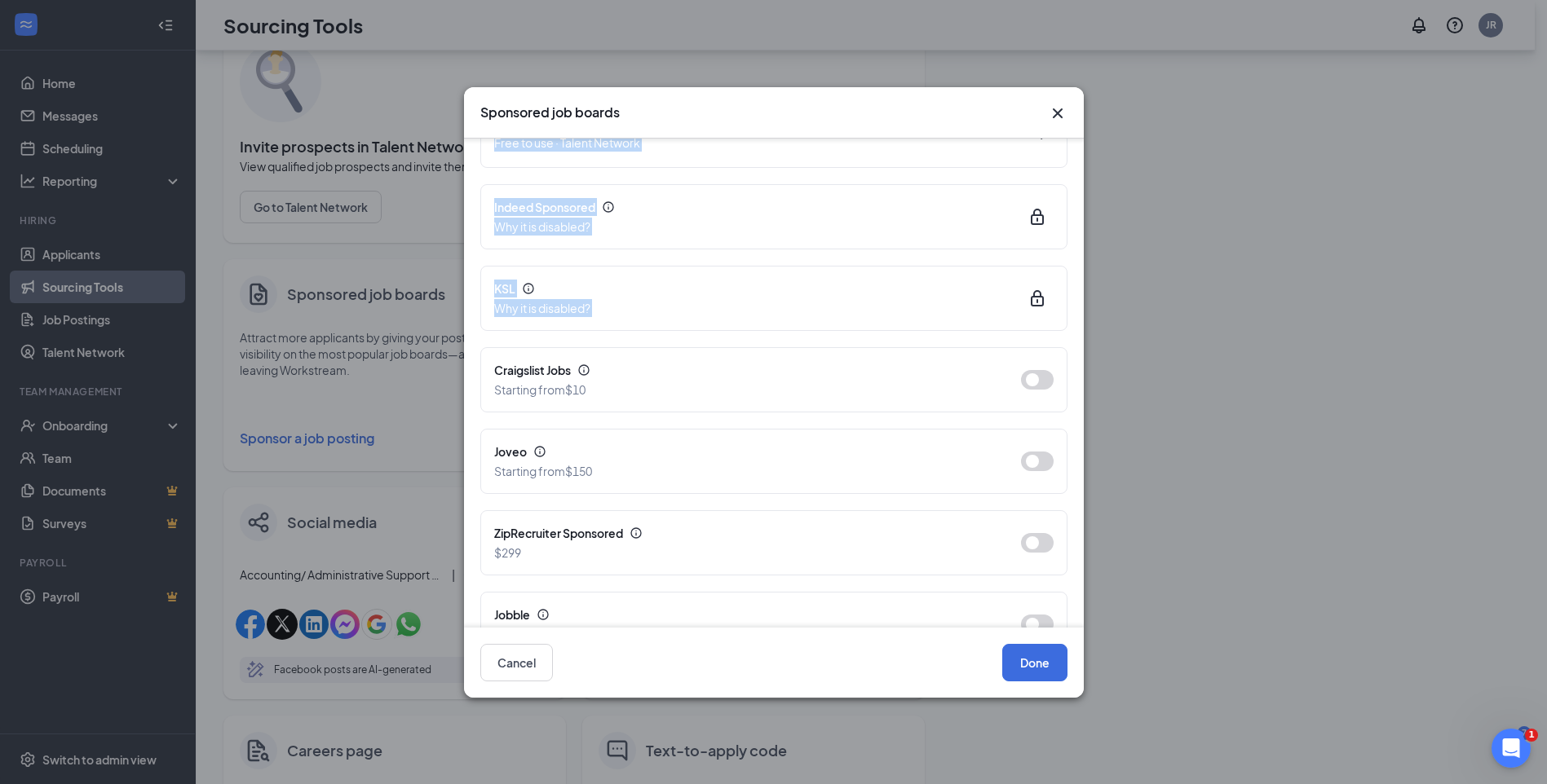
drag, startPoint x: 1084, startPoint y: 237, endPoint x: 1090, endPoint y: 299, distance: 62.3
click at [1090, 299] on div "Sponsored job boards Accounting/ Administrative Support at [GEOGRAPHIC_DATA], D…" at bounding box center [773, 392] width 1547 height 784
drag, startPoint x: 1090, startPoint y: 299, endPoint x: 1236, endPoint y: 332, distance: 149.7
click at [1192, 308] on div "Sponsored job boards Accounting/ Administrative Support at [GEOGRAPHIC_DATA], D…" at bounding box center [773, 392] width 1547 height 784
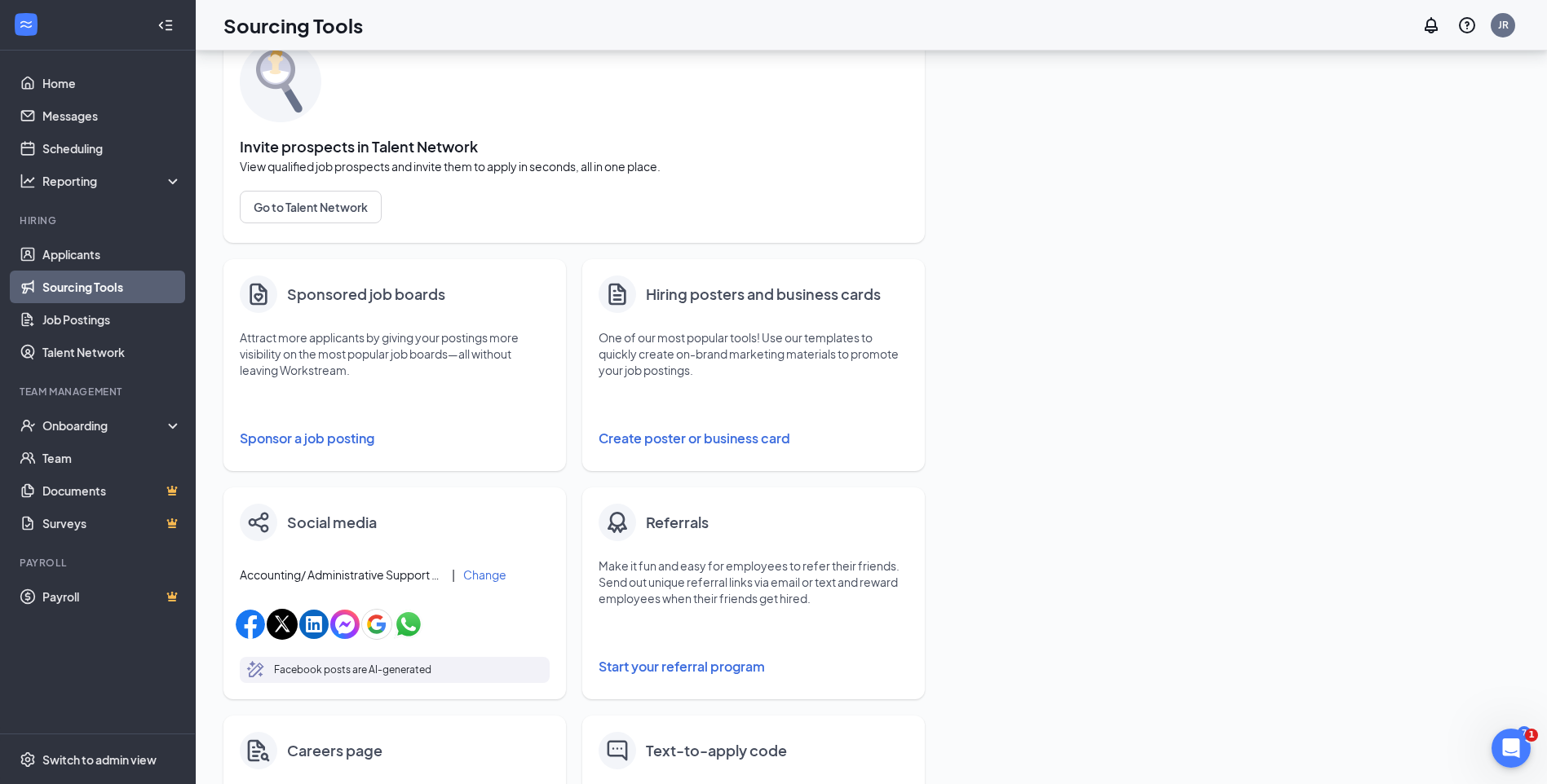
click at [352, 441] on button "Sponsor a job posting" at bounding box center [394, 438] width 310 height 33
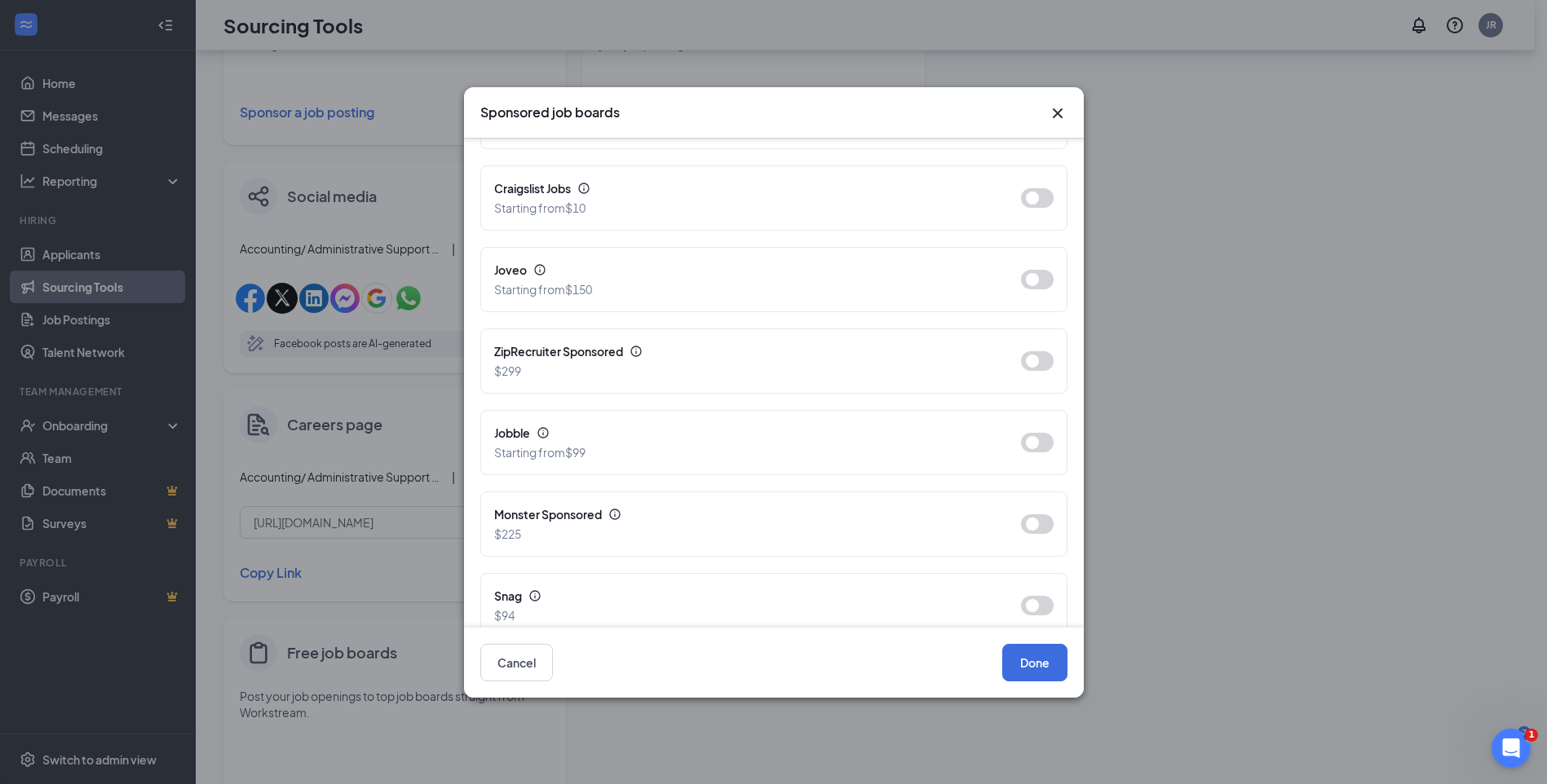
scroll to position [318, 0]
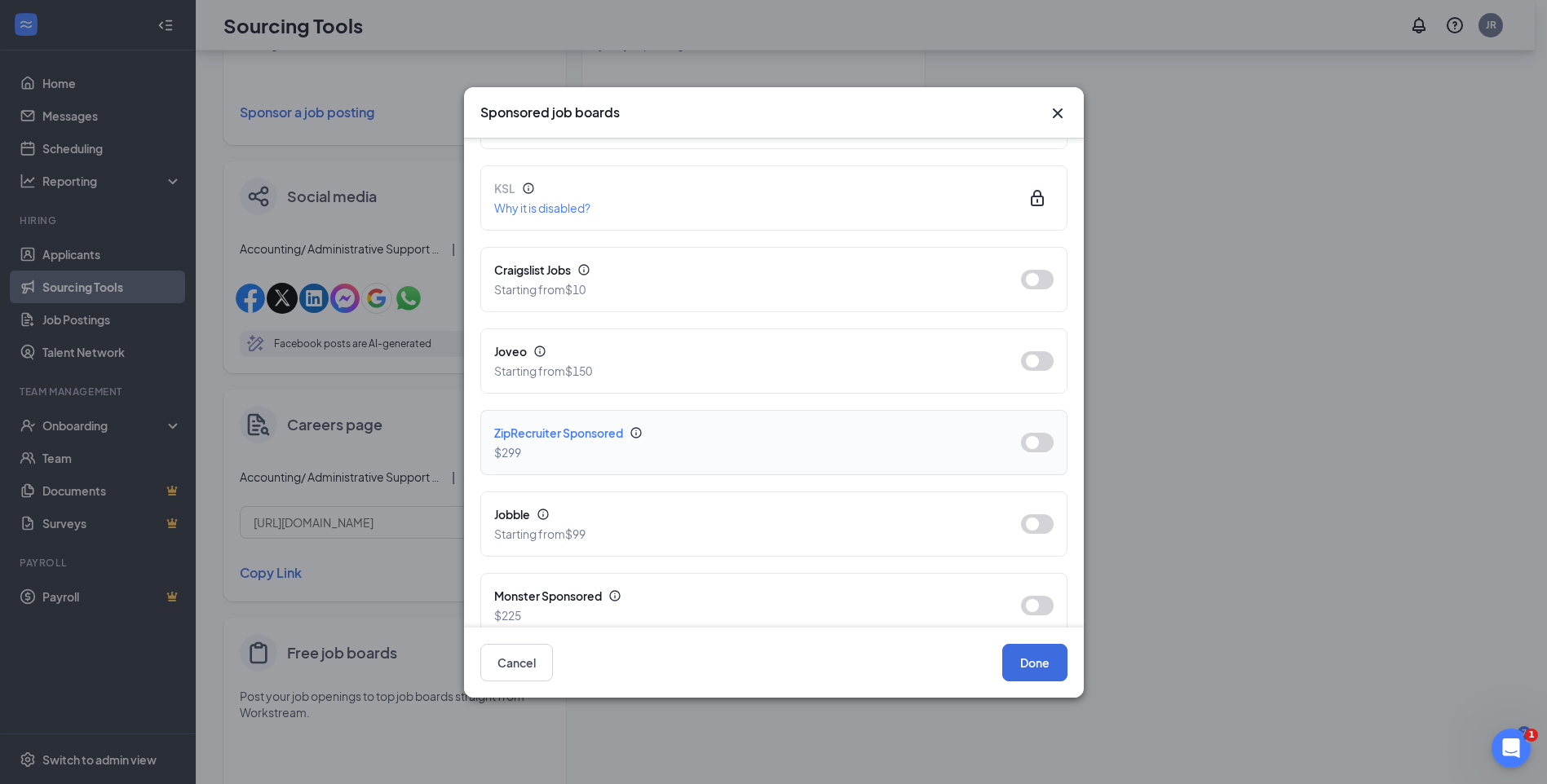
click at [1028, 439] on button "button" at bounding box center [1037, 442] width 33 height 19
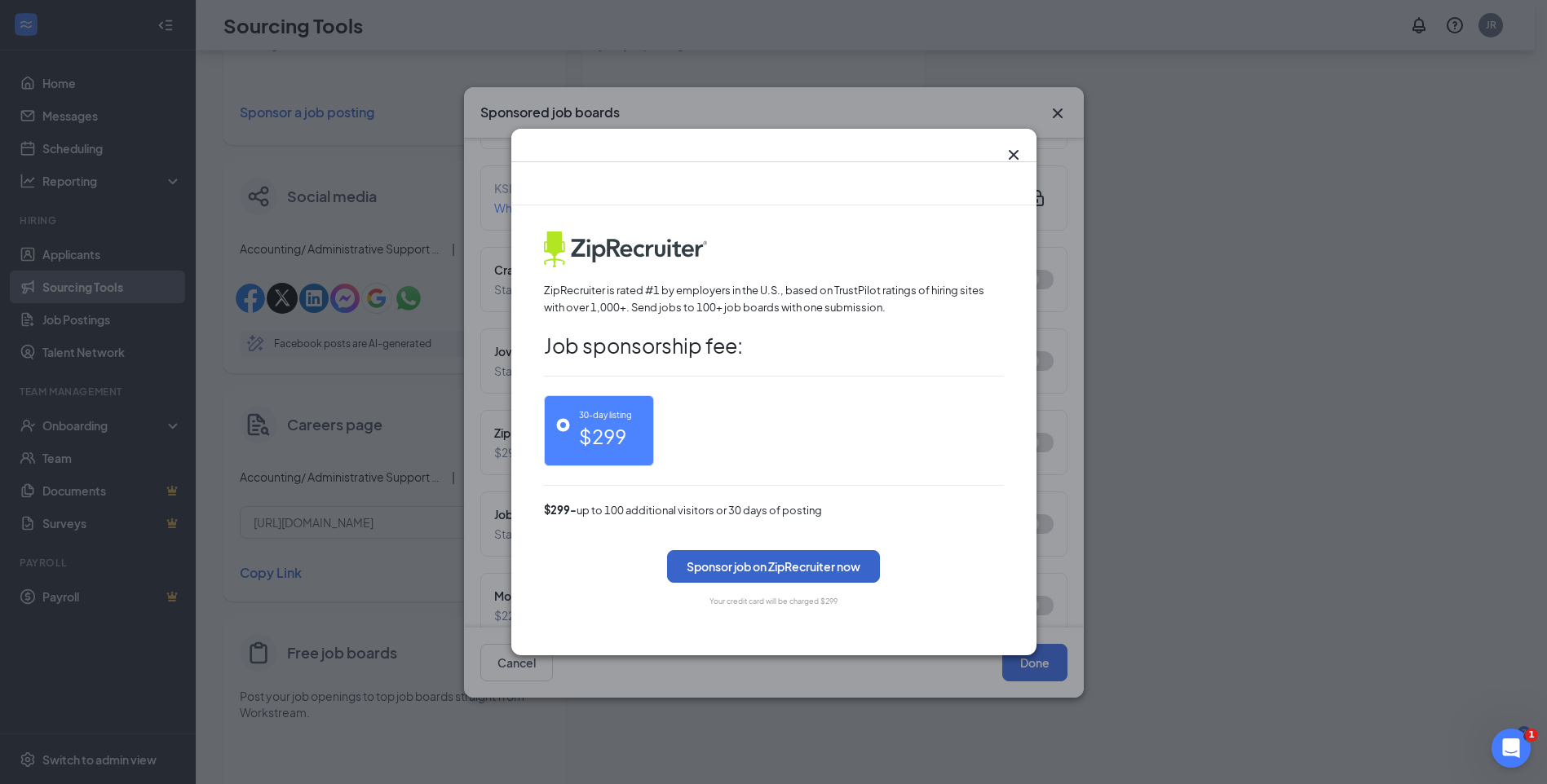
click at [754, 567] on button "Sponsor job on ZipRecruiter now" at bounding box center [773, 566] width 213 height 33
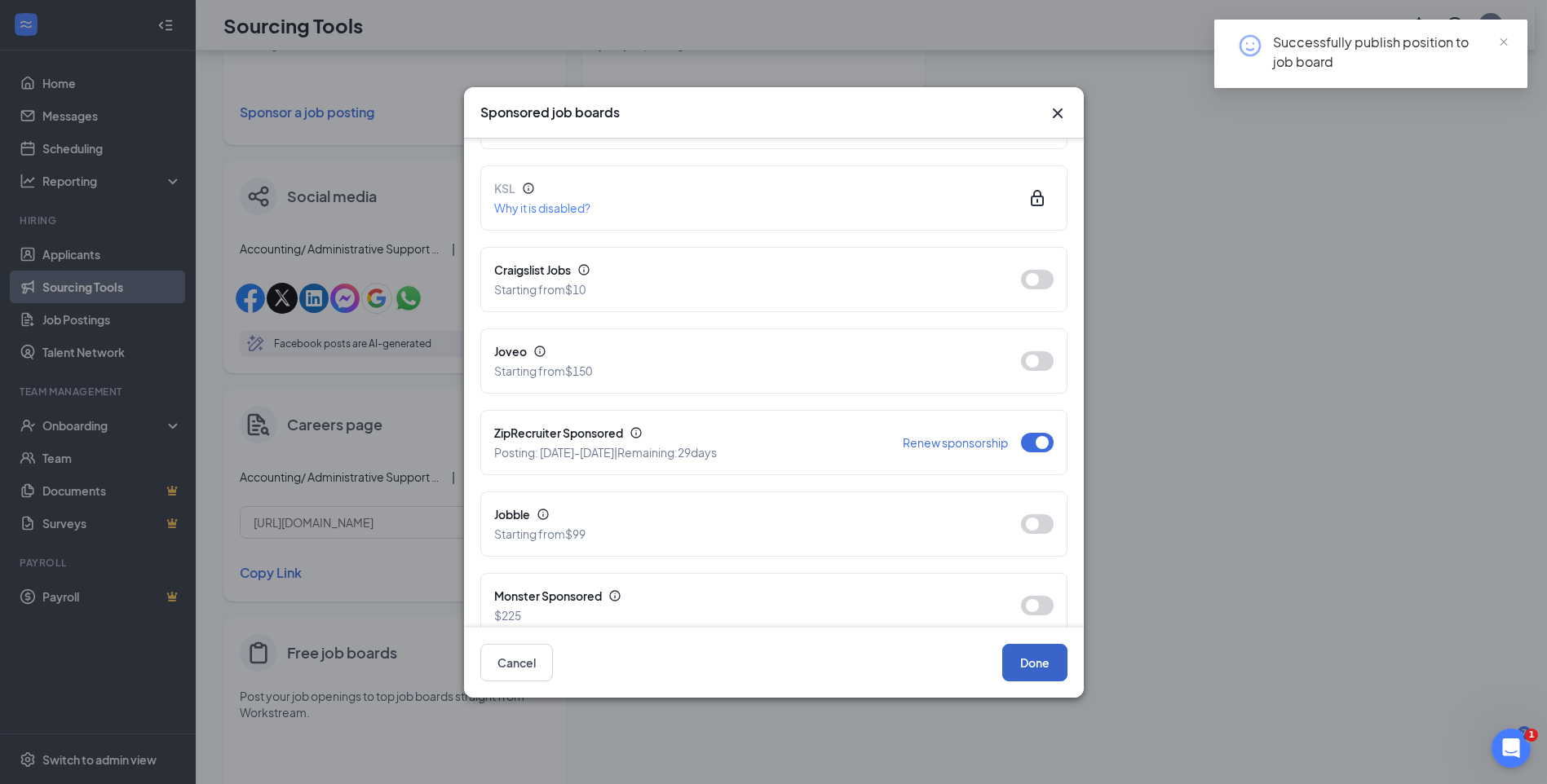
click at [1040, 662] on button "Done" at bounding box center [1034, 662] width 65 height 37
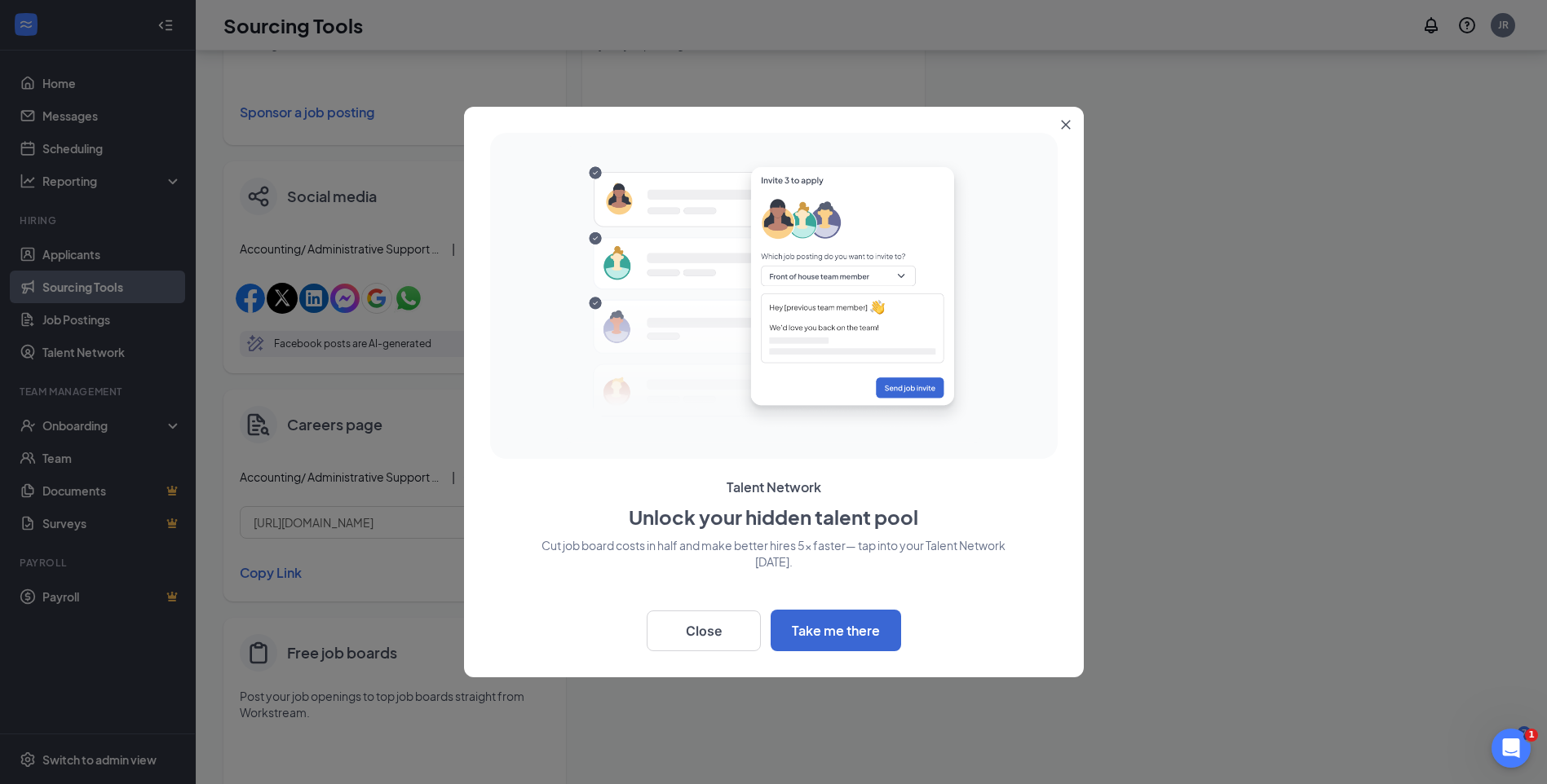
click at [1064, 125] on icon "Close" at bounding box center [1066, 125] width 10 height 10
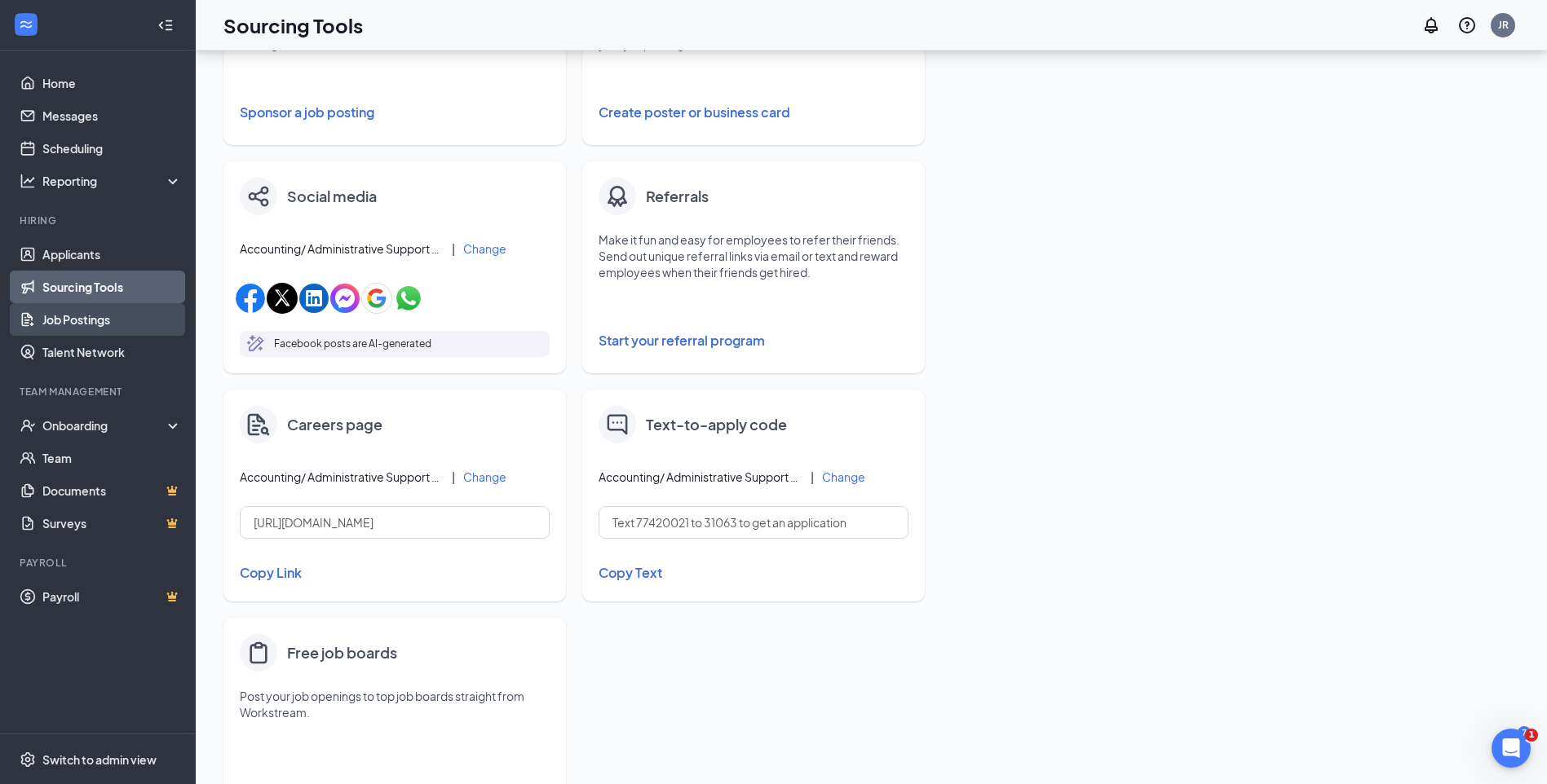
click at [45, 307] on link "Job Postings" at bounding box center [111, 319] width 139 height 33
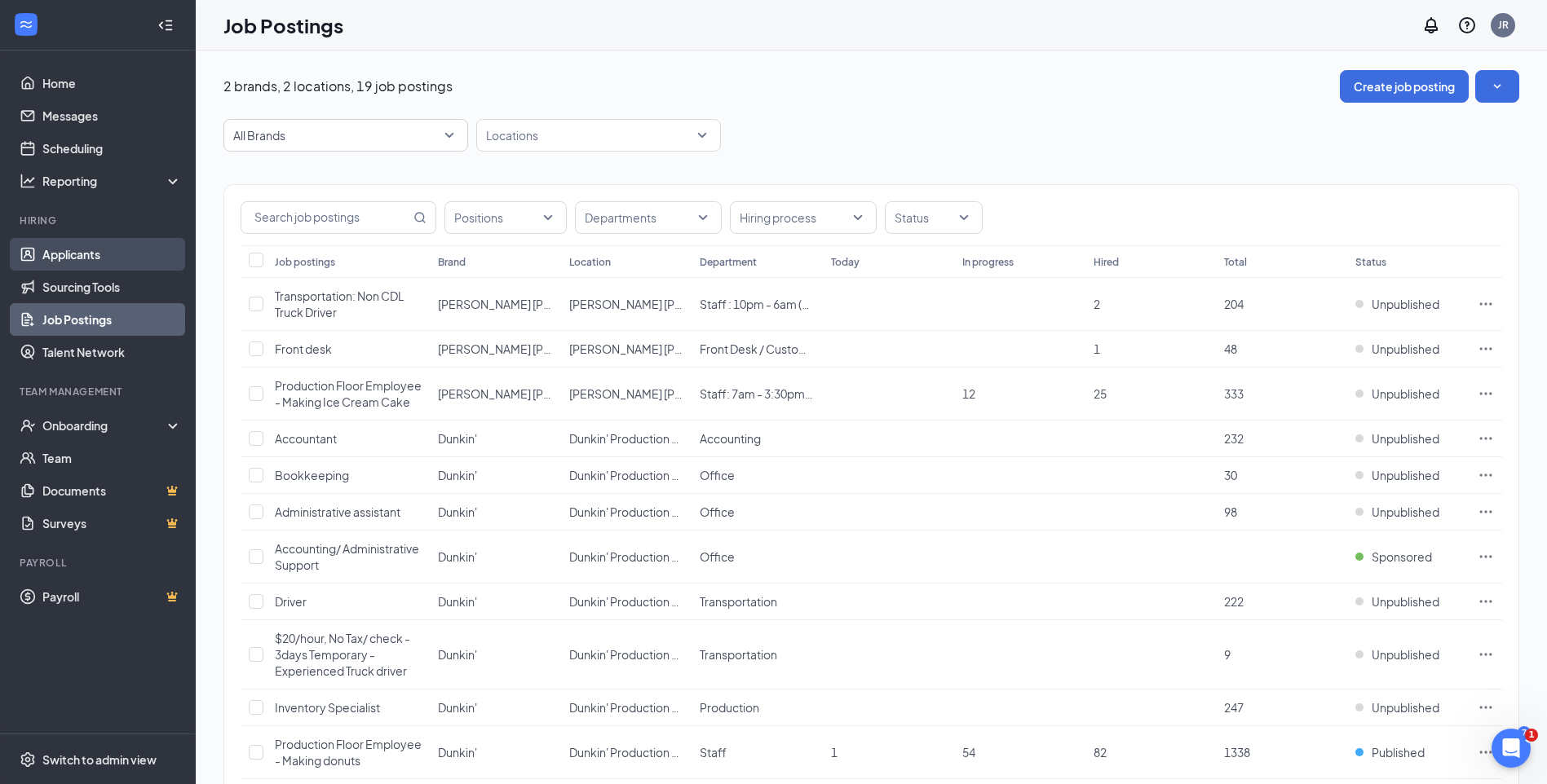
click at [59, 255] on link "Applicants" at bounding box center [111, 254] width 139 height 33
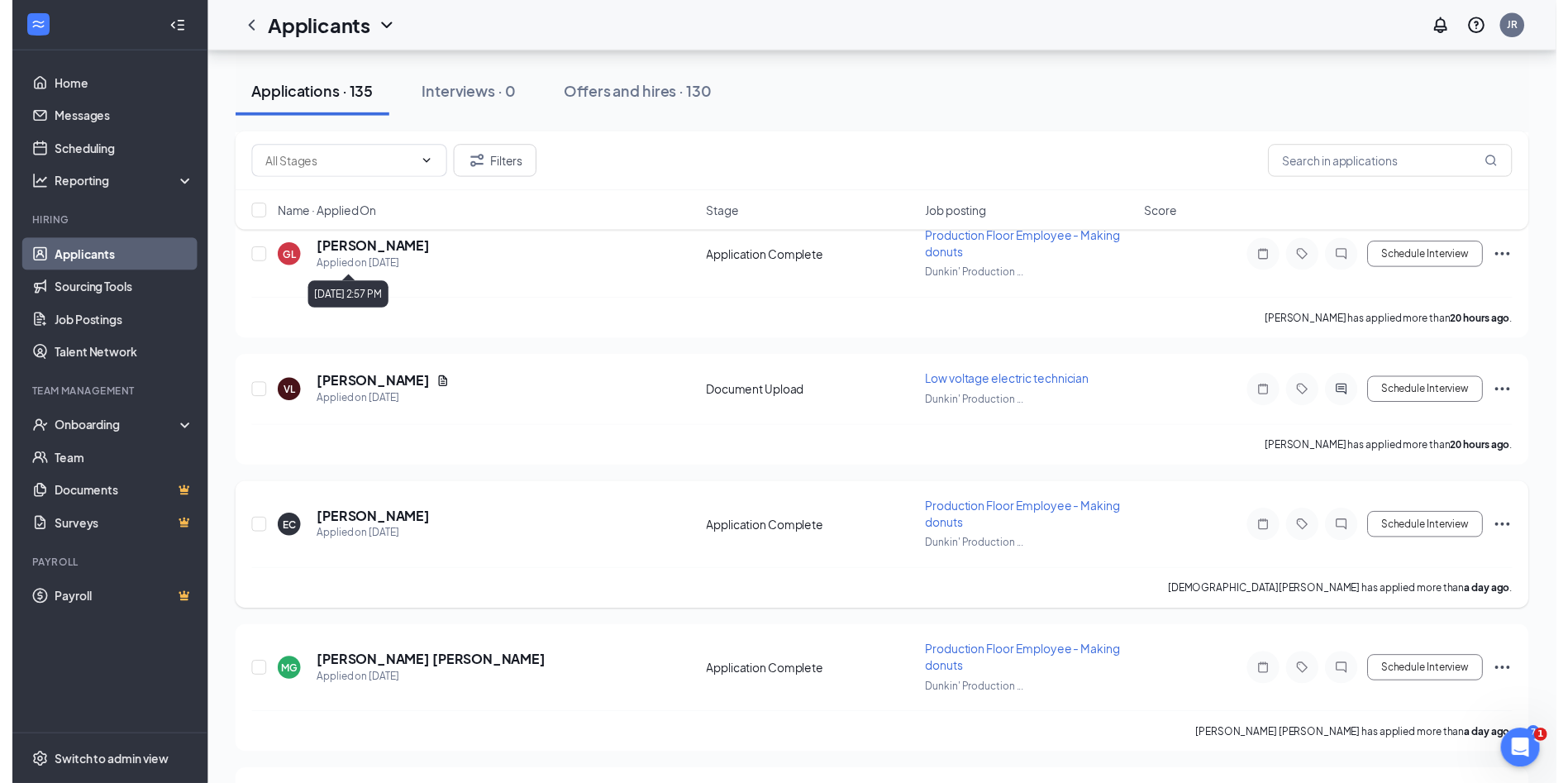
scroll to position [496, 0]
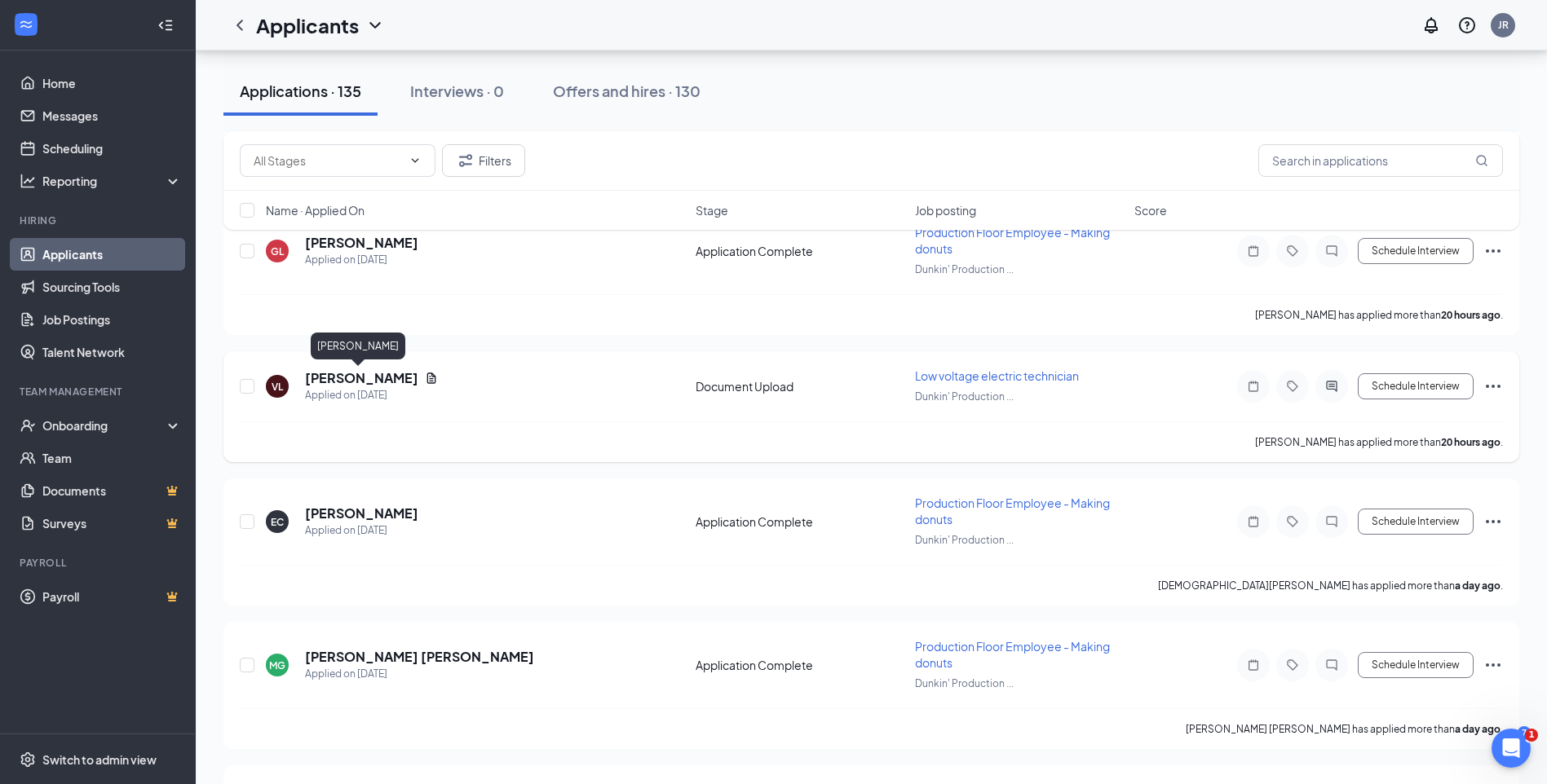
click at [361, 381] on h5 "[PERSON_NAME]" at bounding box center [361, 378] width 113 height 18
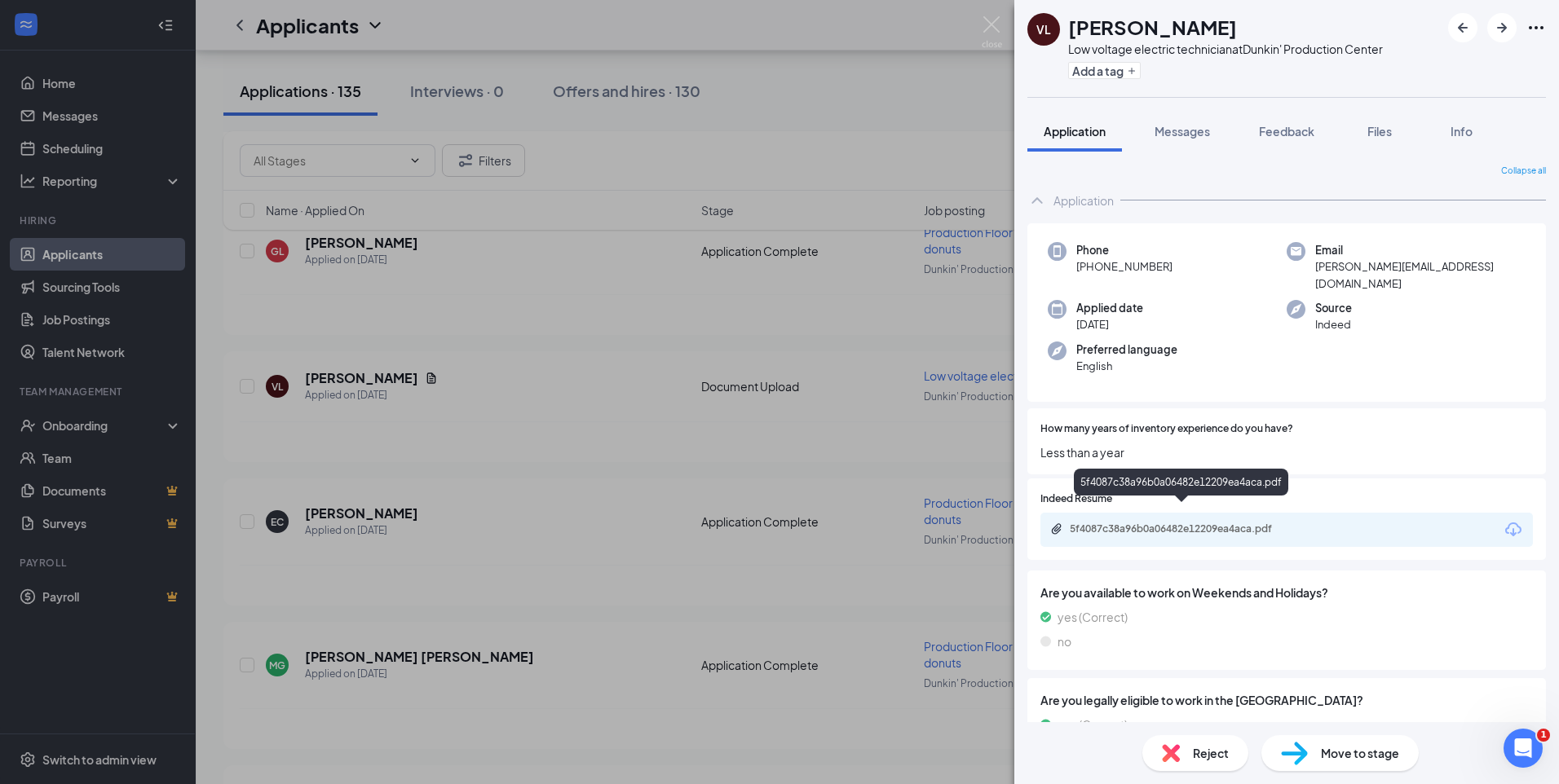
click at [1140, 522] on div "5f4087c38a96b0a06482e12209ea4aca.pdf" at bounding box center [1184, 528] width 229 height 13
click at [995, 20] on img at bounding box center [992, 32] width 20 height 32
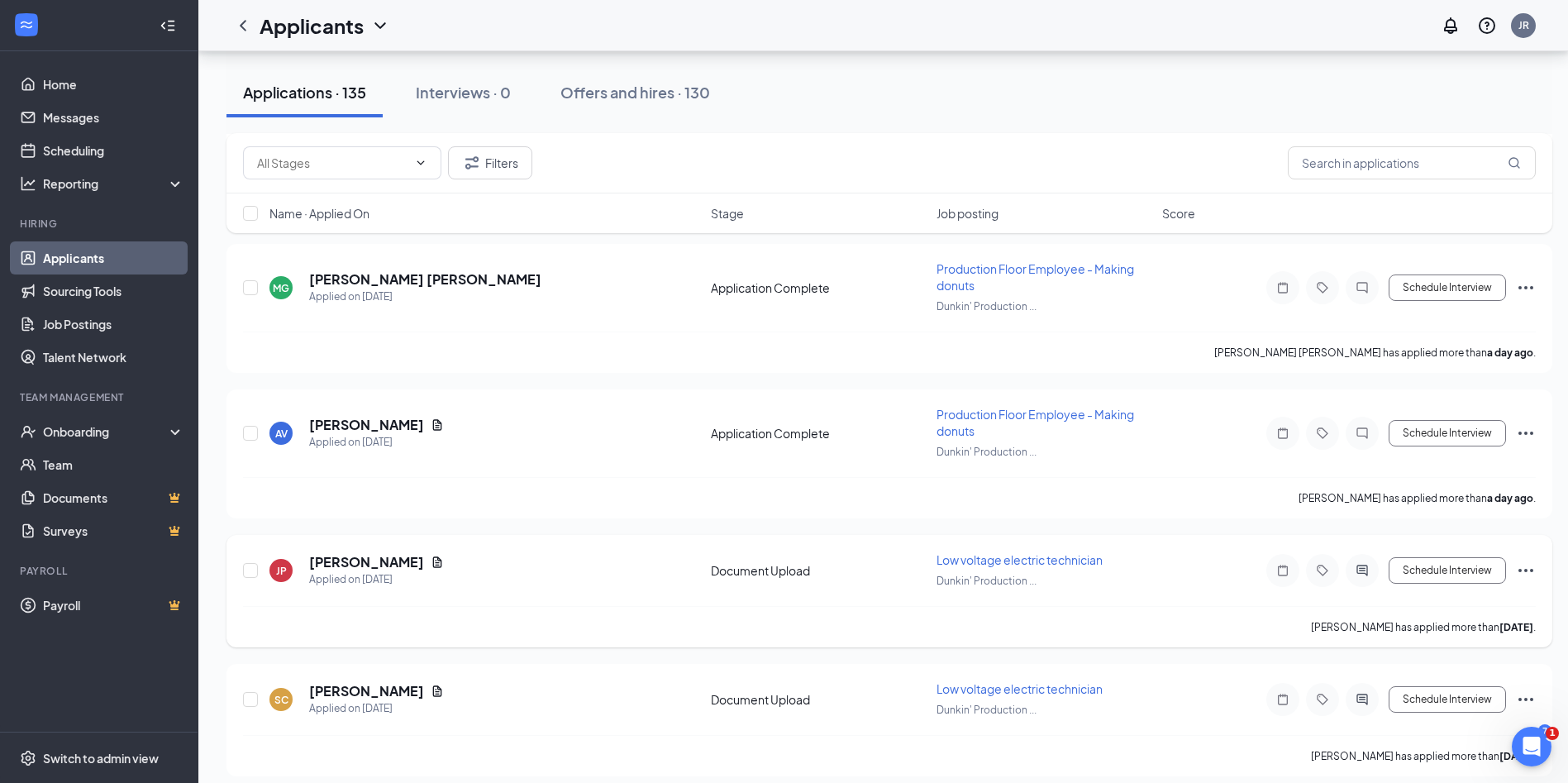
scroll to position [910, 0]
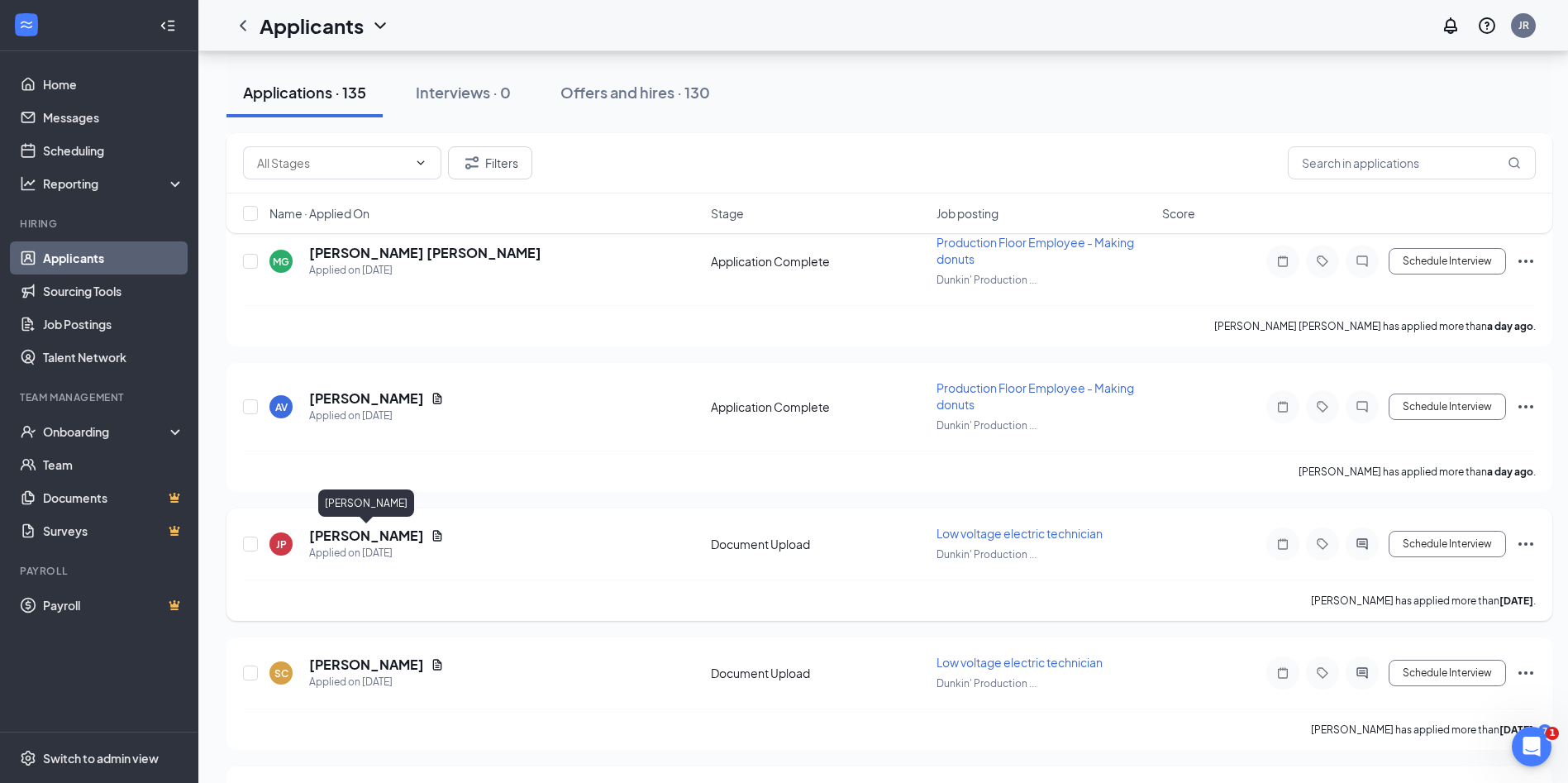
click at [358, 534] on h5 "[PERSON_NAME]" at bounding box center [366, 535] width 115 height 18
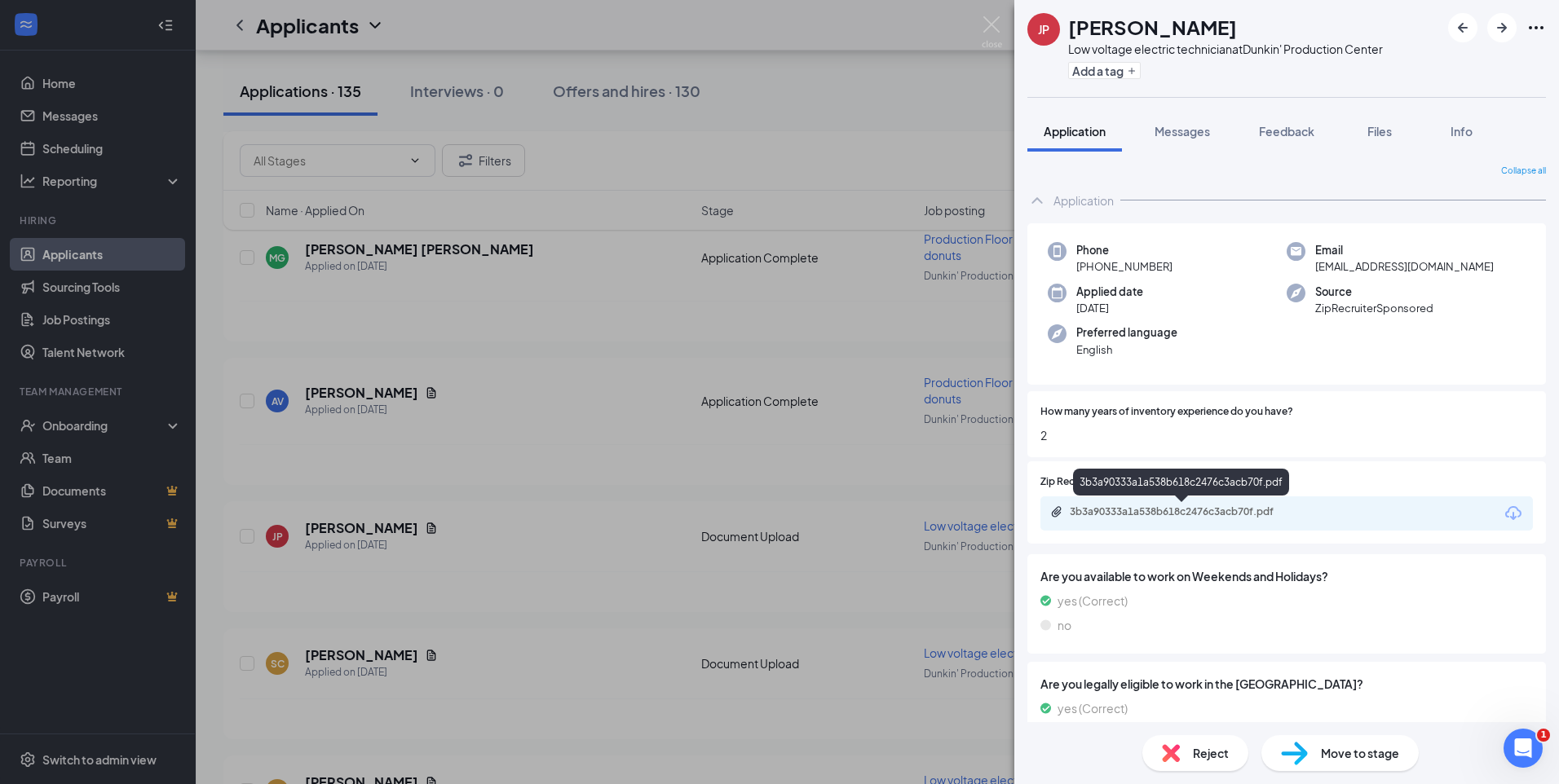
click at [1159, 507] on div "3b3a90333a1a538b618c2476c3acb70f.pdf" at bounding box center [1184, 511] width 229 height 13
click at [983, 23] on img at bounding box center [992, 32] width 20 height 32
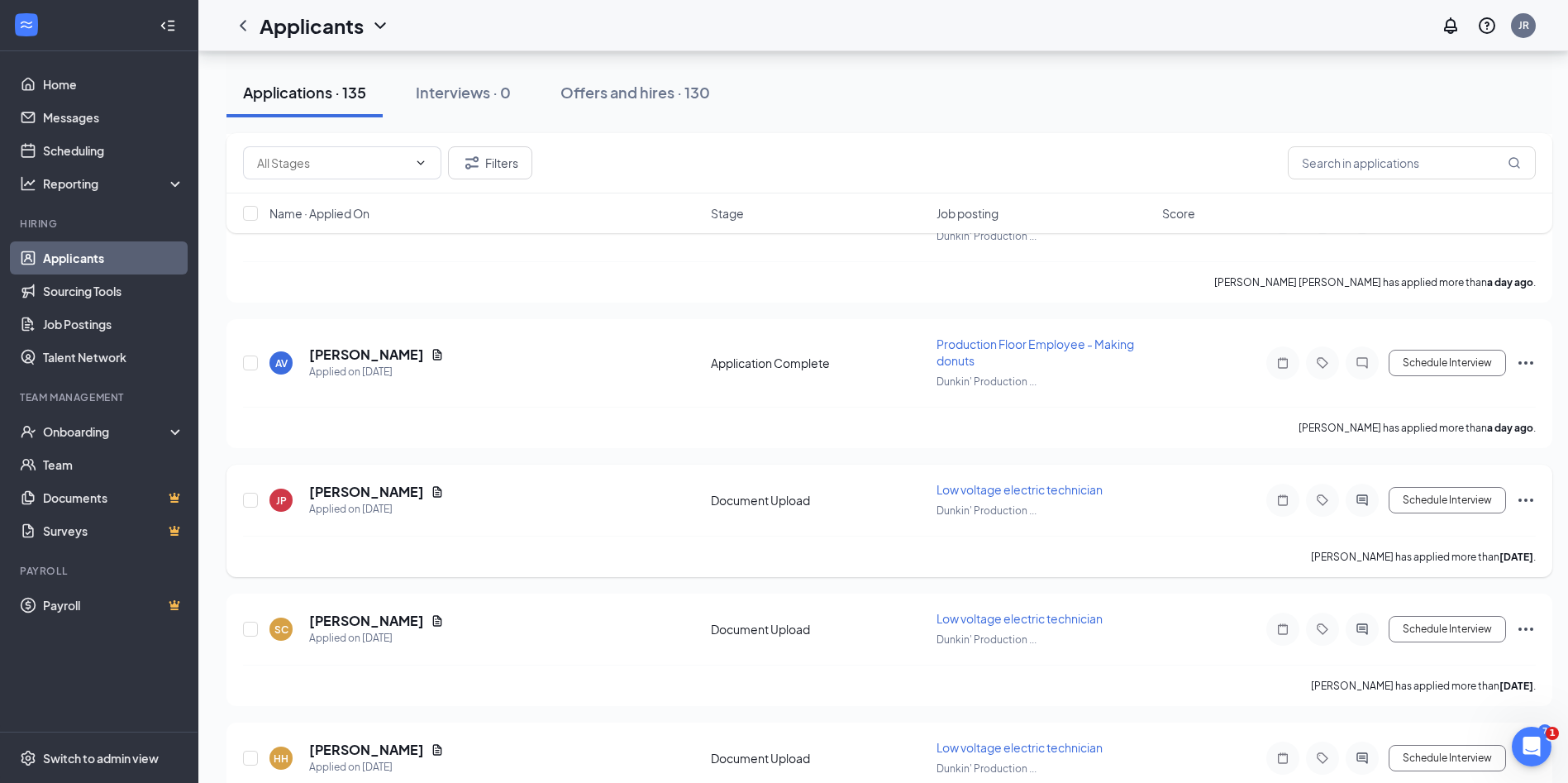
scroll to position [992, 0]
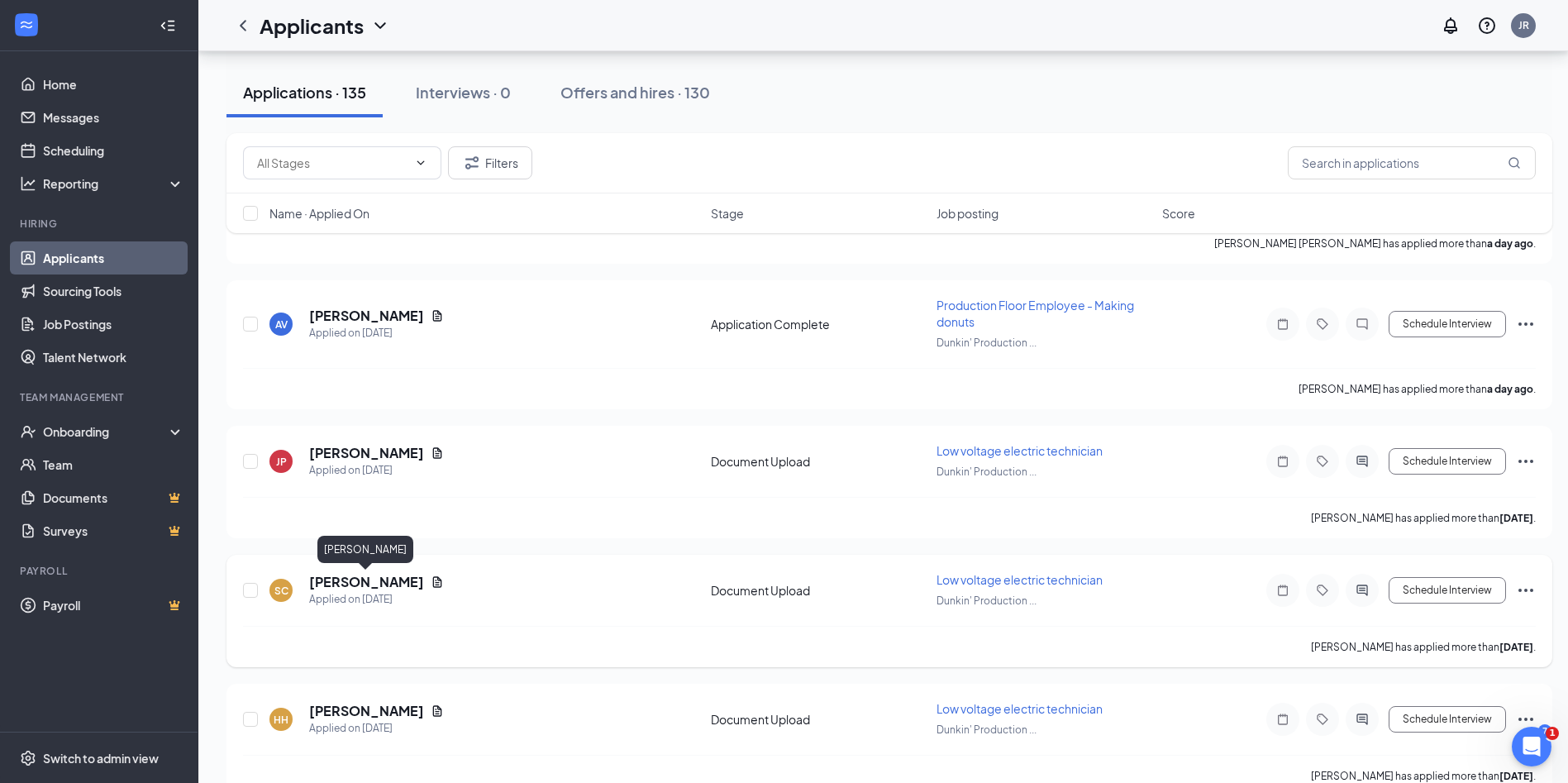
click at [376, 580] on h5 "[PERSON_NAME]" at bounding box center [366, 581] width 115 height 18
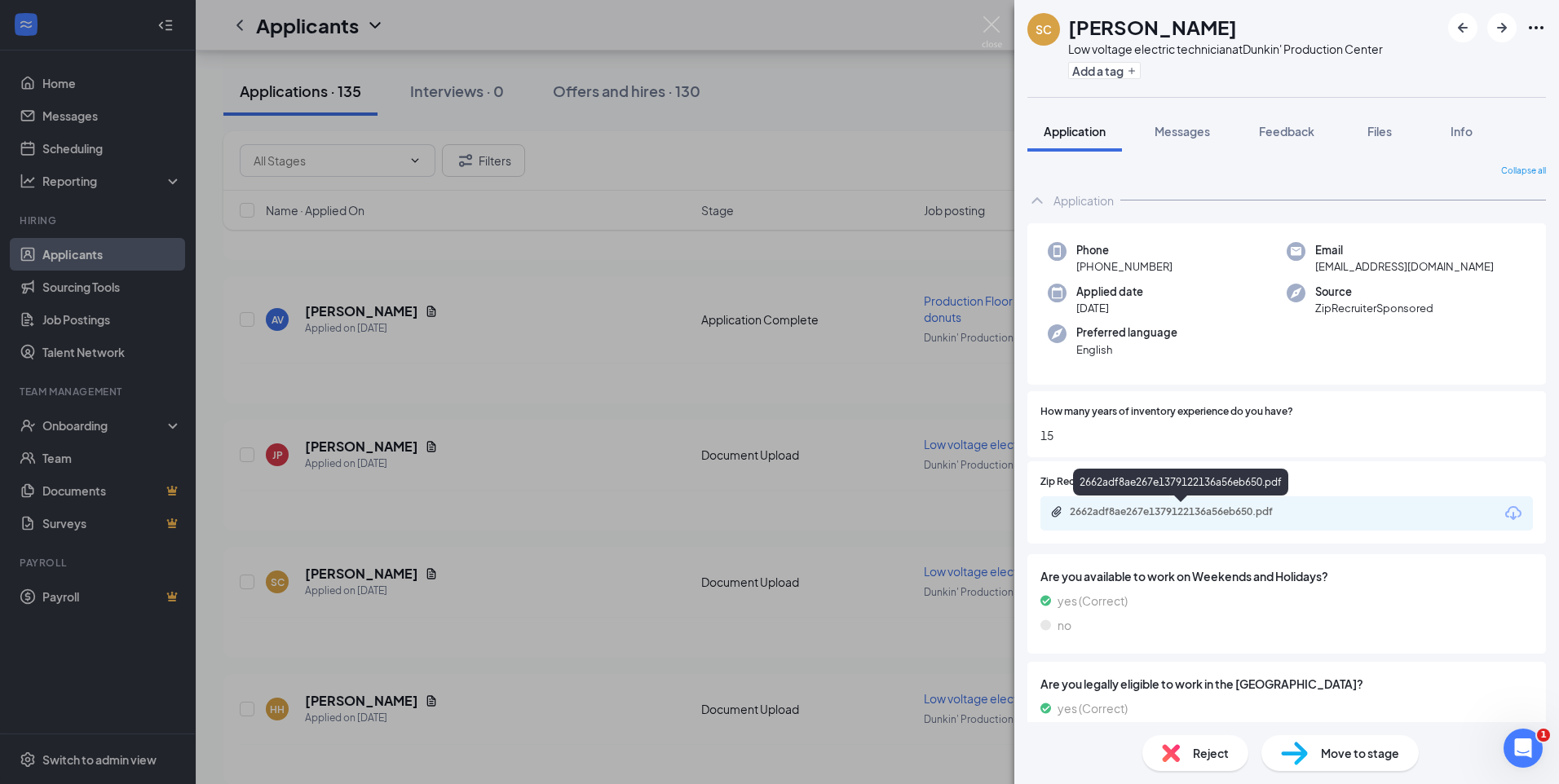
click at [1166, 511] on div "2662adf8ae267e1379122136a56eb650.pdf" at bounding box center [1184, 511] width 229 height 13
click at [999, 14] on div "SC [PERSON_NAME] Low voltage electric technician at Dunkin' Production Center A…" at bounding box center [779, 392] width 1559 height 784
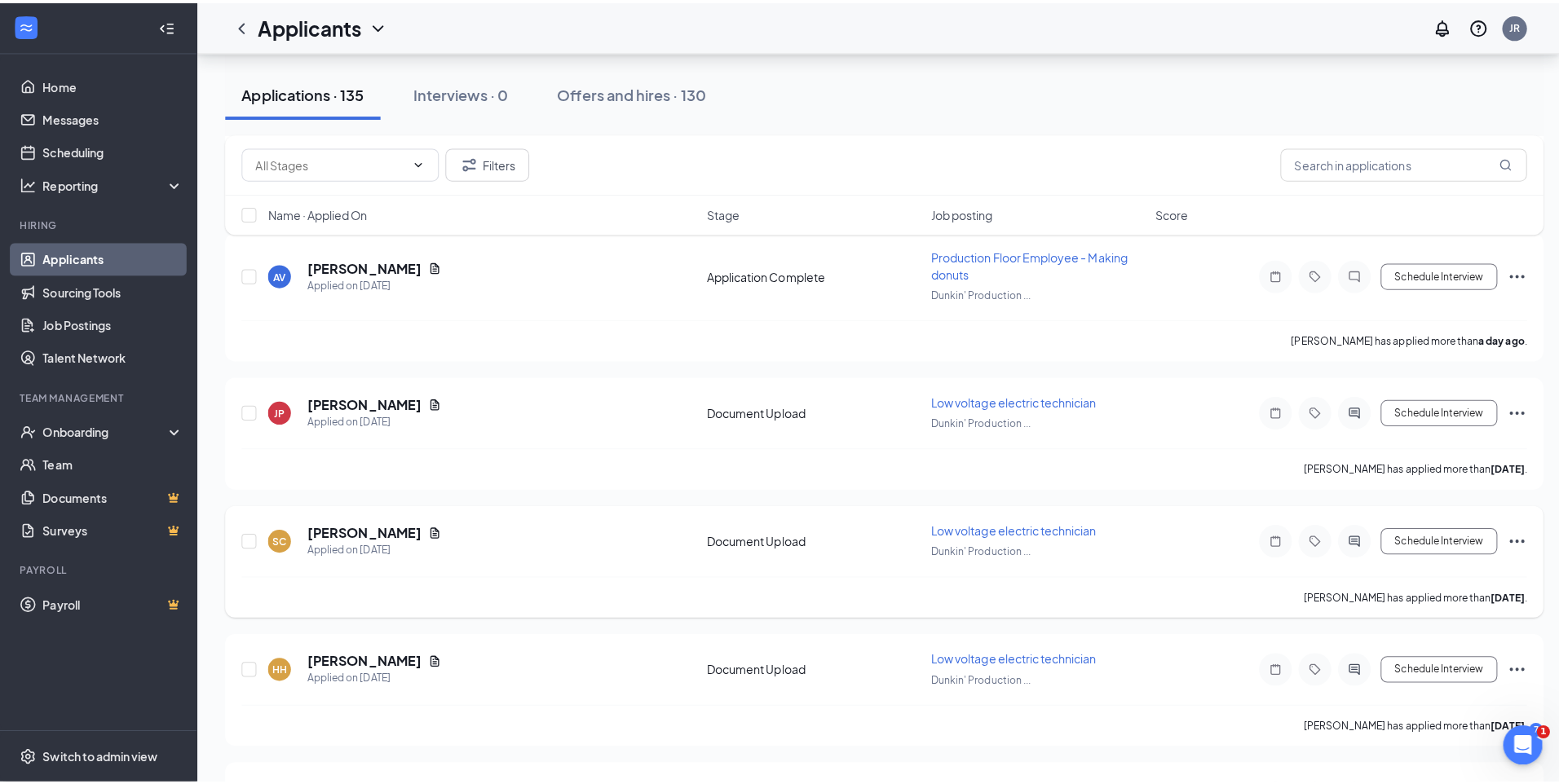
scroll to position [1223, 0]
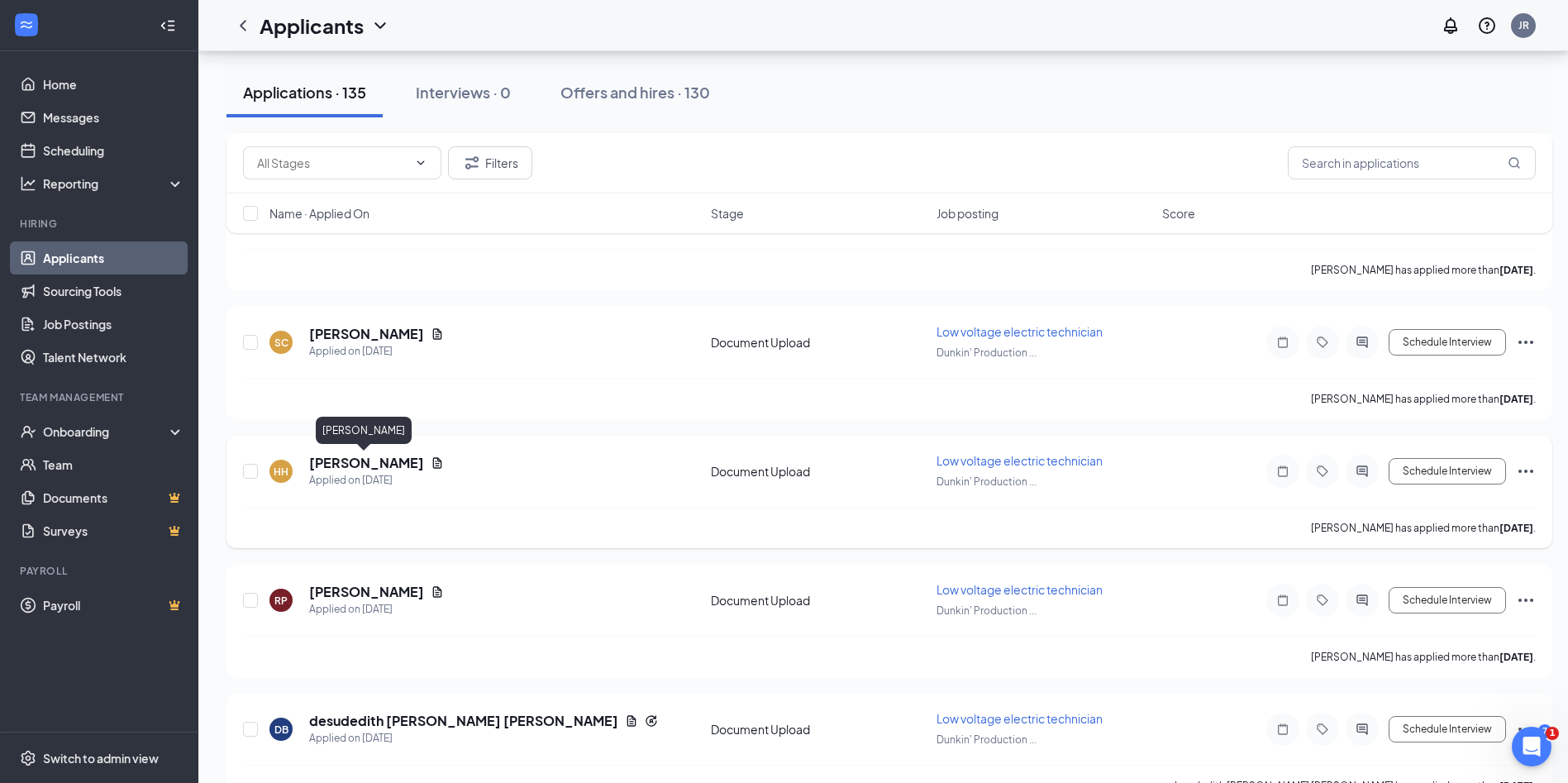
click at [372, 455] on h5 "[PERSON_NAME]" at bounding box center [366, 462] width 115 height 18
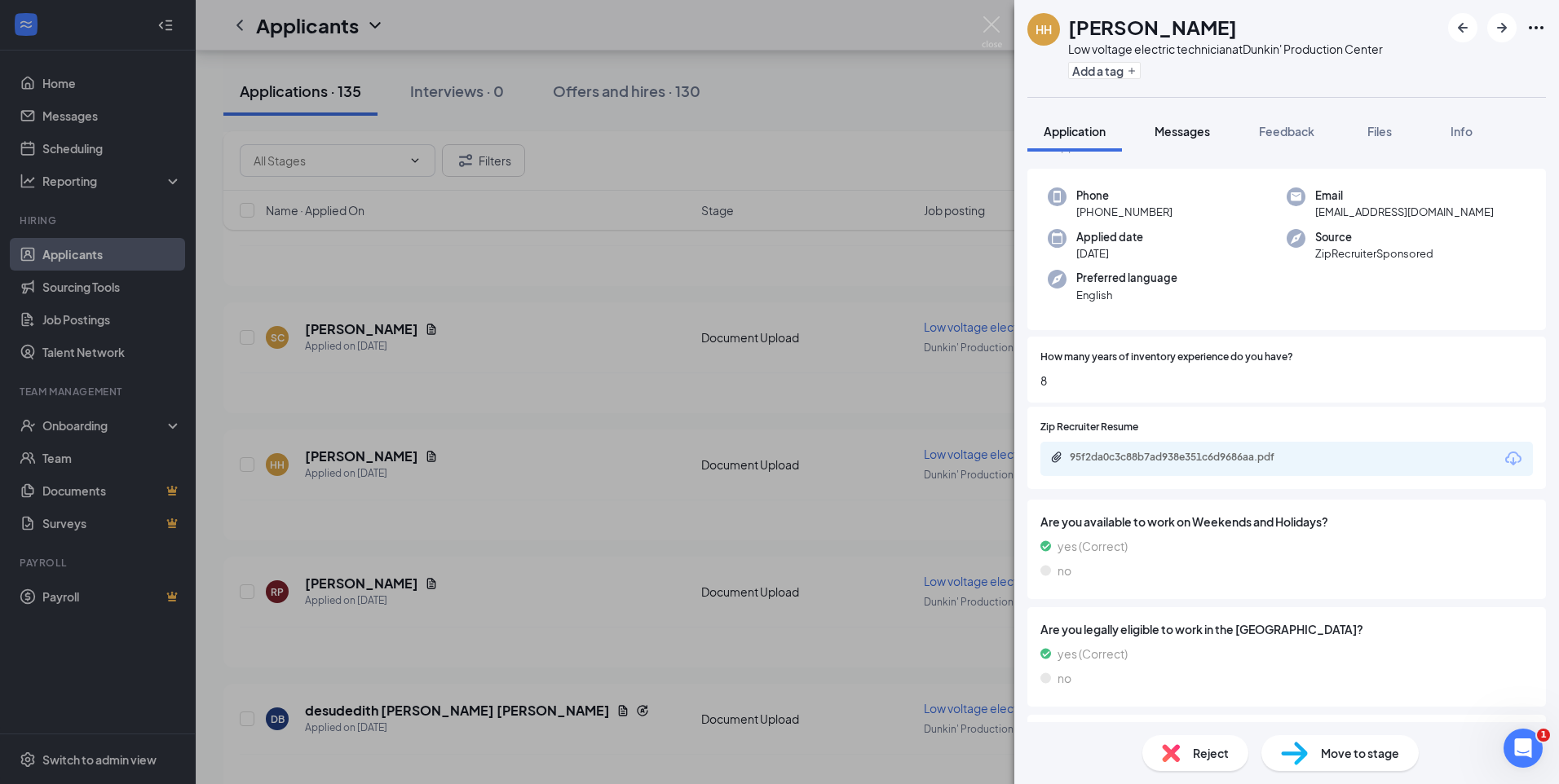
scroll to position [82, 0]
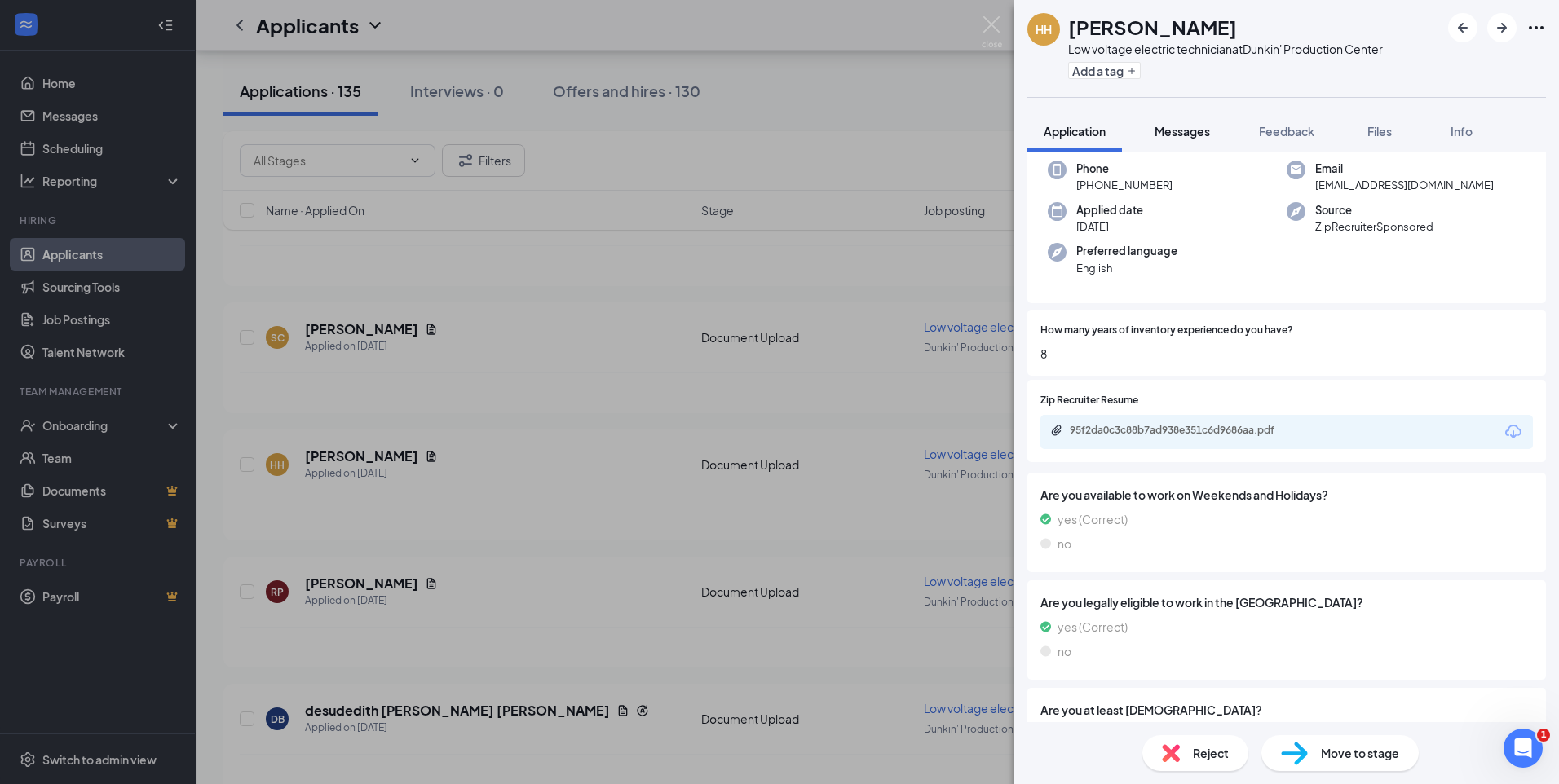
click at [1182, 127] on span "Messages" at bounding box center [1183, 131] width 56 height 14
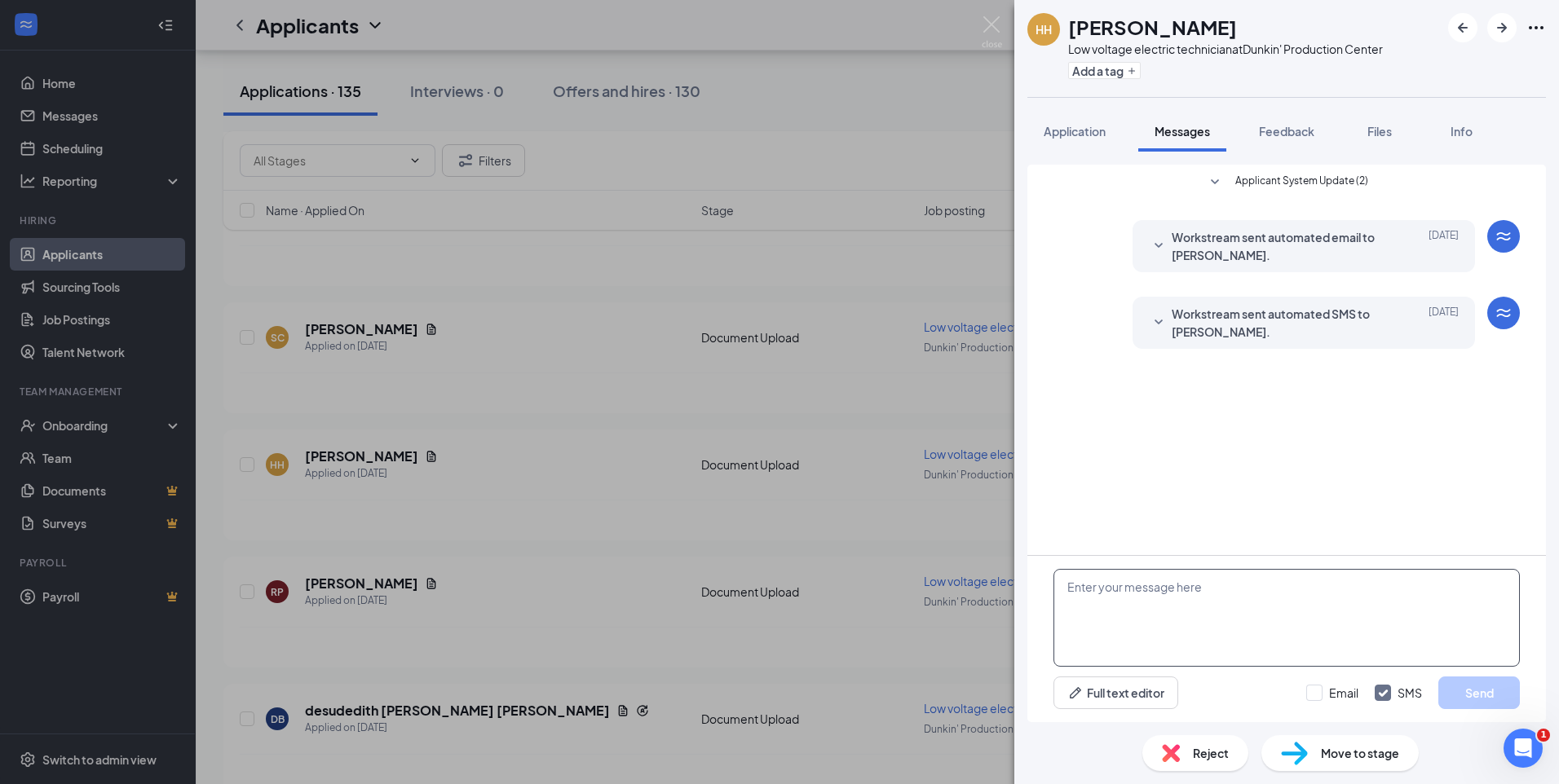
click at [1096, 589] on textarea at bounding box center [1286, 618] width 467 height 98
type textarea "Hi [PERSON_NAME] Thank you for taking the time to meet our team about t"
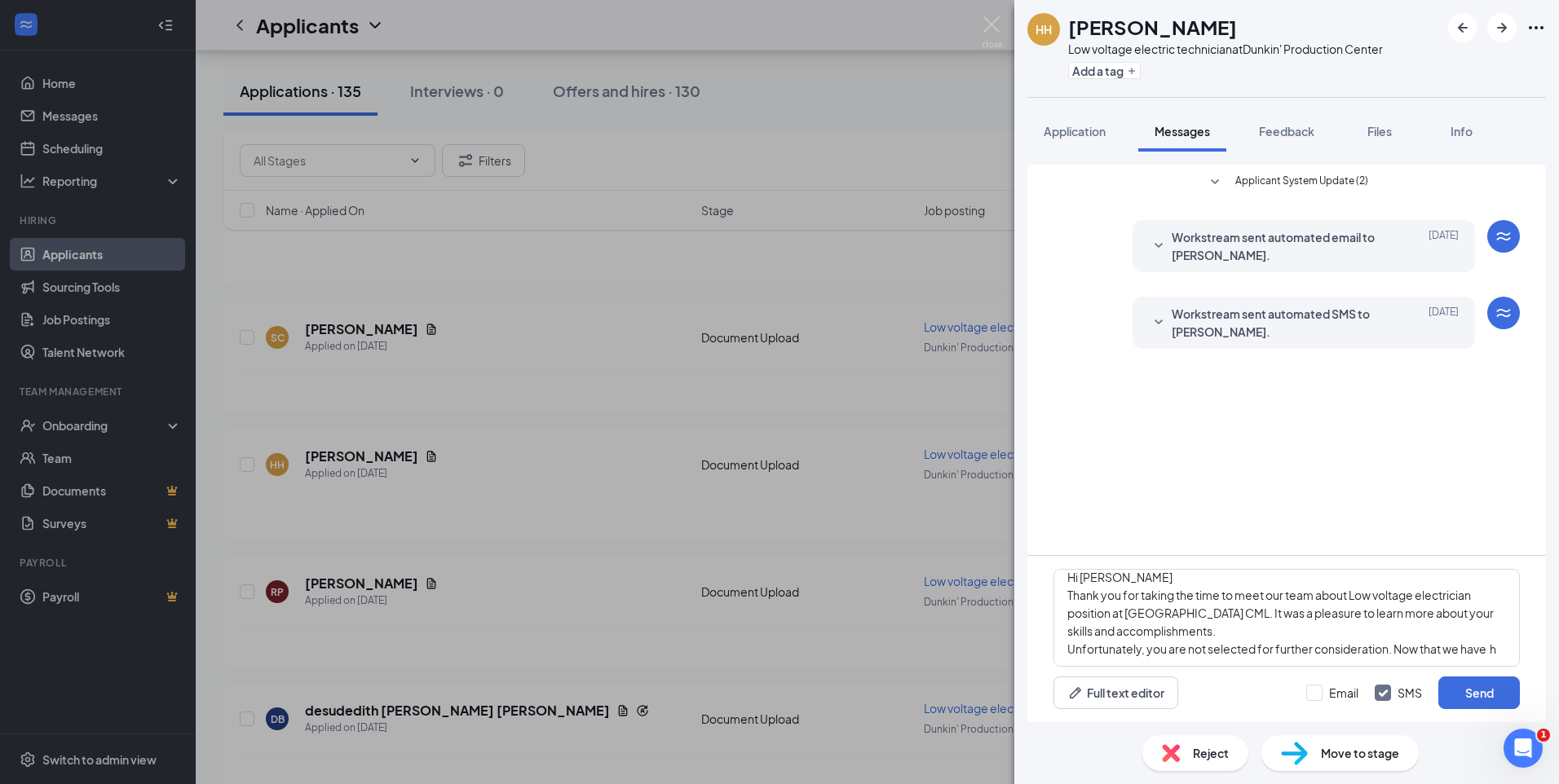
scroll to position [18, 0]
click at [1174, 661] on textarea "Hi Hernan Thank you for taking the time to meet our team about Low voltage elec…" at bounding box center [1286, 618] width 467 height 98
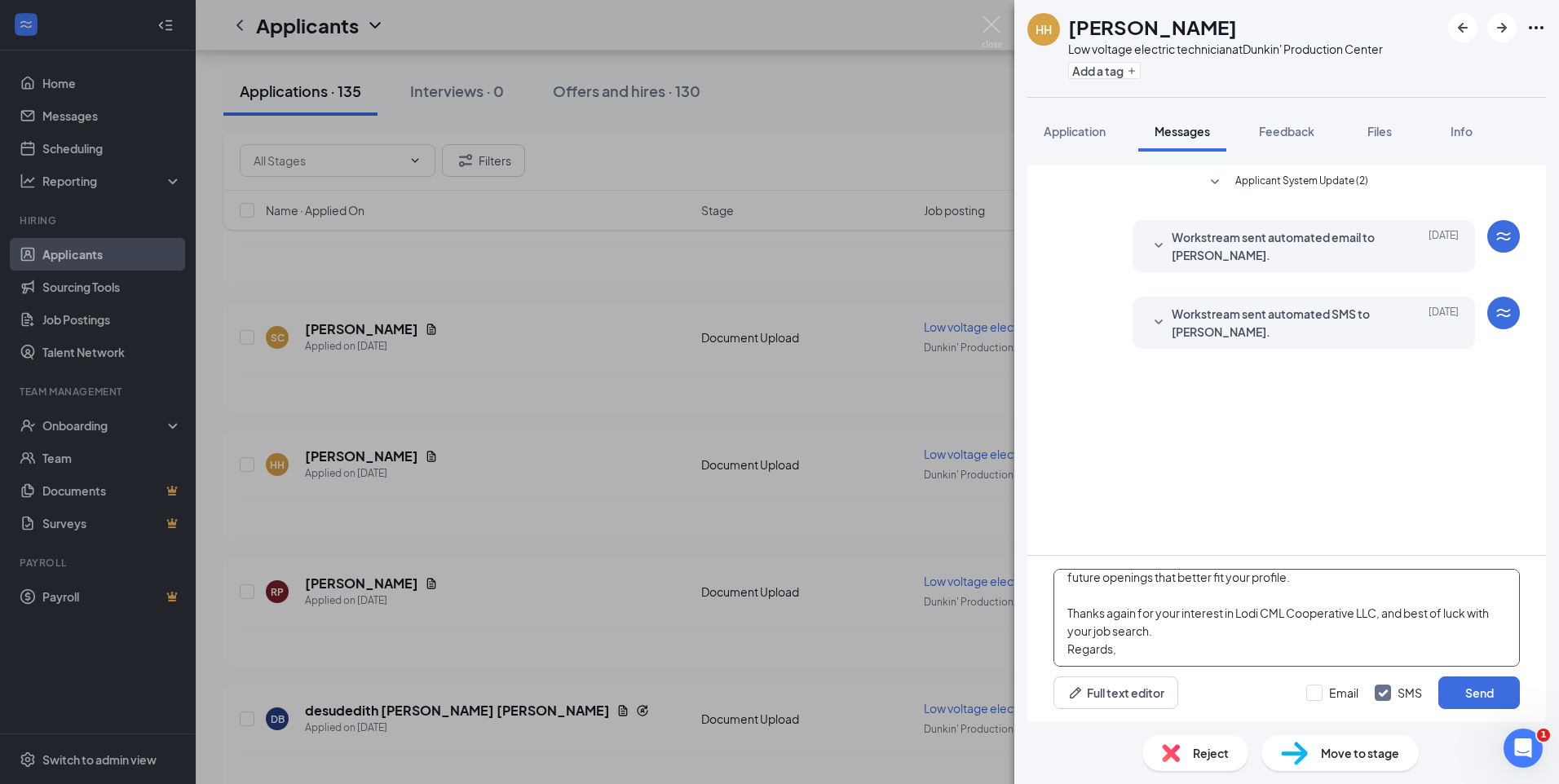
scroll to position [161, 0]
type textarea "Hi Hernan Thank you for taking the time to meet our team about Low voltage elec…"
click at [1466, 697] on button "Send" at bounding box center [1479, 693] width 82 height 33
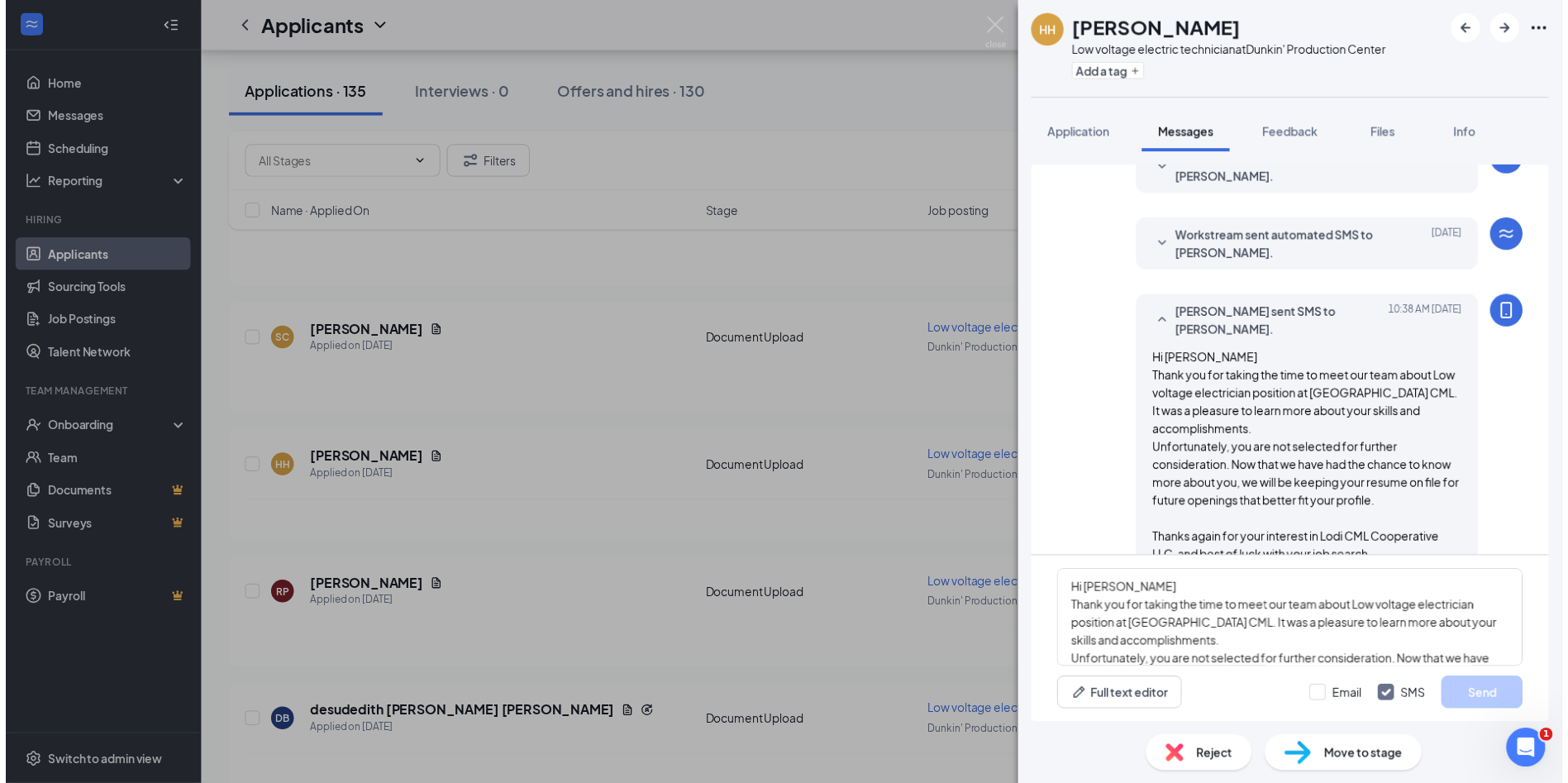
scroll to position [150, 0]
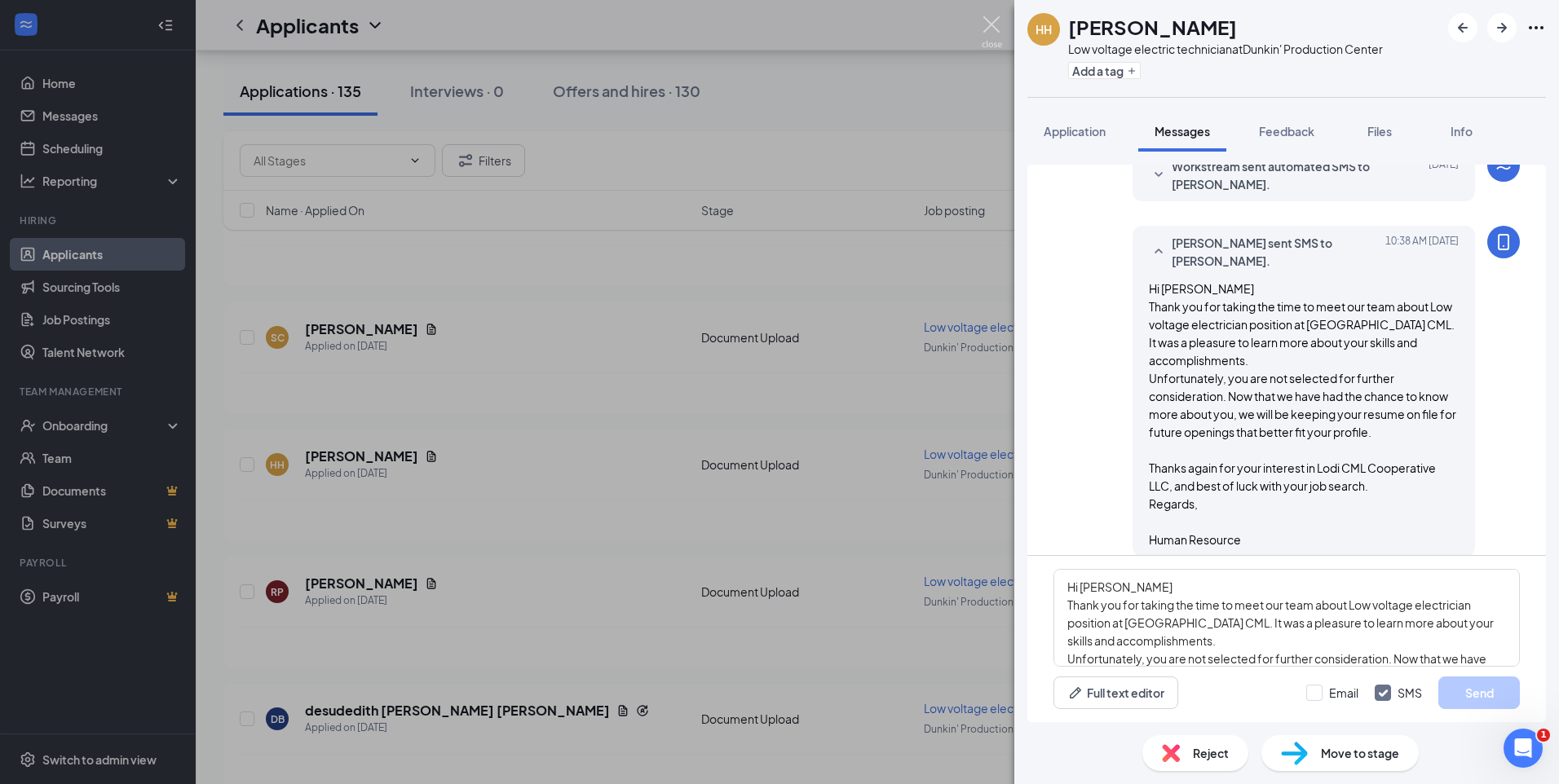
click at [998, 16] on img at bounding box center [992, 32] width 20 height 32
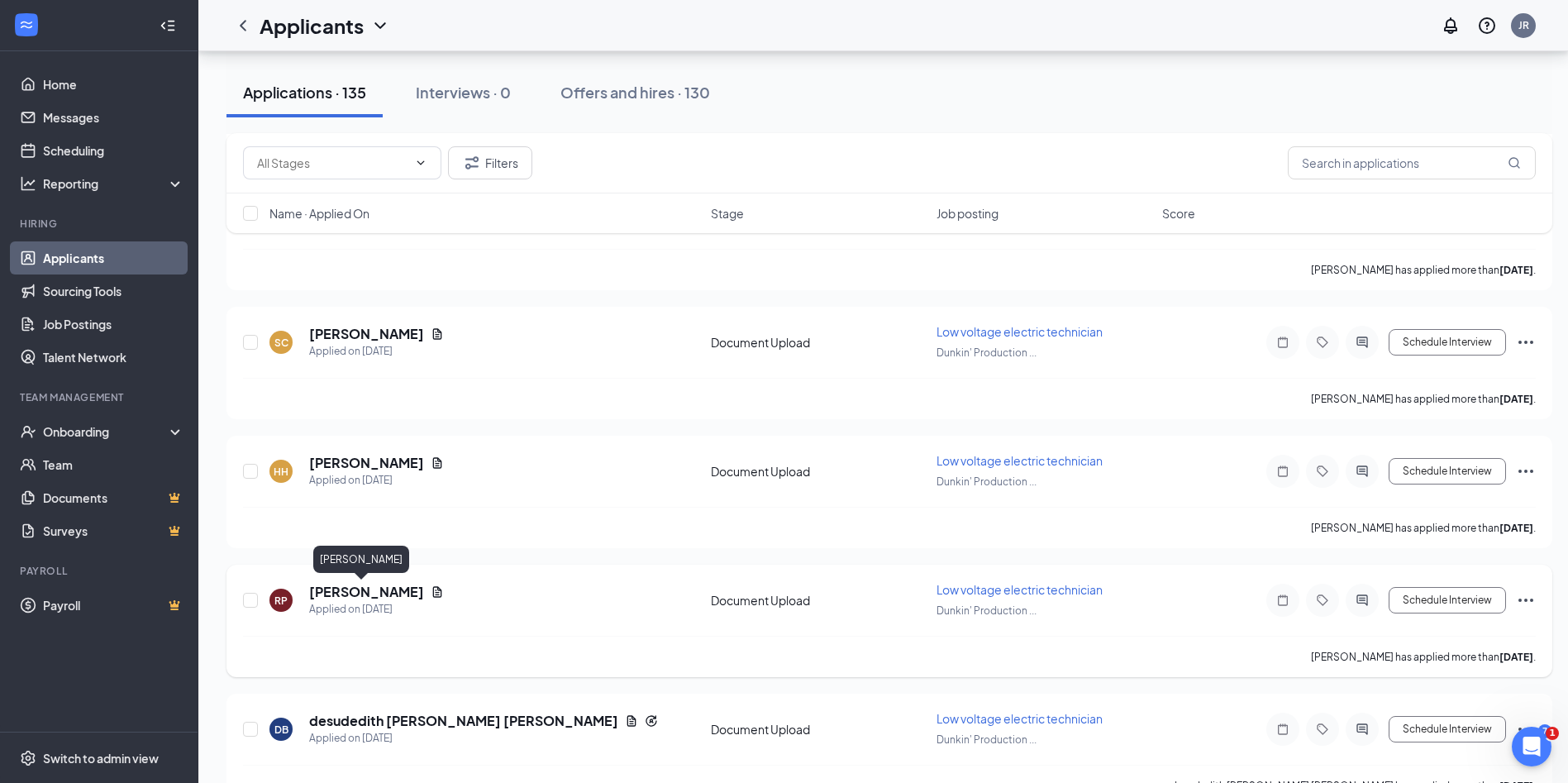
click at [367, 588] on h5 "[PERSON_NAME]" at bounding box center [366, 591] width 115 height 18
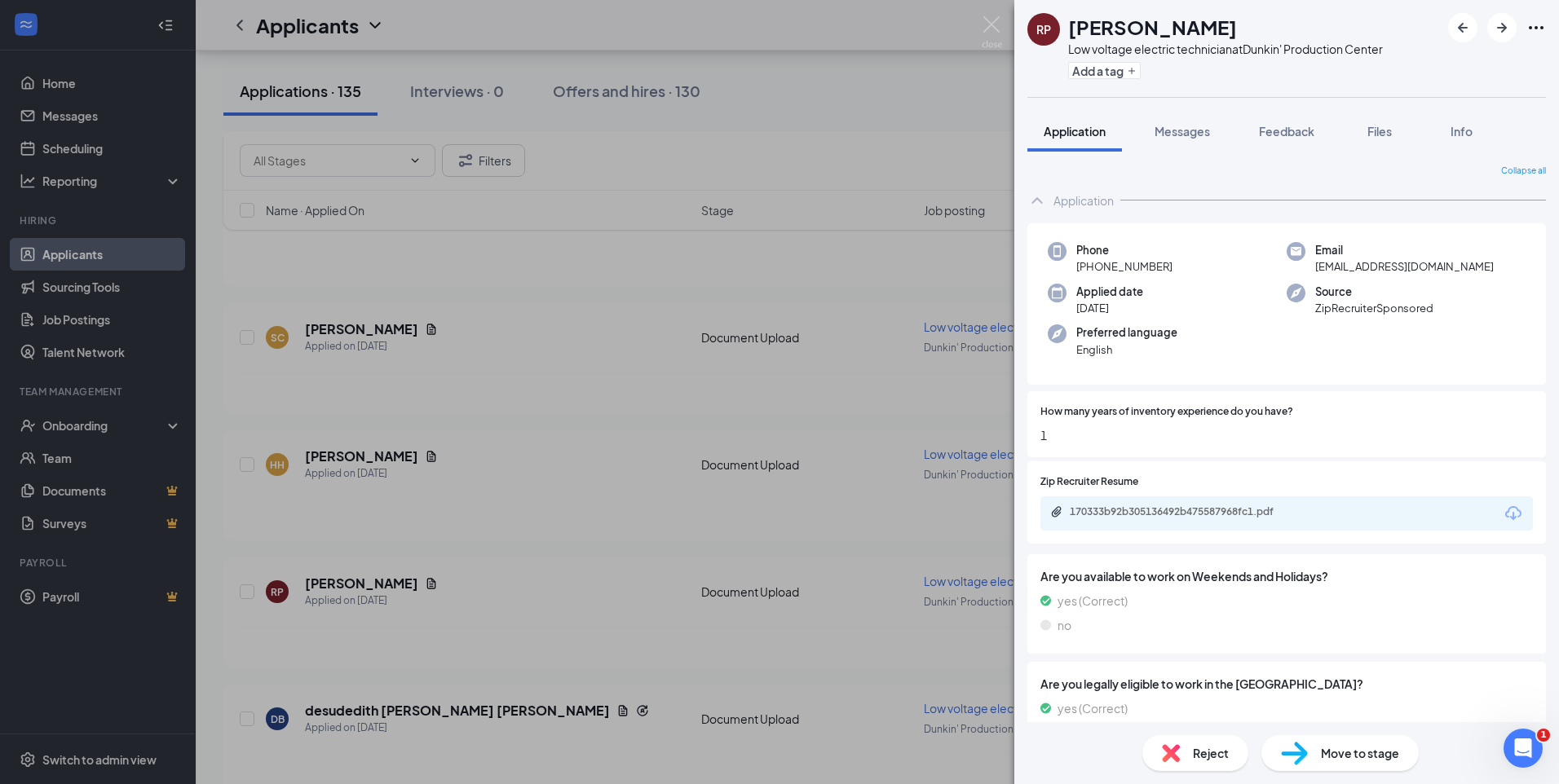
click at [1193, 506] on div "170333b92b305136492b475587968fc1.pdf" at bounding box center [1184, 511] width 229 height 13
drag, startPoint x: 1421, startPoint y: 266, endPoint x: 1309, endPoint y: 269, distance: 112.0
click at [1309, 269] on div "Email rpucunav@gmail.com" at bounding box center [1405, 259] width 239 height 34
drag, startPoint x: 1309, startPoint y: 269, endPoint x: 1323, endPoint y: 269, distance: 14.0
copy span "rpucunav@gmail.com"
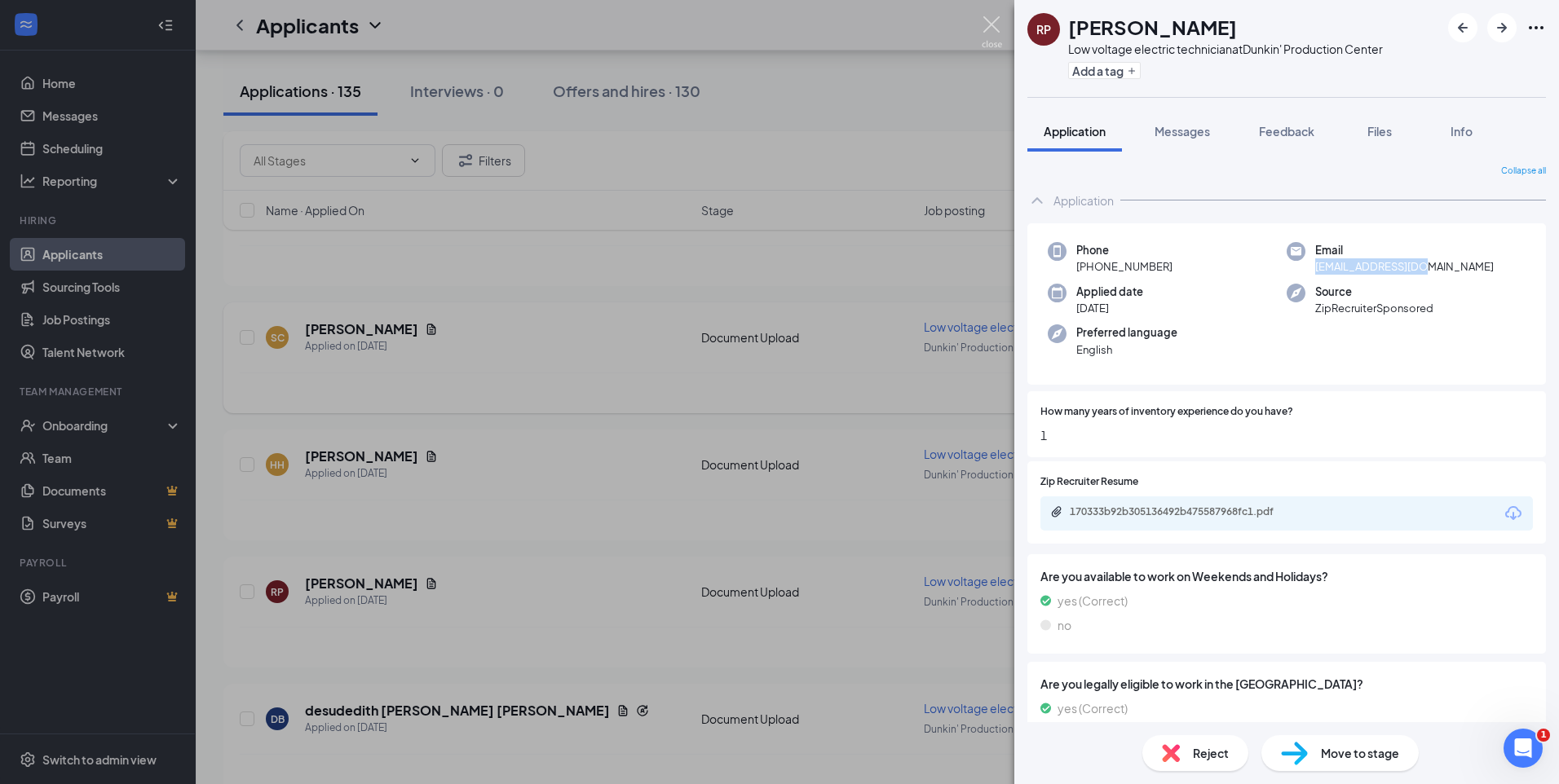
click at [990, 24] on img at bounding box center [992, 32] width 20 height 32
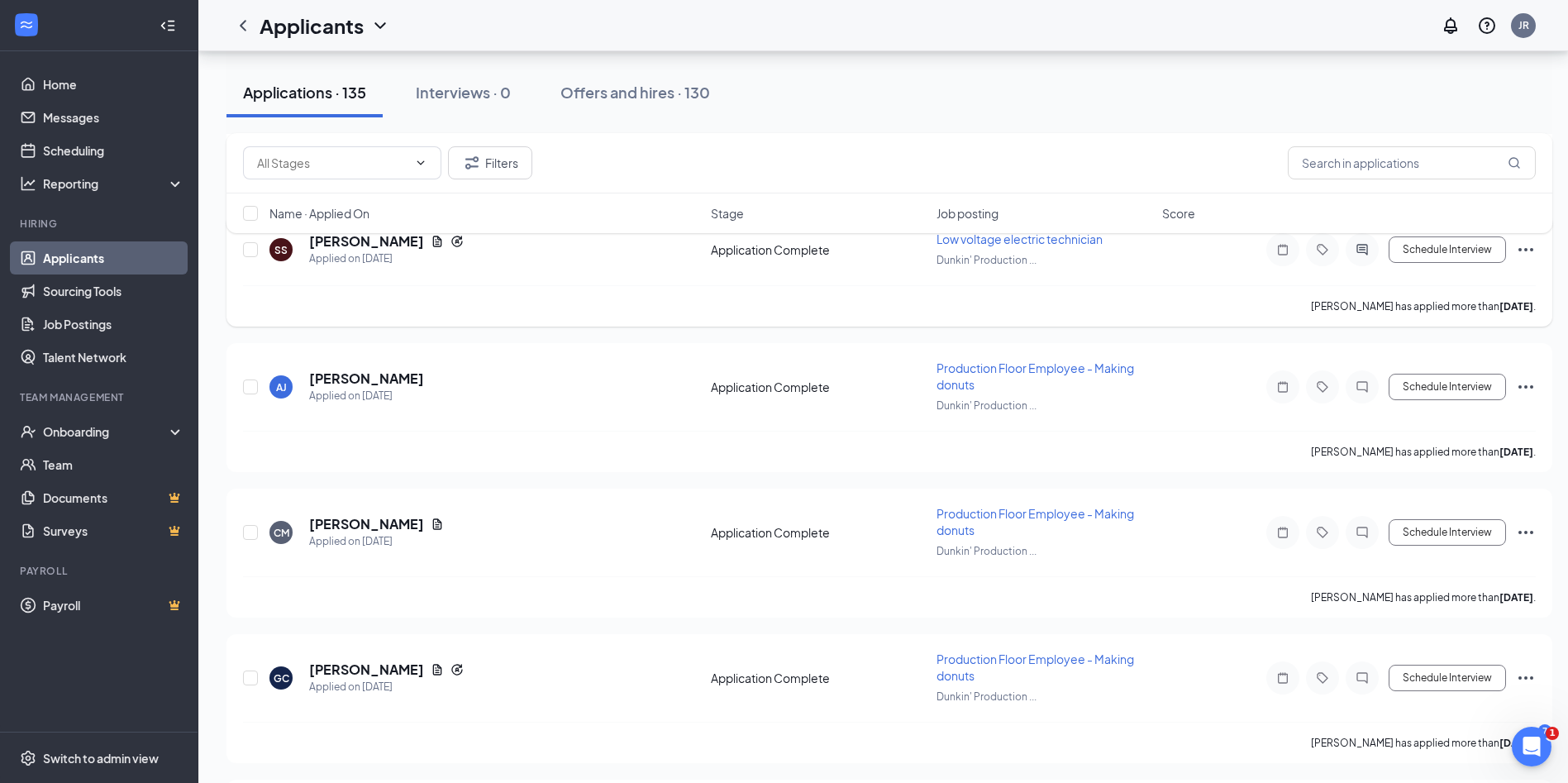
scroll to position [3059, 0]
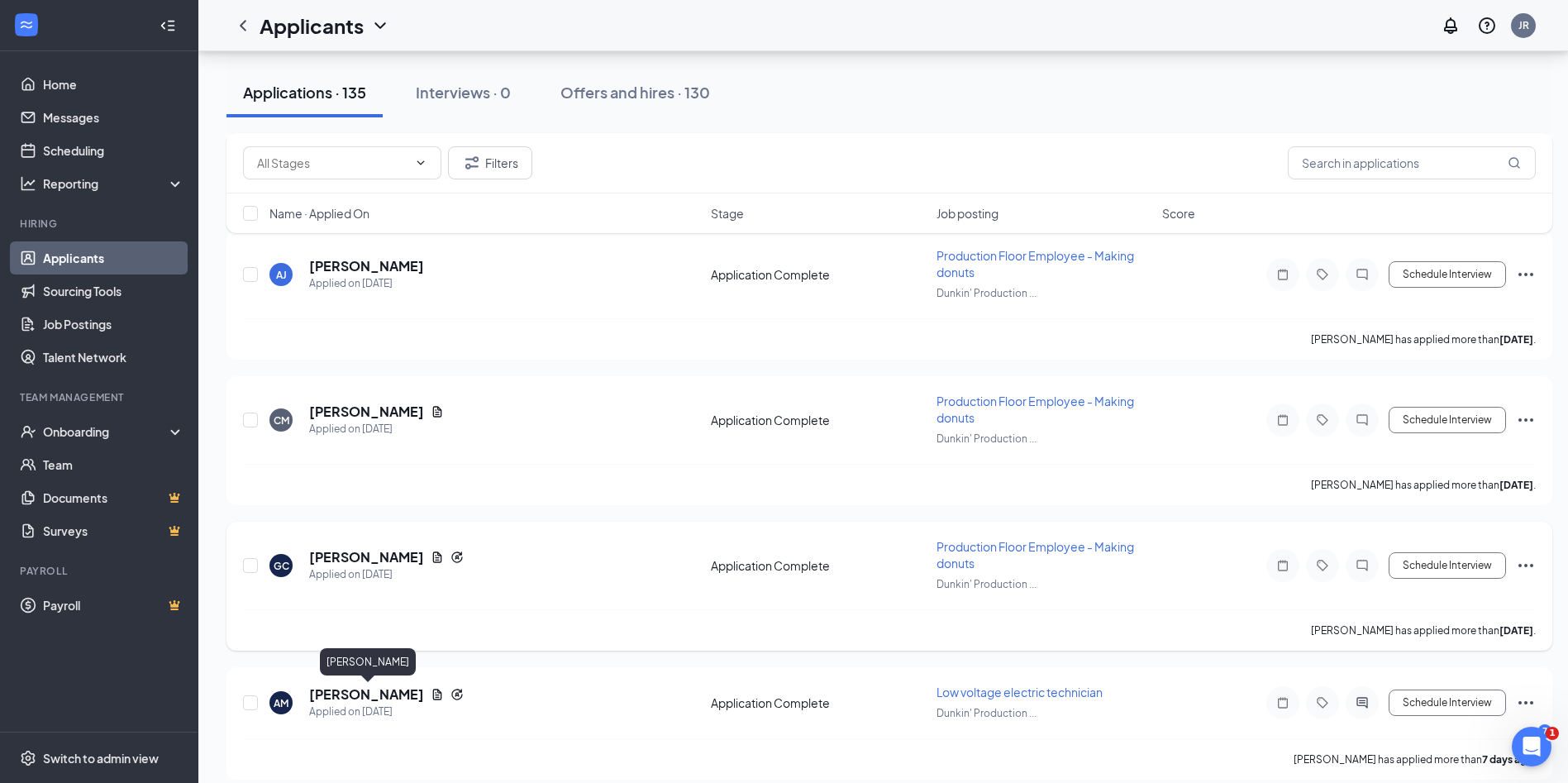
drag, startPoint x: 382, startPoint y: 697, endPoint x: 651, endPoint y: 579, distance: 293.7
click at [383, 697] on h5 "[PERSON_NAME]" at bounding box center [366, 694] width 115 height 18
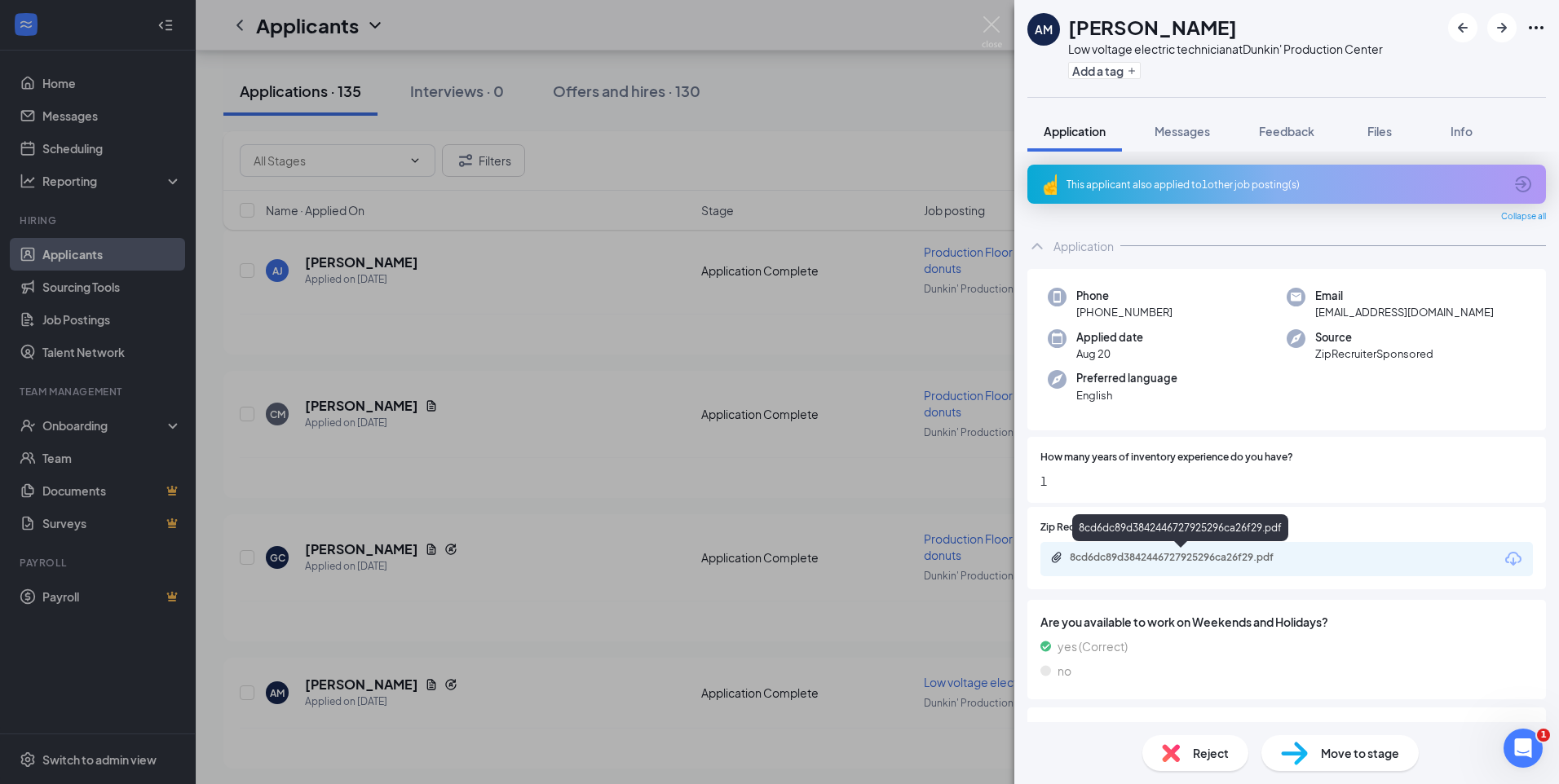
click at [1169, 559] on div "8cd6dc89d3842446727925296ca26f29.pdf" at bounding box center [1184, 557] width 229 height 13
click at [992, 24] on img at bounding box center [992, 32] width 20 height 32
